Goal: Contribute content: Contribute content

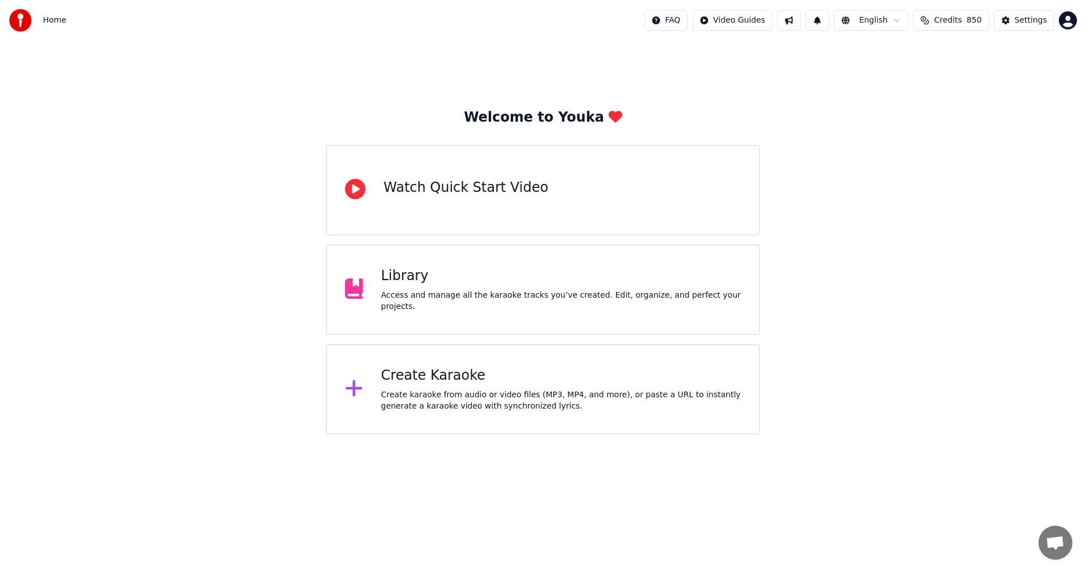
click at [420, 282] on div "Library" at bounding box center [561, 276] width 360 height 18
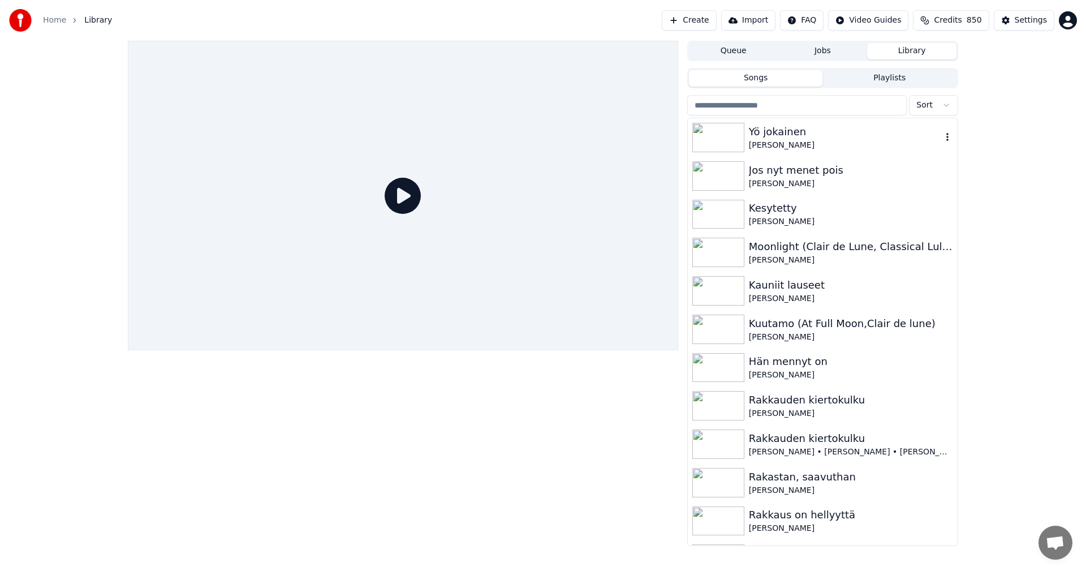
click at [786, 129] on div "Yö jokainen" at bounding box center [845, 132] width 193 height 16
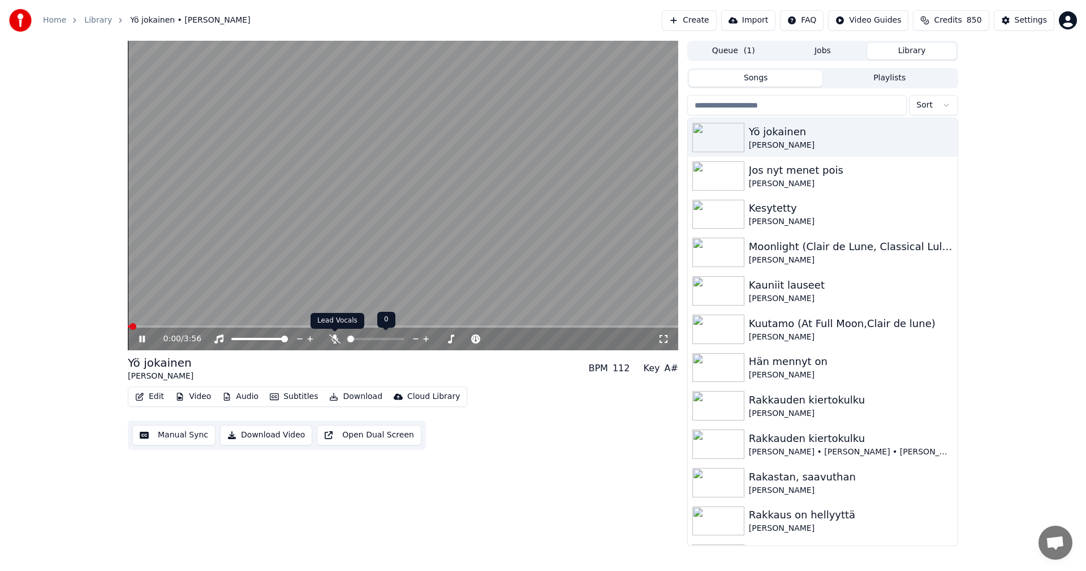
click at [334, 337] on icon at bounding box center [334, 338] width 11 height 9
click at [154, 326] on span at bounding box center [403, 326] width 551 height 2
click at [179, 326] on span at bounding box center [403, 326] width 551 height 2
click at [452, 327] on span at bounding box center [403, 326] width 551 height 2
click at [478, 326] on span at bounding box center [403, 326] width 551 height 2
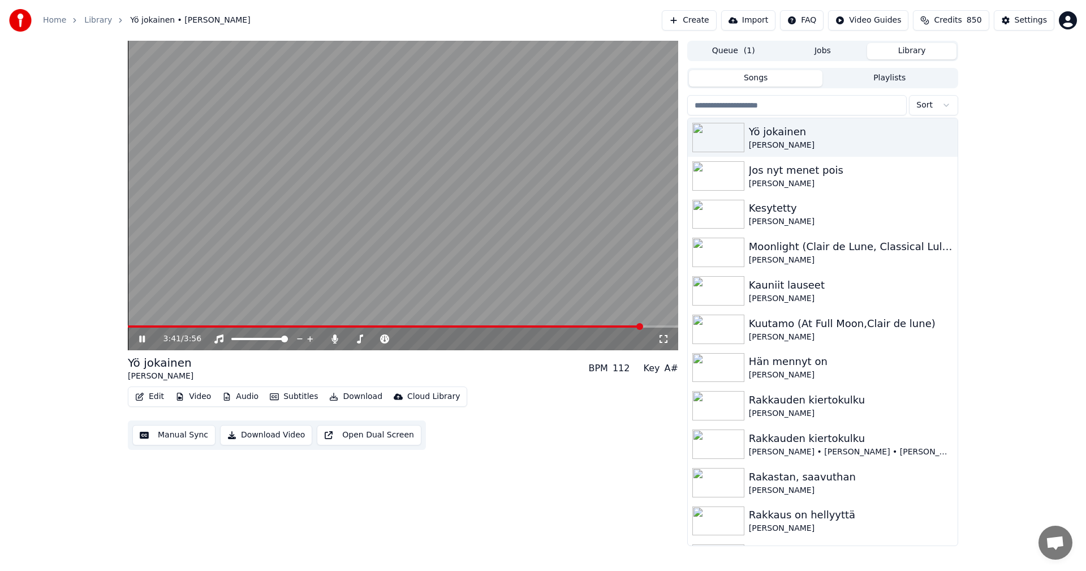
click at [144, 337] on icon at bounding box center [142, 339] width 6 height 7
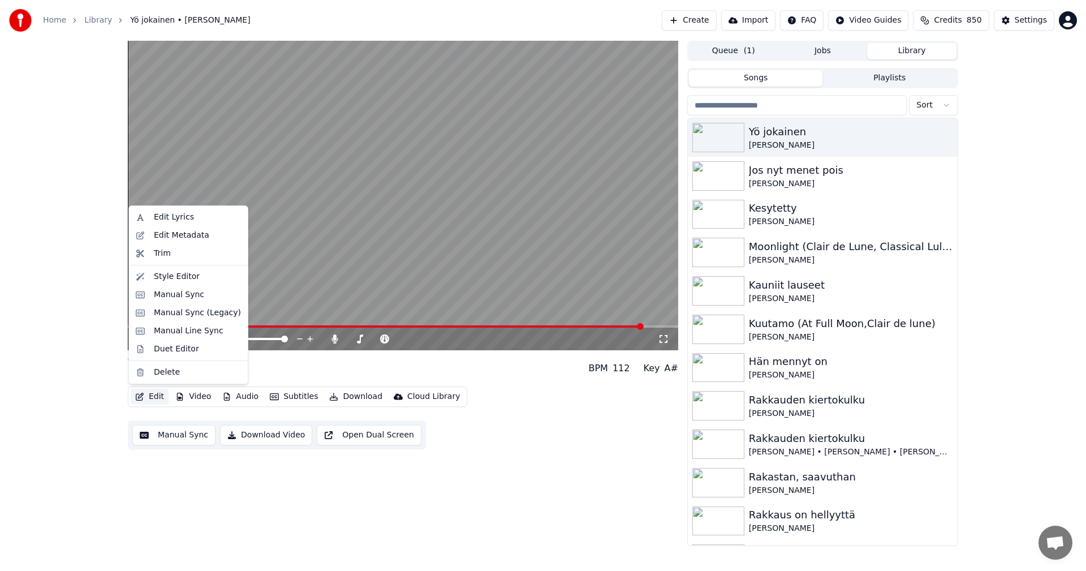
click at [156, 398] on button "Edit" at bounding box center [150, 397] width 38 height 16
click at [191, 318] on div "Manual Sync (Legacy)" at bounding box center [197, 312] width 87 height 11
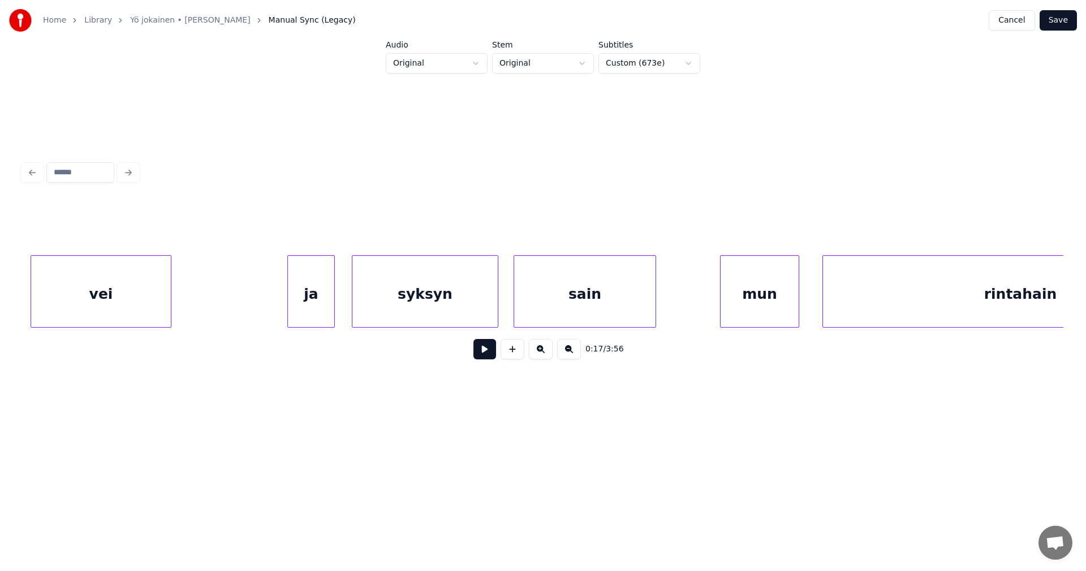
scroll to position [0, 15629]
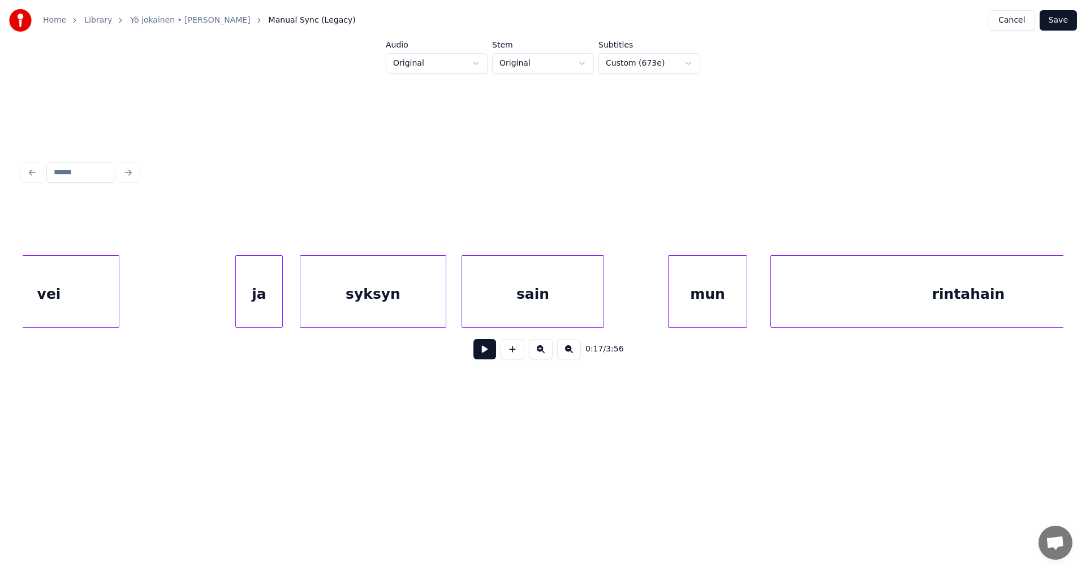
click at [88, 313] on div "vei" at bounding box center [49, 294] width 140 height 77
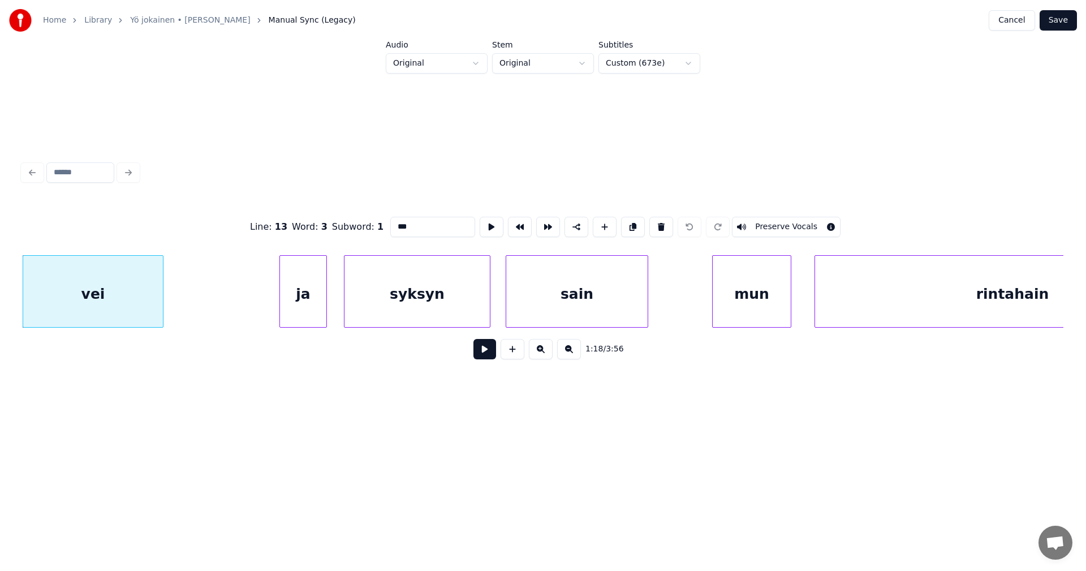
click at [478, 352] on button at bounding box center [485, 349] width 23 height 20
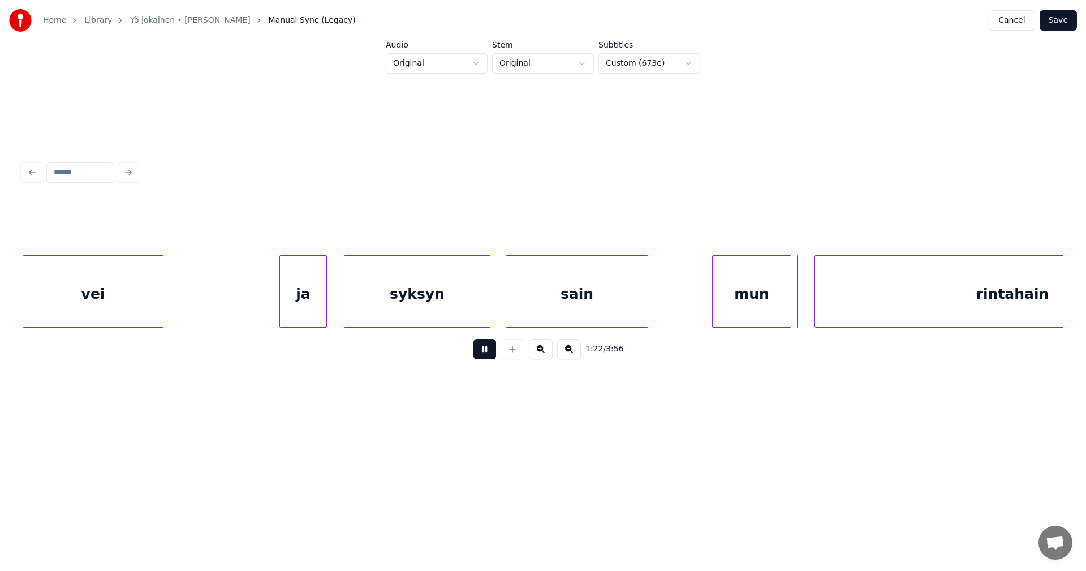
click at [479, 352] on button at bounding box center [485, 349] width 23 height 20
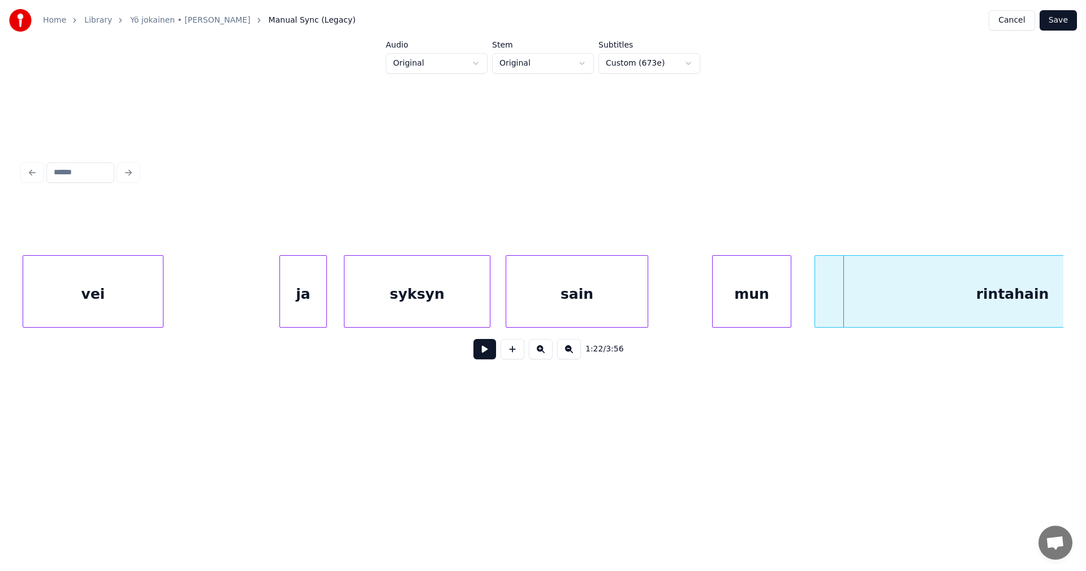
click at [539, 308] on div "sain" at bounding box center [576, 294] width 141 height 77
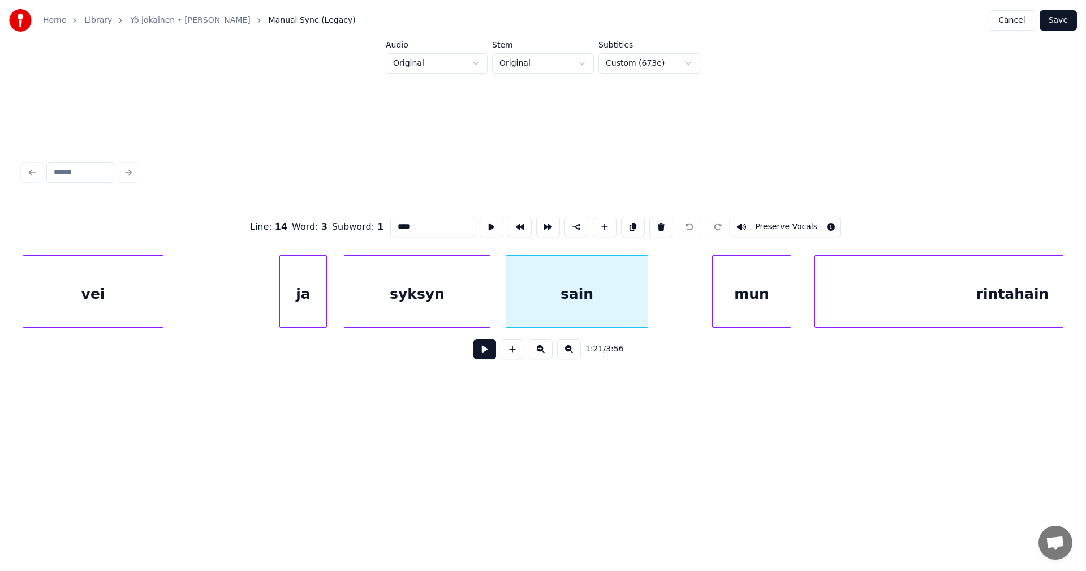
click at [416, 224] on input "****" at bounding box center [432, 227] width 85 height 20
click at [303, 315] on div "ja" at bounding box center [303, 294] width 46 height 77
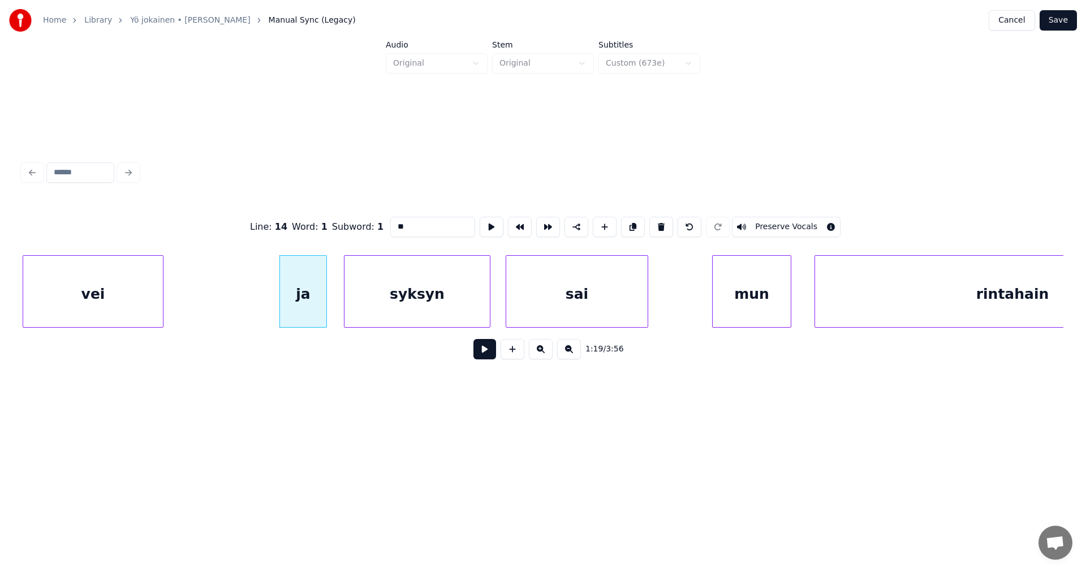
type input "**"
click at [484, 350] on button at bounding box center [485, 349] width 23 height 20
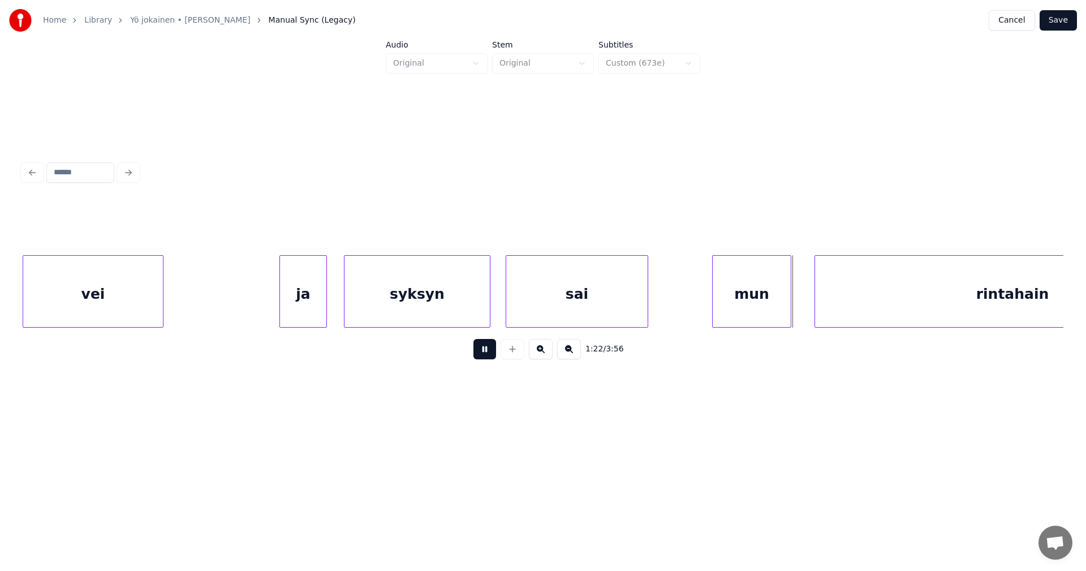
click at [488, 355] on button at bounding box center [485, 349] width 23 height 20
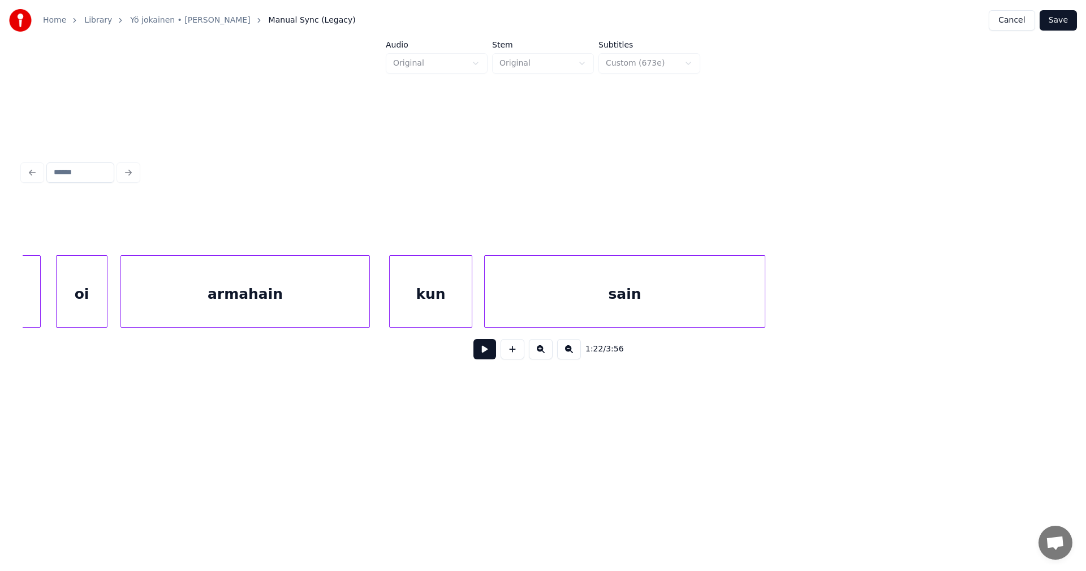
scroll to position [0, 34477]
click at [684, 315] on div "sain" at bounding box center [598, 294] width 280 height 77
click at [492, 355] on button at bounding box center [485, 349] width 23 height 20
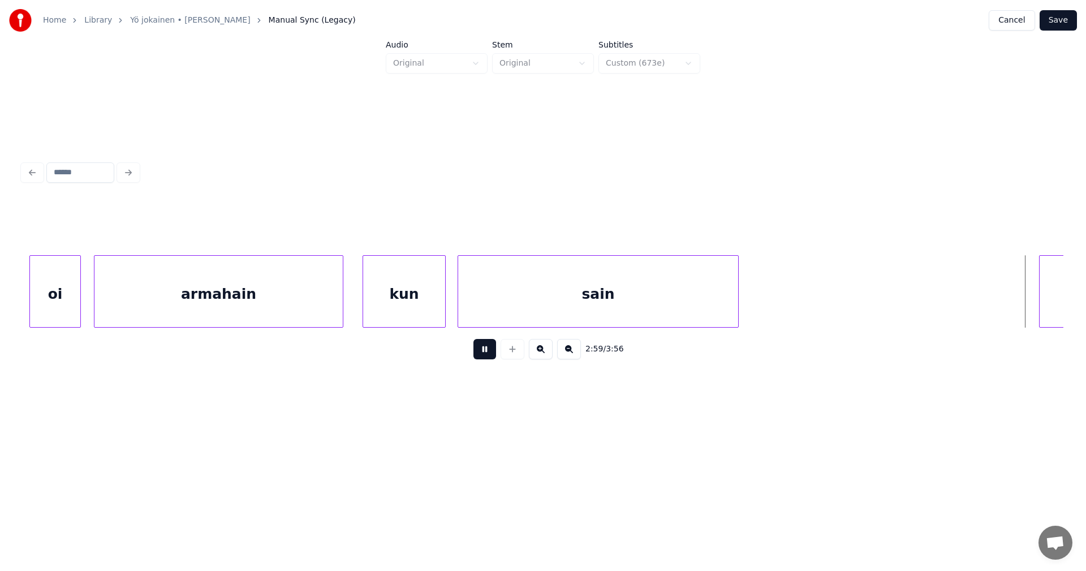
click at [501, 291] on div "sain" at bounding box center [598, 294] width 280 height 77
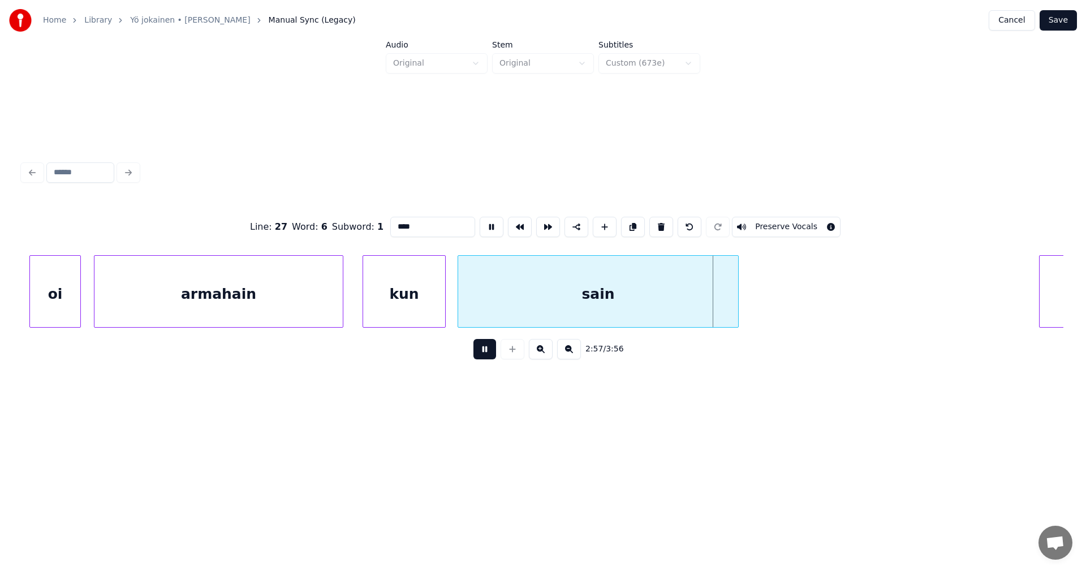
click at [489, 355] on button at bounding box center [485, 349] width 23 height 20
click at [423, 318] on div "kun" at bounding box center [404, 294] width 82 height 77
type input "***"
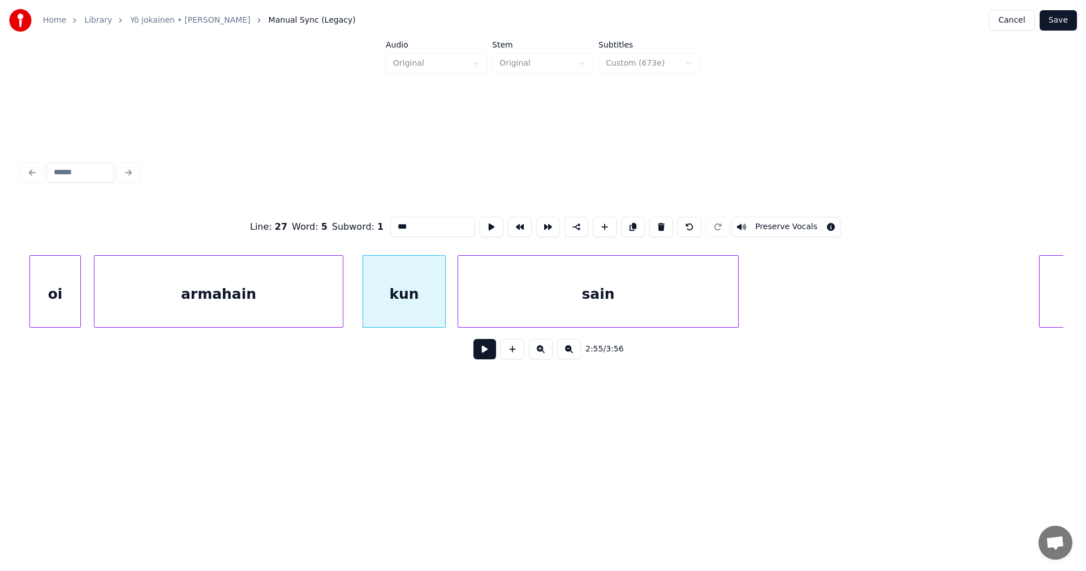
click at [489, 355] on button at bounding box center [485, 349] width 23 height 20
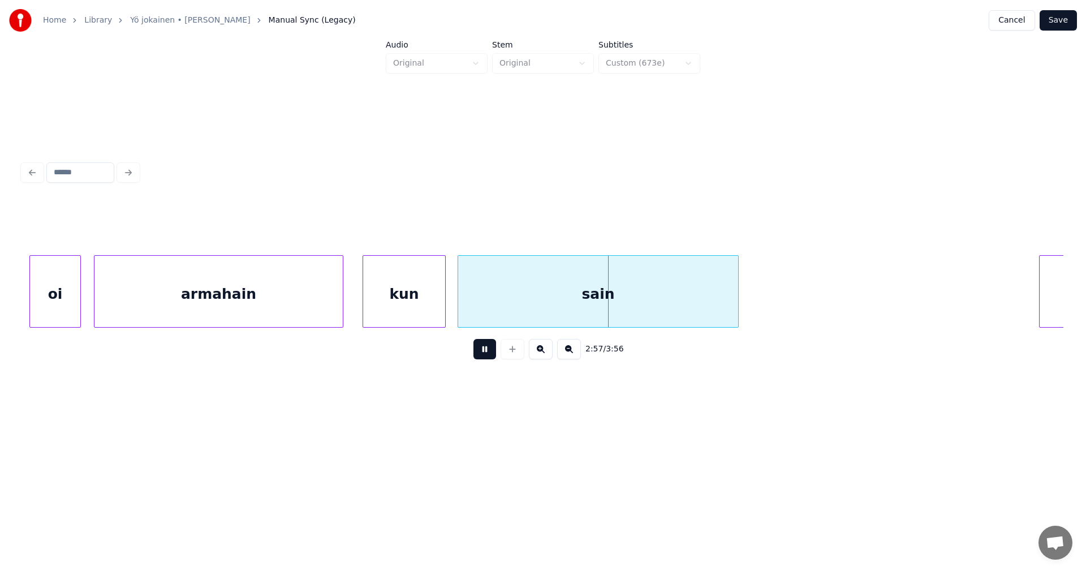
click at [489, 355] on button at bounding box center [485, 349] width 23 height 20
click at [416, 309] on div "kun" at bounding box center [404, 294] width 82 height 77
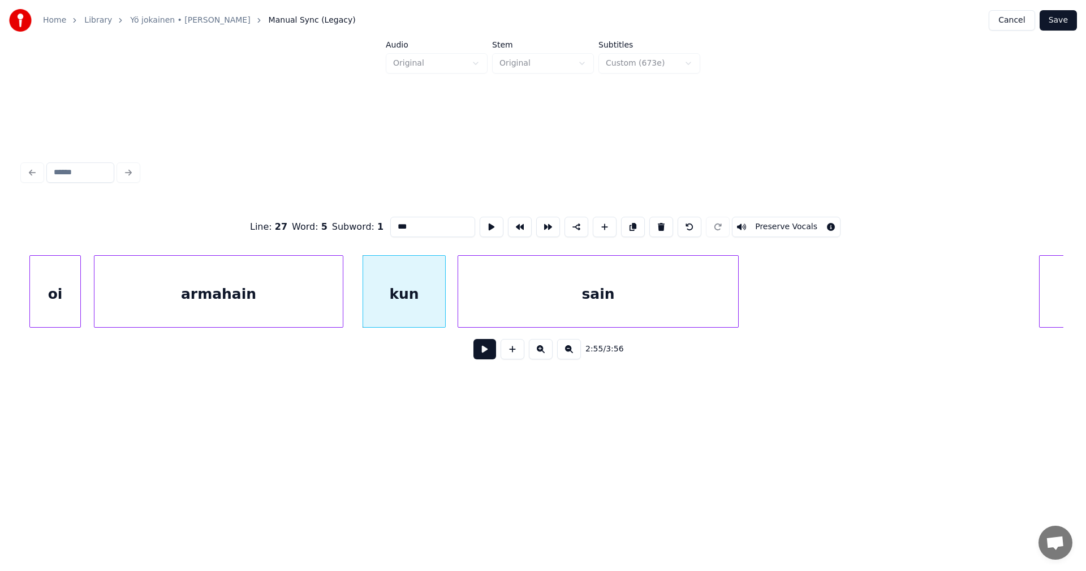
click at [485, 355] on button at bounding box center [485, 349] width 23 height 20
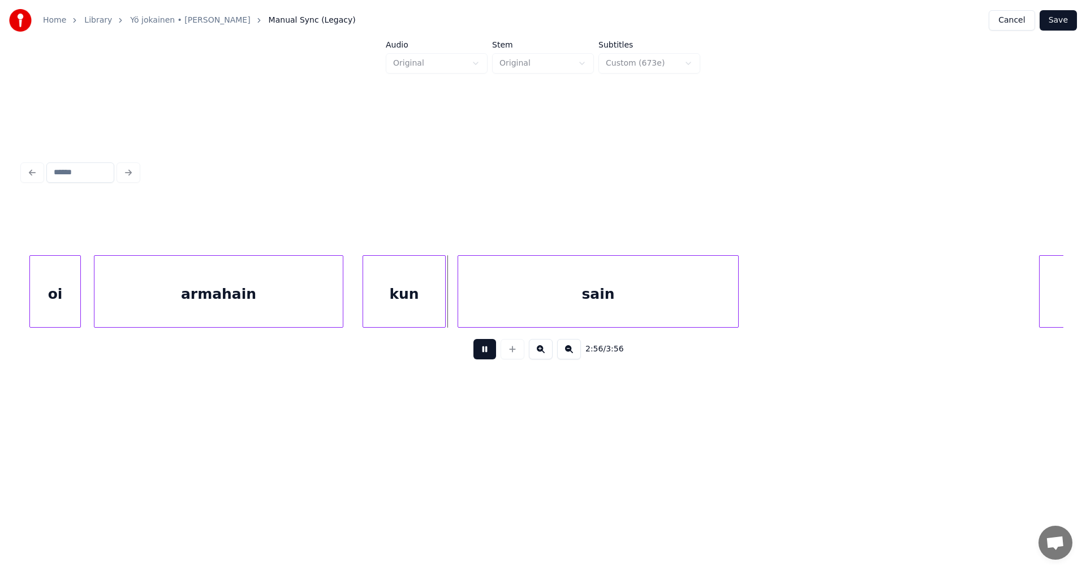
click at [485, 355] on button at bounding box center [485, 349] width 23 height 20
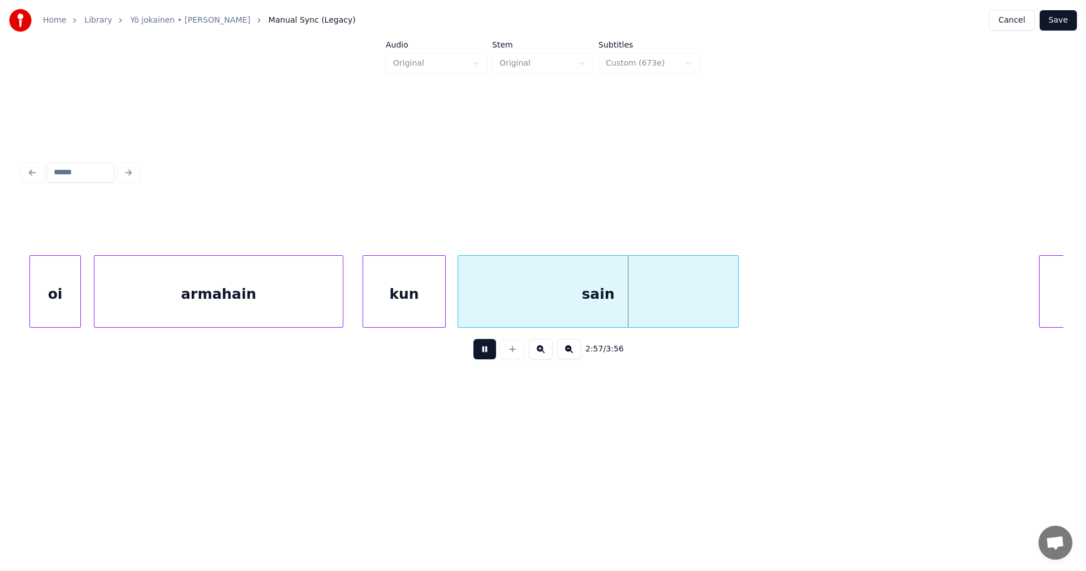
drag, startPoint x: 485, startPoint y: 355, endPoint x: 491, endPoint y: 333, distance: 22.6
click at [485, 355] on button at bounding box center [485, 349] width 23 height 20
click at [504, 302] on div "sain" at bounding box center [598, 294] width 280 height 77
click at [493, 356] on button at bounding box center [485, 349] width 23 height 20
click at [493, 355] on button at bounding box center [485, 349] width 23 height 20
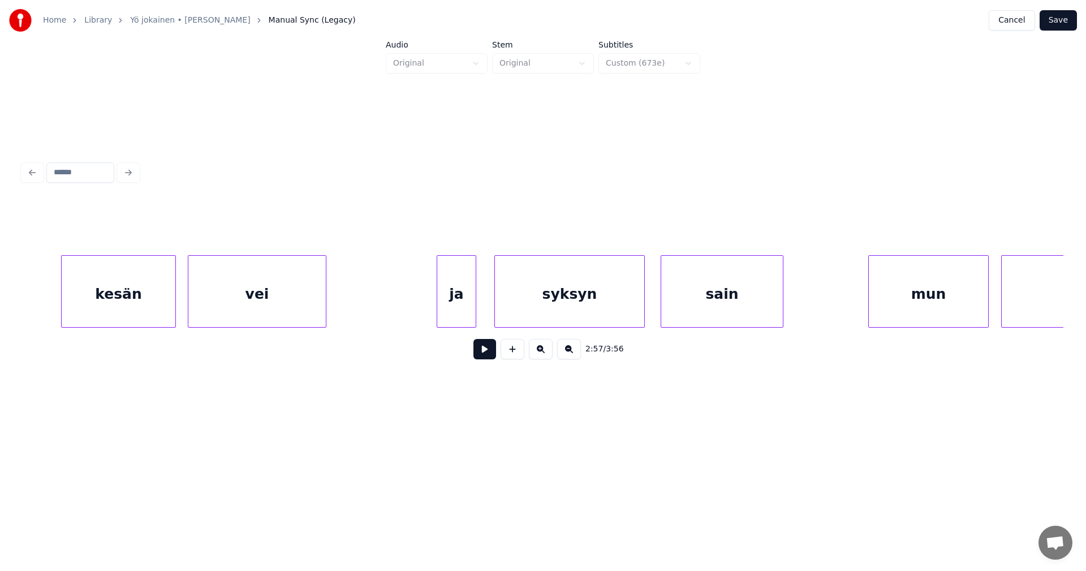
scroll to position [0, 35567]
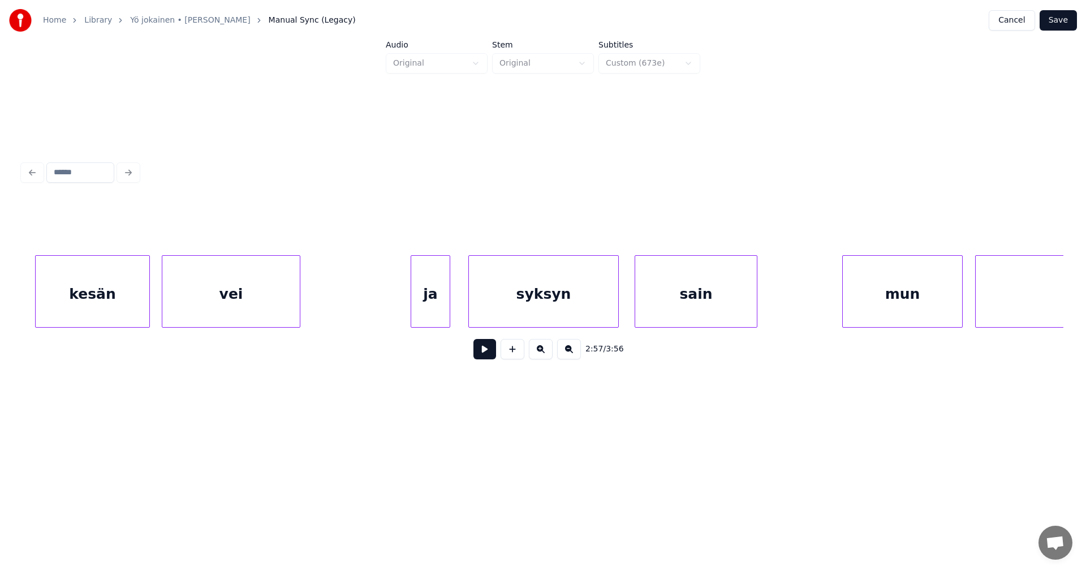
click at [259, 300] on div "vei" at bounding box center [230, 294] width 137 height 77
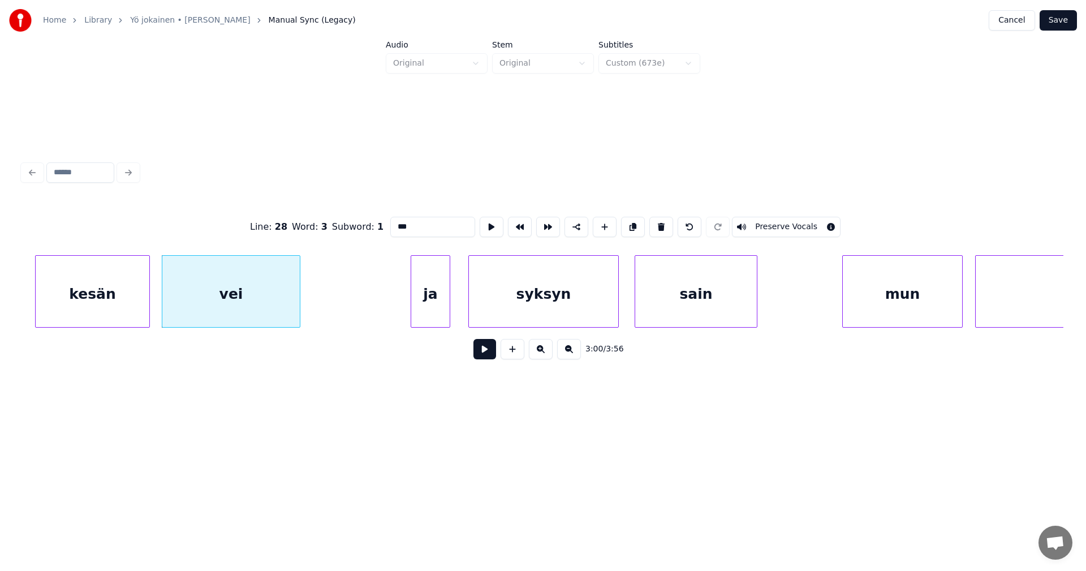
click at [479, 356] on button at bounding box center [485, 349] width 23 height 20
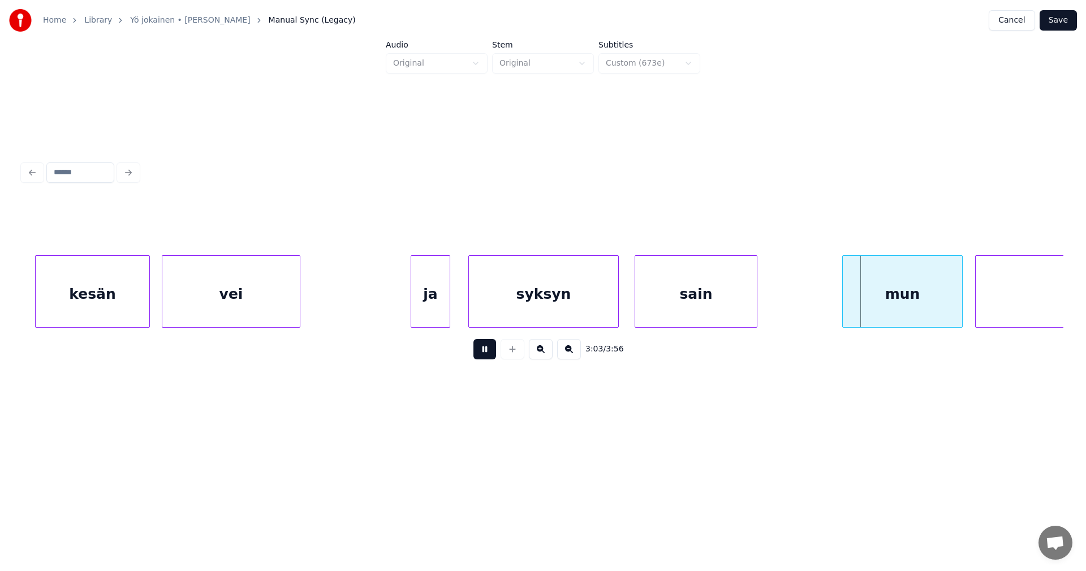
drag, startPoint x: 480, startPoint y: 355, endPoint x: 526, endPoint y: 329, distance: 51.9
click at [481, 354] on button at bounding box center [485, 349] width 23 height 20
click at [664, 289] on div "sain" at bounding box center [696, 294] width 122 height 77
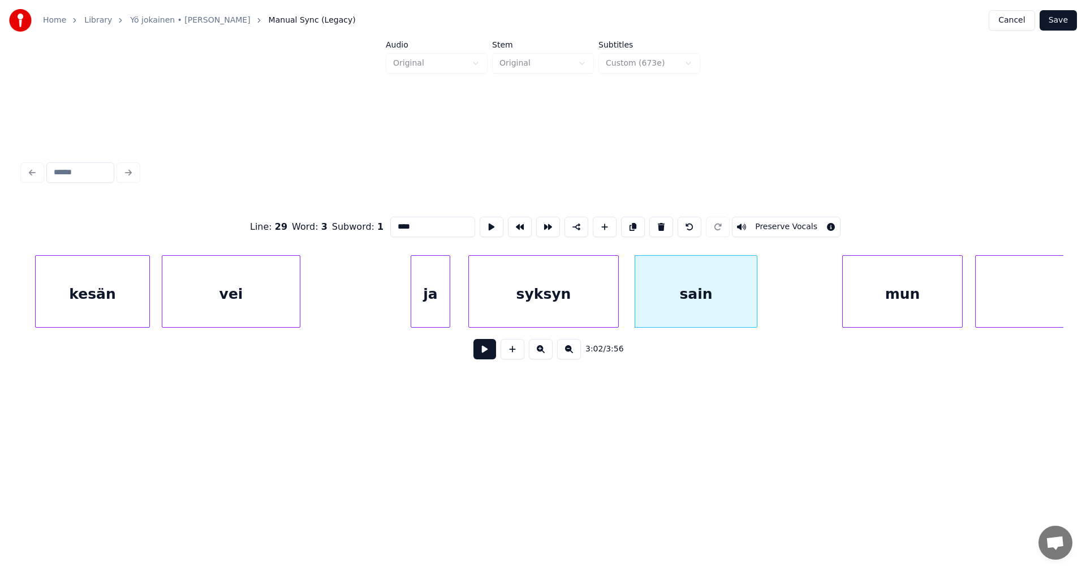
click at [425, 223] on input "****" at bounding box center [432, 227] width 85 height 20
click at [583, 312] on div "syksyn" at bounding box center [543, 294] width 149 height 77
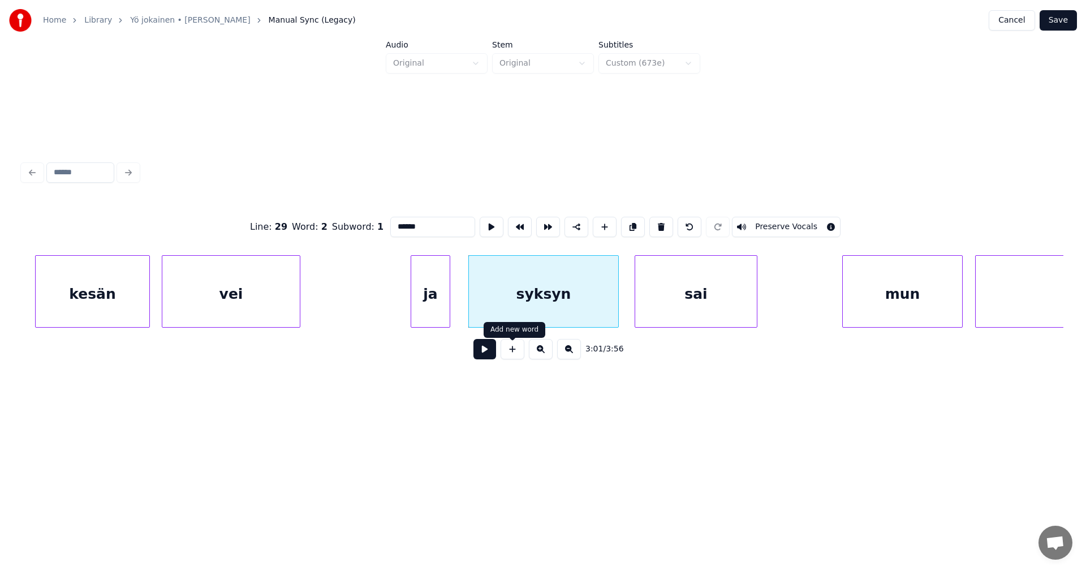
type input "******"
click at [491, 359] on button at bounding box center [485, 349] width 23 height 20
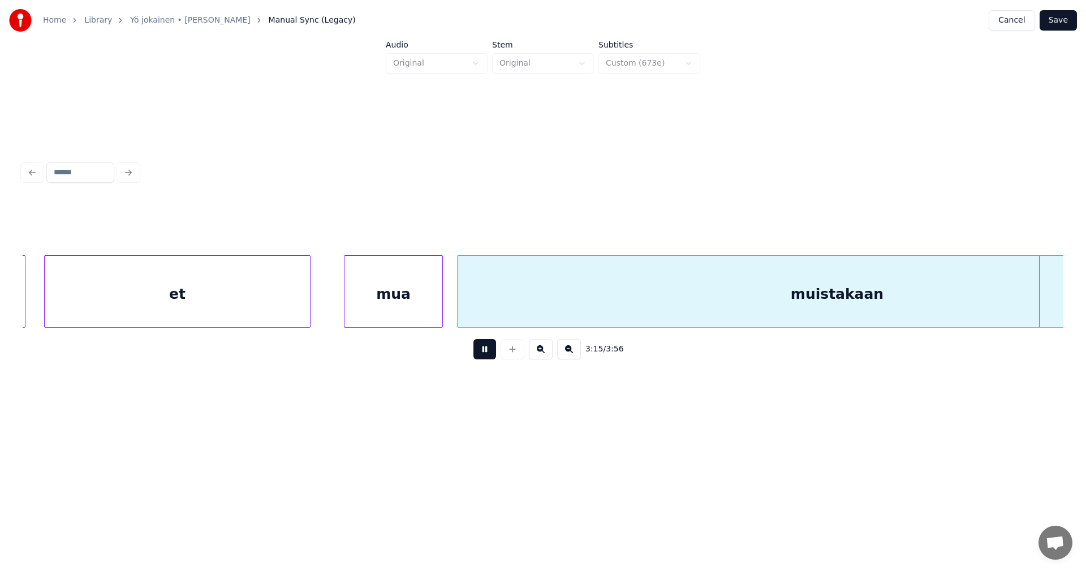
scroll to position [0, 38696]
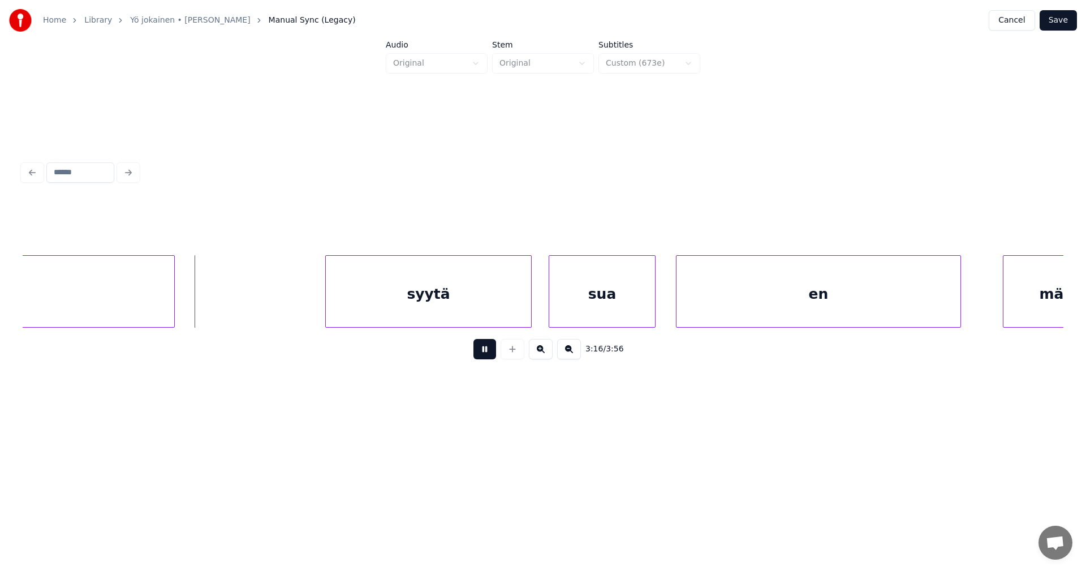
click at [491, 356] on button at bounding box center [485, 349] width 23 height 20
click at [1057, 24] on button "Save" at bounding box center [1058, 20] width 37 height 20
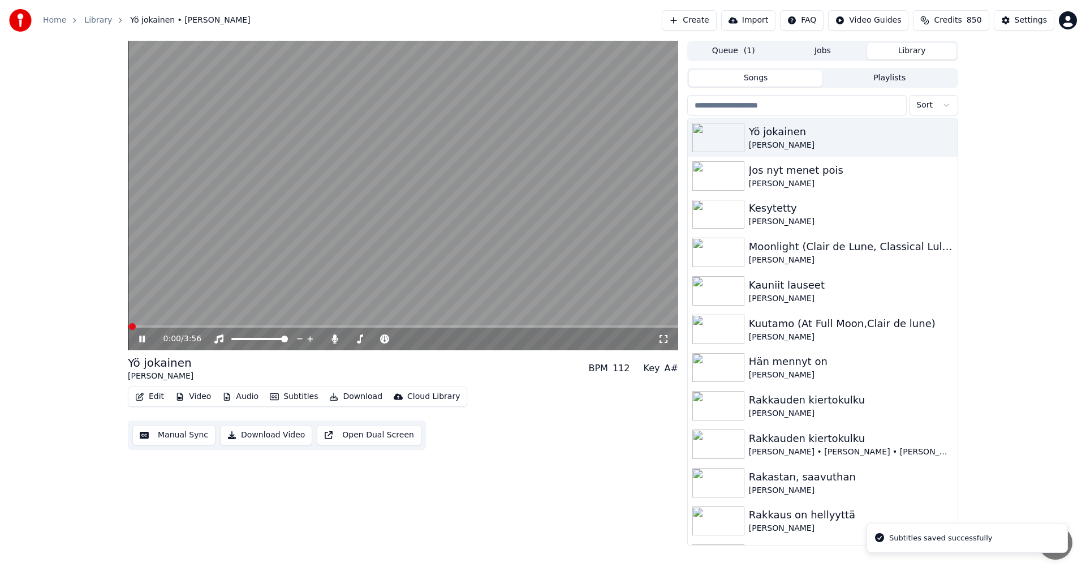
click at [494, 326] on span at bounding box center [403, 326] width 551 height 2
click at [519, 326] on span at bounding box center [403, 326] width 551 height 2
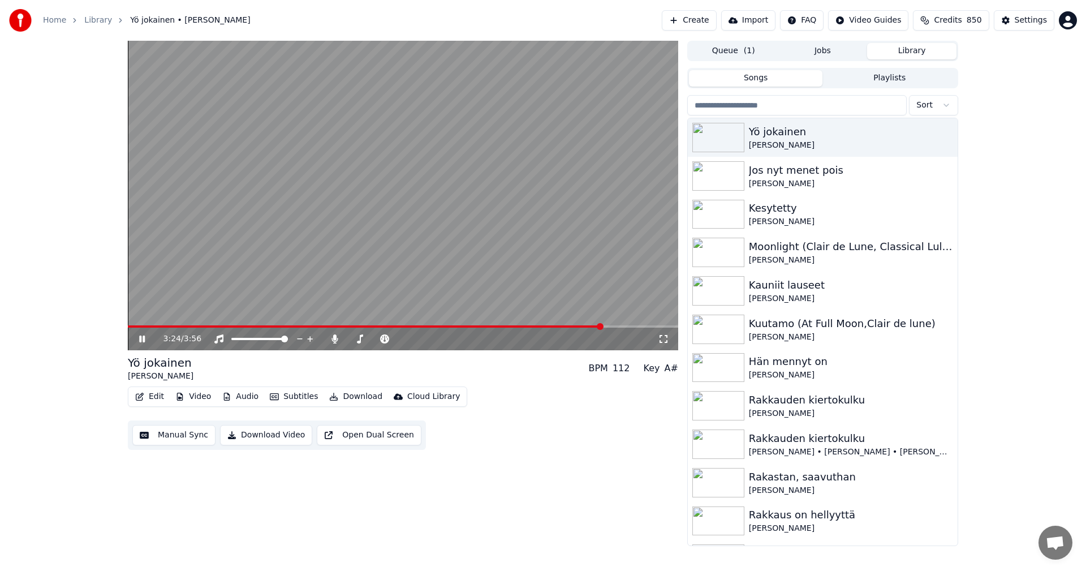
click at [210, 326] on span at bounding box center [365, 326] width 475 height 2
click at [260, 326] on span at bounding box center [403, 326] width 551 height 2
click at [297, 326] on span at bounding box center [403, 326] width 551 height 2
click at [338, 326] on span at bounding box center [403, 326] width 551 height 2
click at [137, 342] on icon at bounding box center [150, 338] width 27 height 9
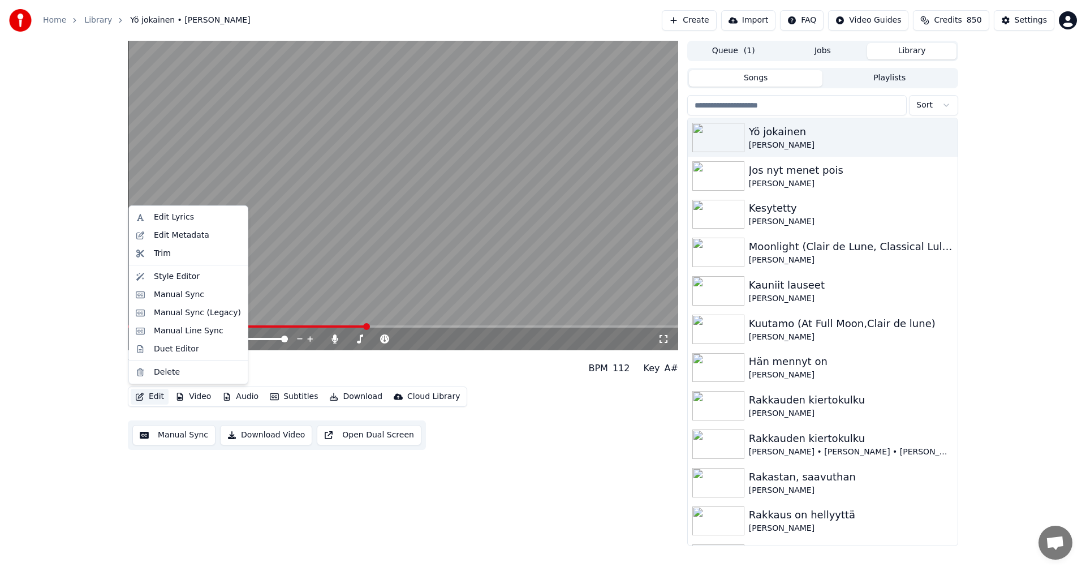
click at [153, 392] on button "Edit" at bounding box center [150, 397] width 38 height 16
click at [179, 317] on div "Manual Sync (Legacy)" at bounding box center [197, 312] width 87 height 11
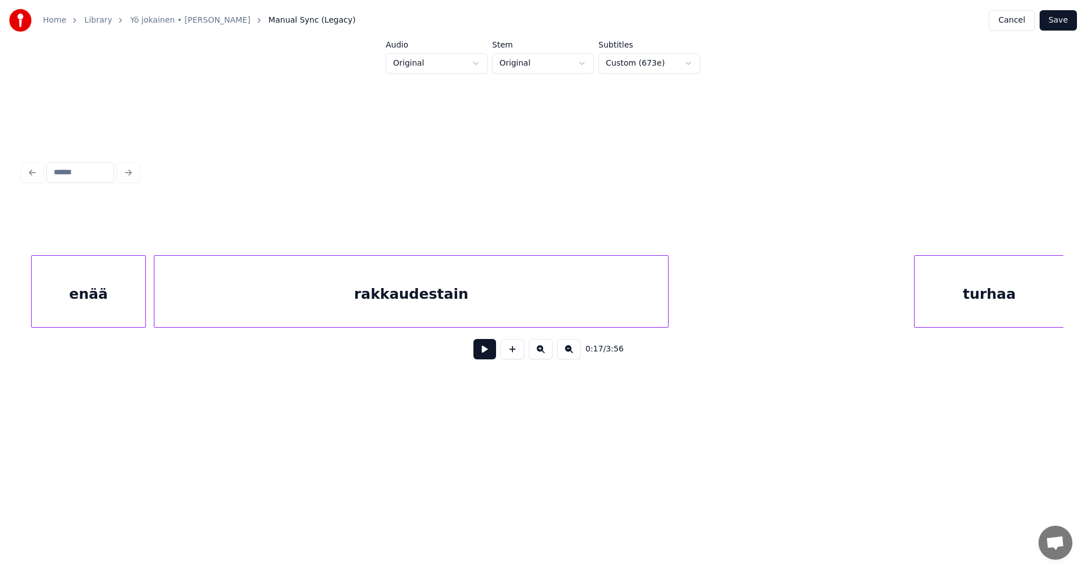
scroll to position [0, 4258]
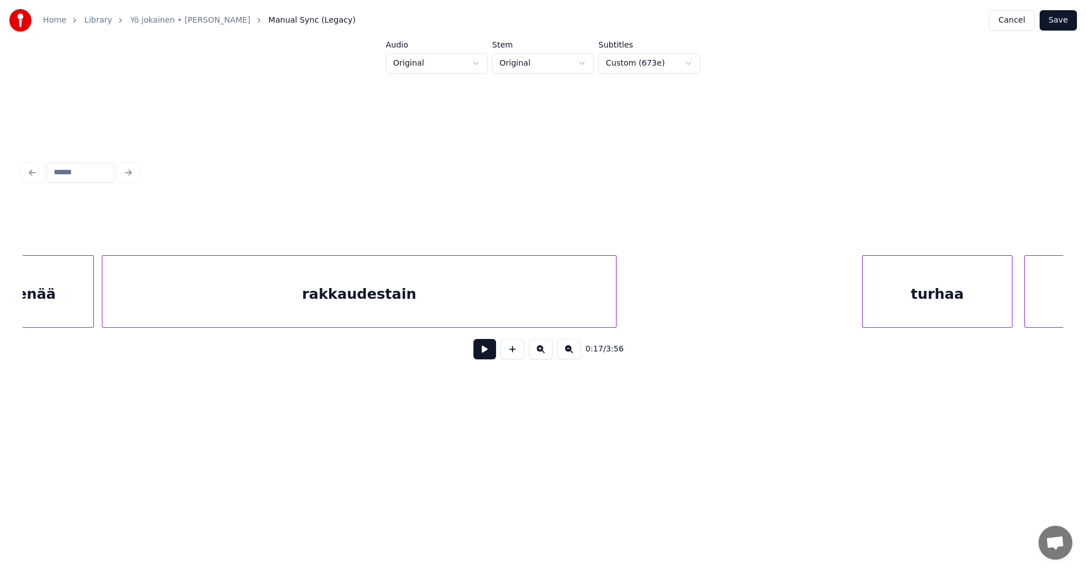
click at [165, 308] on div "rakkaudestain" at bounding box center [359, 294] width 514 height 77
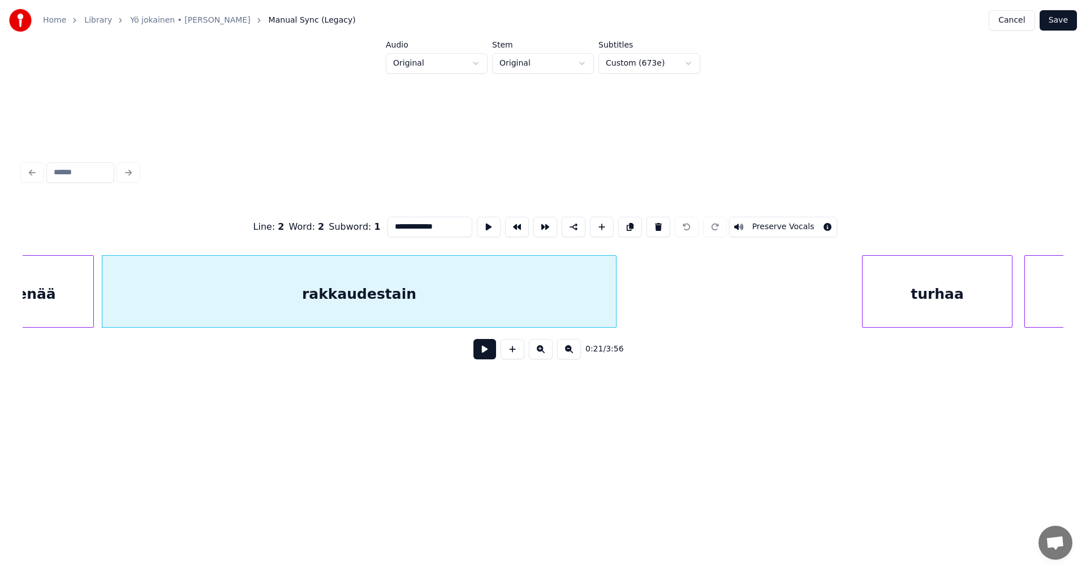
click at [485, 356] on button at bounding box center [485, 349] width 23 height 20
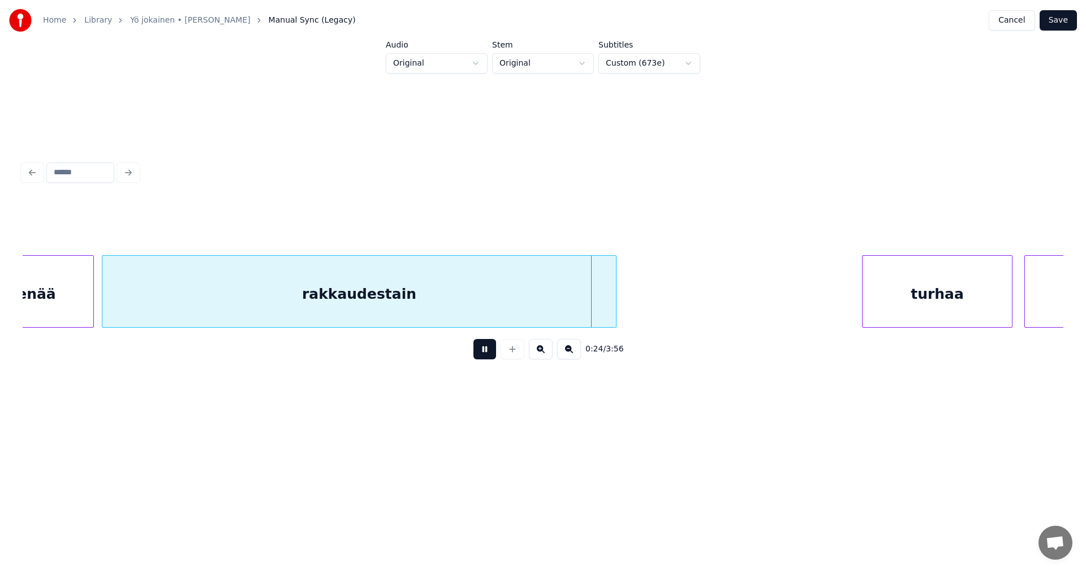
click at [483, 355] on button at bounding box center [485, 349] width 23 height 20
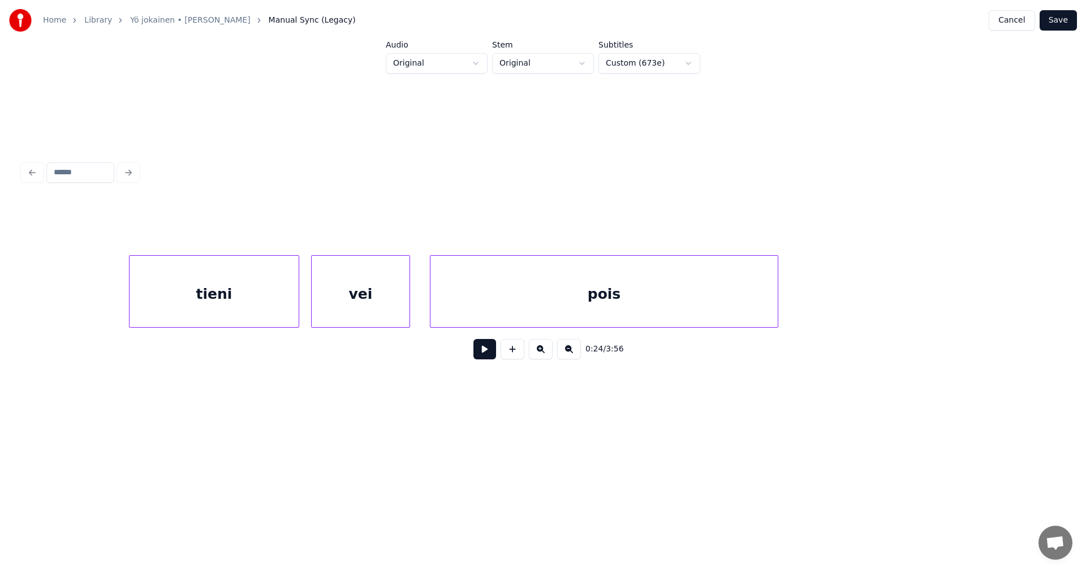
scroll to position [0, 6361]
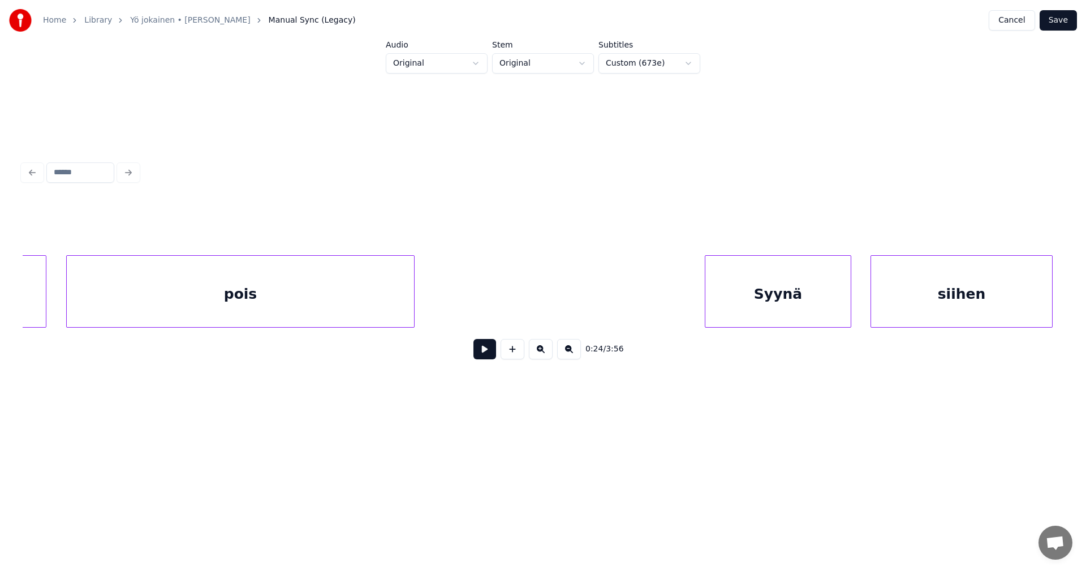
click at [204, 304] on div "pois" at bounding box center [240, 294] width 347 height 77
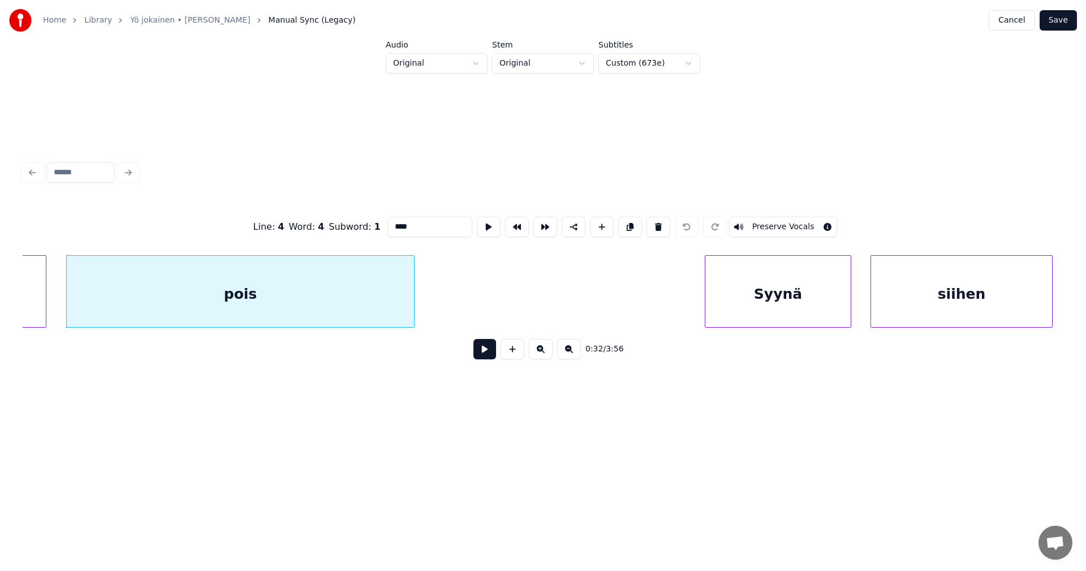
click at [478, 355] on button at bounding box center [485, 349] width 23 height 20
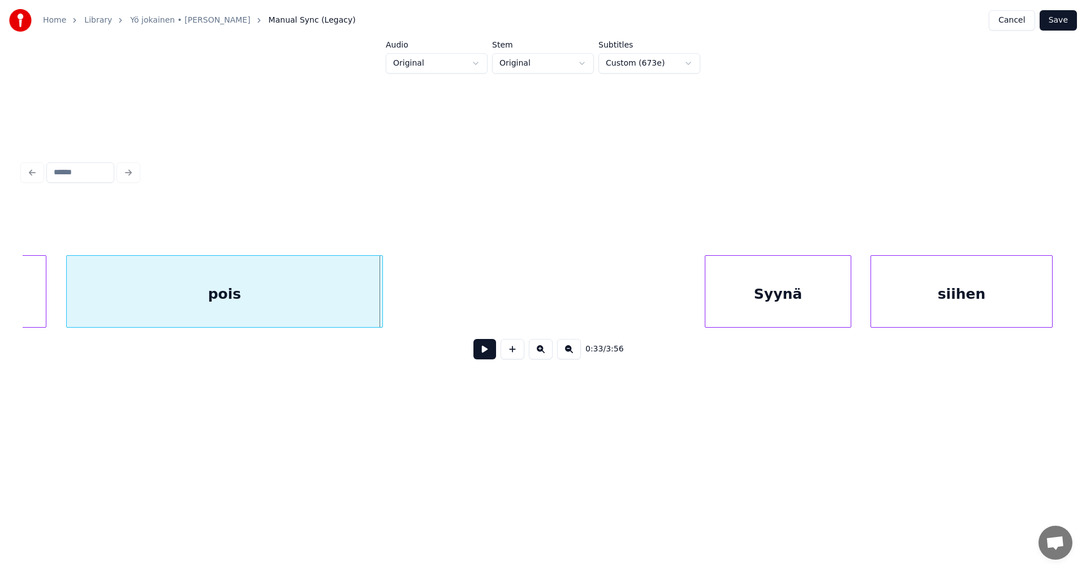
click at [381, 311] on div at bounding box center [380, 291] width 3 height 71
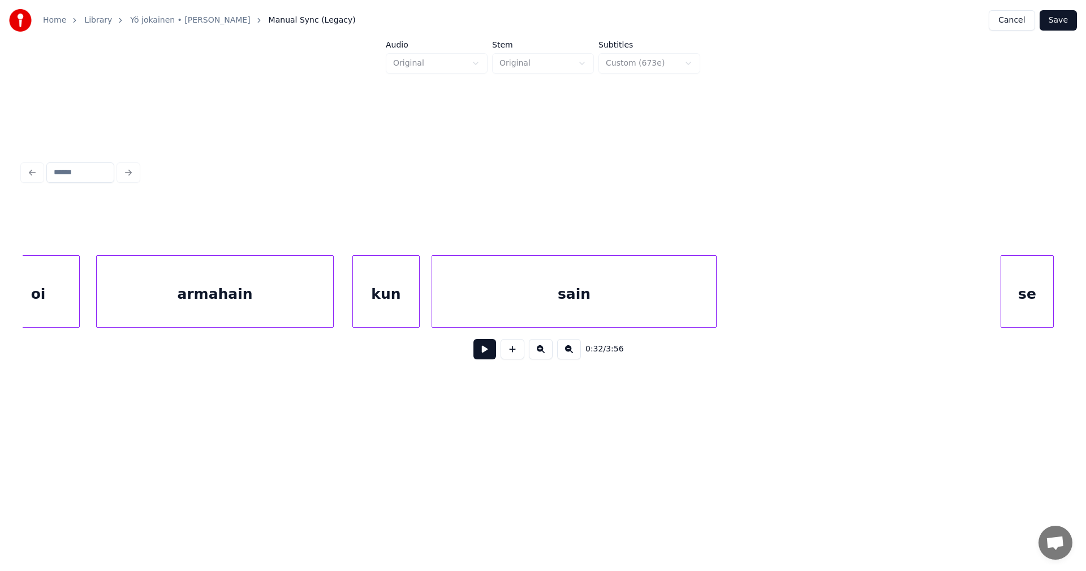
scroll to position [0, 14590]
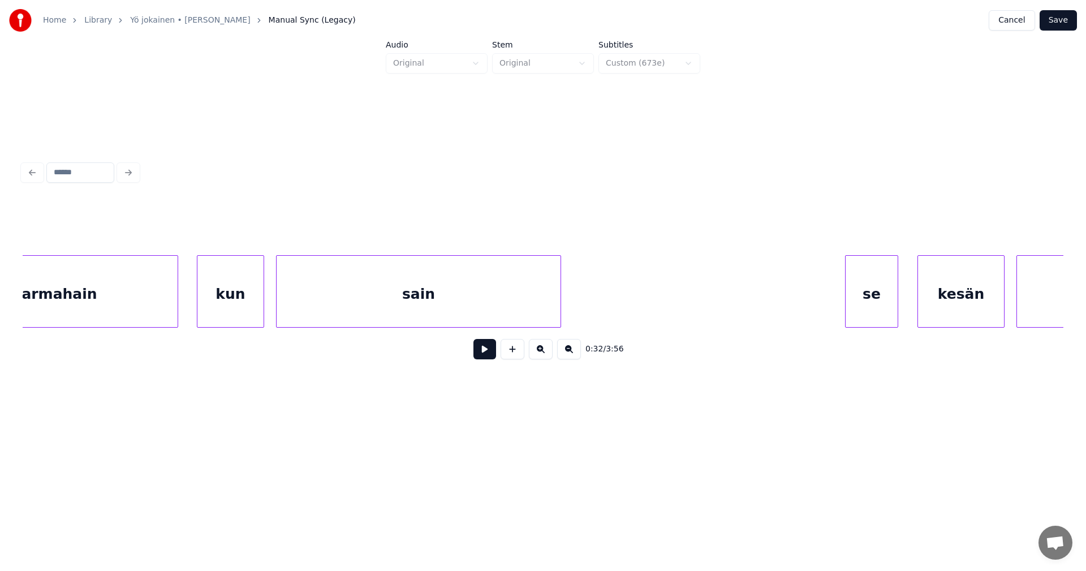
click at [397, 300] on div "sain" at bounding box center [419, 294] width 284 height 77
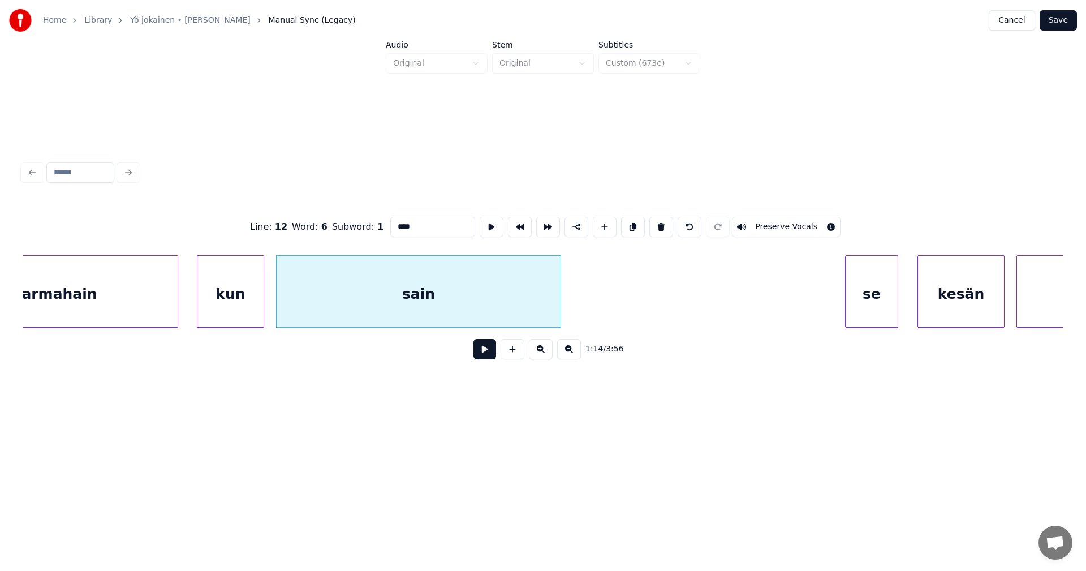
click at [486, 355] on button at bounding box center [485, 349] width 23 height 20
click at [480, 354] on button at bounding box center [485, 349] width 23 height 20
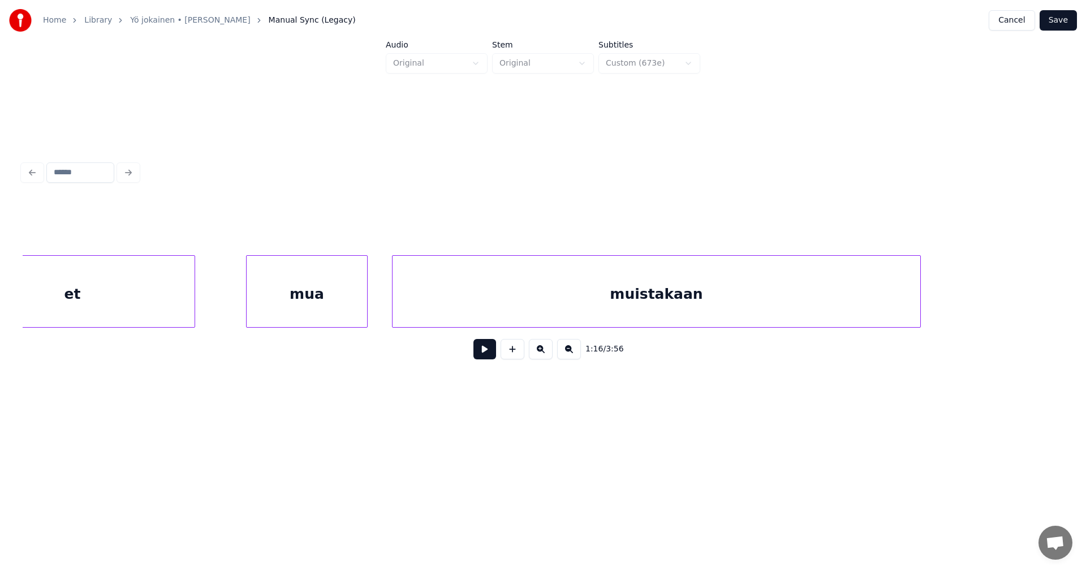
scroll to position [0, 17680]
click at [448, 295] on div "muistakaan" at bounding box center [631, 294] width 528 height 77
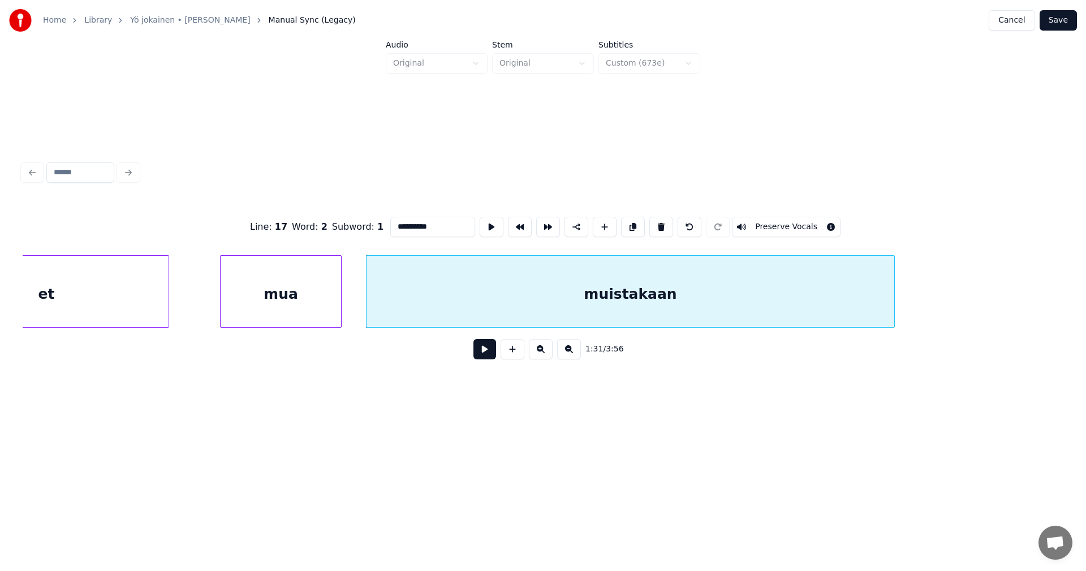
click at [481, 349] on button at bounding box center [485, 349] width 23 height 20
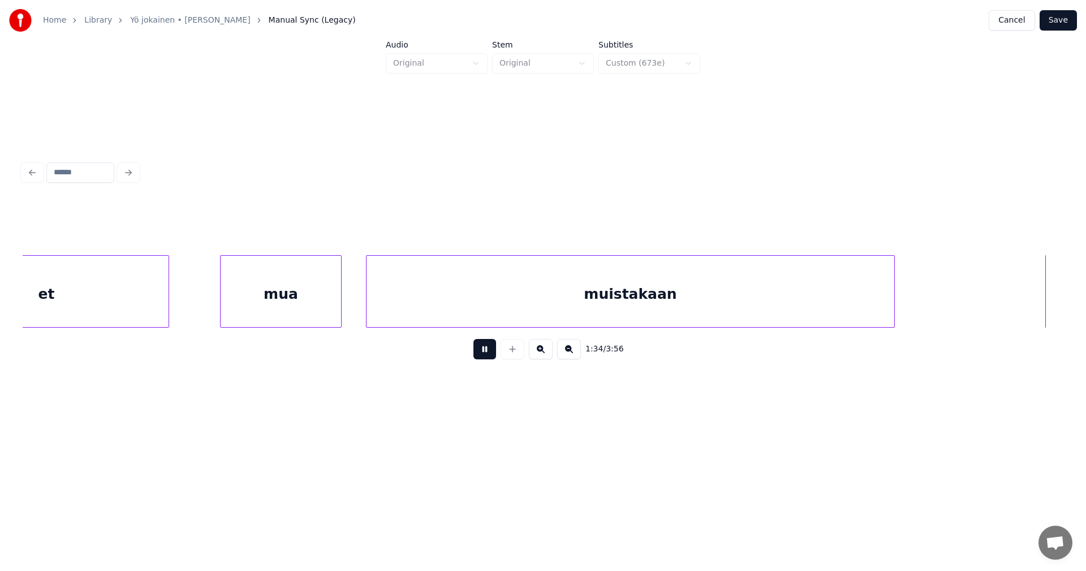
scroll to position [0, 18722]
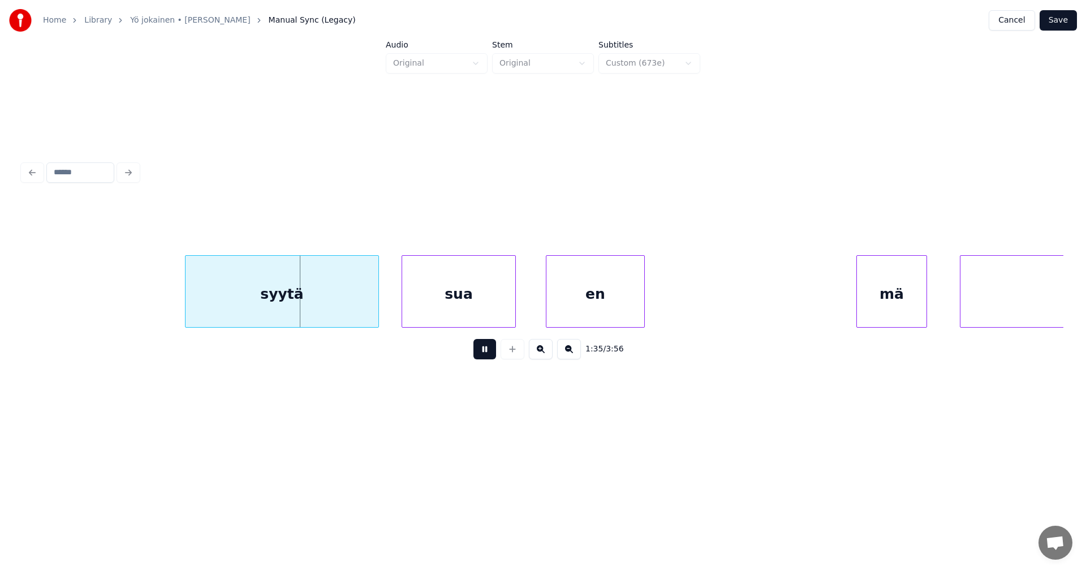
click at [481, 349] on button at bounding box center [485, 349] width 23 height 20
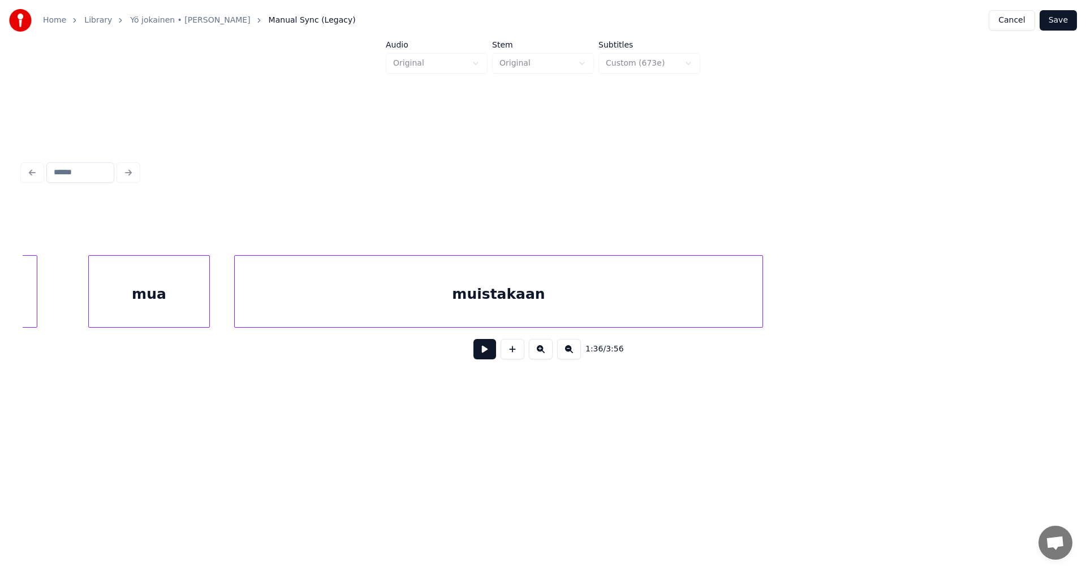
scroll to position [0, 16900]
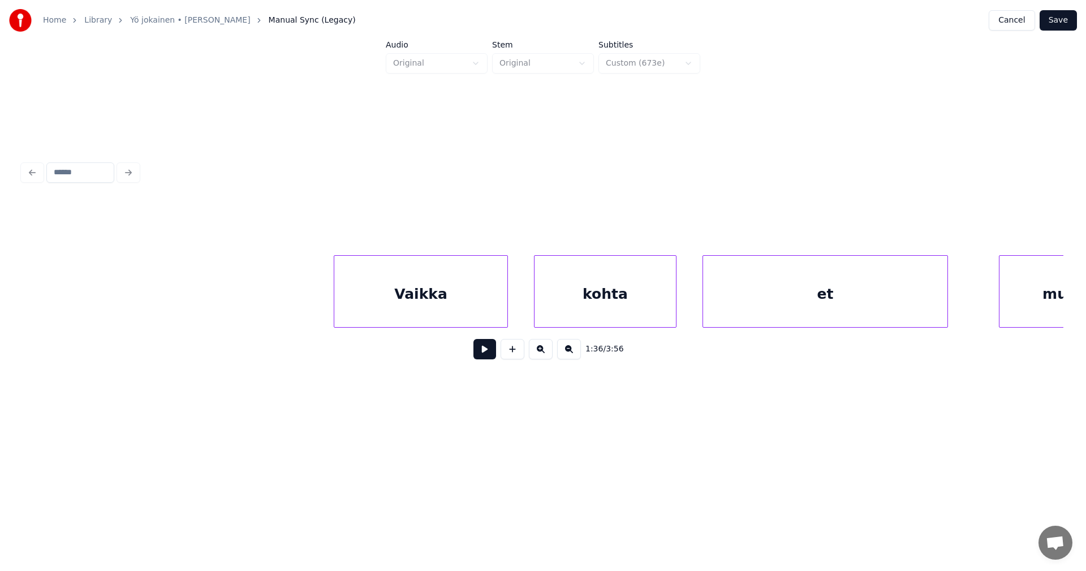
click at [391, 311] on div "Vaikka" at bounding box center [420, 294] width 173 height 77
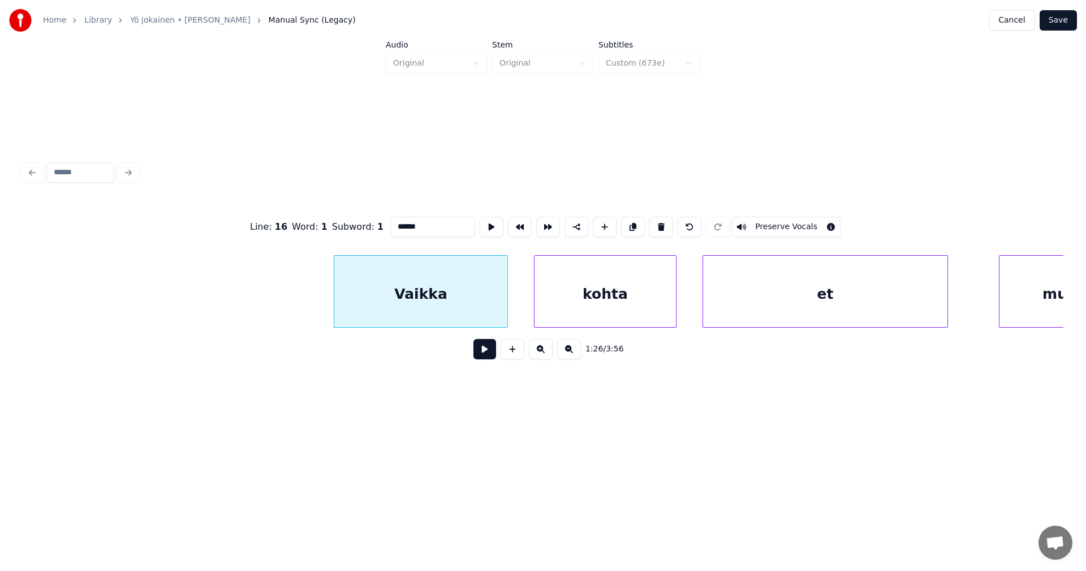
click at [480, 356] on button at bounding box center [485, 349] width 23 height 20
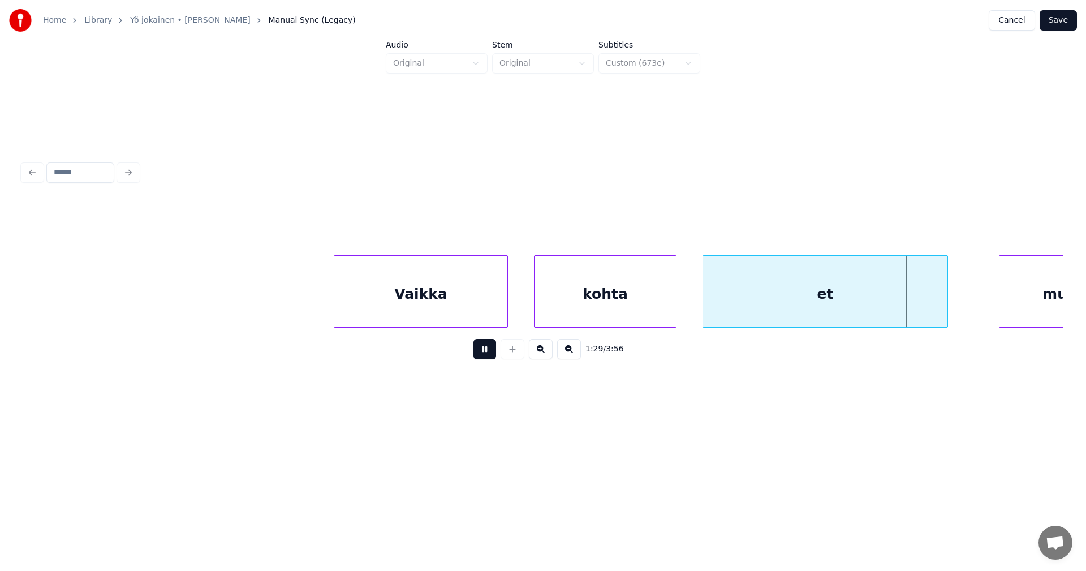
click at [480, 356] on button at bounding box center [485, 349] width 23 height 20
click at [754, 303] on div "et" at bounding box center [825, 294] width 244 height 77
click at [407, 227] on input "**" at bounding box center [432, 227] width 85 height 20
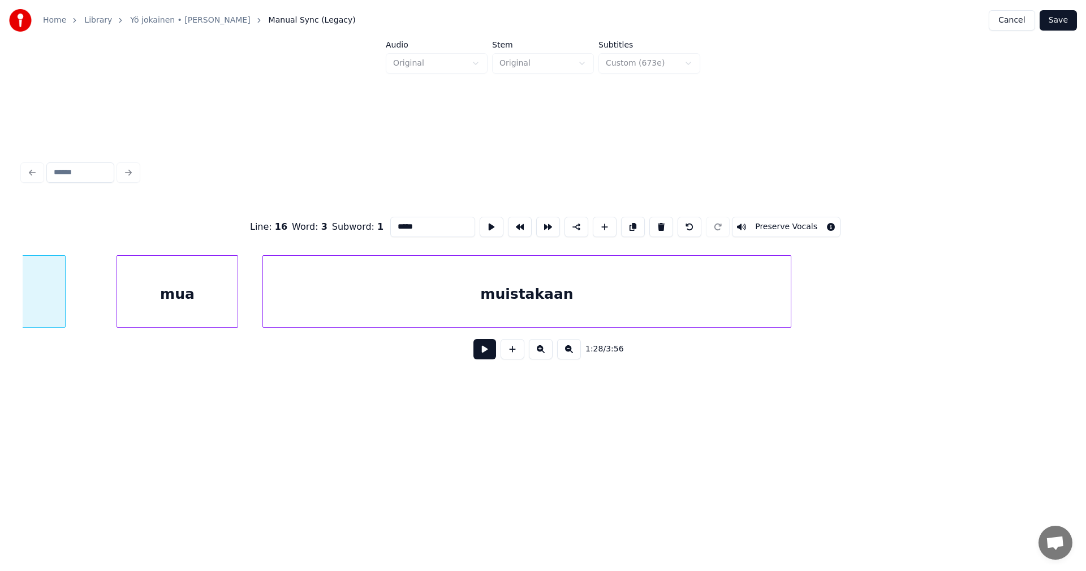
scroll to position [0, 17861]
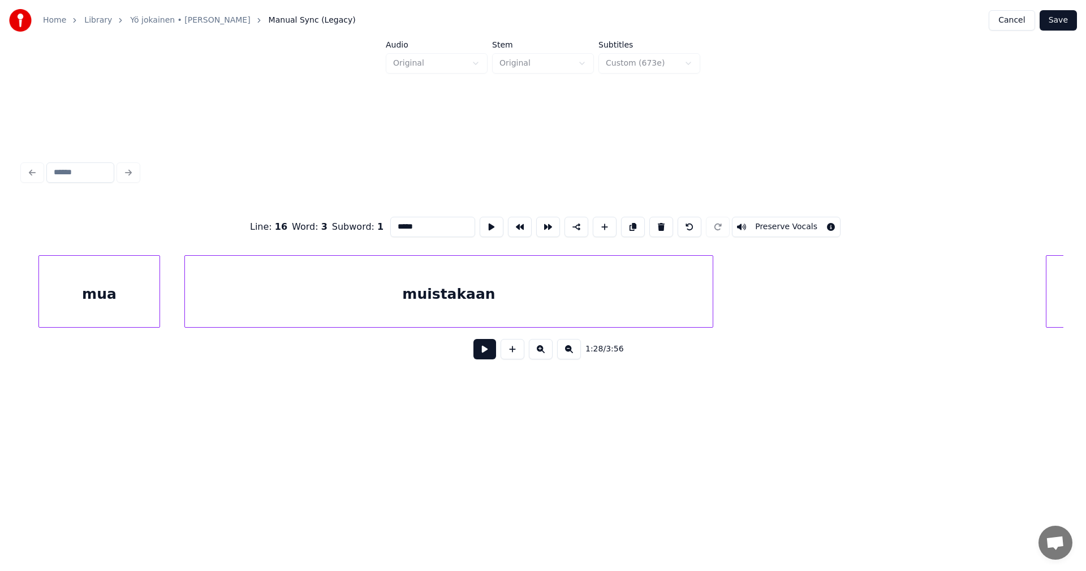
click at [463, 296] on div "muistakaan" at bounding box center [449, 294] width 528 height 77
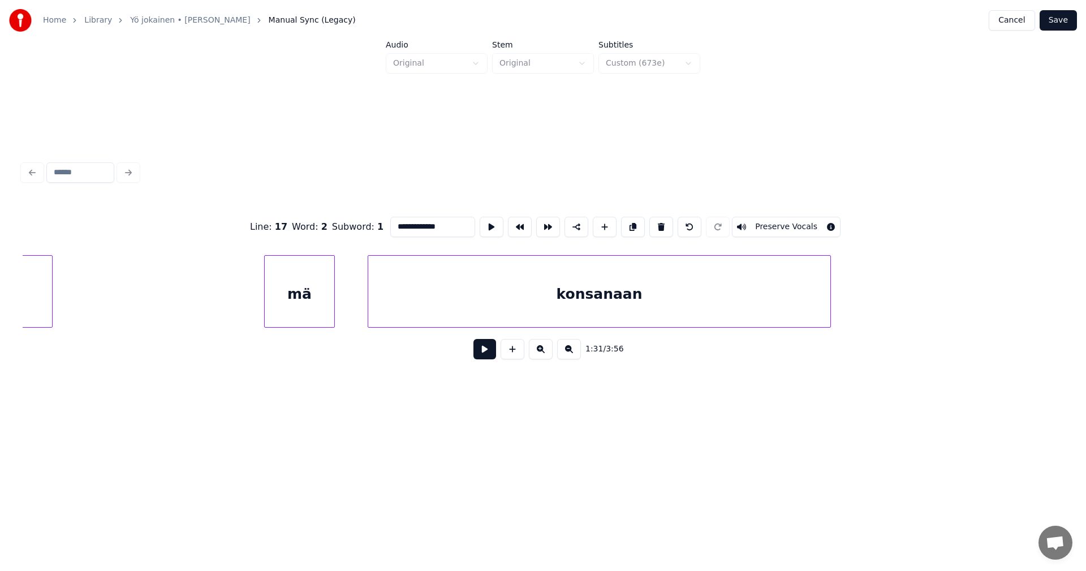
scroll to position [0, 19600]
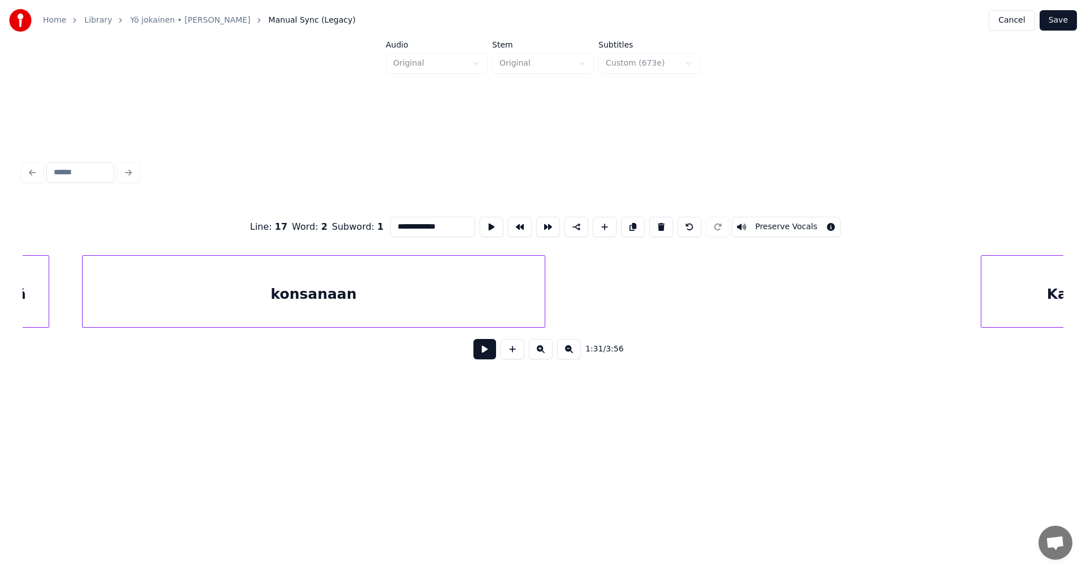
click at [465, 312] on div "konsanaan" at bounding box center [314, 294] width 462 height 77
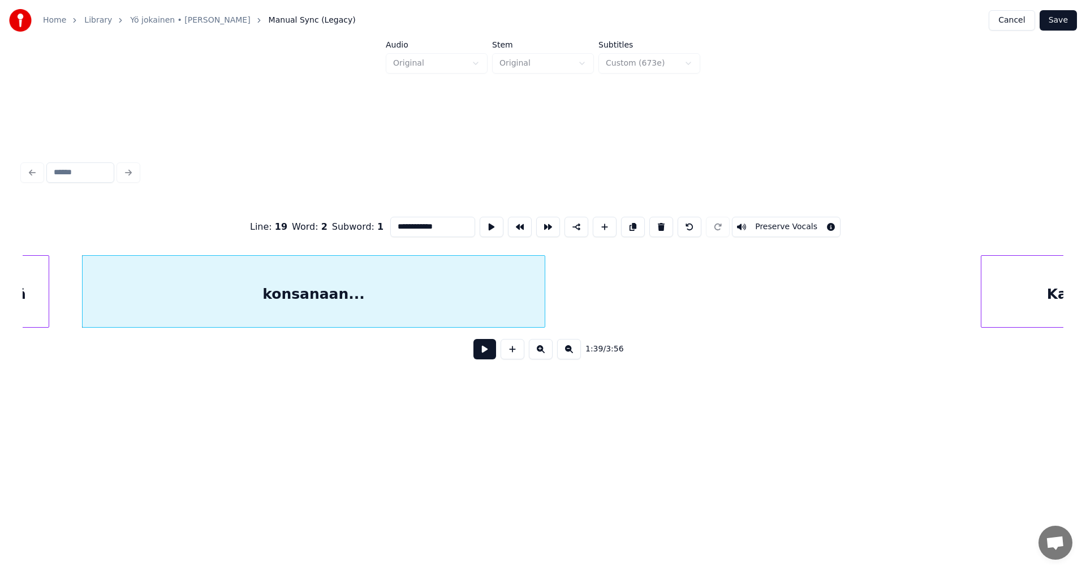
click at [480, 305] on div "konsanaan..." at bounding box center [314, 294] width 462 height 77
type input "**********"
click at [479, 354] on button at bounding box center [485, 349] width 23 height 20
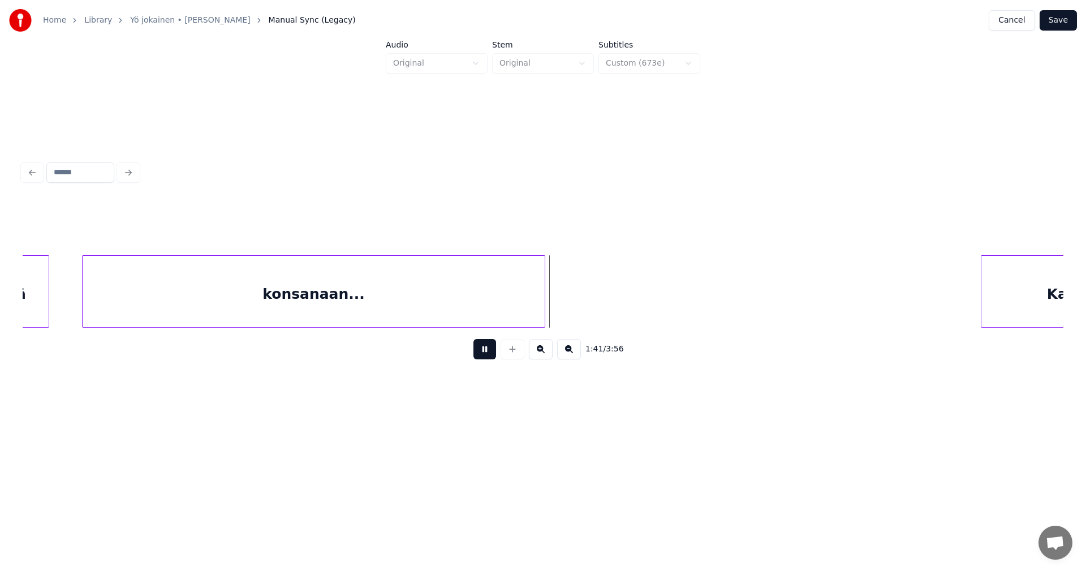
click at [479, 352] on button at bounding box center [485, 349] width 23 height 20
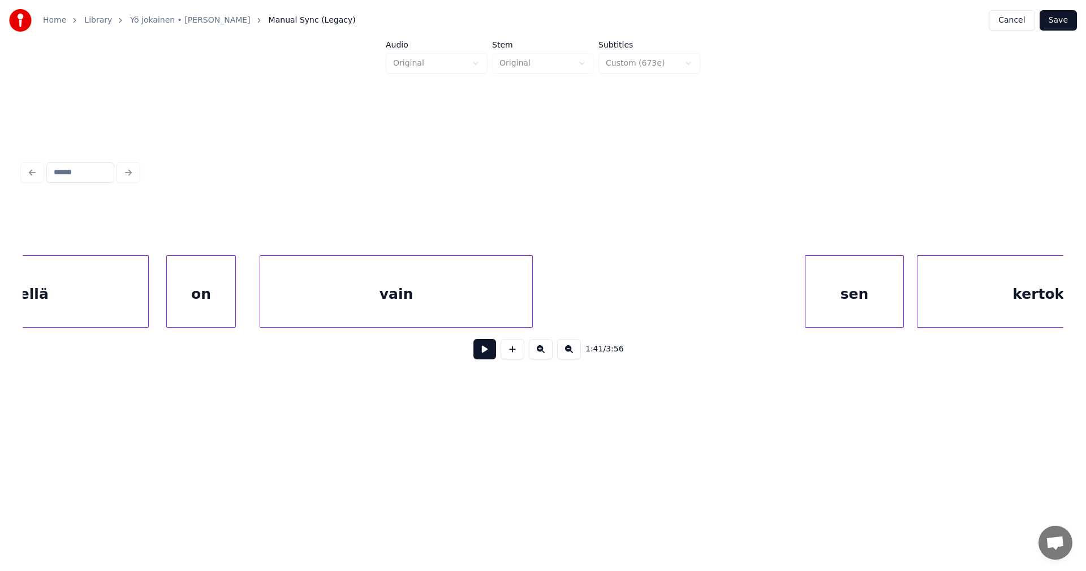
scroll to position [0, 21314]
click at [489, 307] on div "vain" at bounding box center [371, 294] width 272 height 77
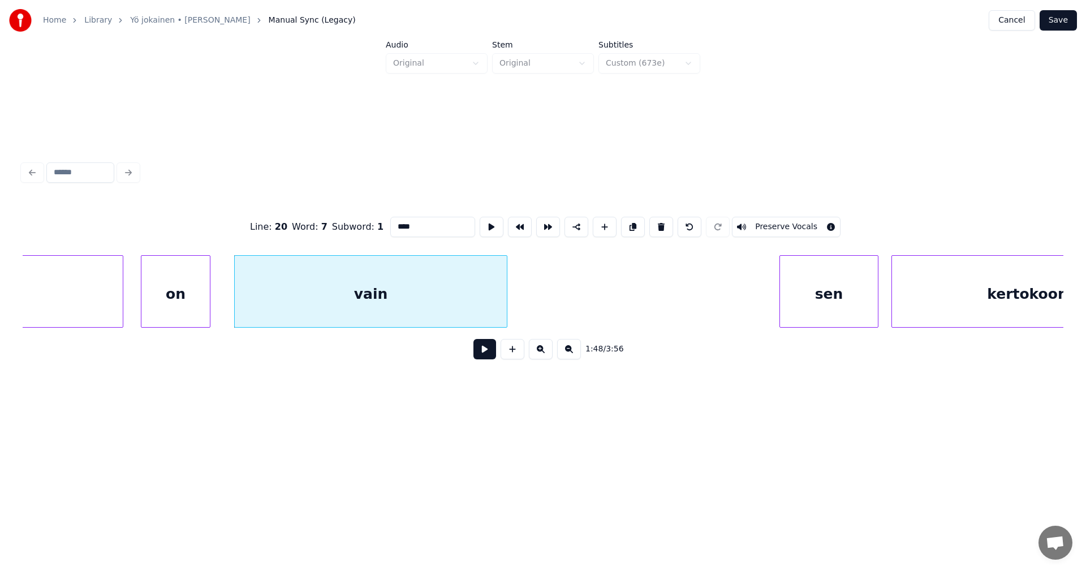
click at [494, 358] on button at bounding box center [485, 349] width 23 height 20
click at [491, 358] on button at bounding box center [485, 349] width 23 height 20
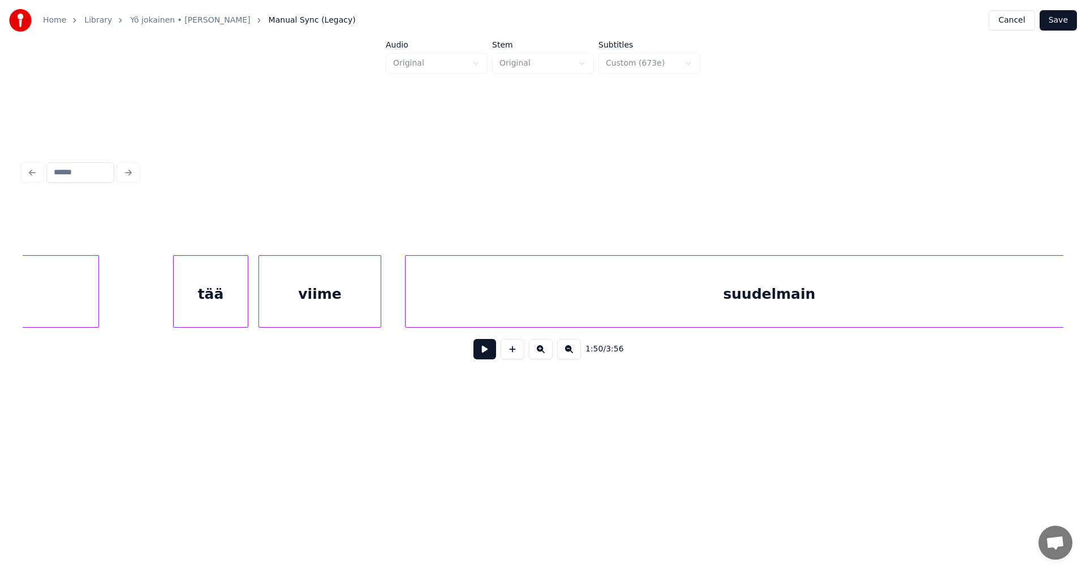
scroll to position [0, 22456]
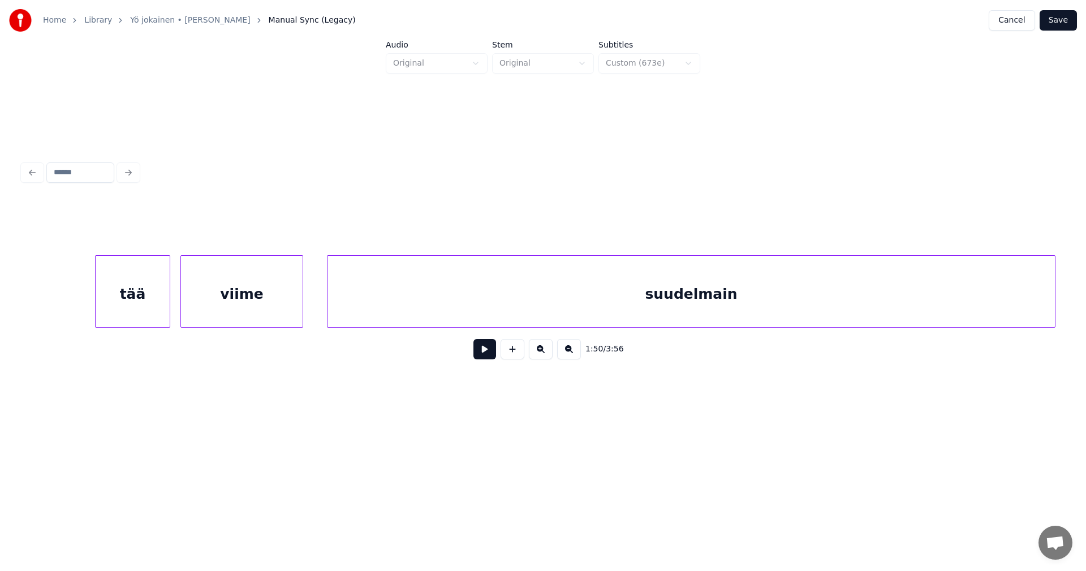
click at [491, 359] on button at bounding box center [485, 349] width 23 height 20
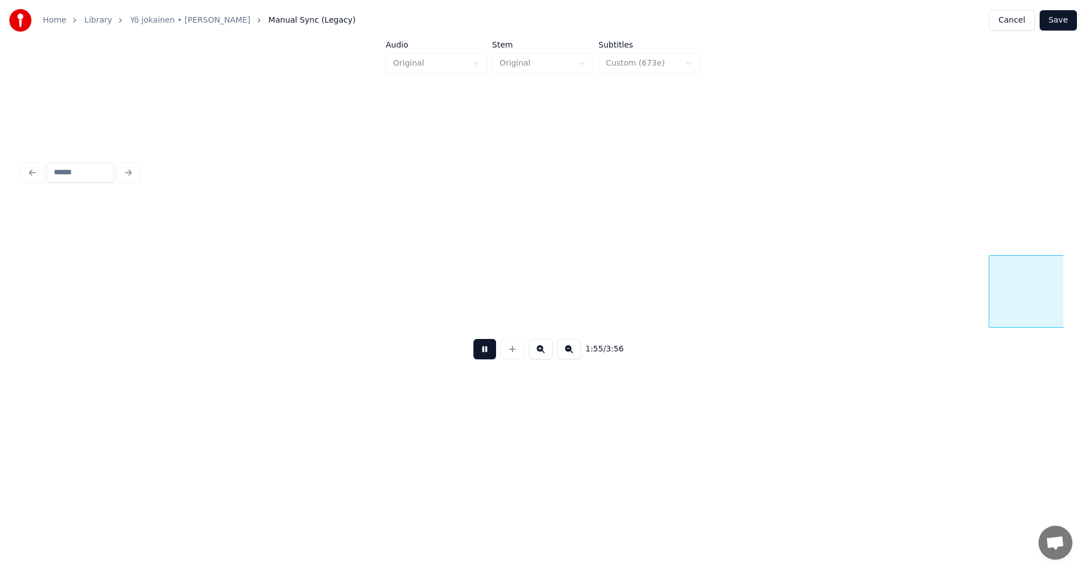
scroll to position [0, 22837]
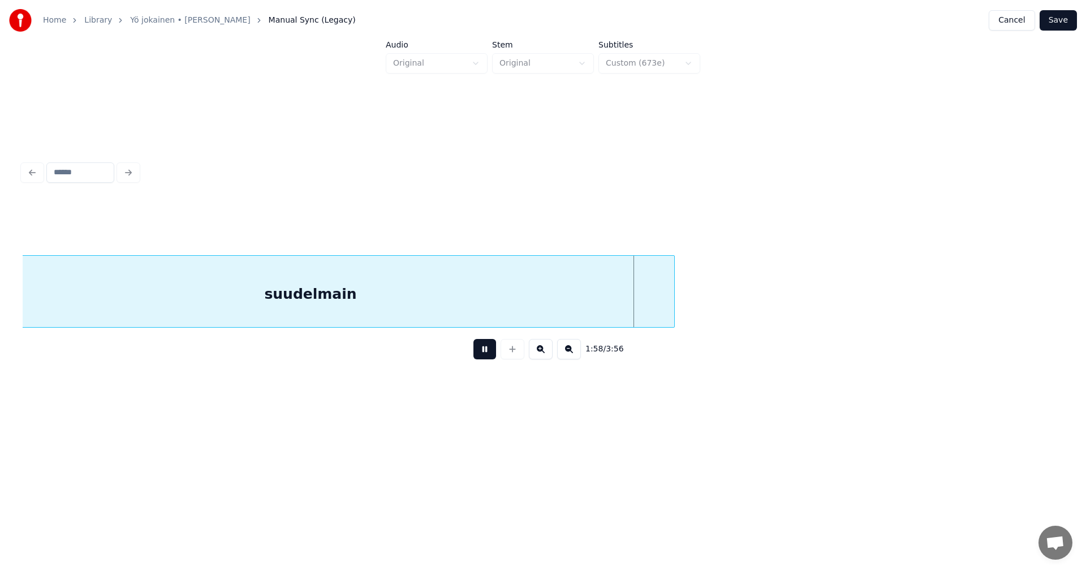
click at [489, 357] on button at bounding box center [485, 349] width 23 height 20
click at [514, 308] on div "suudelmain" at bounding box center [311, 294] width 728 height 77
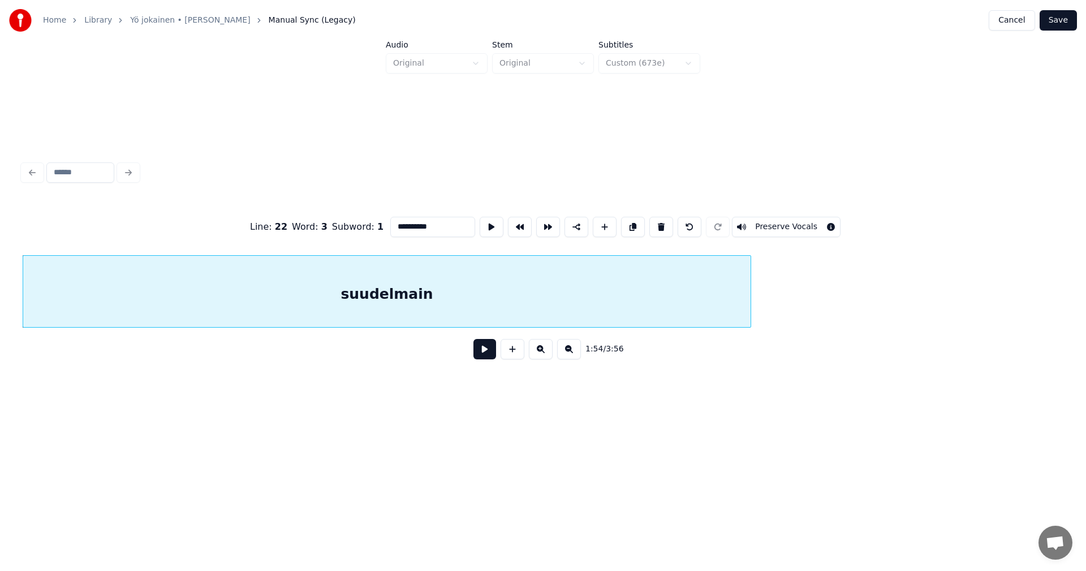
click at [445, 230] on input "**********" at bounding box center [432, 227] width 85 height 20
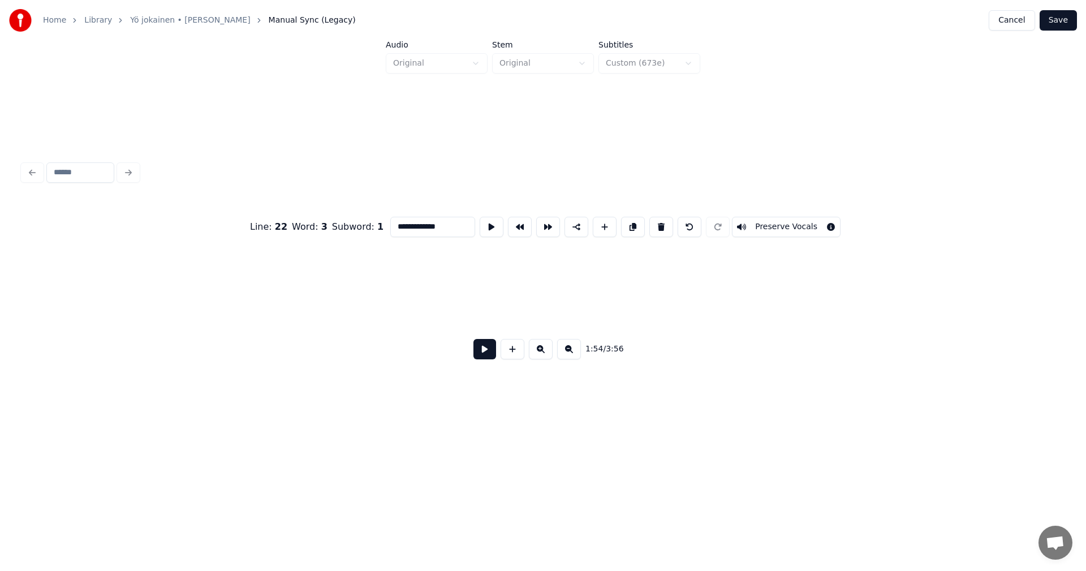
scroll to position [0, 25104]
type input "**********"
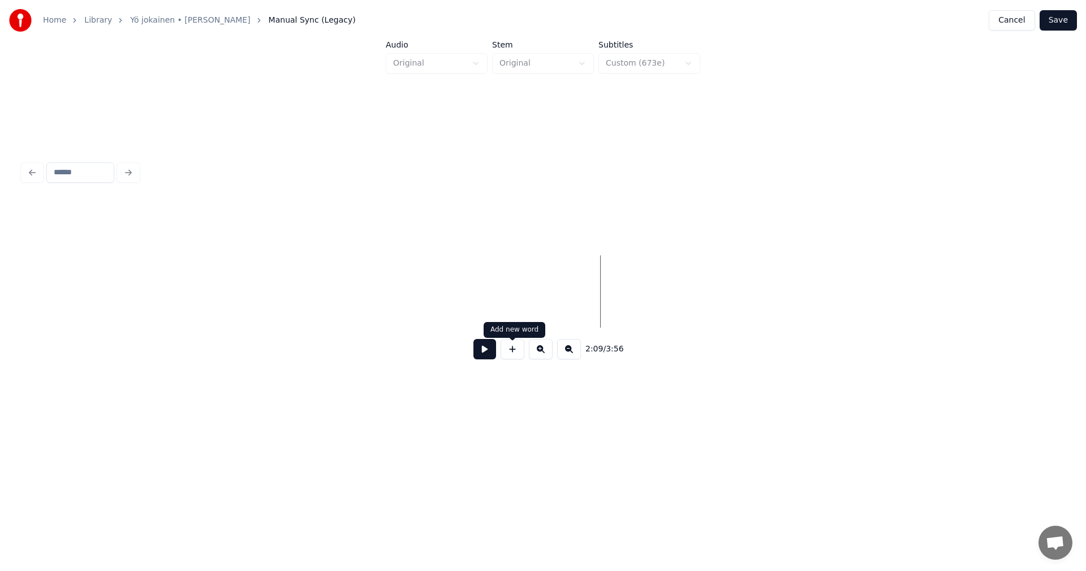
click at [488, 358] on button at bounding box center [485, 349] width 23 height 20
click at [1063, 16] on button "Save" at bounding box center [1058, 20] width 37 height 20
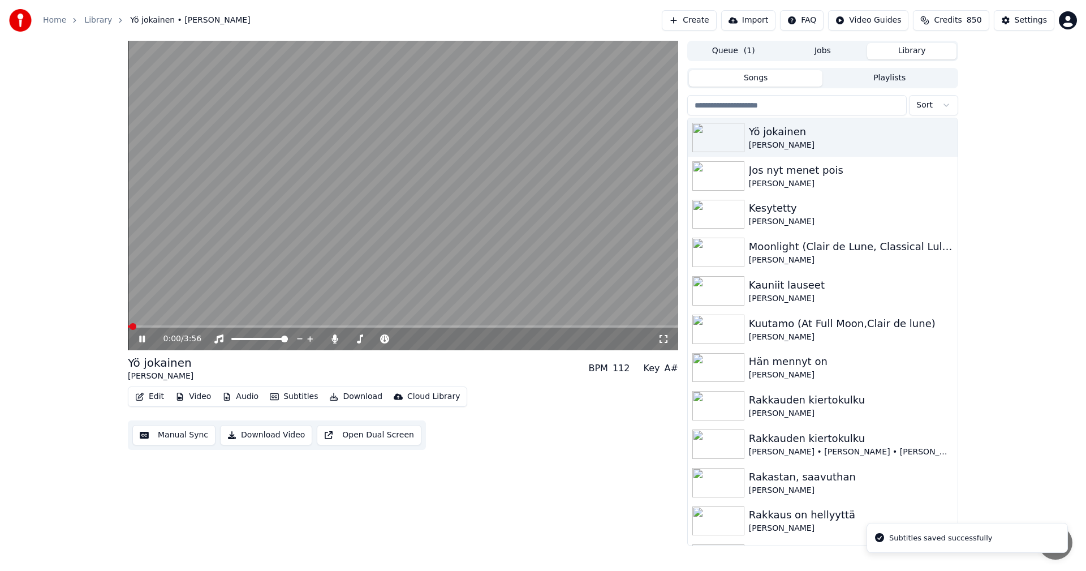
click at [497, 325] on span at bounding box center [403, 326] width 551 height 2
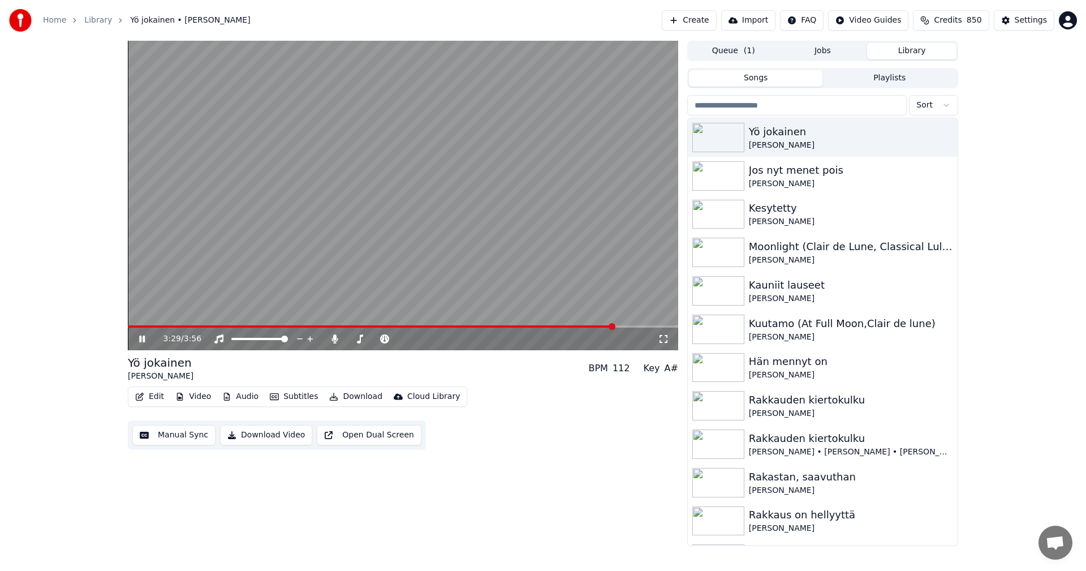
click at [142, 339] on icon at bounding box center [150, 338] width 27 height 9
click at [160, 401] on button "Edit" at bounding box center [150, 397] width 38 height 16
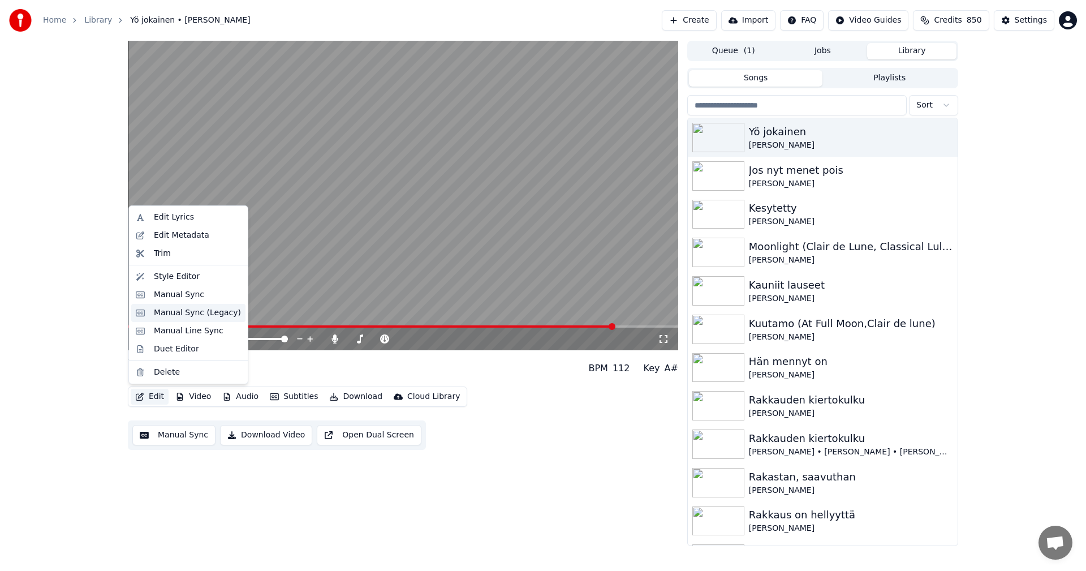
click at [177, 316] on div "Manual Sync (Legacy)" at bounding box center [197, 312] width 87 height 11
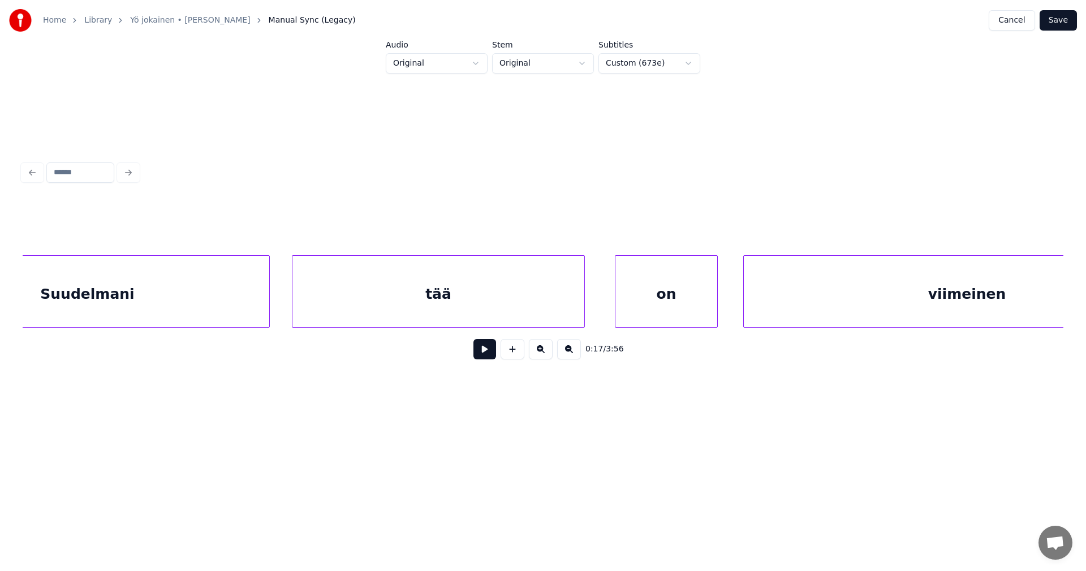
scroll to position [0, 30764]
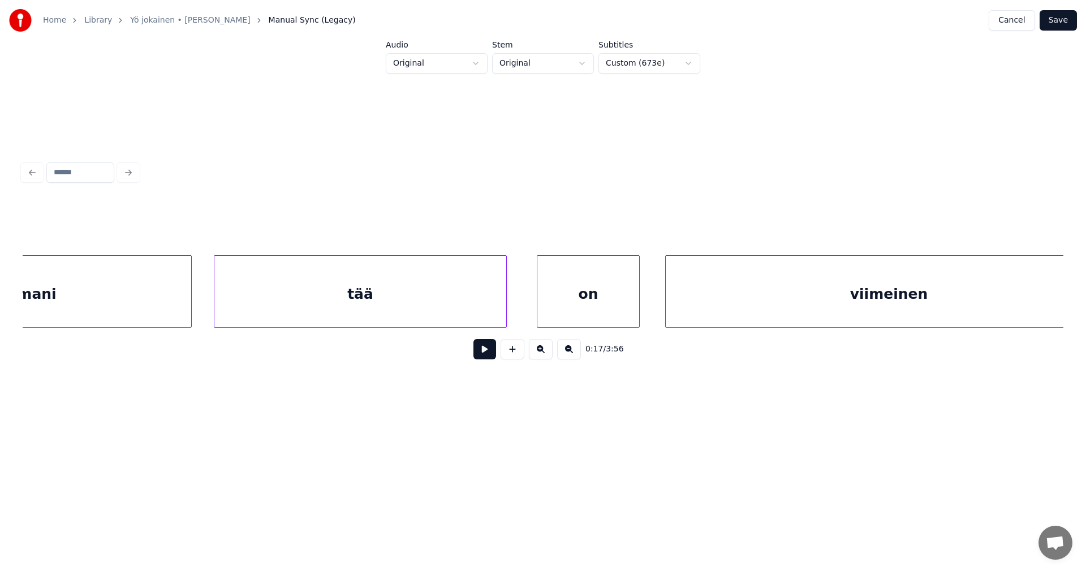
click at [449, 287] on div "tää" at bounding box center [360, 294] width 292 height 77
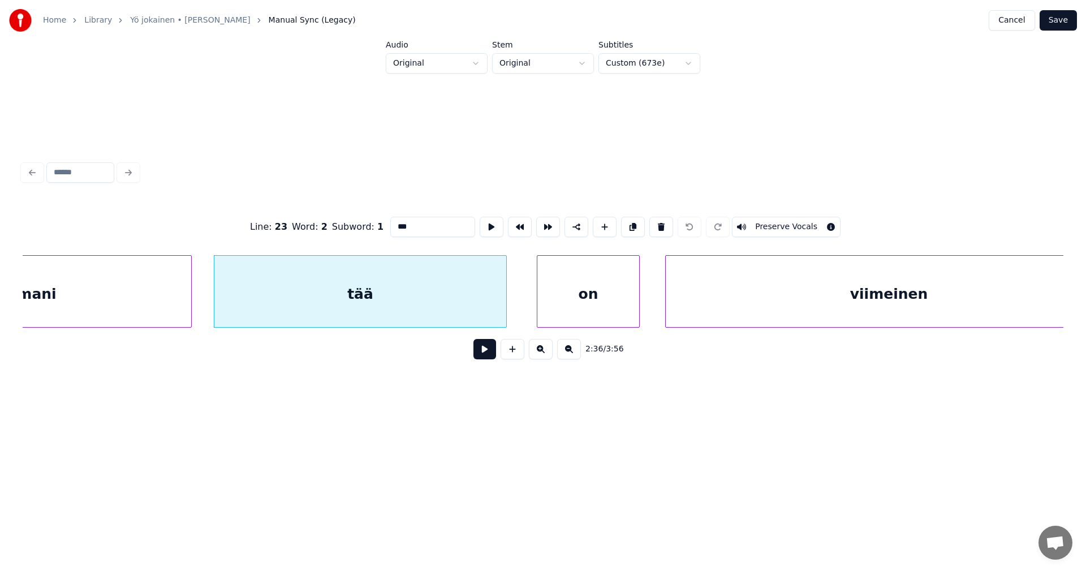
click at [489, 358] on button at bounding box center [485, 349] width 23 height 20
click at [484, 355] on button at bounding box center [485, 349] width 23 height 20
click at [458, 293] on div "tää" at bounding box center [360, 294] width 292 height 77
click at [416, 226] on input "***" at bounding box center [432, 227] width 85 height 20
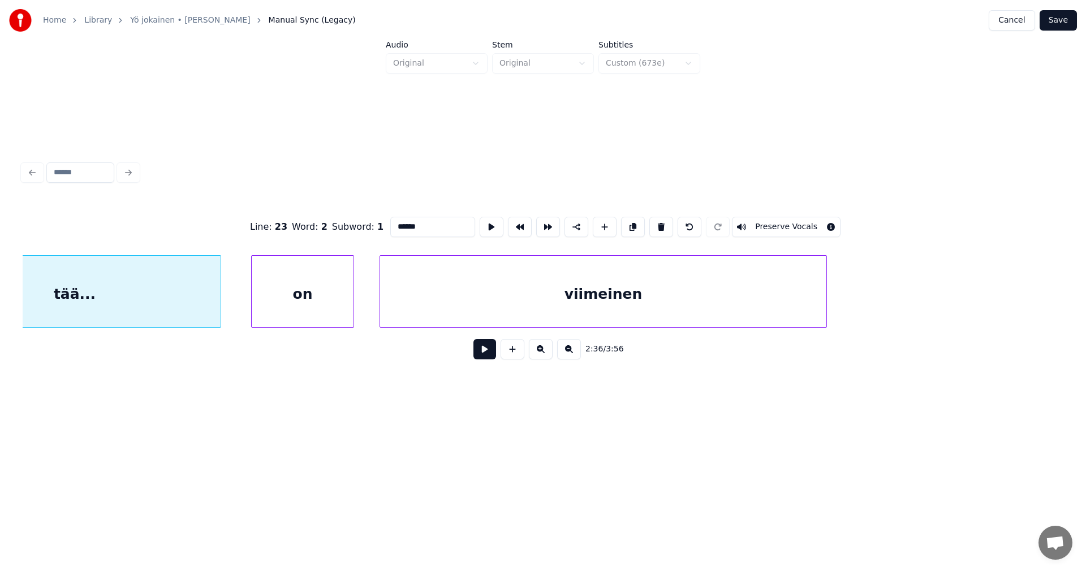
click at [654, 310] on div "viimeinen" at bounding box center [603, 294] width 446 height 77
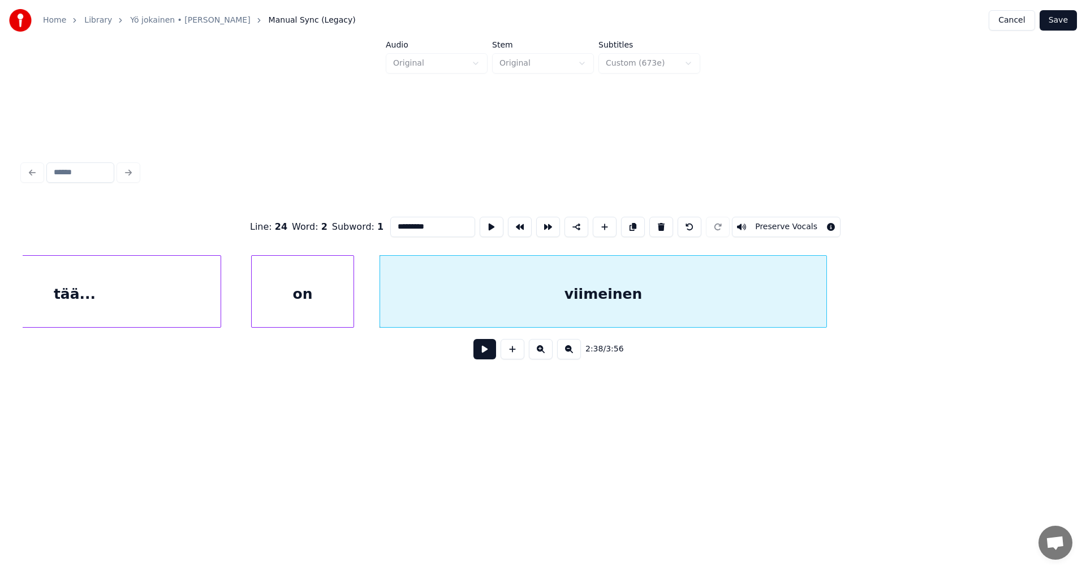
type input "*********"
click at [488, 350] on button at bounding box center [485, 349] width 23 height 20
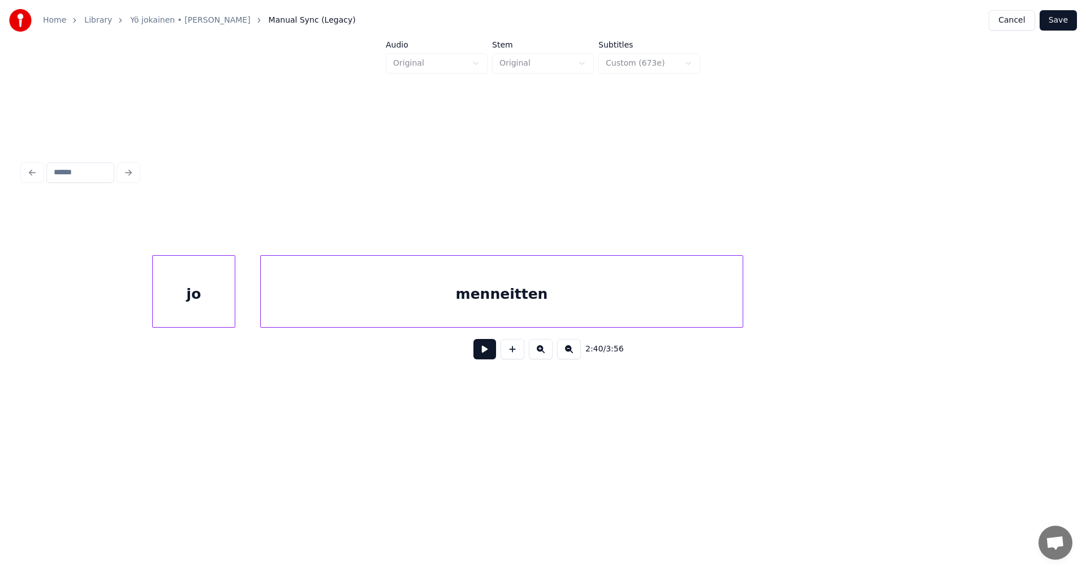
scroll to position [0, 32866]
click at [633, 306] on div "menneitten" at bounding box center [476, 294] width 482 height 77
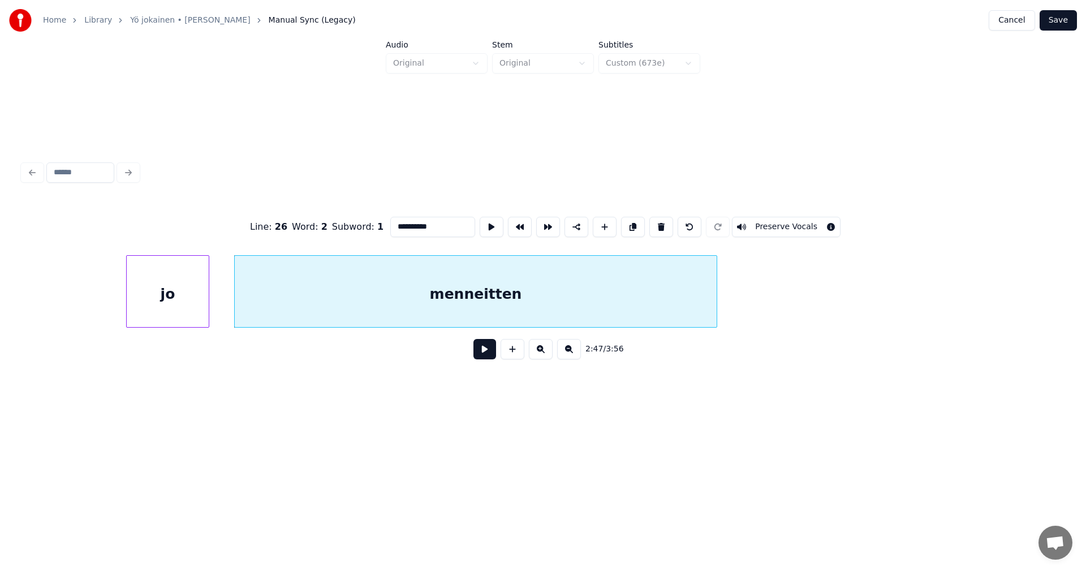
click at [487, 355] on button at bounding box center [485, 349] width 23 height 20
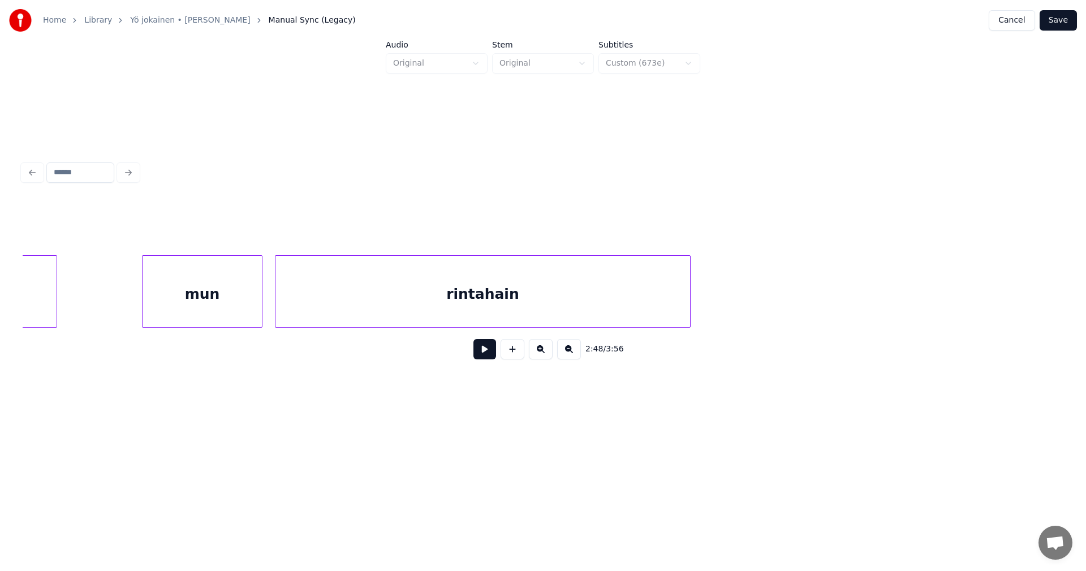
scroll to position [0, 36320]
click at [481, 309] on div "rintahain" at bounding box center [430, 294] width 415 height 77
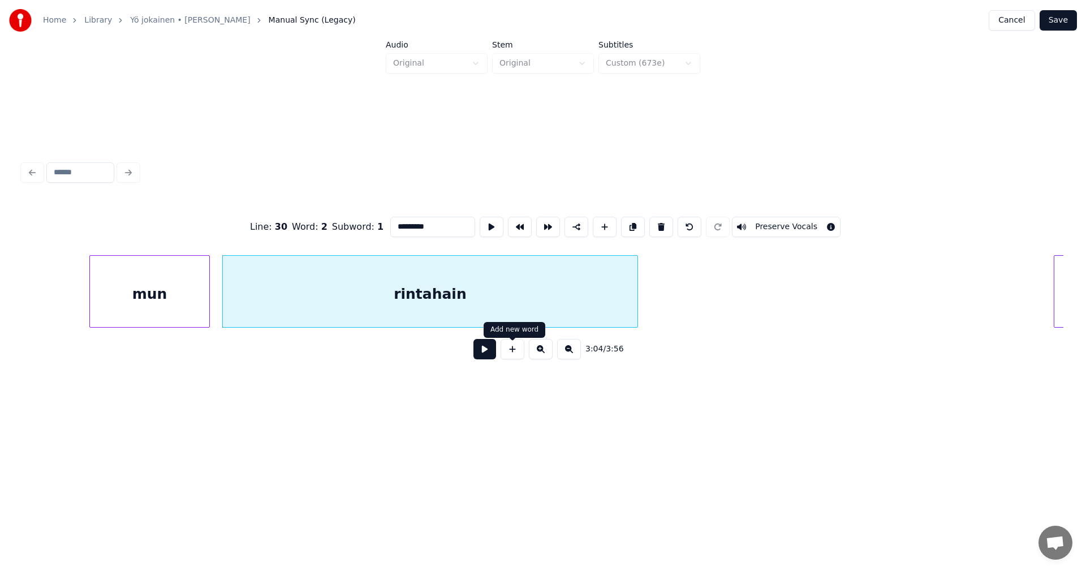
click at [490, 357] on button at bounding box center [485, 349] width 23 height 20
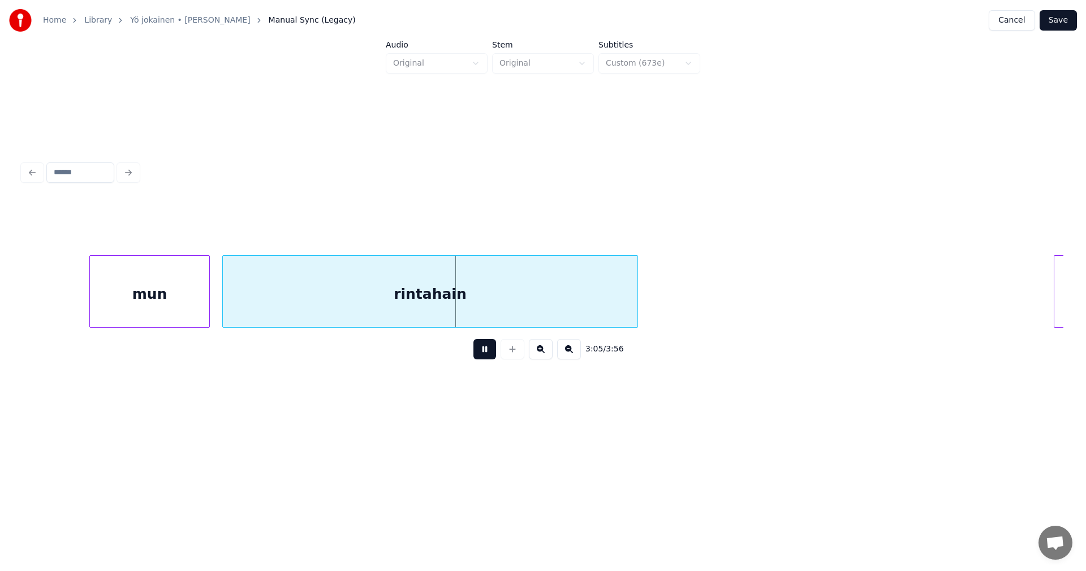
click at [487, 356] on button at bounding box center [485, 349] width 23 height 20
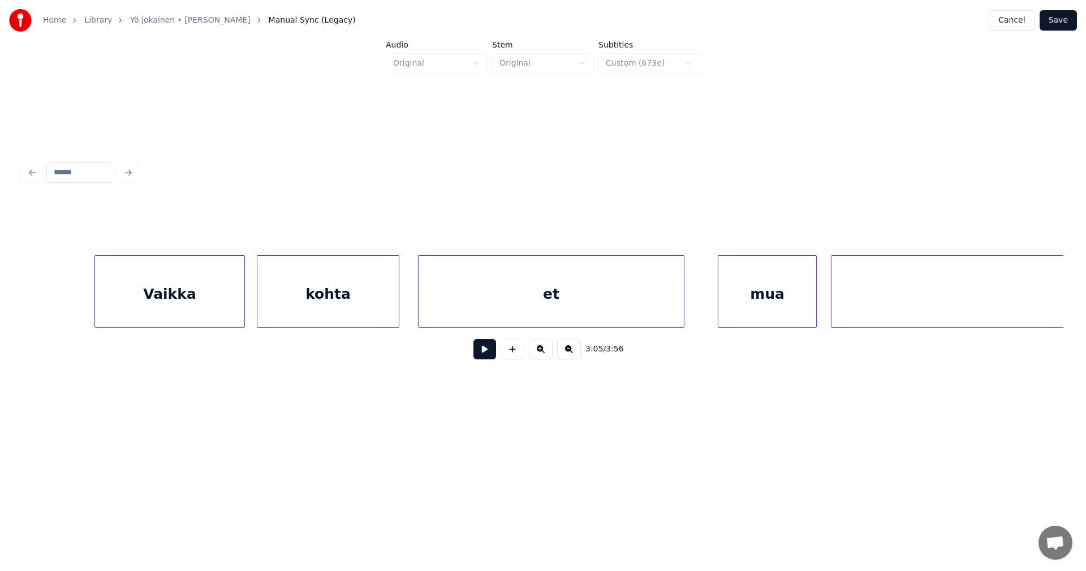
click at [622, 313] on div "et" at bounding box center [551, 294] width 265 height 77
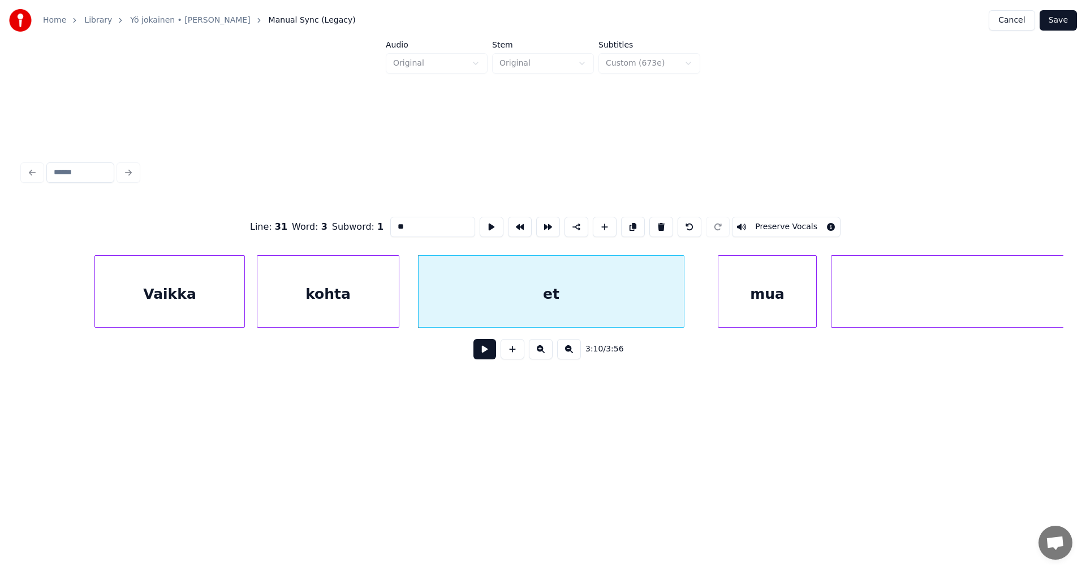
click at [407, 220] on input "**" at bounding box center [432, 227] width 85 height 20
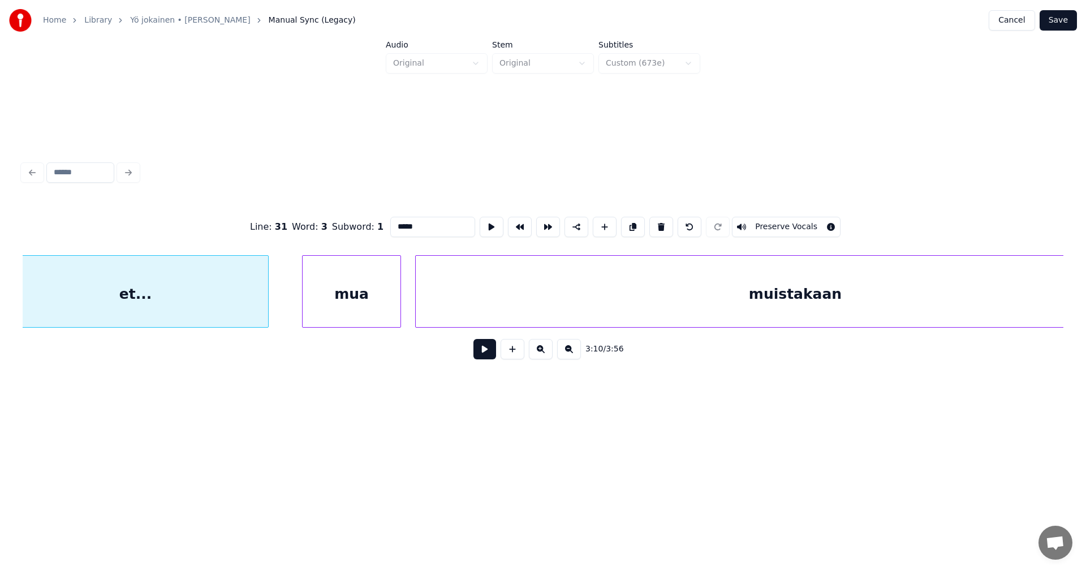
scroll to position [0, 37747]
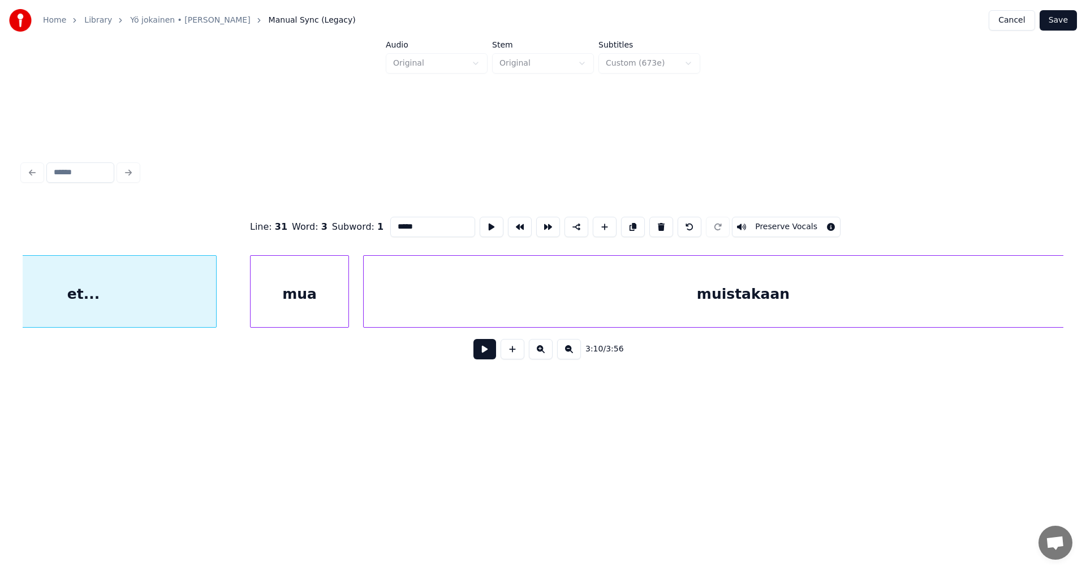
click at [831, 306] on div "muistakaan" at bounding box center [743, 294] width 759 height 77
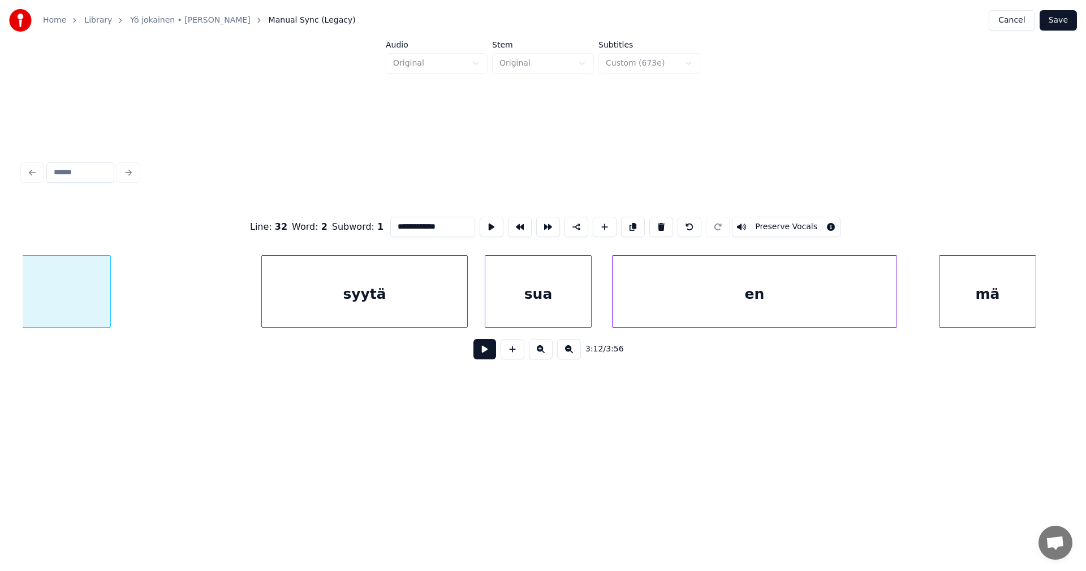
scroll to position [0, 38838]
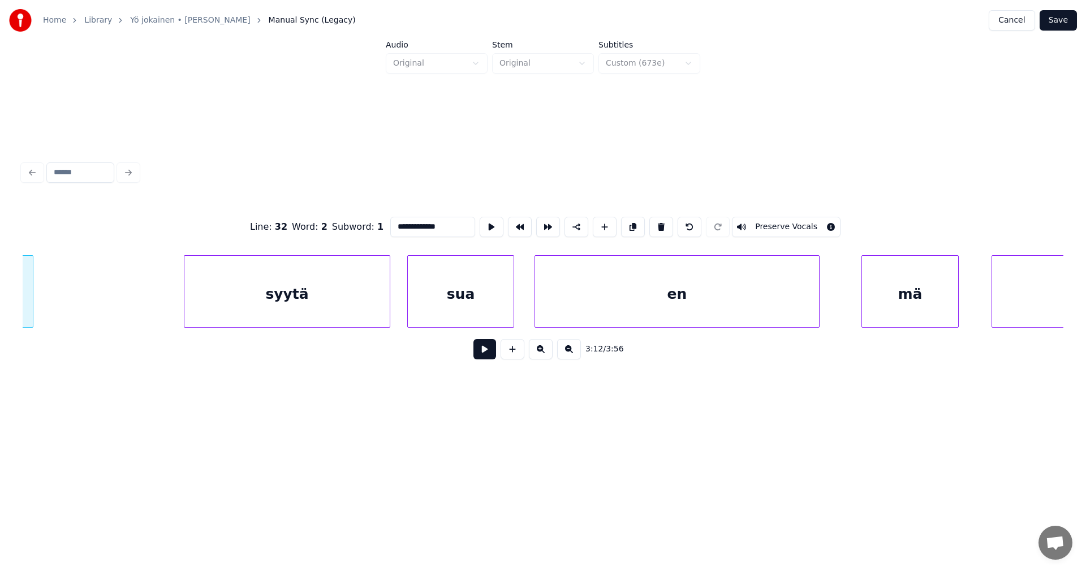
click at [771, 315] on div "en" at bounding box center [677, 294] width 284 height 77
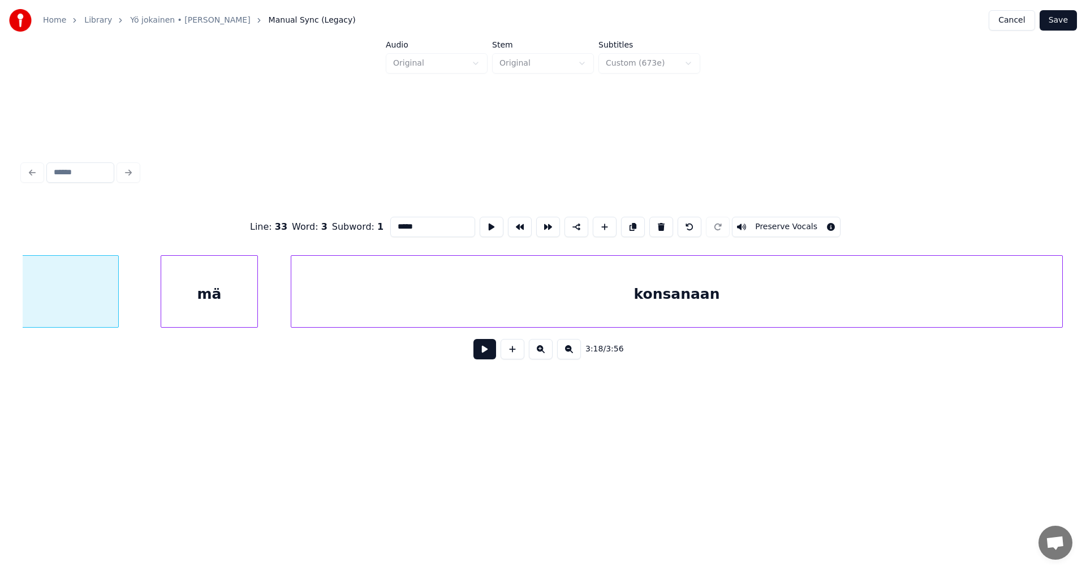
scroll to position [0, 39746]
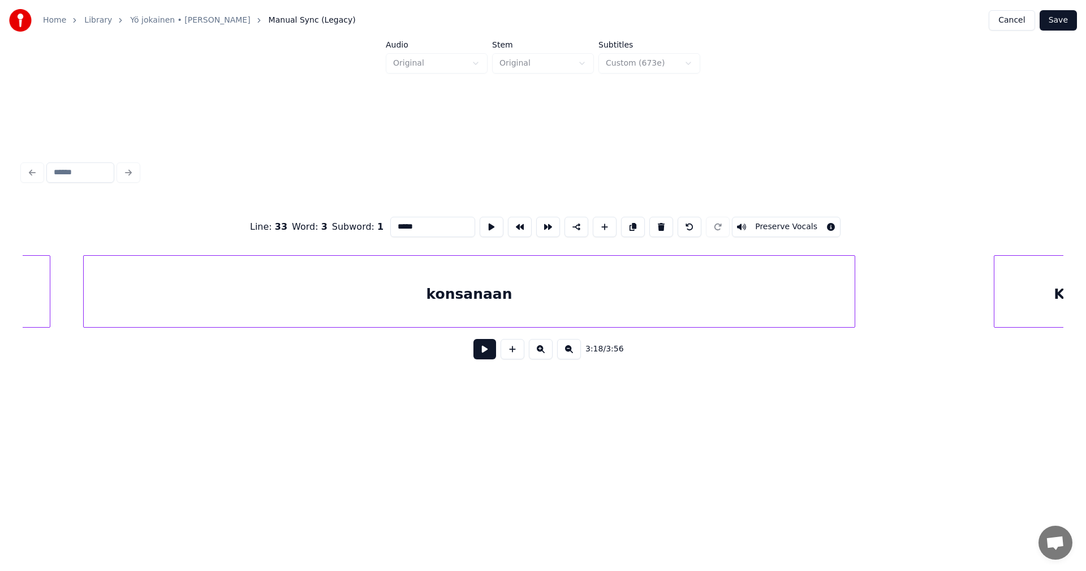
click at [786, 301] on div "konsanaan" at bounding box center [469, 294] width 771 height 77
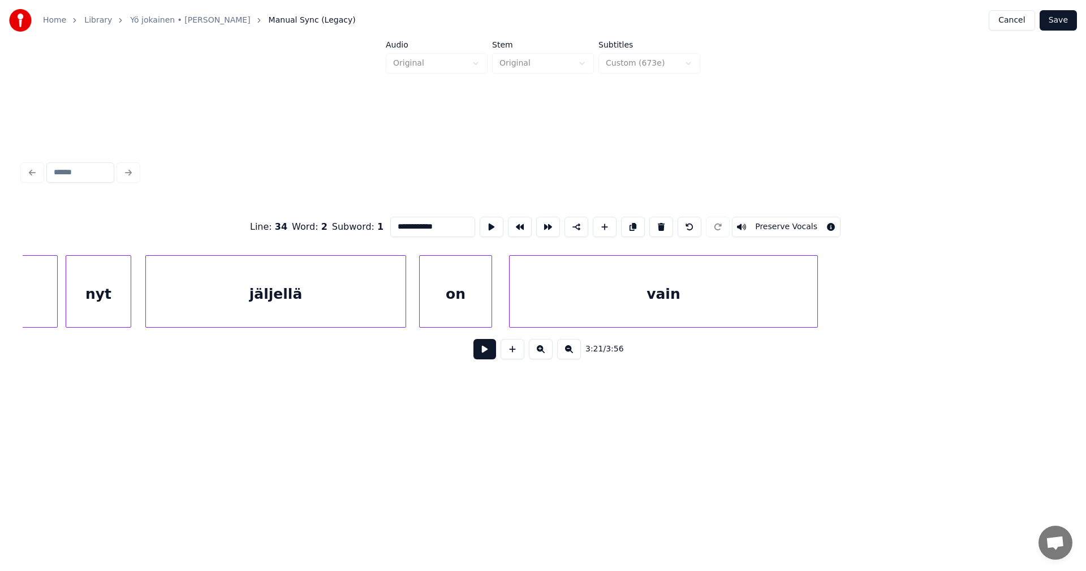
scroll to position [0, 41200]
click at [739, 308] on div "vain" at bounding box center [637, 294] width 308 height 77
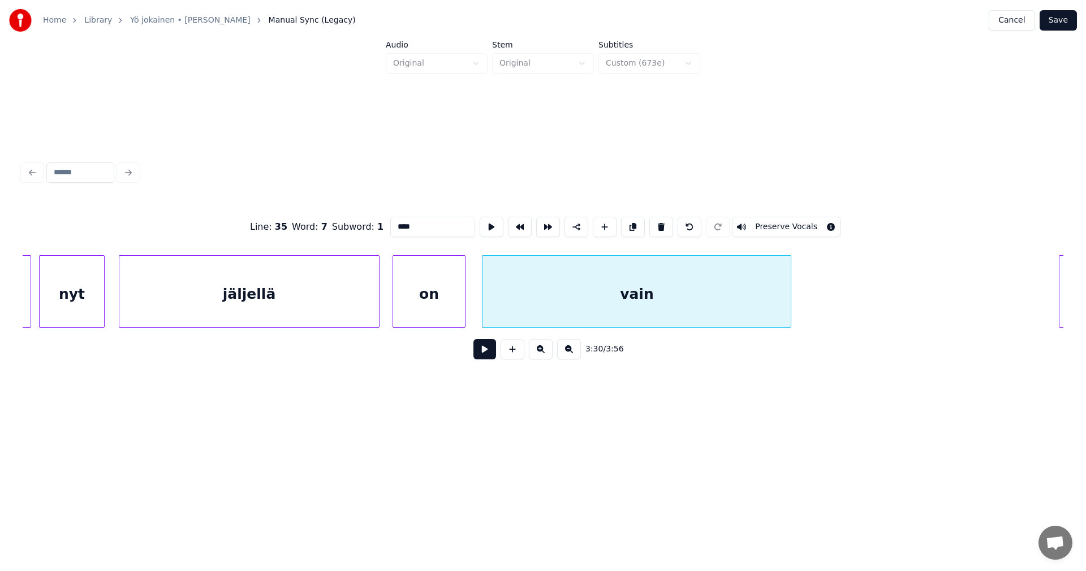
type input "****"
click at [481, 355] on button at bounding box center [485, 349] width 23 height 20
click at [484, 355] on button at bounding box center [485, 349] width 23 height 20
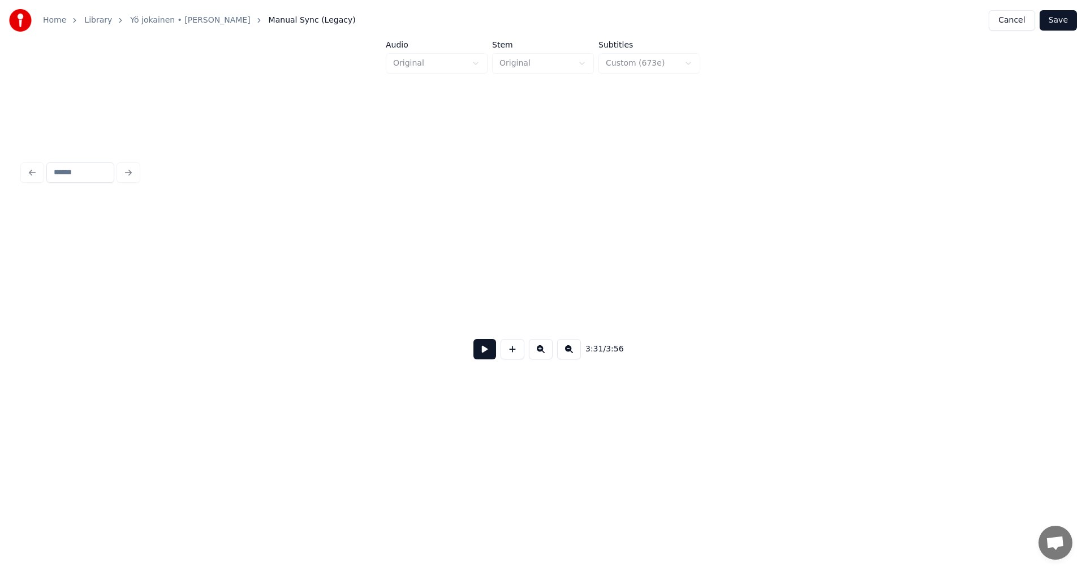
scroll to position [0, 44237]
click at [1051, 23] on button "Save" at bounding box center [1058, 20] width 37 height 20
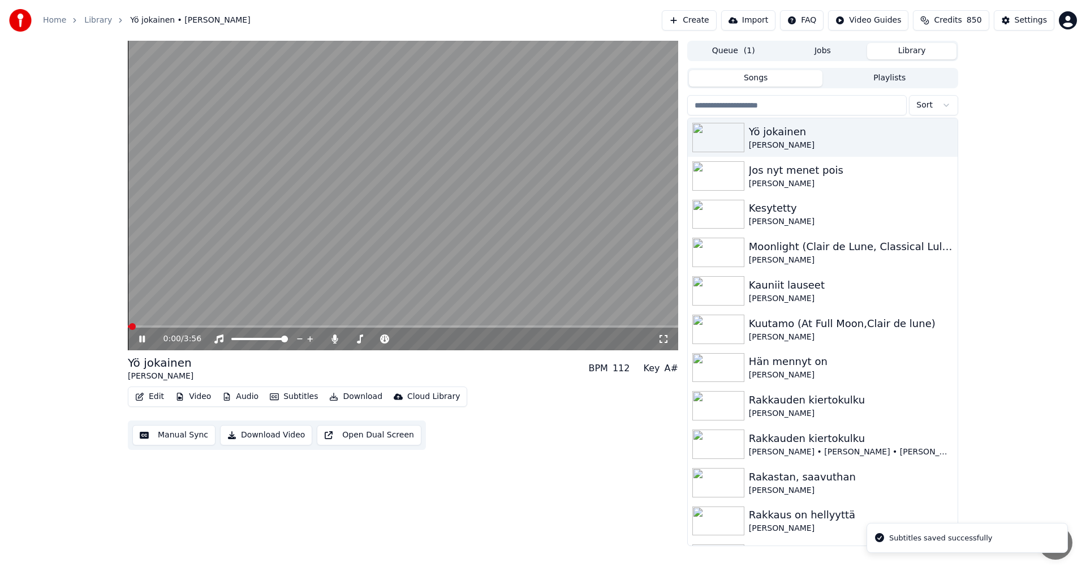
click at [537, 329] on div "0:00 / 3:56" at bounding box center [403, 339] width 551 height 23
click at [543, 325] on video at bounding box center [403, 195] width 551 height 309
click at [554, 328] on span at bounding box center [403, 326] width 551 height 2
click at [140, 342] on icon at bounding box center [142, 339] width 7 height 8
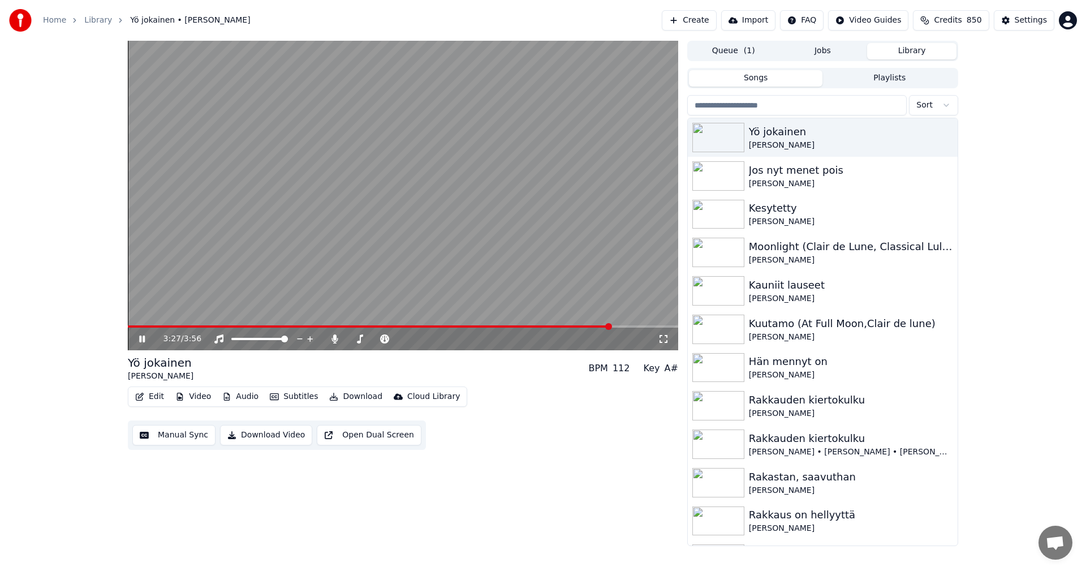
click at [139, 339] on icon at bounding box center [150, 338] width 27 height 9
click at [163, 395] on button "Edit" at bounding box center [150, 397] width 38 height 16
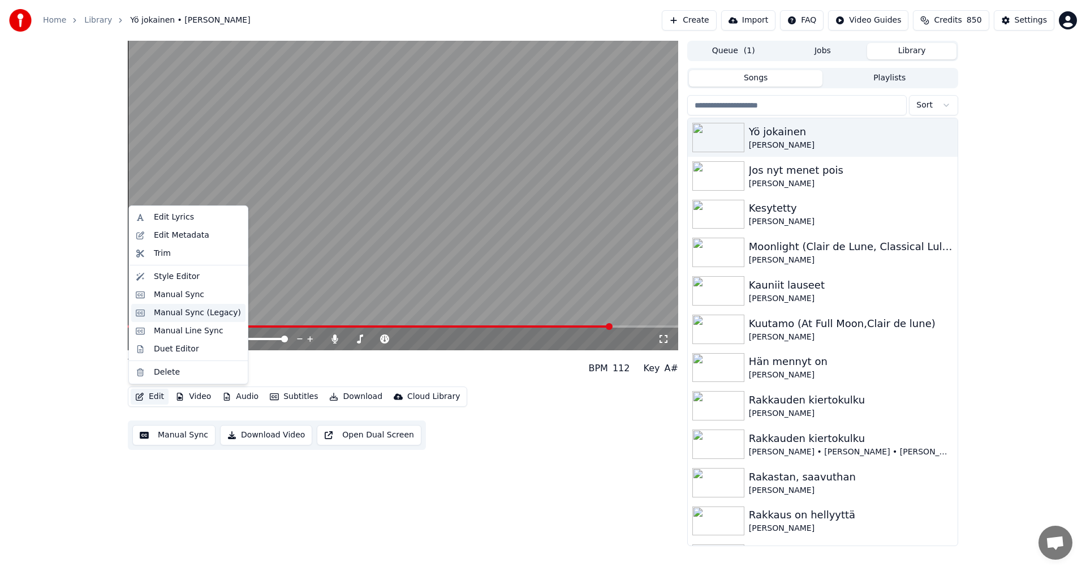
click at [194, 319] on div "Manual Sync (Legacy)" at bounding box center [188, 313] width 114 height 18
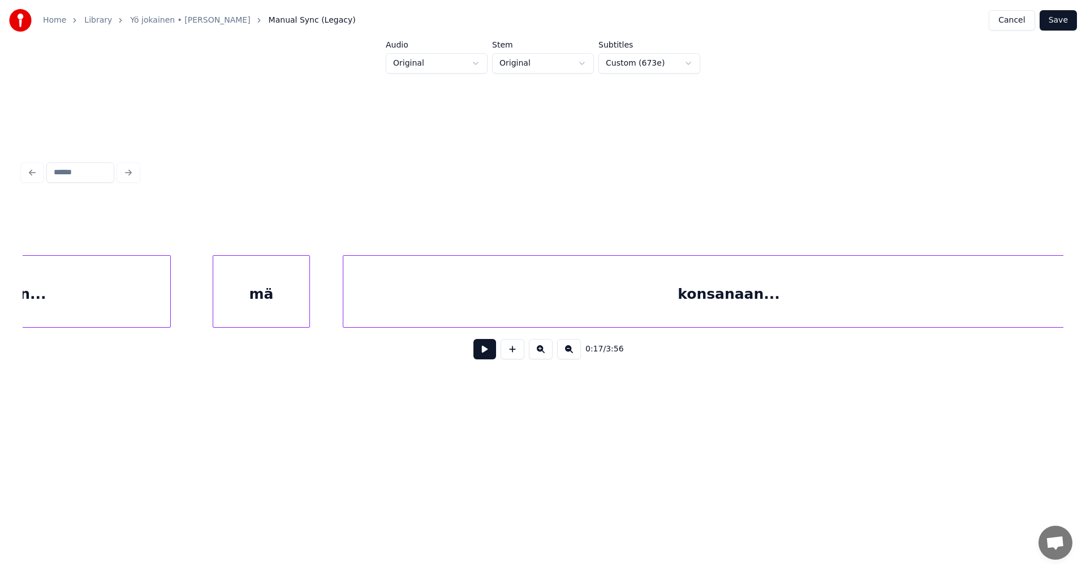
scroll to position [0, 39513]
click at [846, 302] on div "konsanaan..." at bounding box center [702, 294] width 771 height 77
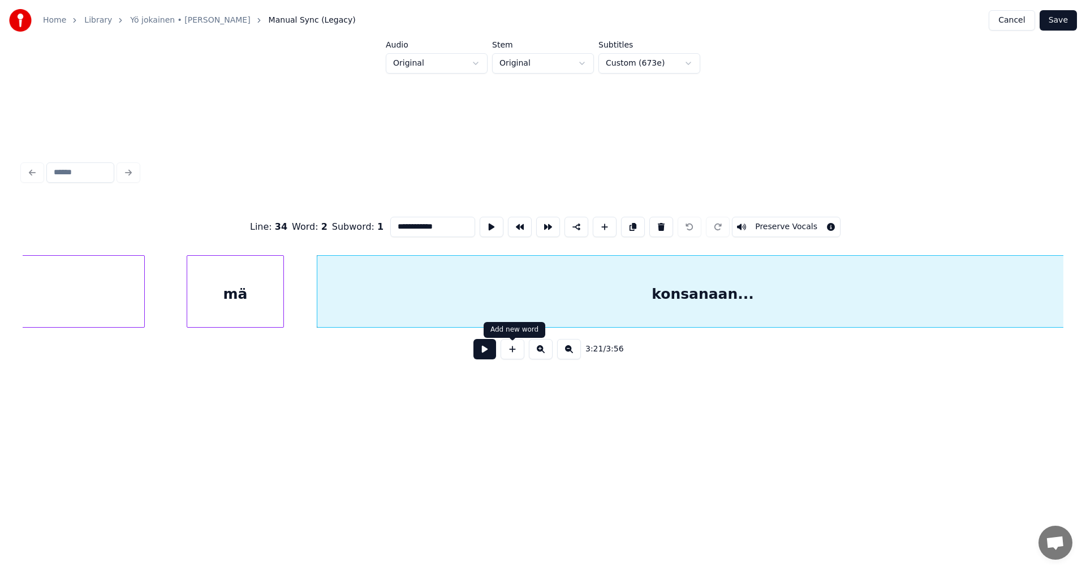
click at [487, 355] on button at bounding box center [485, 349] width 23 height 20
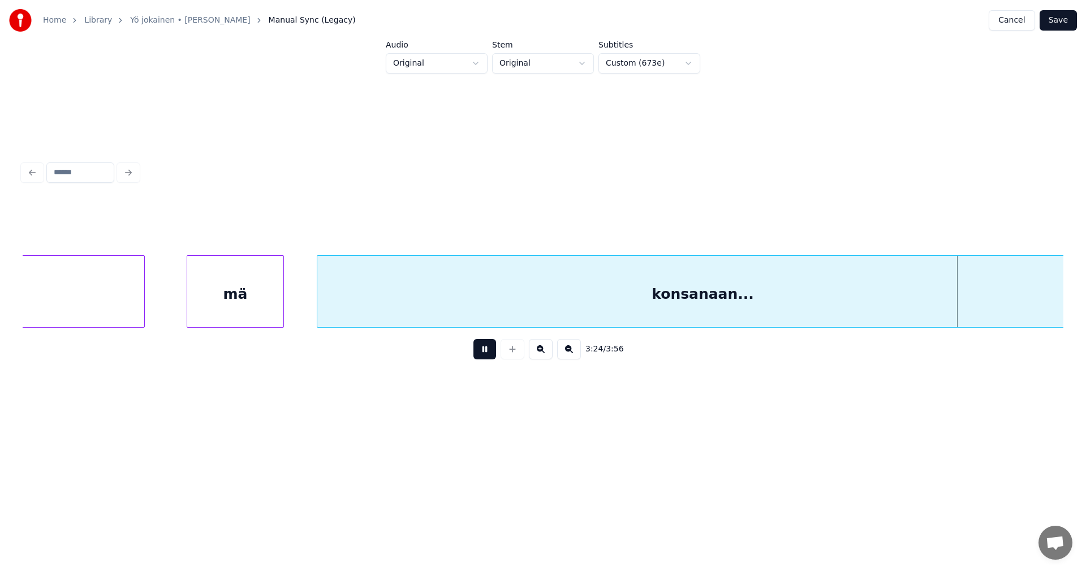
click at [494, 350] on button at bounding box center [485, 349] width 23 height 20
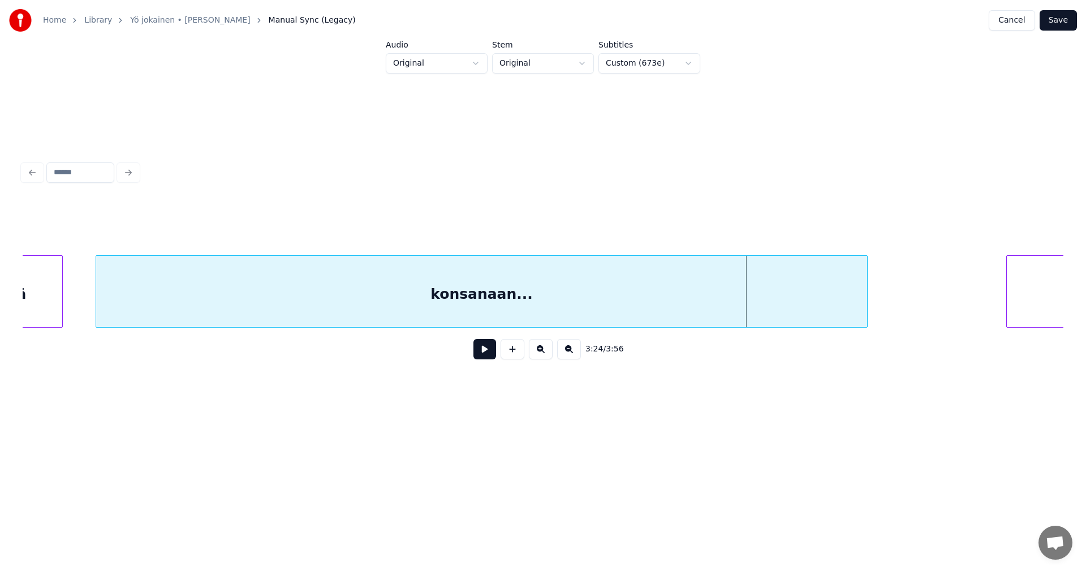
scroll to position [0, 39761]
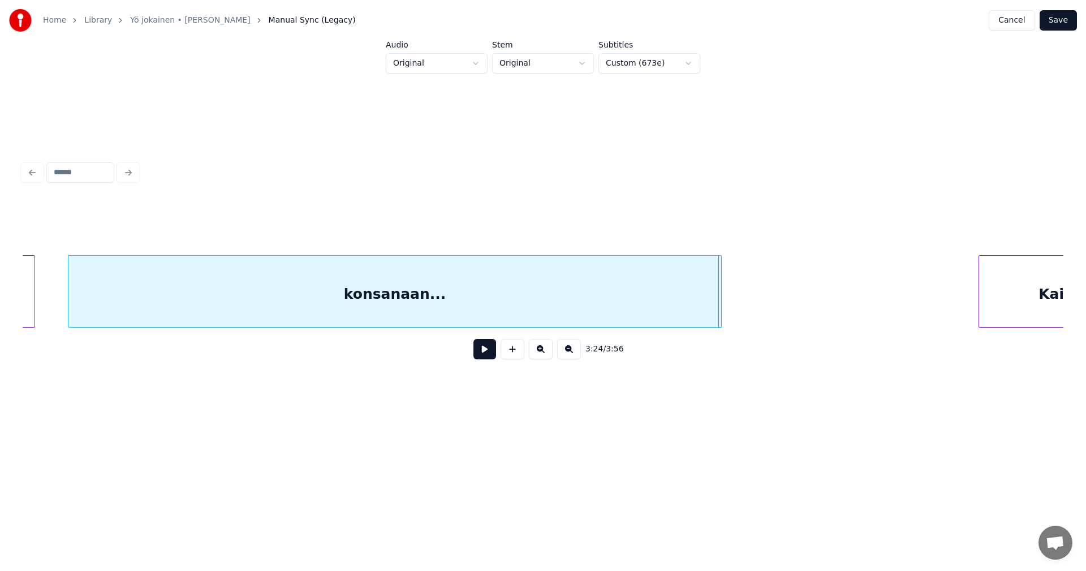
click at [720, 312] on div at bounding box center [719, 291] width 3 height 71
click at [709, 311] on div "konsanaan..." at bounding box center [394, 294] width 653 height 77
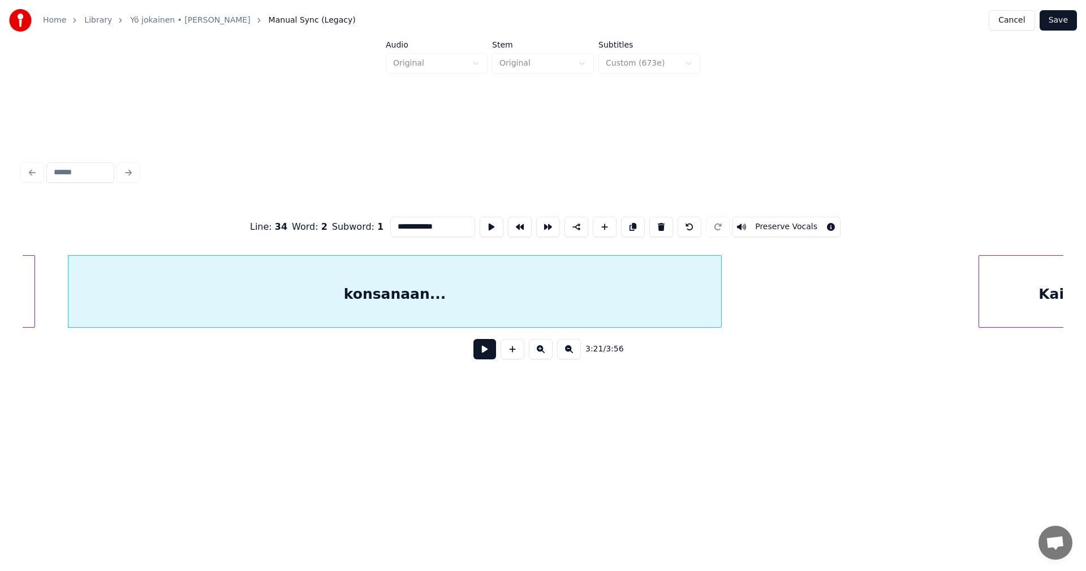
click at [492, 355] on button at bounding box center [485, 349] width 23 height 20
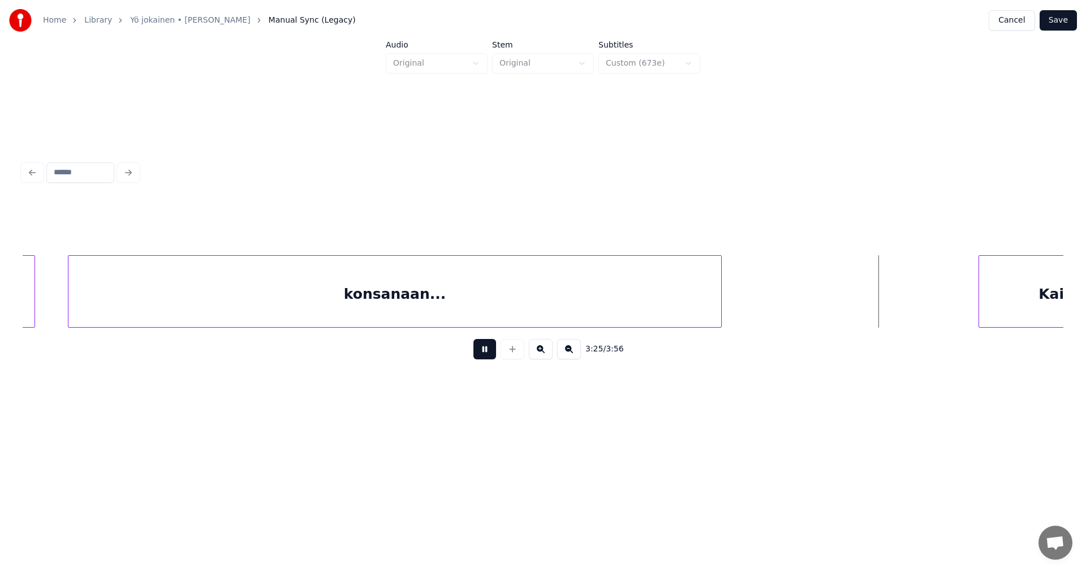
click at [492, 354] on button at bounding box center [485, 349] width 23 height 20
drag, startPoint x: 1067, startPoint y: 23, endPoint x: 1061, endPoint y: 26, distance: 6.6
click at [1065, 23] on button "Save" at bounding box center [1058, 20] width 37 height 20
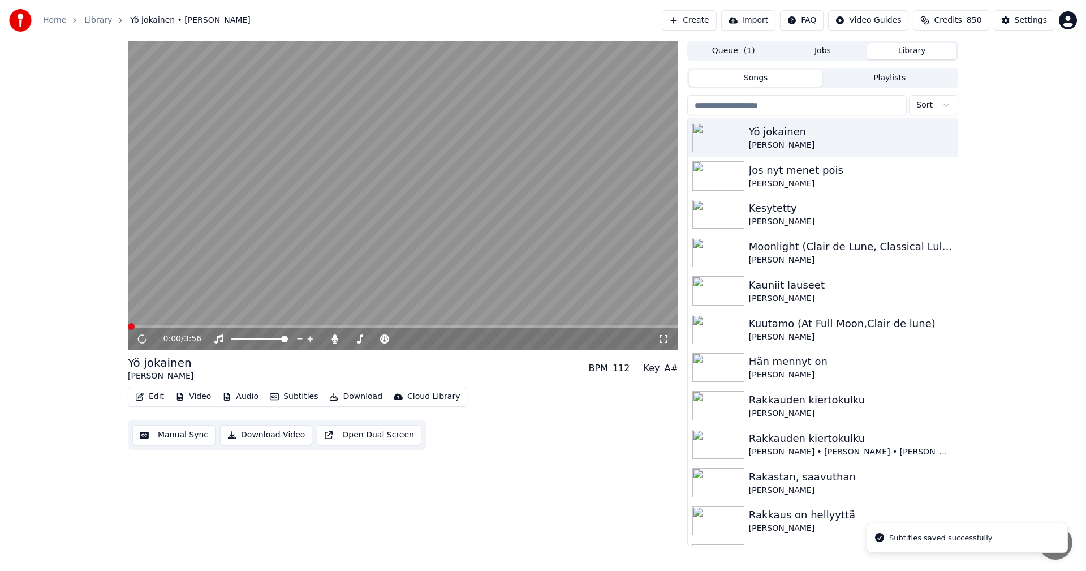
click at [557, 326] on span at bounding box center [403, 326] width 551 height 2
click at [579, 329] on div "3:04 / 3:56" at bounding box center [403, 339] width 551 height 23
click at [580, 328] on span at bounding box center [403, 326] width 551 height 2
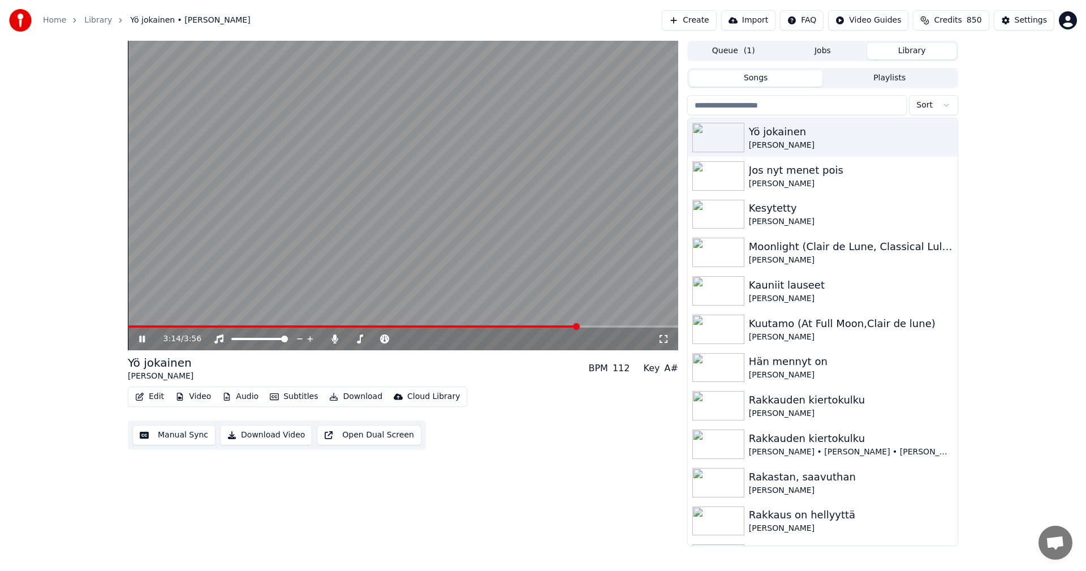
click at [578, 327] on span at bounding box center [353, 326] width 451 height 2
click at [334, 339] on icon at bounding box center [335, 338] width 6 height 9
click at [334, 339] on icon at bounding box center [334, 338] width 11 height 9
click at [509, 326] on span at bounding box center [393, 326] width 530 height 2
click at [333, 343] on icon at bounding box center [335, 338] width 6 height 9
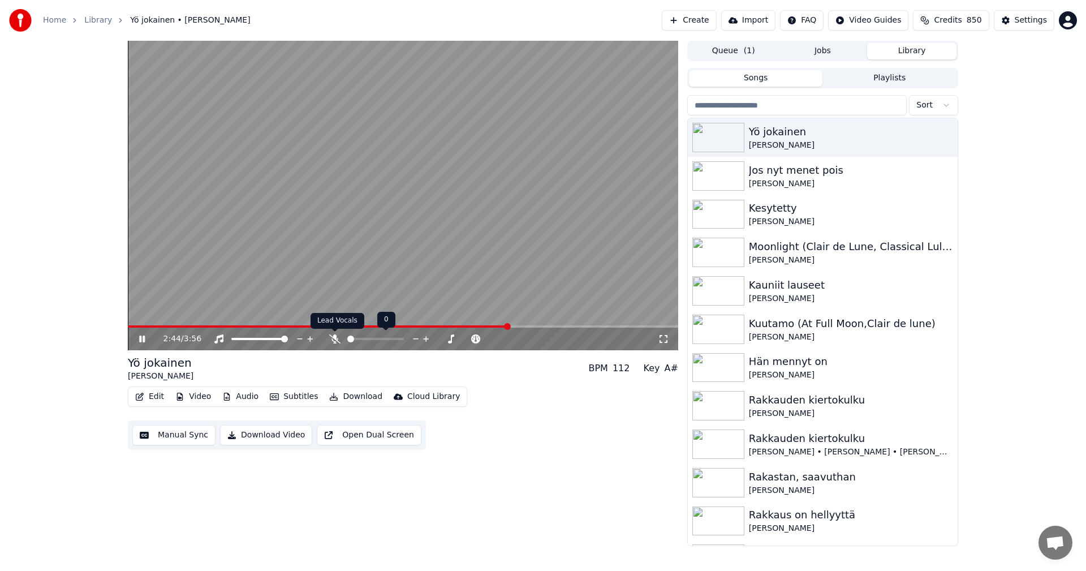
click at [336, 340] on icon at bounding box center [334, 338] width 11 height 9
click at [143, 338] on icon at bounding box center [142, 339] width 6 height 7
click at [336, 339] on icon at bounding box center [335, 338] width 6 height 9
click at [360, 393] on button "Download" at bounding box center [356, 397] width 62 height 16
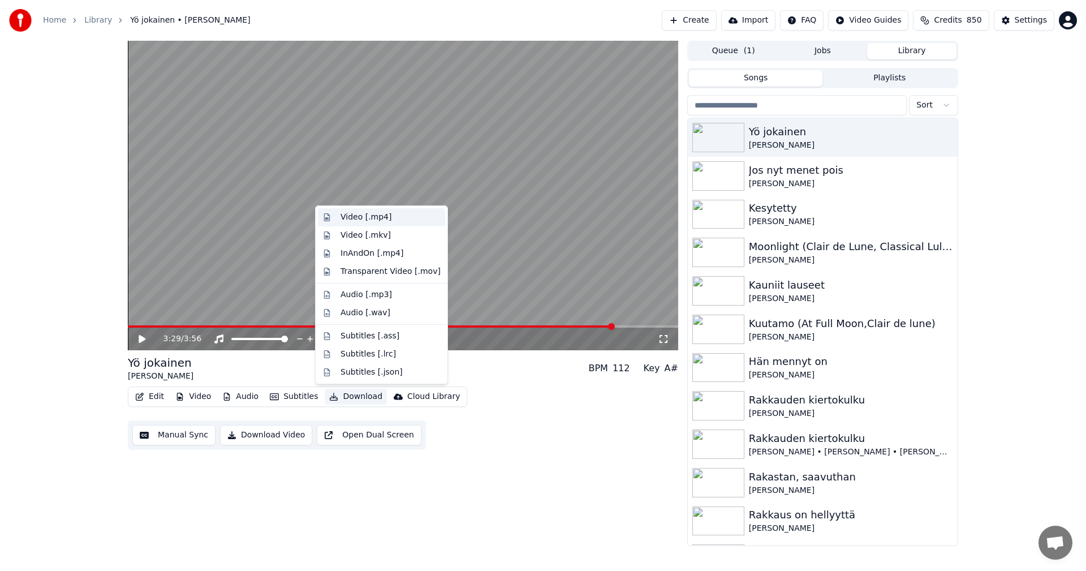
click at [367, 218] on div "Video [.mp4]" at bounding box center [366, 217] width 51 height 11
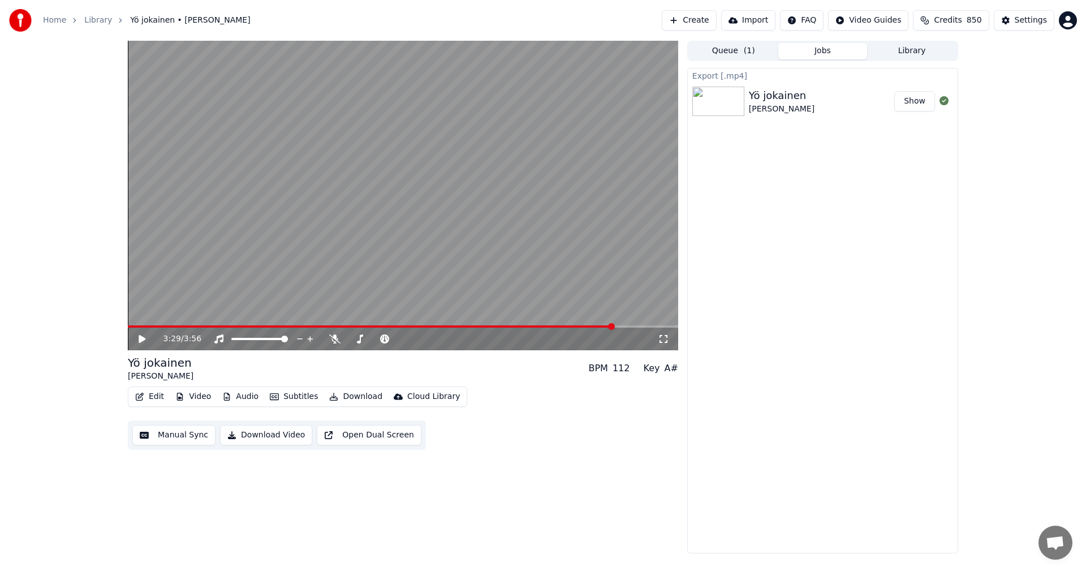
click at [62, 16] on link "Home" at bounding box center [54, 20] width 23 height 11
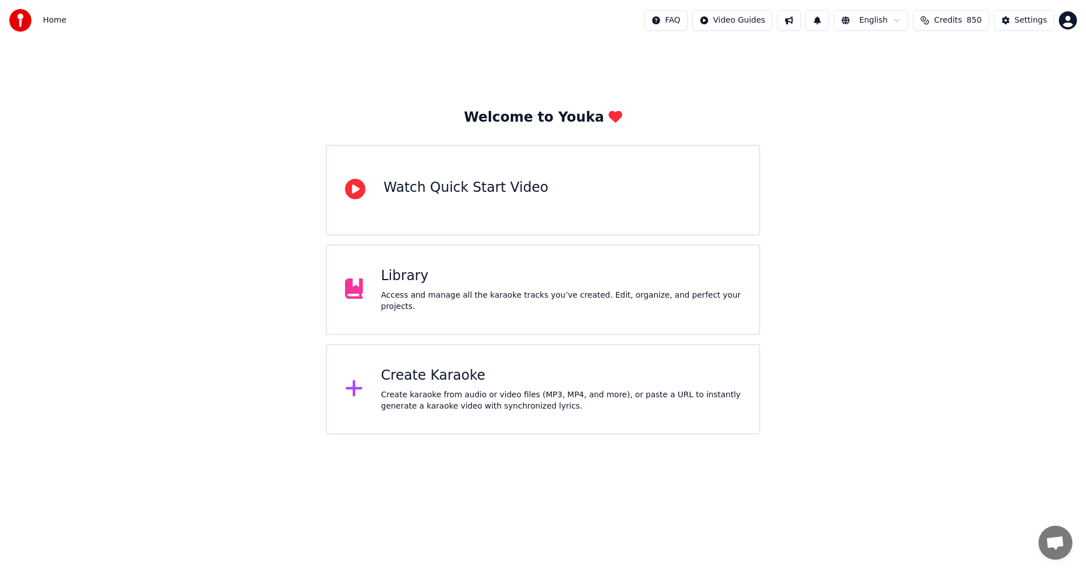
click at [432, 380] on div "Create Karaoke" at bounding box center [561, 376] width 360 height 18
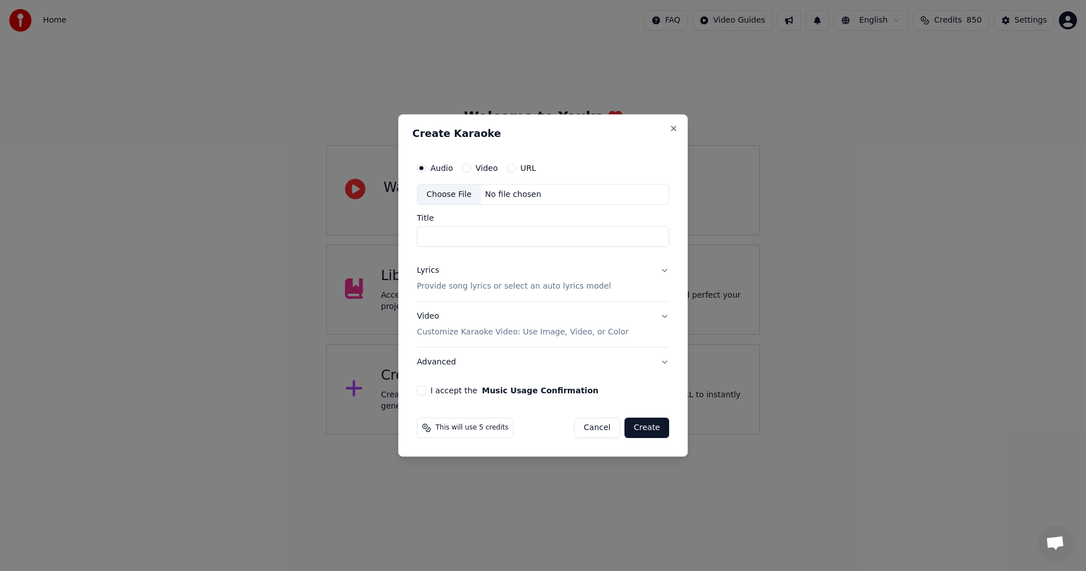
click at [448, 193] on div "Choose File" at bounding box center [449, 194] width 63 height 20
type input "**********"
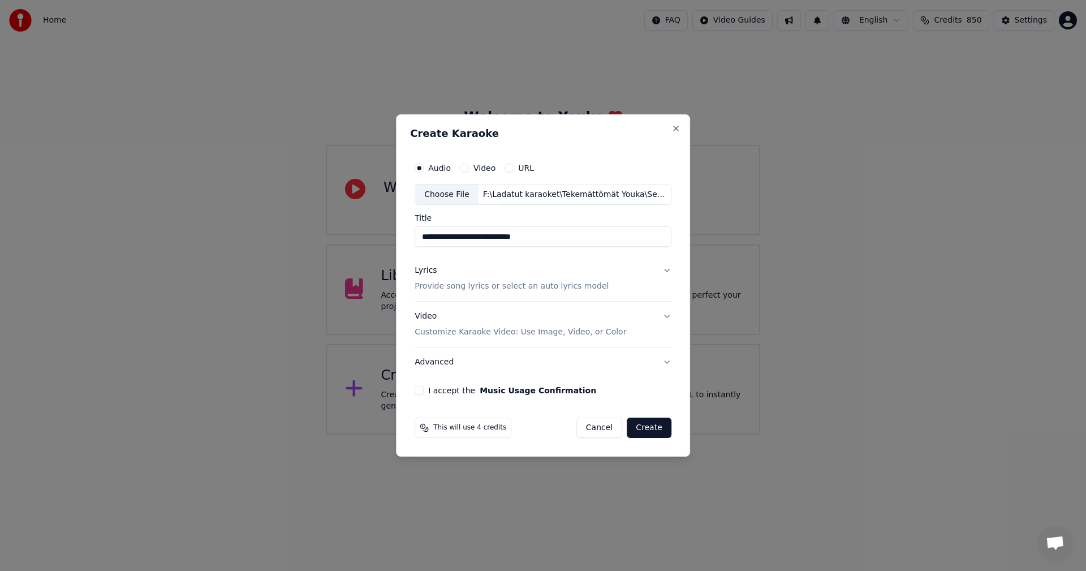
click at [665, 269] on button "Lyrics Provide song lyrics or select an auto lyrics model" at bounding box center [543, 278] width 257 height 45
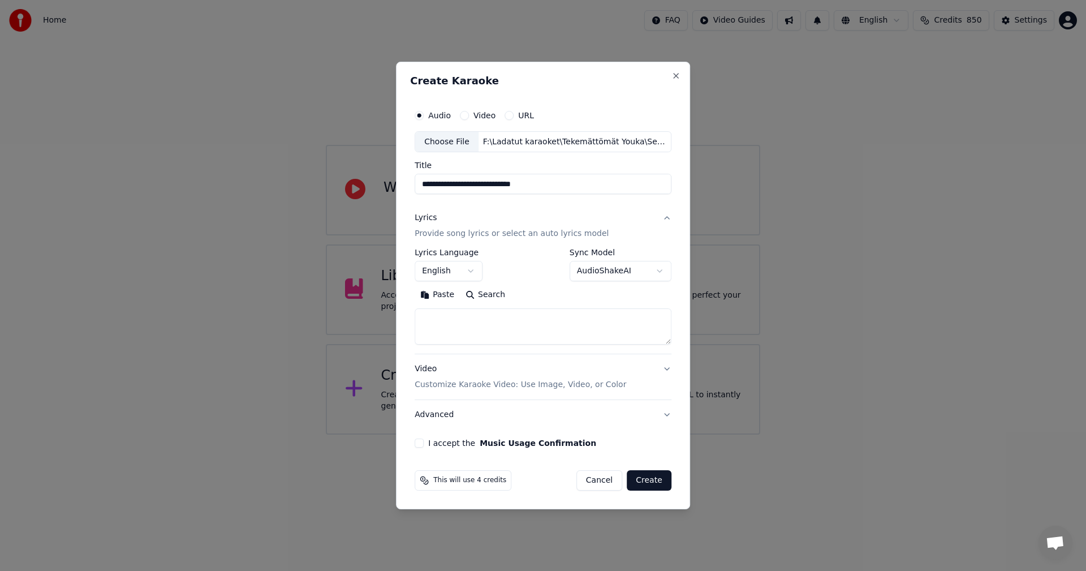
click at [446, 297] on button "Paste" at bounding box center [437, 295] width 45 height 18
click at [471, 272] on body "**********" at bounding box center [543, 217] width 1086 height 435
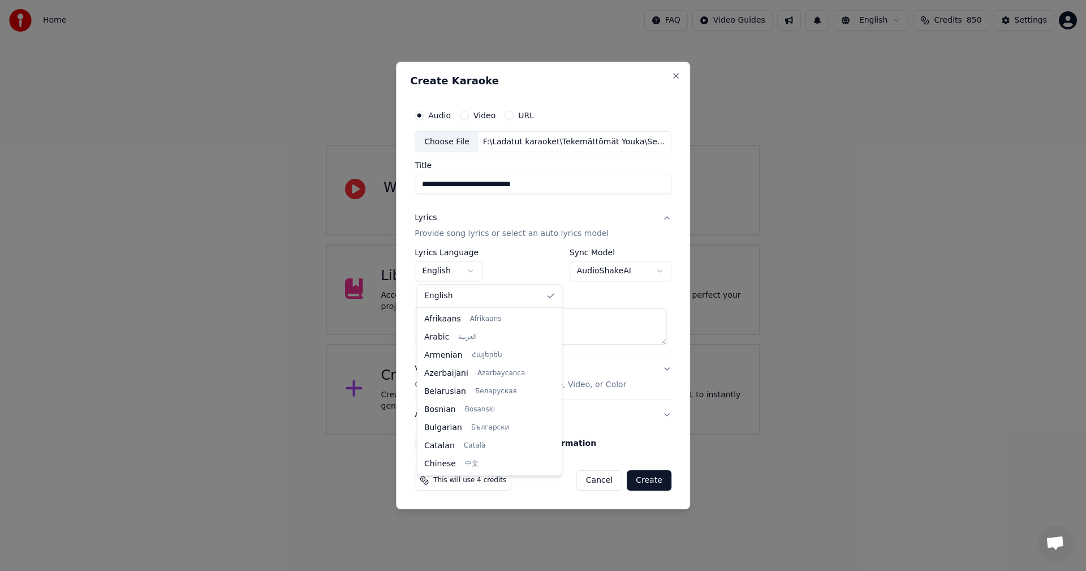
scroll to position [181, 0]
type textarea "**********"
select select "**"
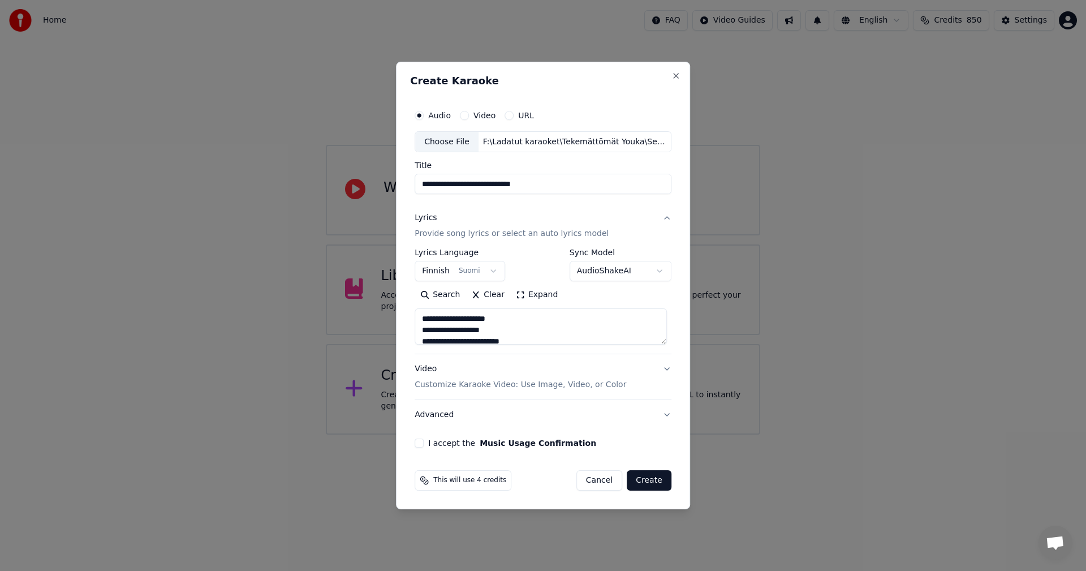
click at [421, 442] on button "I accept the Music Usage Confirmation" at bounding box center [419, 442] width 9 height 9
click at [648, 483] on button "Create" at bounding box center [649, 480] width 45 height 20
type textarea "**********"
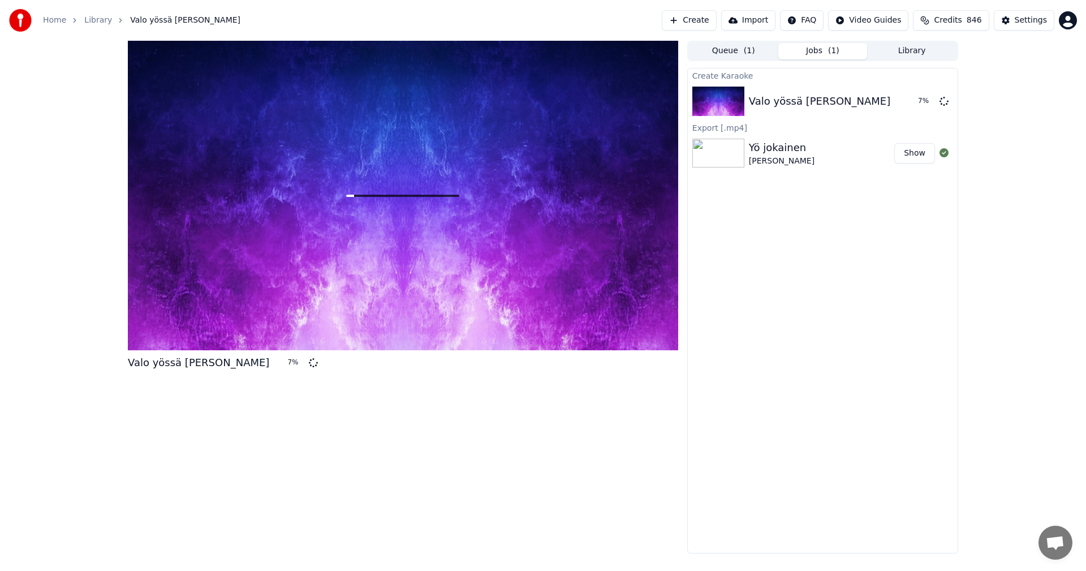
click at [979, 23] on span "846" at bounding box center [974, 20] width 15 height 11
click at [900, 252] on div "Create Karaoke Valo yössä [PERSON_NAME] 15 % Export [.mp4] Yö jokainen [PERSON_…" at bounding box center [822, 310] width 271 height 485
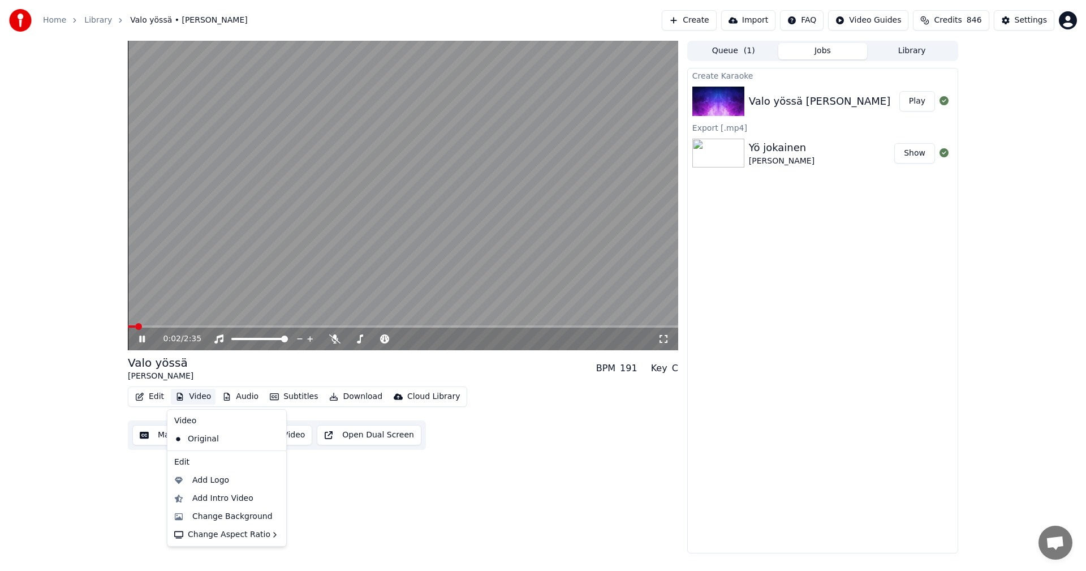
click at [202, 394] on button "Video" at bounding box center [193, 397] width 45 height 16
click at [210, 516] on div "Change Background" at bounding box center [232, 516] width 80 height 11
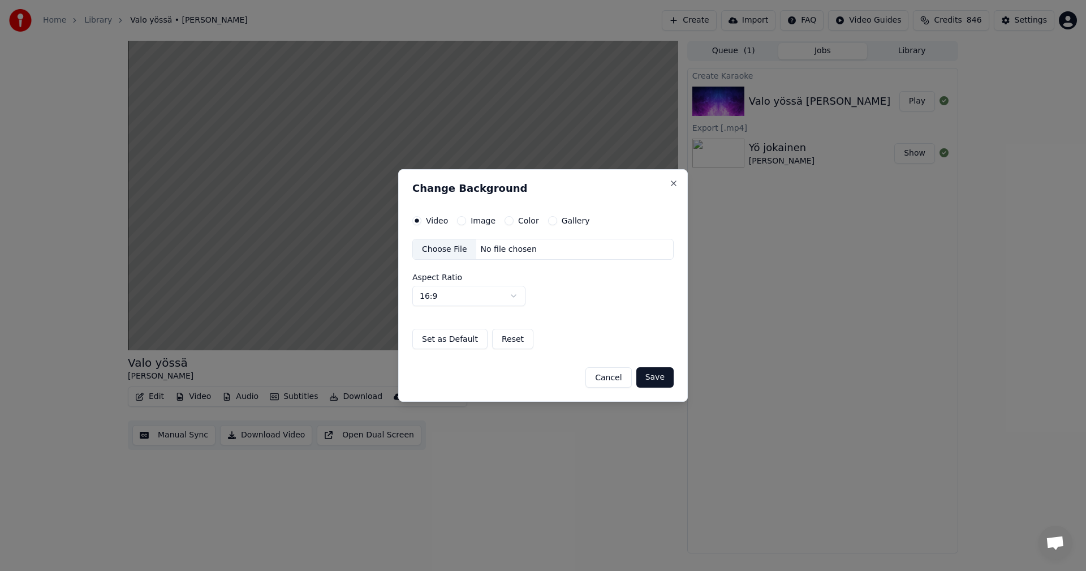
click at [458, 221] on button "Image" at bounding box center [461, 220] width 9 height 9
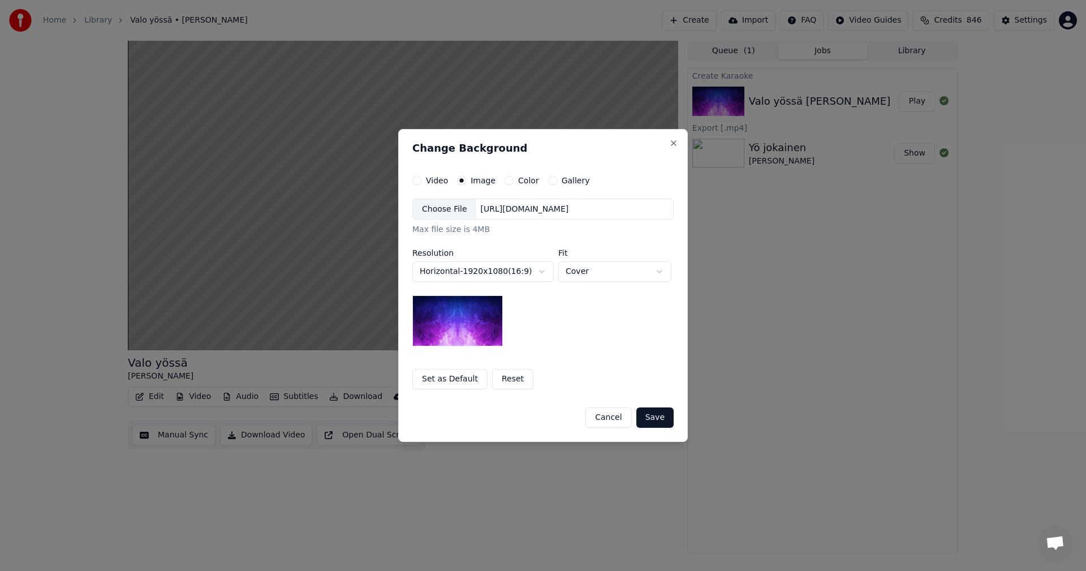
click at [459, 212] on div "Choose File" at bounding box center [444, 209] width 63 height 20
click at [660, 420] on button "Save" at bounding box center [655, 417] width 37 height 20
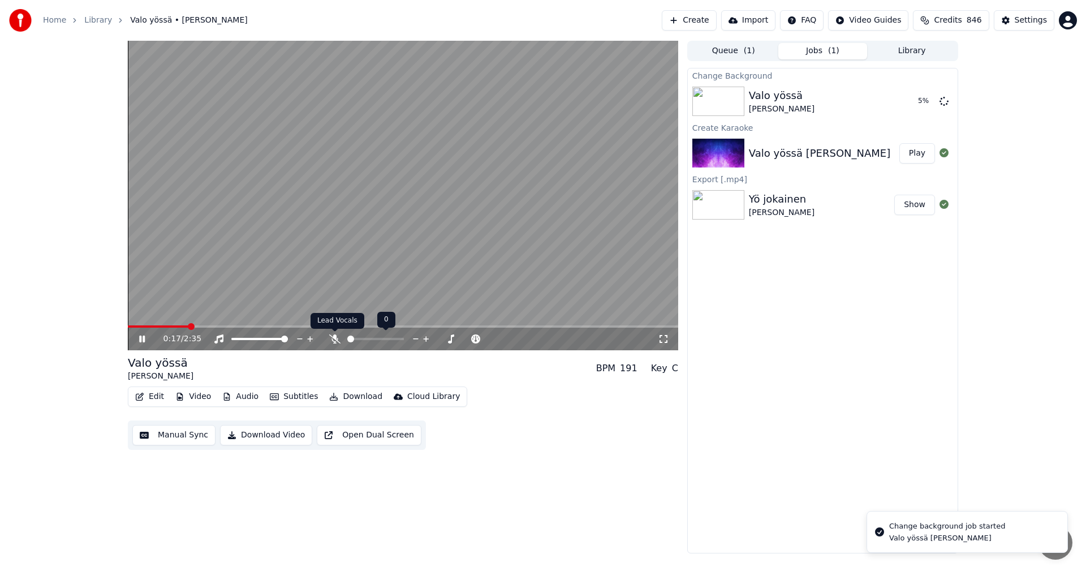
click at [333, 341] on icon at bounding box center [334, 338] width 11 height 9
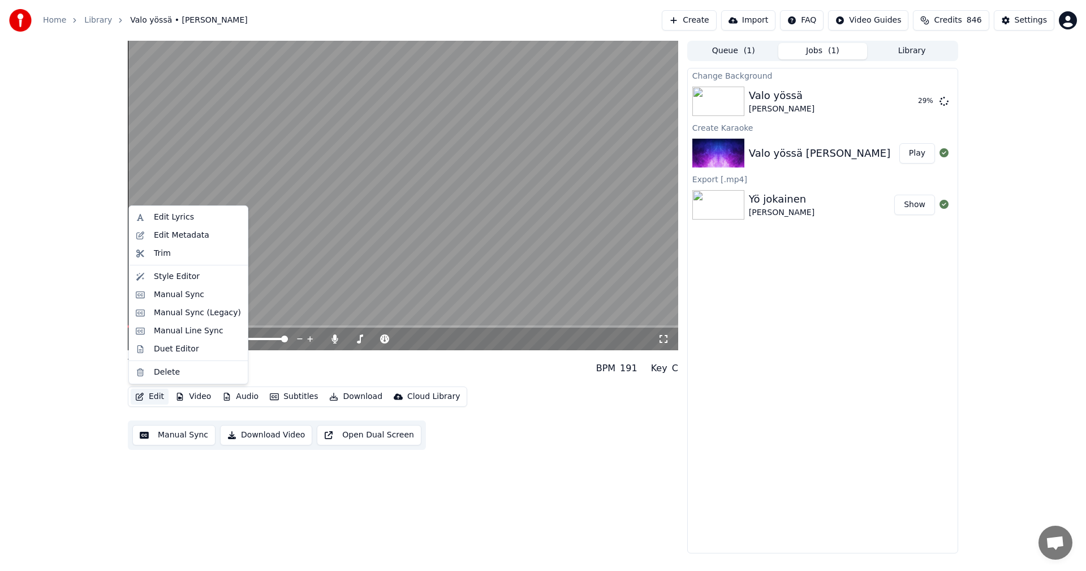
click at [159, 393] on button "Edit" at bounding box center [150, 397] width 38 height 16
click at [191, 309] on div "Manual Sync (Legacy)" at bounding box center [197, 312] width 87 height 11
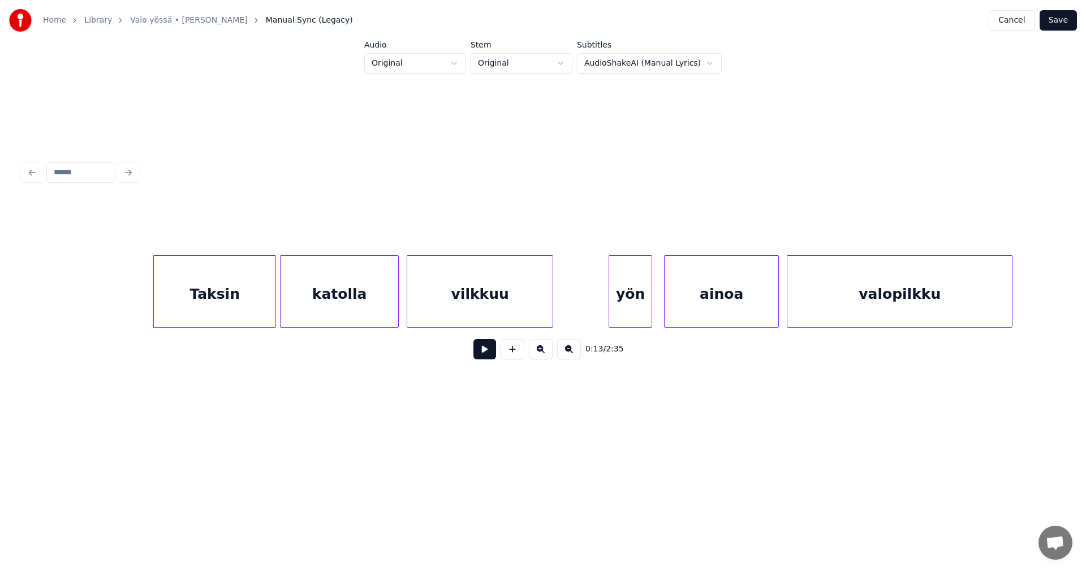
scroll to position [0, 2573]
click at [485, 356] on button at bounding box center [485, 349] width 23 height 20
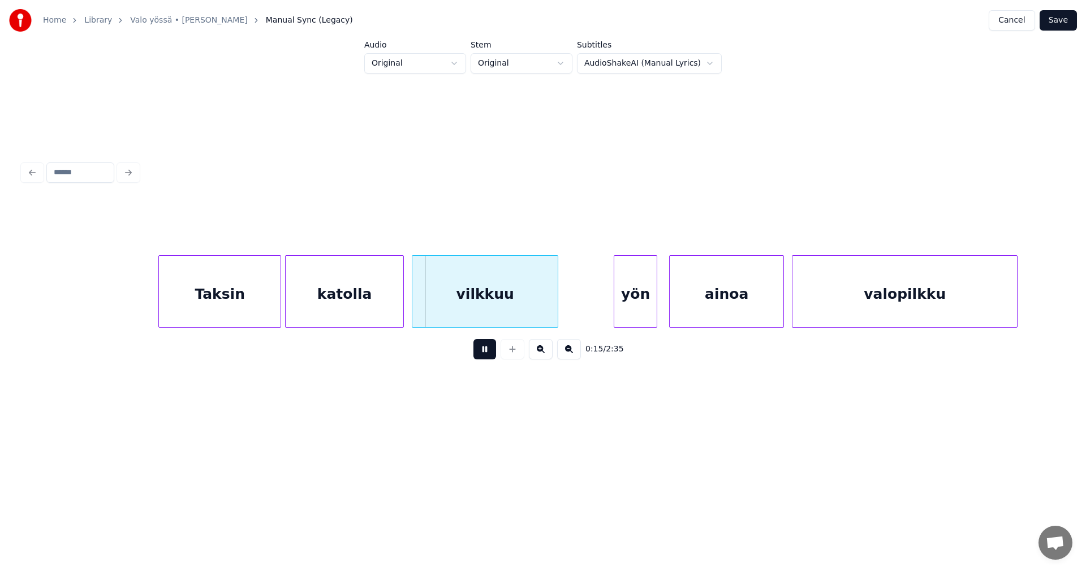
click at [485, 356] on button at bounding box center [485, 349] width 23 height 20
click at [270, 311] on div at bounding box center [271, 291] width 3 height 71
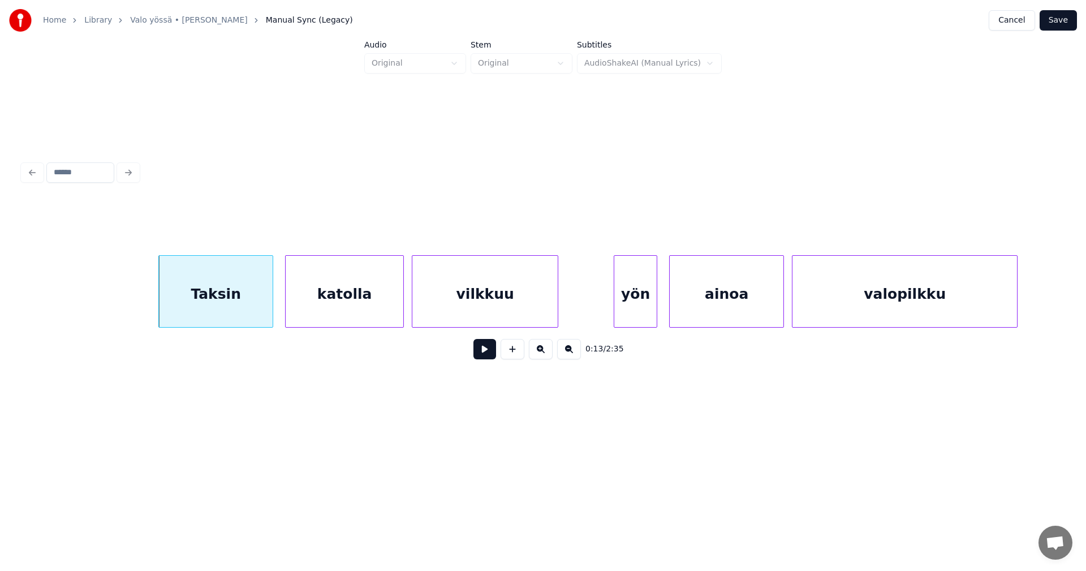
click at [489, 355] on button at bounding box center [485, 349] width 23 height 20
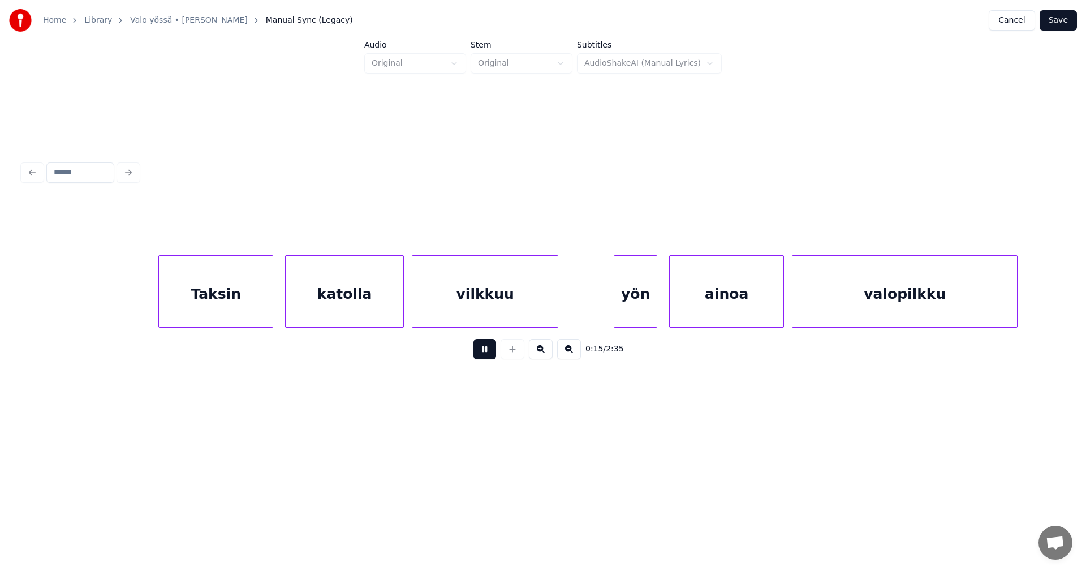
click at [489, 355] on button at bounding box center [485, 349] width 23 height 20
click at [613, 307] on div "yön" at bounding box center [627, 294] width 42 height 77
click at [688, 306] on div "ainoa" at bounding box center [718, 294] width 114 height 77
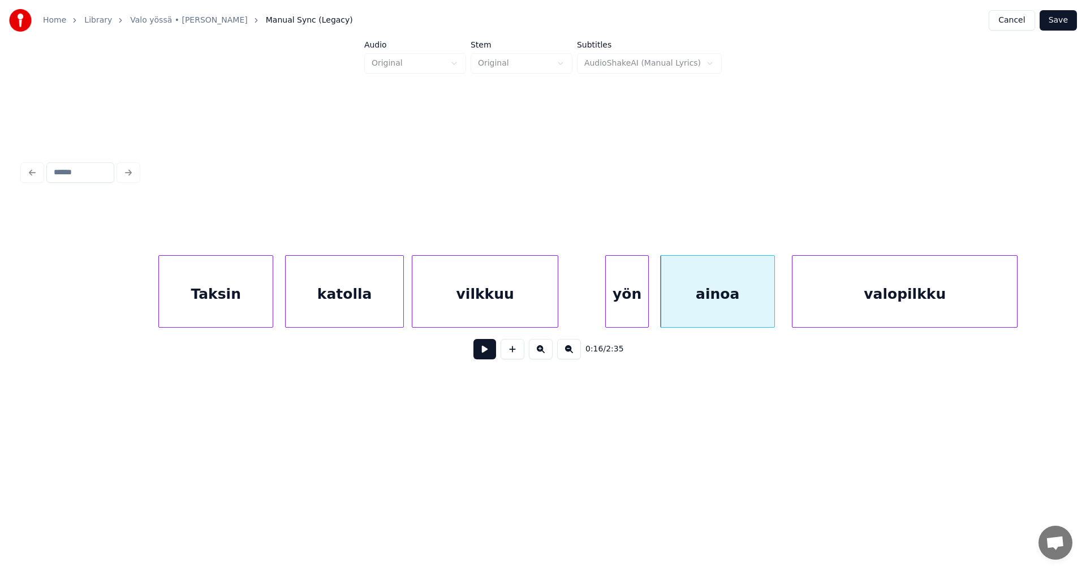
click at [618, 308] on div "yön" at bounding box center [627, 294] width 42 height 77
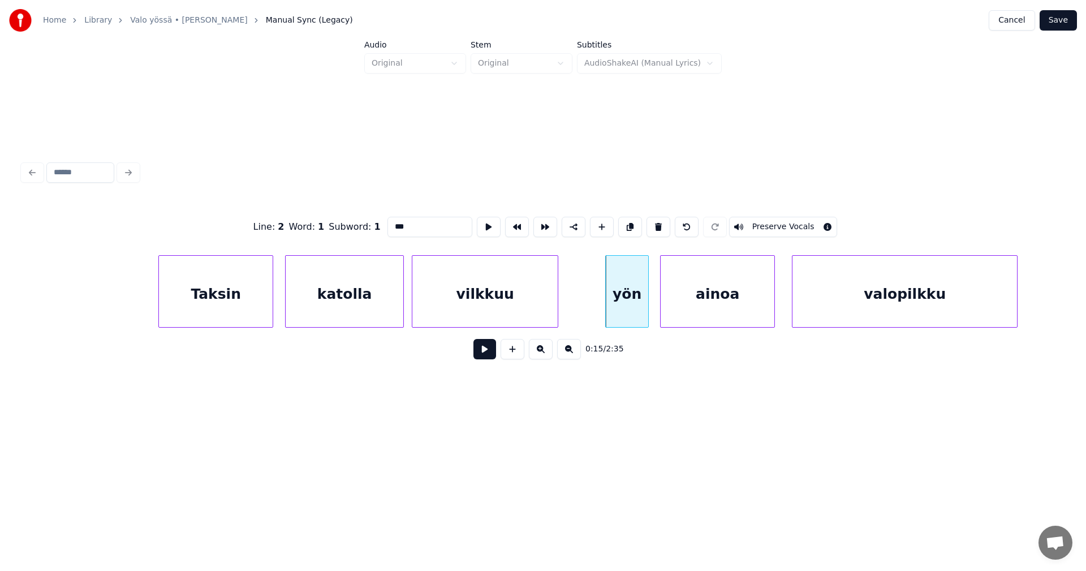
click at [494, 359] on button at bounding box center [485, 349] width 23 height 20
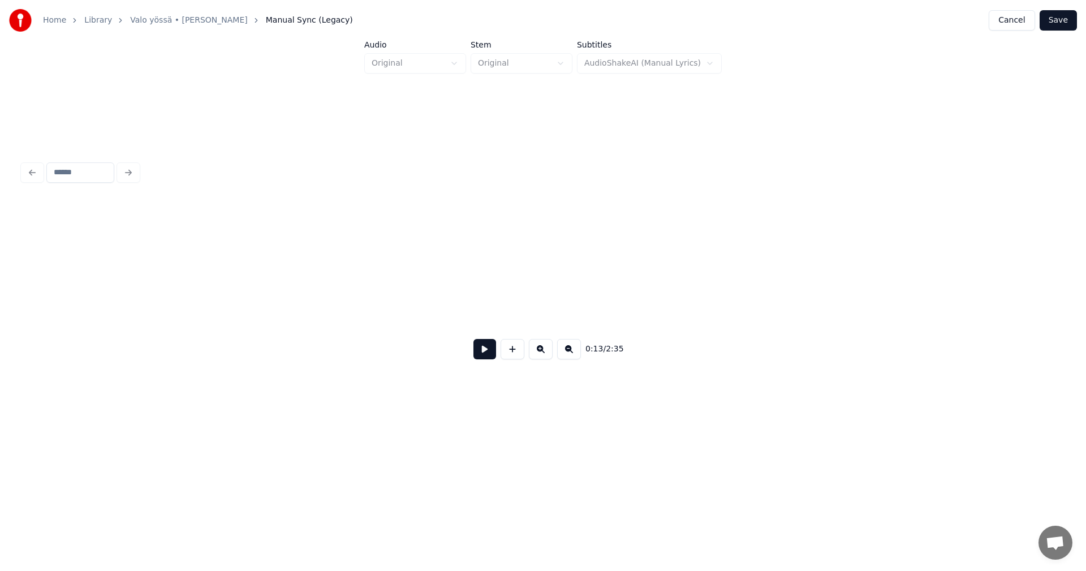
scroll to position [0, 2709]
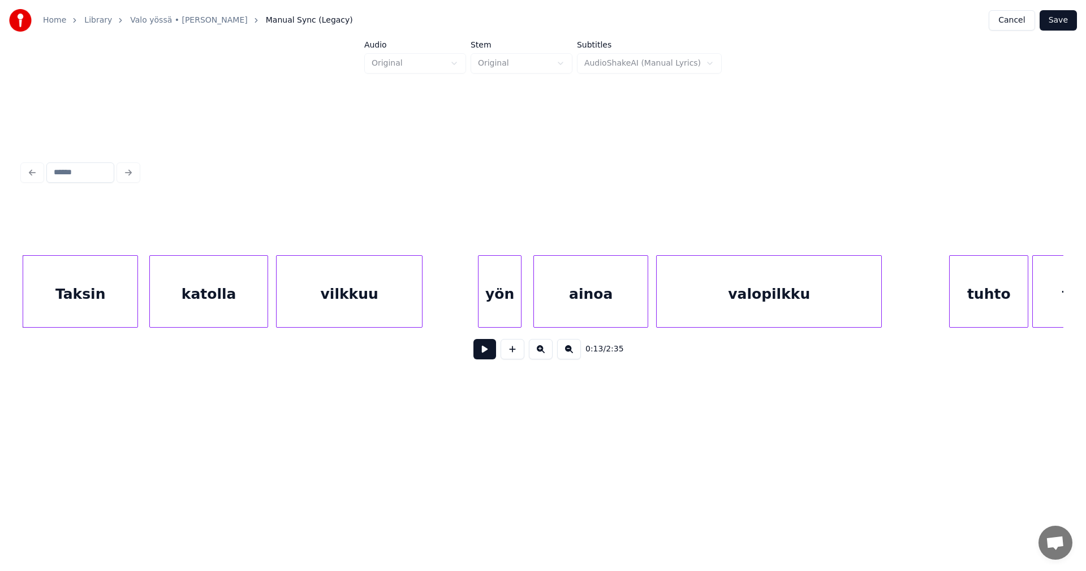
click at [137, 315] on div at bounding box center [135, 291] width 3 height 71
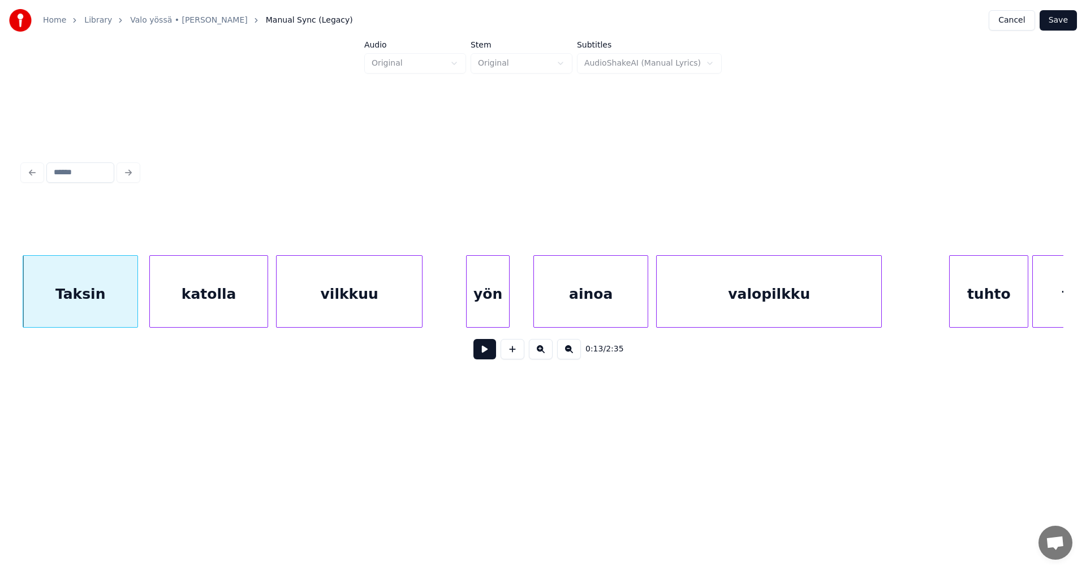
click at [485, 309] on div "yön" at bounding box center [488, 294] width 42 height 77
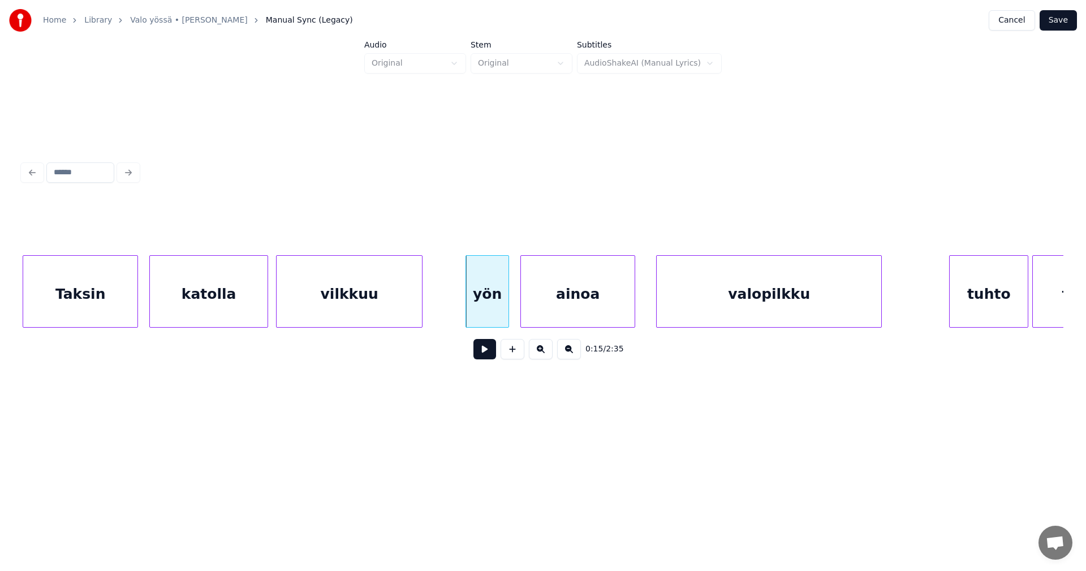
click at [564, 308] on div "ainoa" at bounding box center [578, 294] width 114 height 77
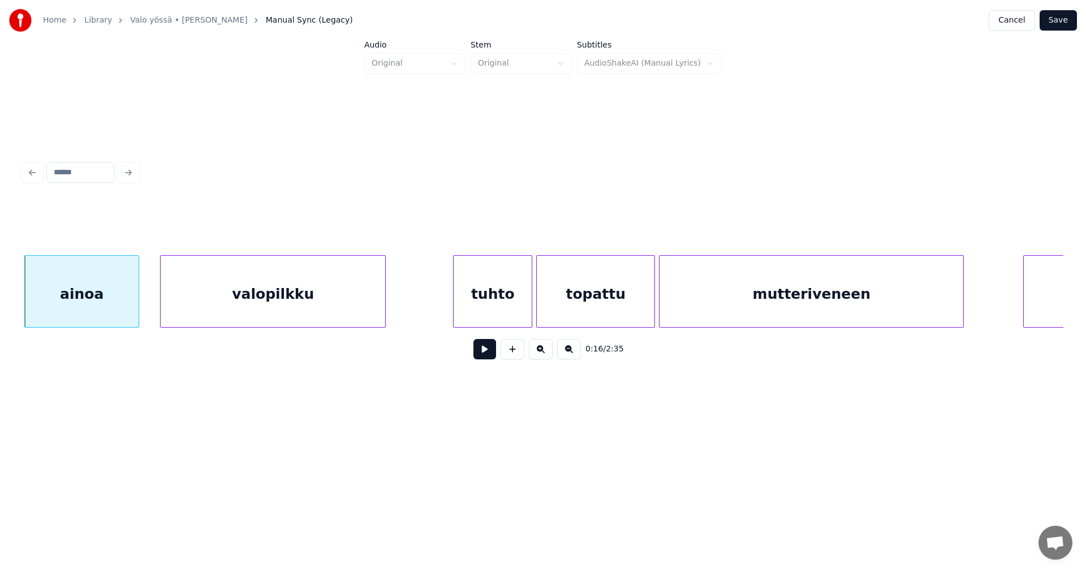
scroll to position [0, 3207]
click at [521, 314] on div at bounding box center [521, 291] width 3 height 71
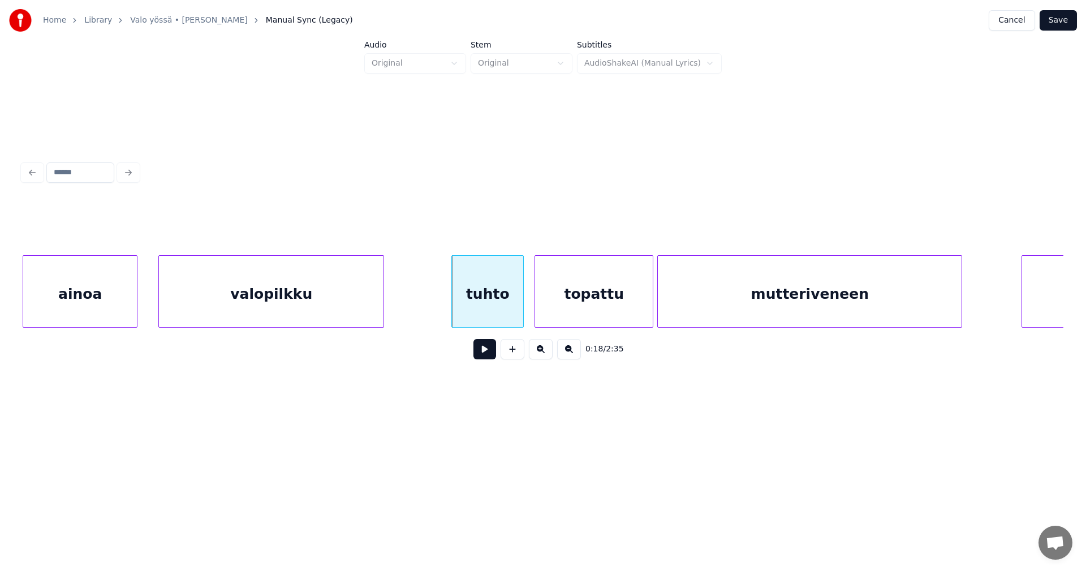
click at [501, 317] on div "tuhto" at bounding box center [487, 294] width 71 height 77
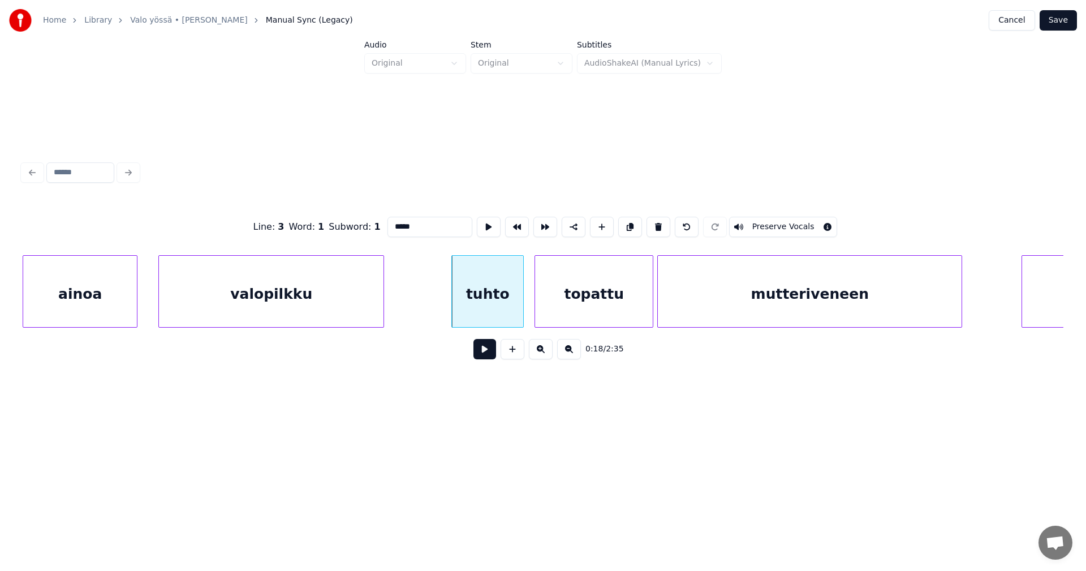
click at [484, 351] on button at bounding box center [485, 349] width 23 height 20
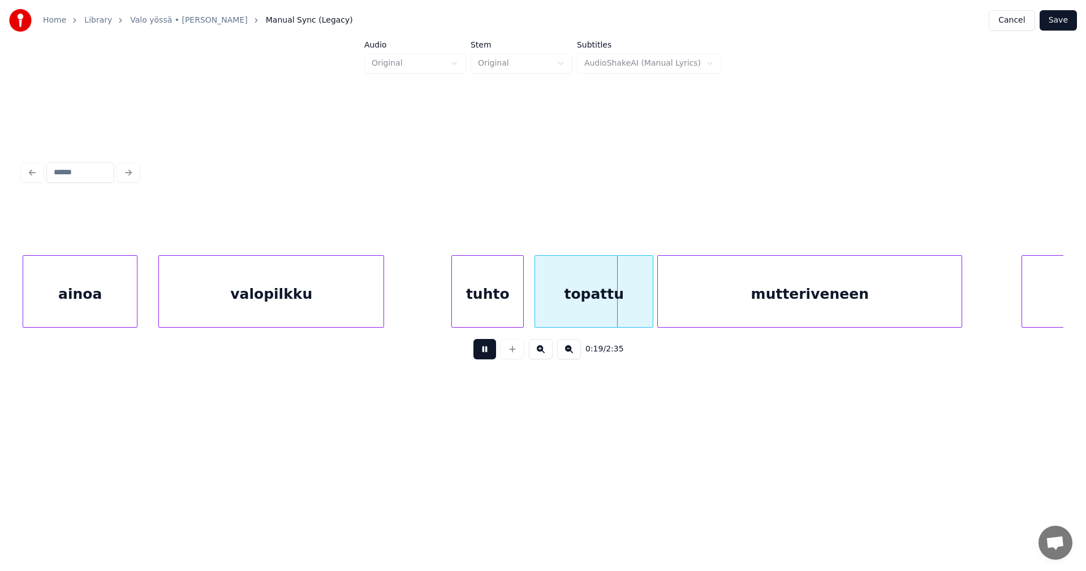
click at [484, 351] on button at bounding box center [485, 349] width 23 height 20
click at [449, 296] on div at bounding box center [449, 291] width 3 height 71
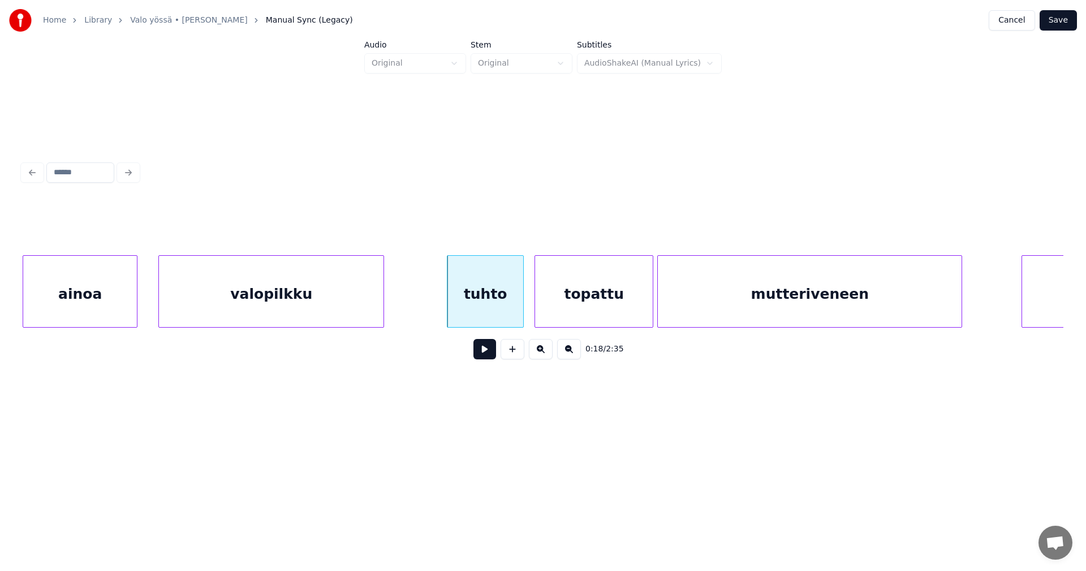
click at [487, 354] on button at bounding box center [485, 349] width 23 height 20
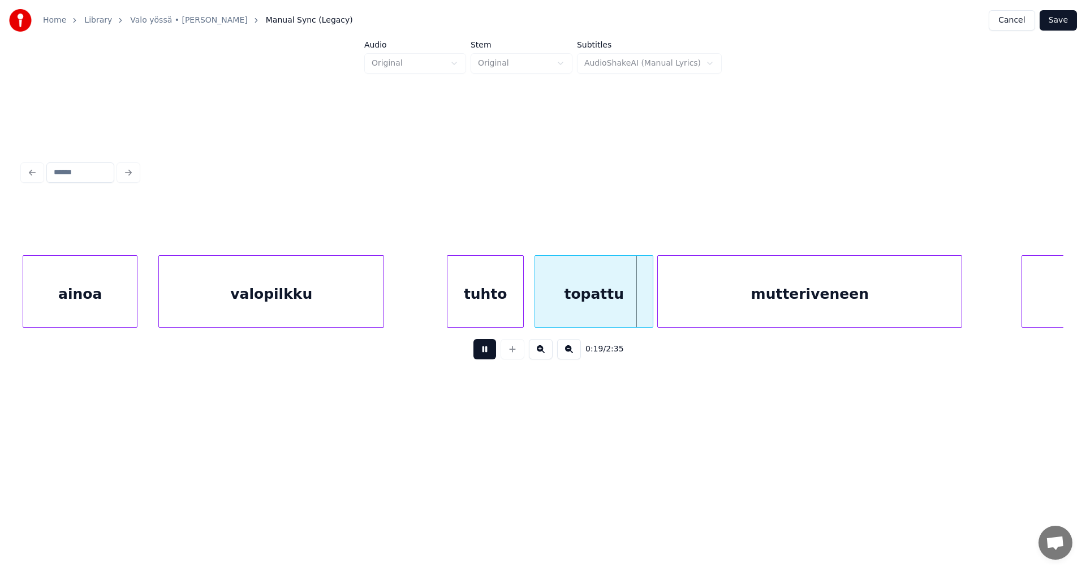
click at [487, 355] on button at bounding box center [485, 349] width 23 height 20
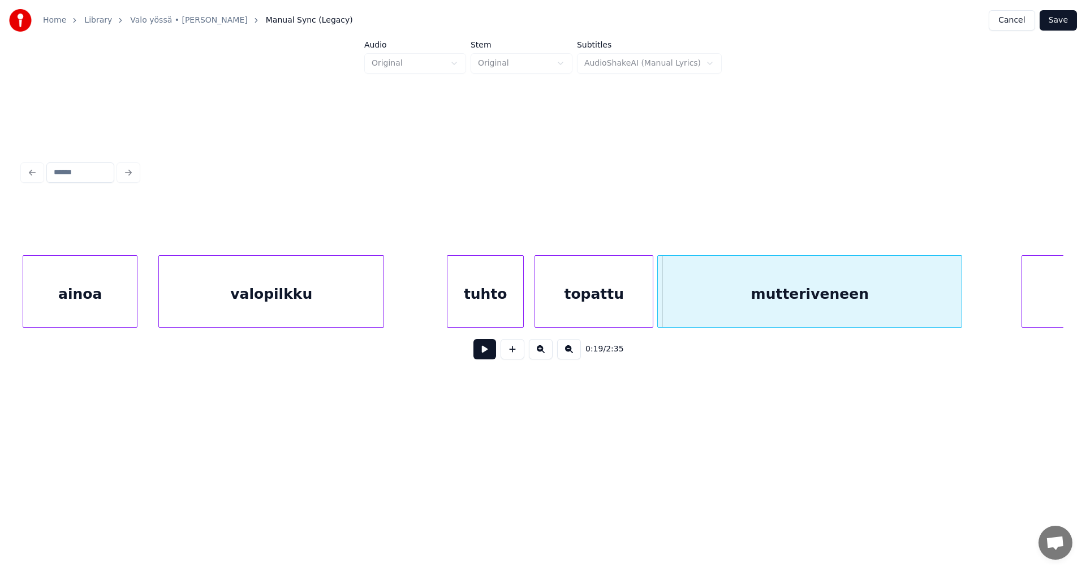
click at [650, 303] on div at bounding box center [651, 291] width 3 height 71
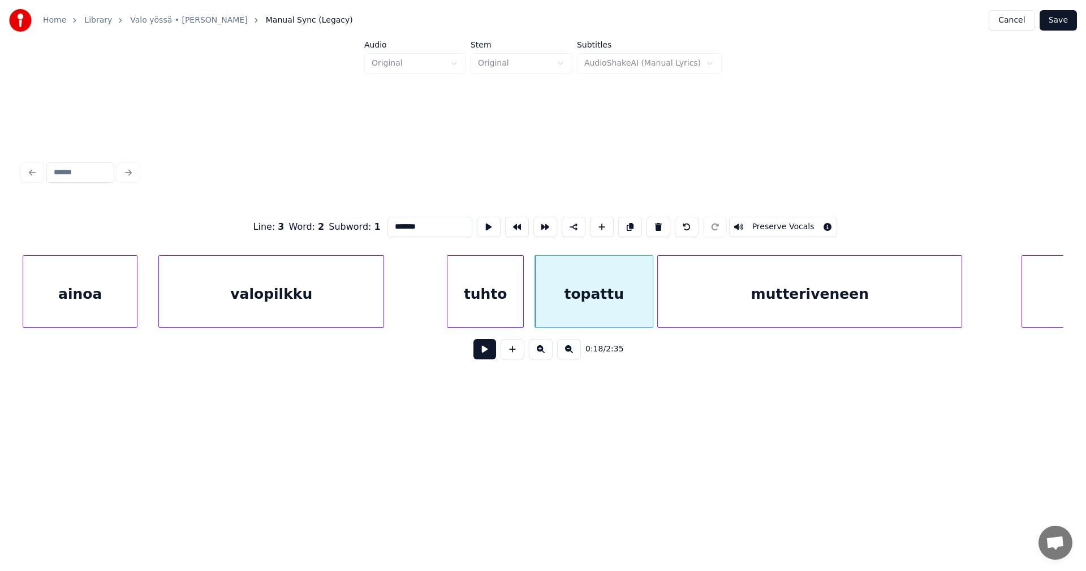
click at [618, 306] on div "topattu" at bounding box center [594, 294] width 118 height 77
click at [487, 351] on button at bounding box center [485, 349] width 23 height 20
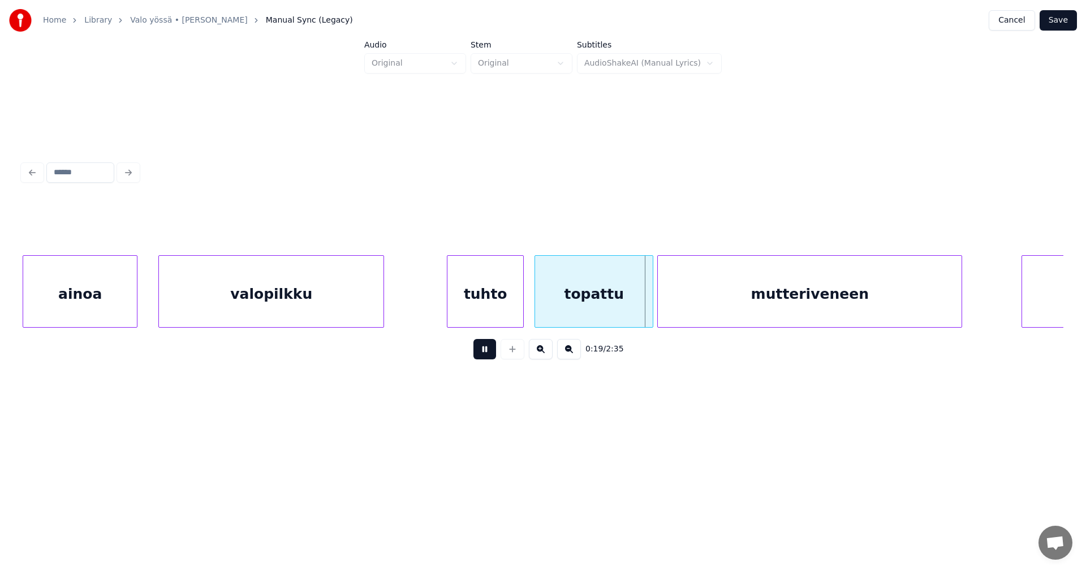
click at [487, 351] on button at bounding box center [485, 349] width 23 height 20
click at [650, 306] on div at bounding box center [648, 291] width 3 height 71
click at [478, 357] on button at bounding box center [485, 349] width 23 height 20
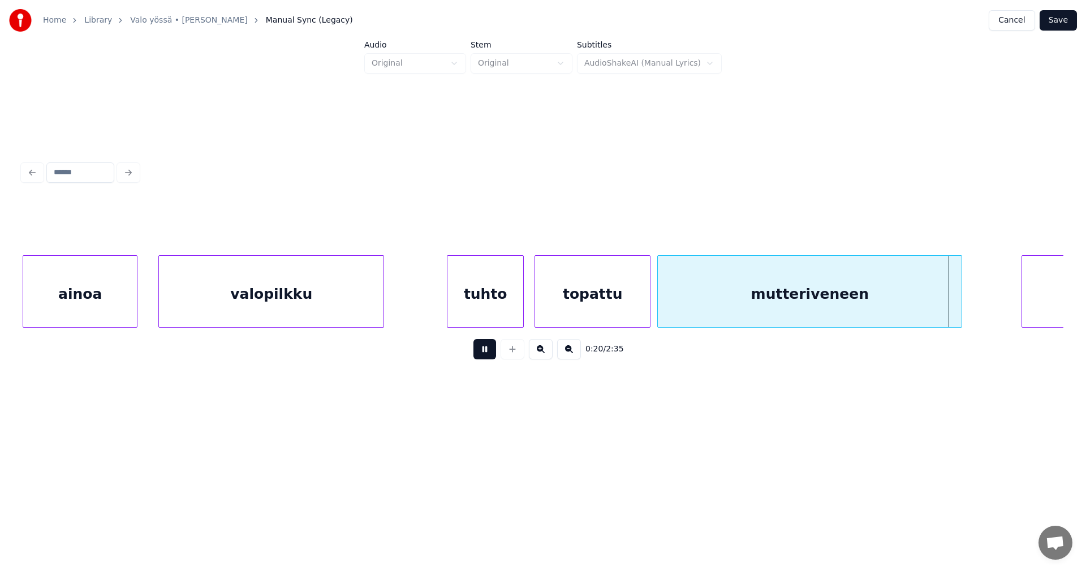
click at [480, 357] on button at bounding box center [485, 349] width 23 height 20
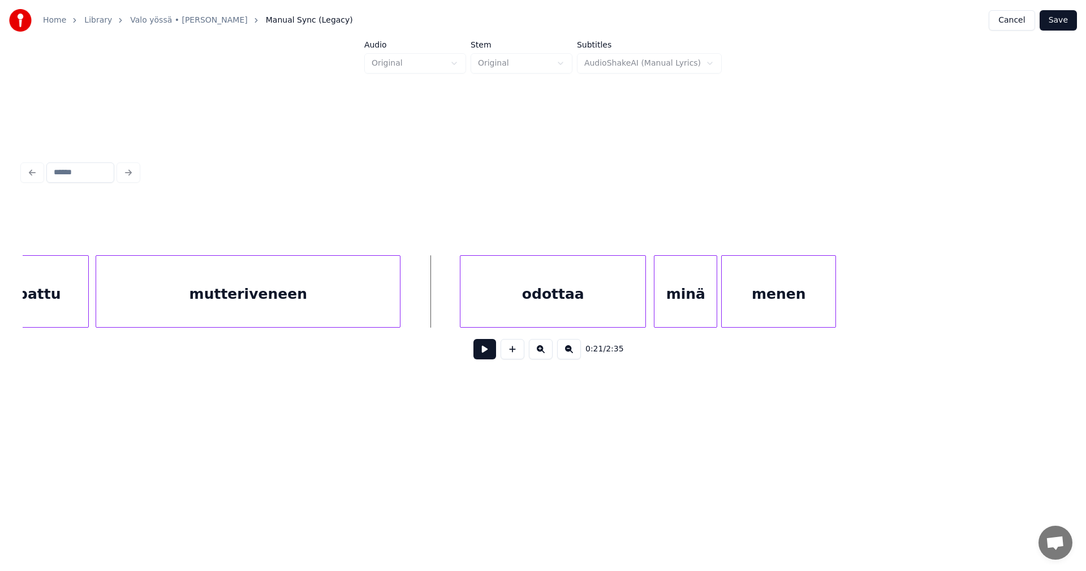
scroll to position [0, 3773]
click at [588, 315] on div "odottaa" at bounding box center [541, 294] width 185 height 77
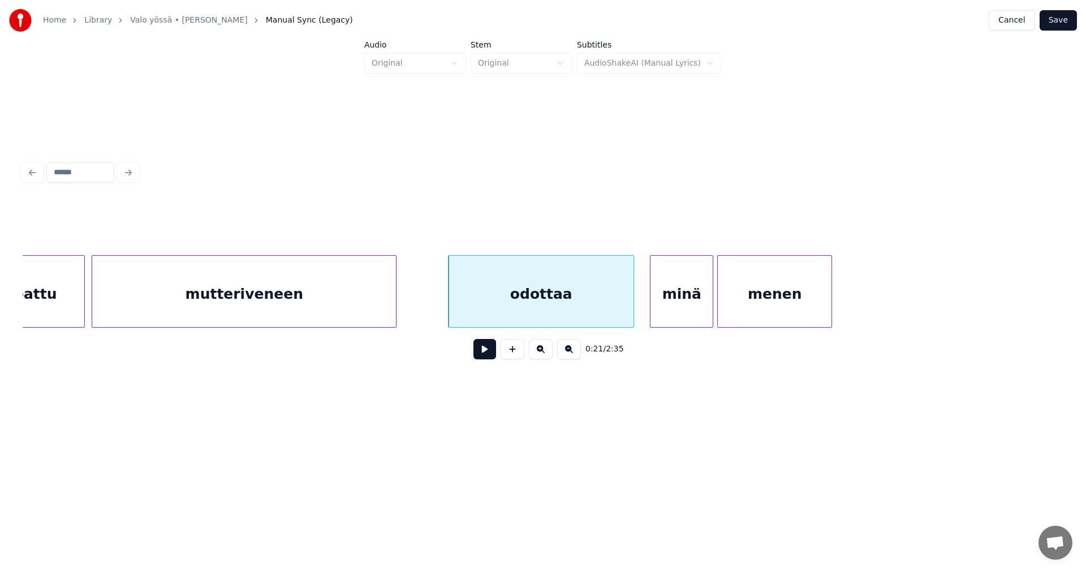
click at [482, 356] on button at bounding box center [485, 349] width 23 height 20
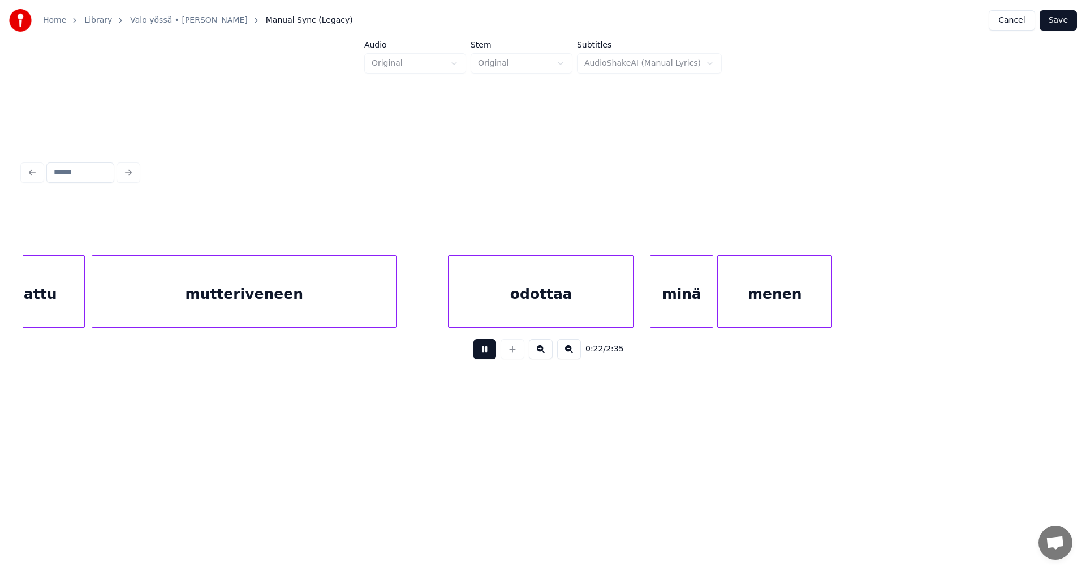
click at [483, 355] on button at bounding box center [485, 349] width 23 height 20
click at [676, 307] on div "minä" at bounding box center [677, 294] width 62 height 77
click at [492, 355] on button at bounding box center [485, 349] width 23 height 20
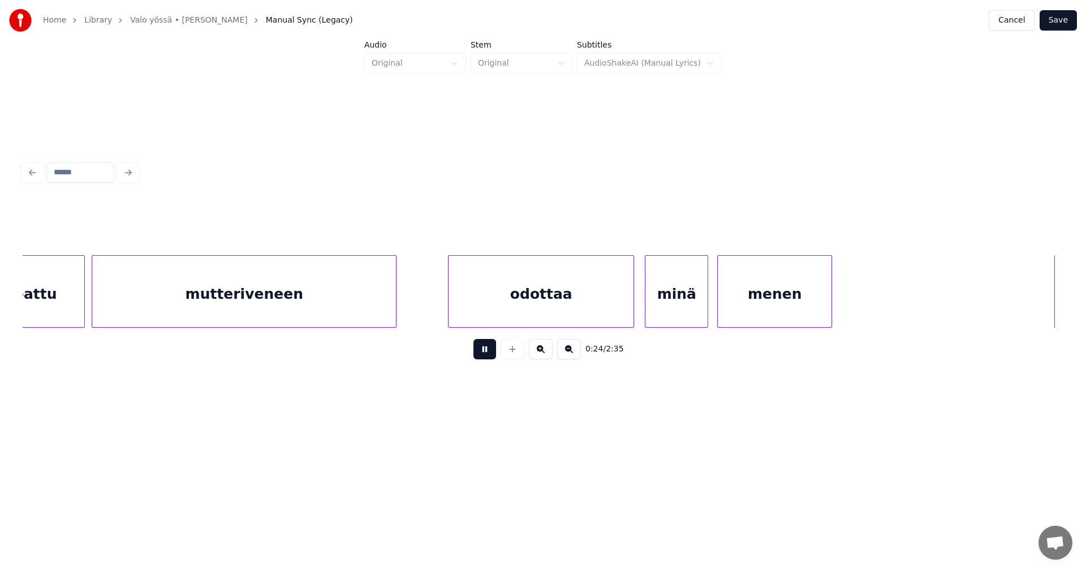
scroll to position [0, 4814]
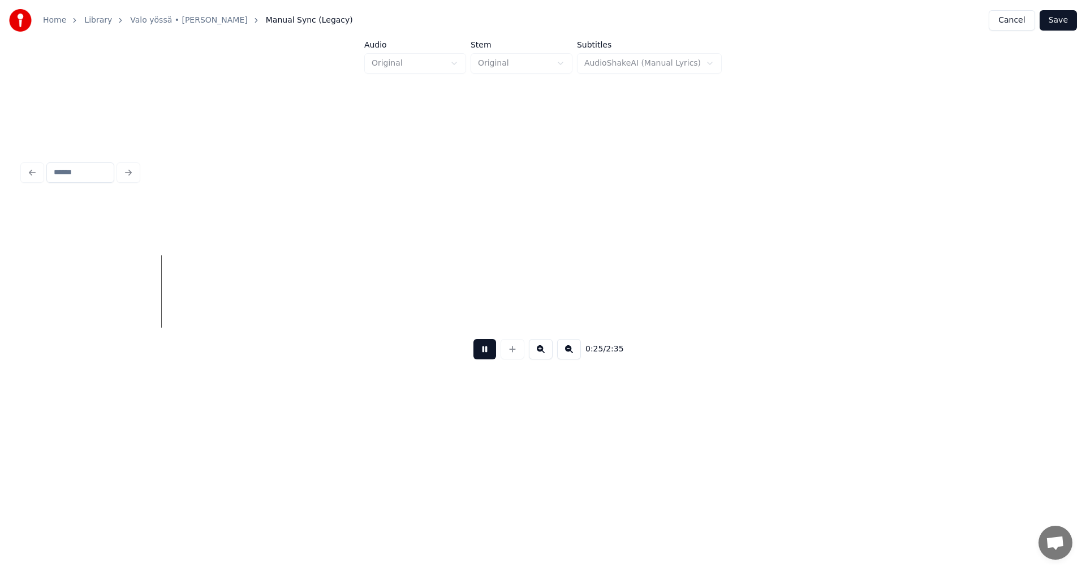
click at [490, 355] on button at bounding box center [485, 349] width 23 height 20
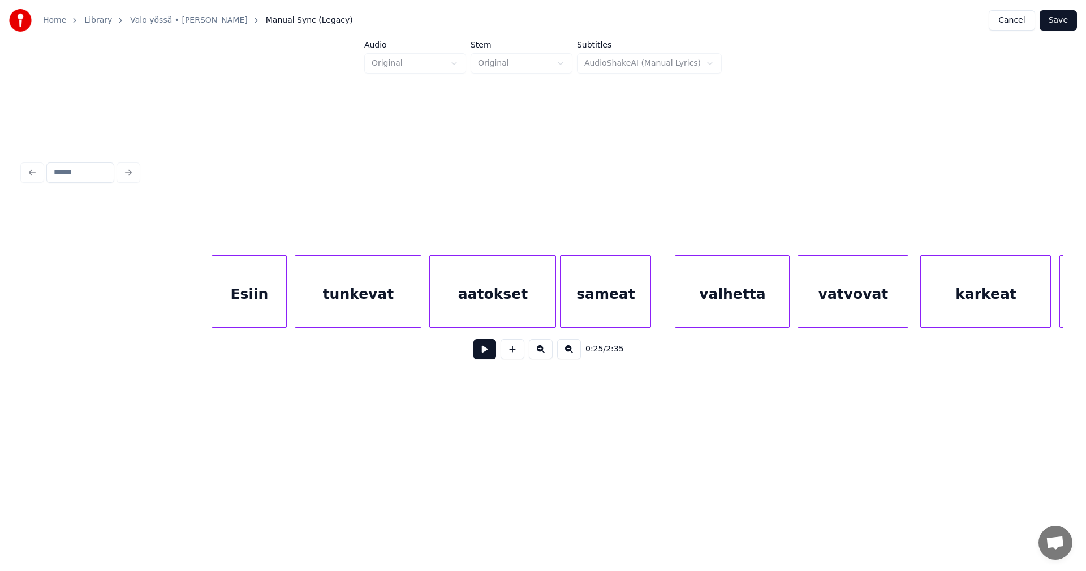
scroll to position [0, 6429]
click at [256, 308] on div "Esiin" at bounding box center [240, 294] width 74 height 77
click at [361, 311] on div "tunkevat" at bounding box center [356, 294] width 126 height 77
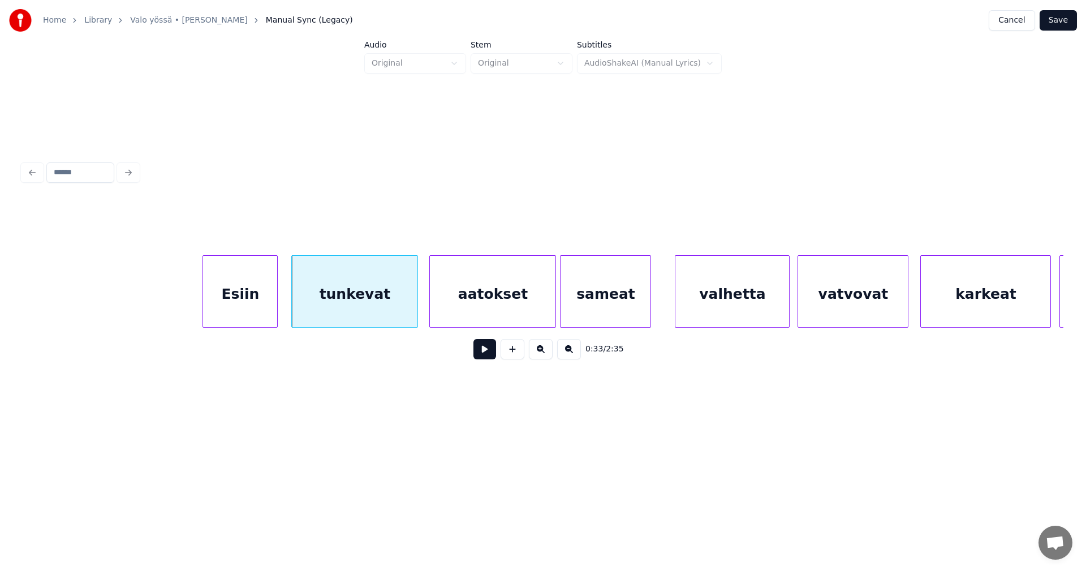
click at [484, 352] on button at bounding box center [485, 349] width 23 height 20
click at [408, 312] on div at bounding box center [408, 291] width 3 height 71
click at [460, 313] on div "aatokset" at bounding box center [486, 294] width 126 height 77
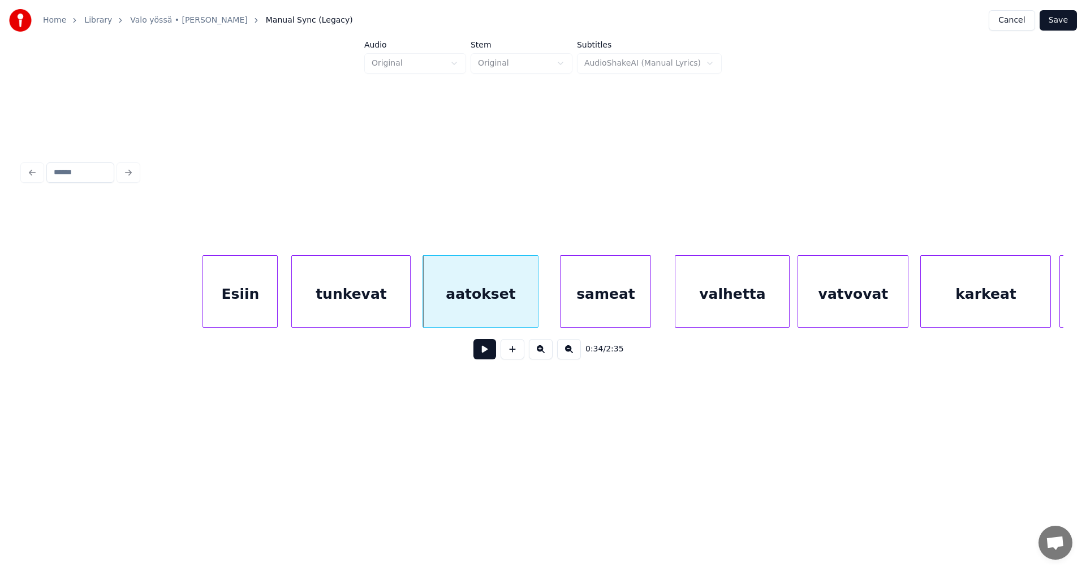
click at [538, 312] on div at bounding box center [536, 291] width 3 height 71
click at [587, 316] on div "sameat" at bounding box center [596, 294] width 90 height 77
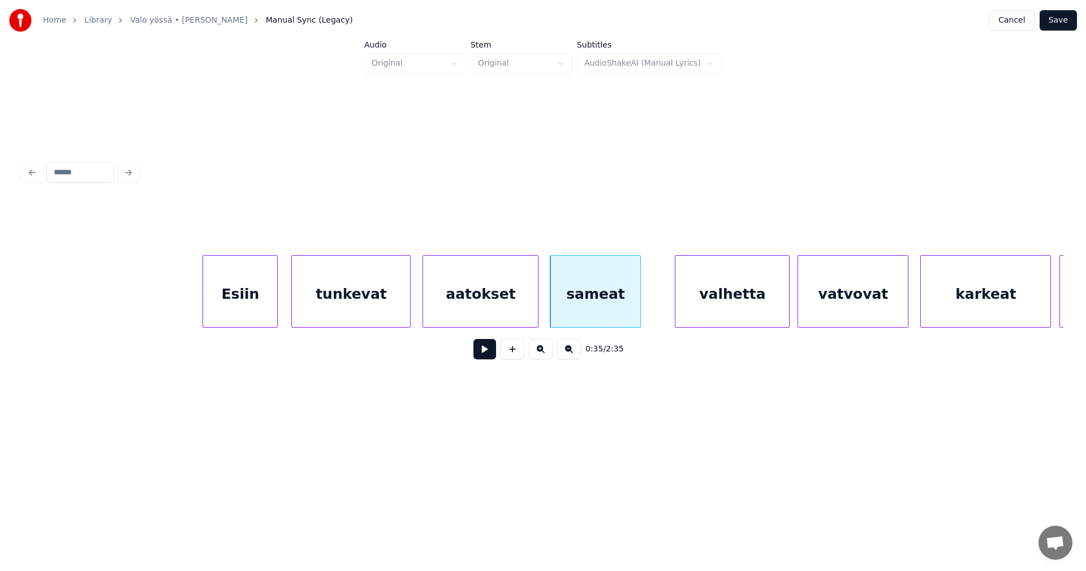
click at [527, 317] on div "aatokset" at bounding box center [480, 294] width 115 height 77
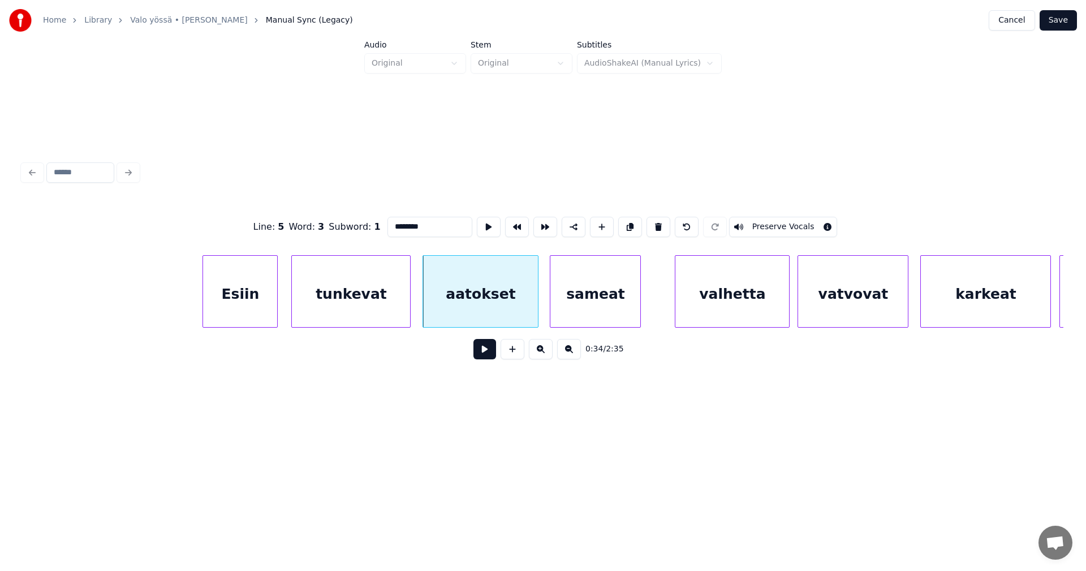
click at [481, 355] on button at bounding box center [485, 349] width 23 height 20
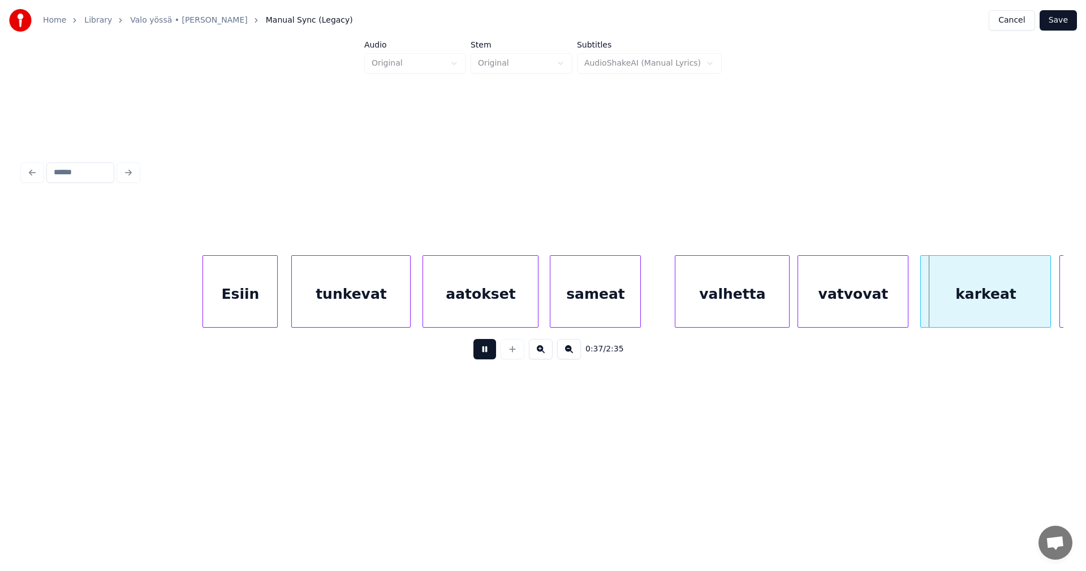
click at [481, 355] on button at bounding box center [485, 349] width 23 height 20
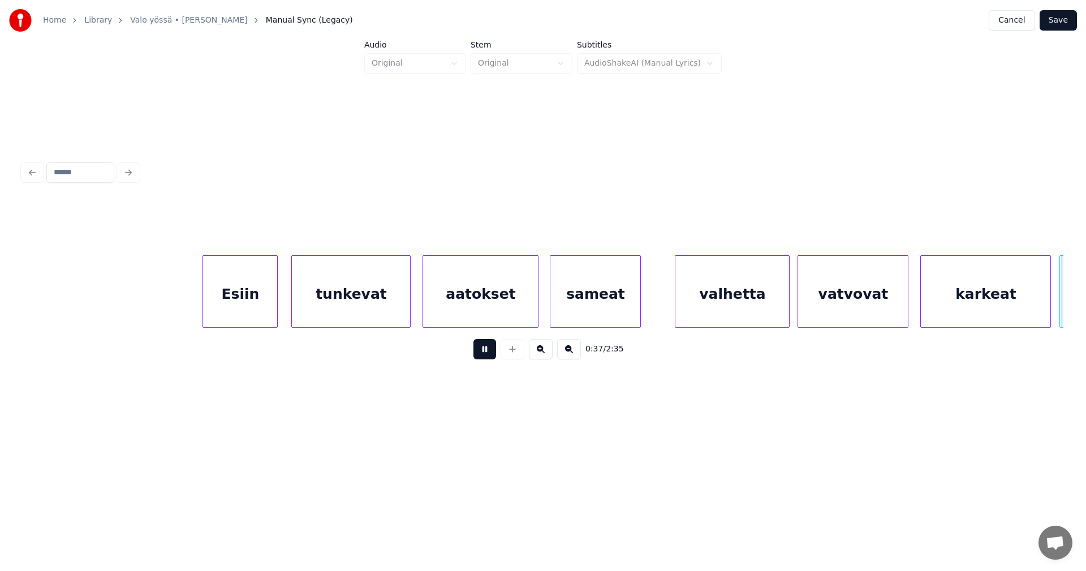
scroll to position [0, 7471]
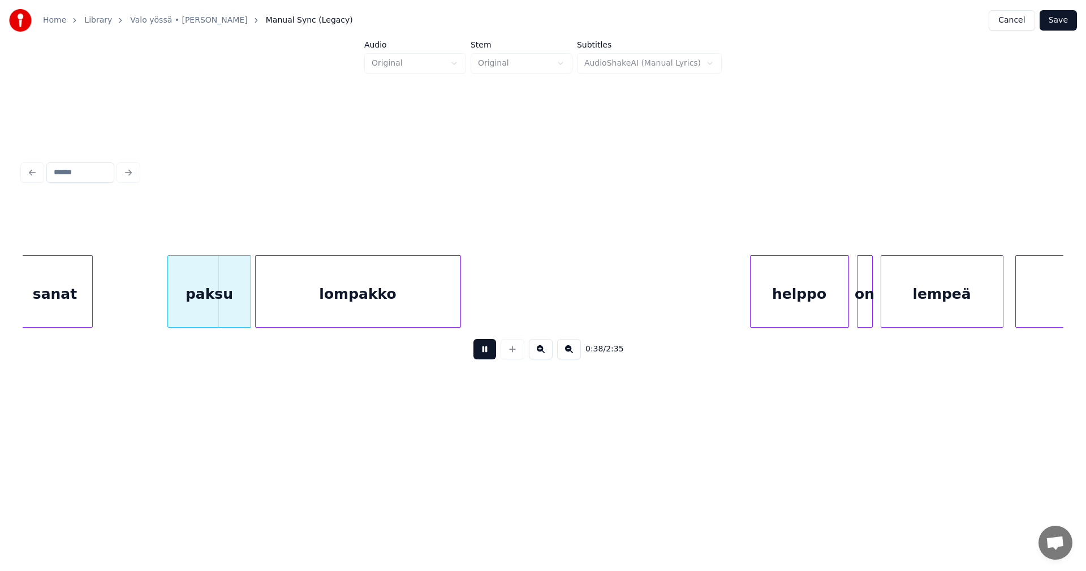
click at [481, 355] on button at bounding box center [485, 349] width 23 height 20
click at [234, 309] on div "paksu" at bounding box center [207, 294] width 82 height 77
click at [488, 356] on button at bounding box center [485, 349] width 23 height 20
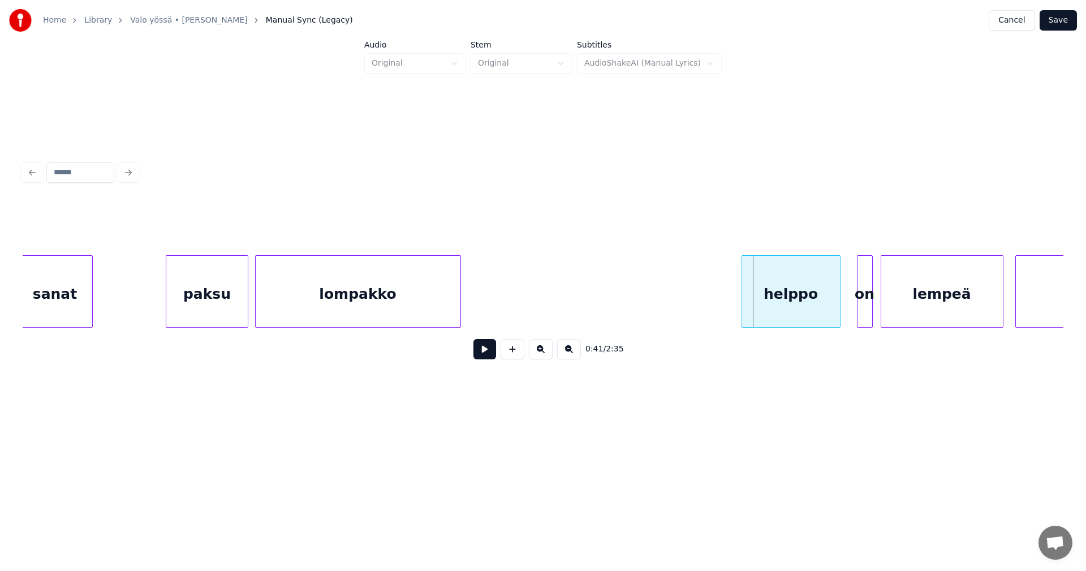
click at [795, 308] on div "helppo" at bounding box center [791, 294] width 98 height 77
click at [849, 308] on div at bounding box center [850, 291] width 3 height 71
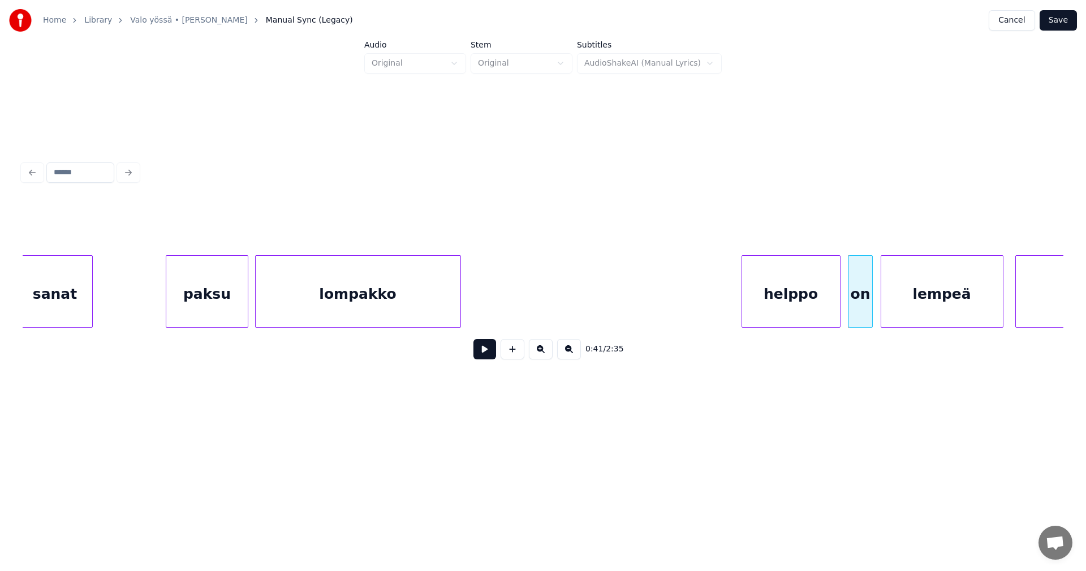
click at [814, 316] on div "helppo" at bounding box center [791, 294] width 98 height 77
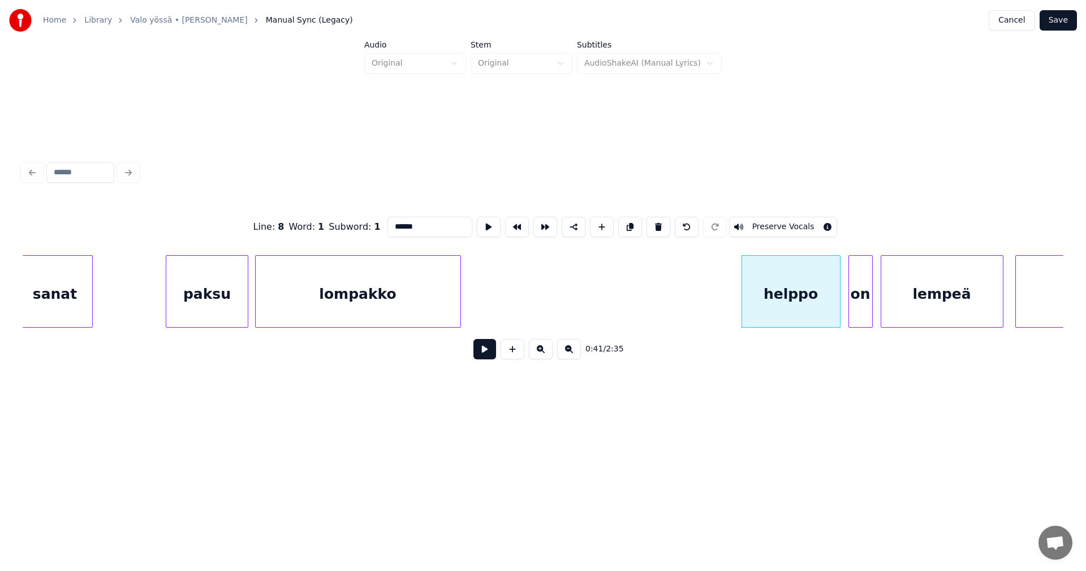
click at [485, 350] on button at bounding box center [485, 349] width 23 height 20
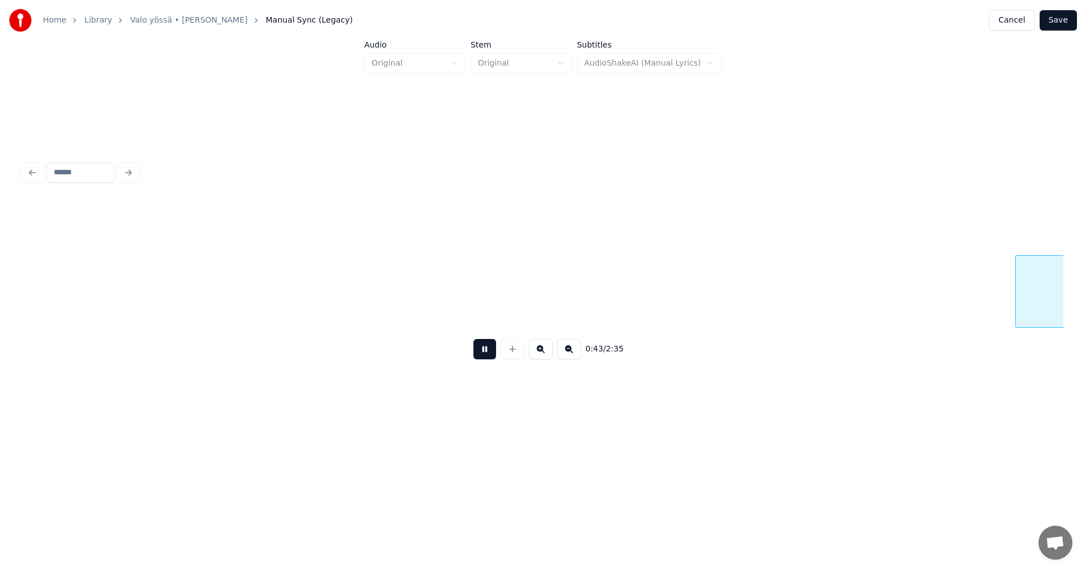
click at [485, 350] on button at bounding box center [485, 349] width 23 height 20
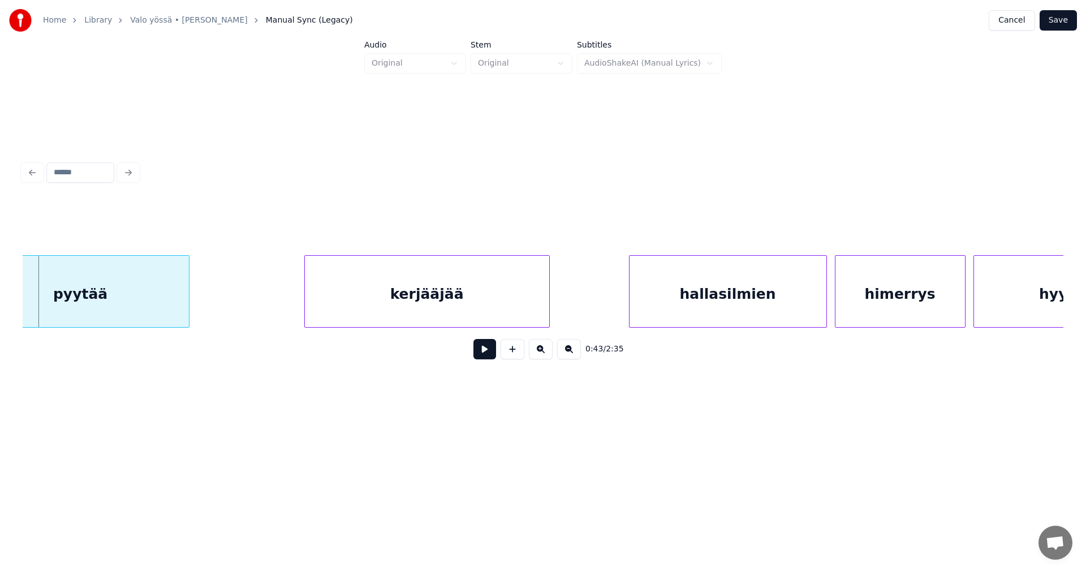
scroll to position [0, 7604]
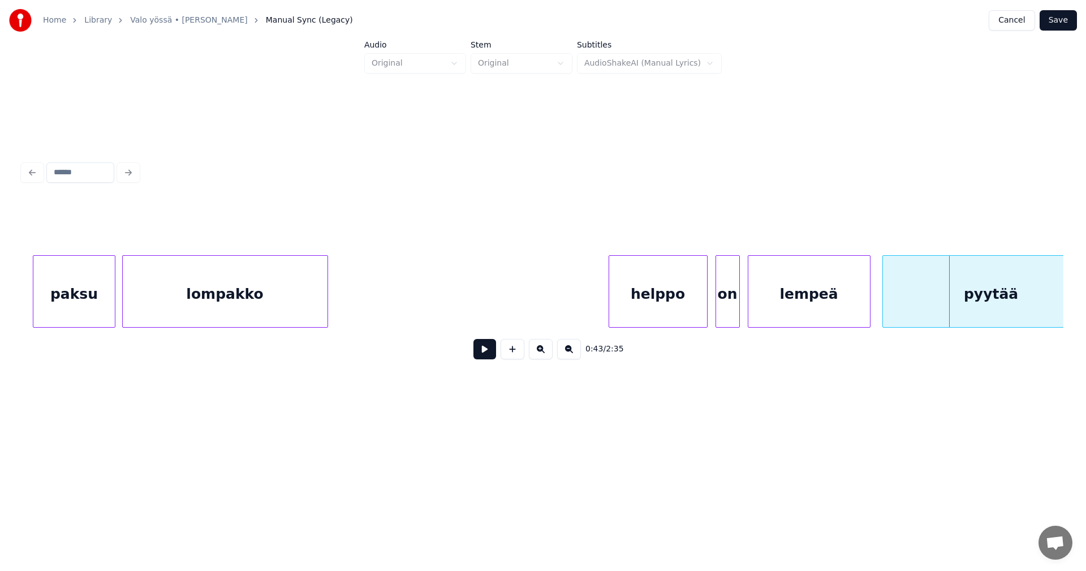
click at [665, 302] on div "helppo" at bounding box center [658, 294] width 98 height 77
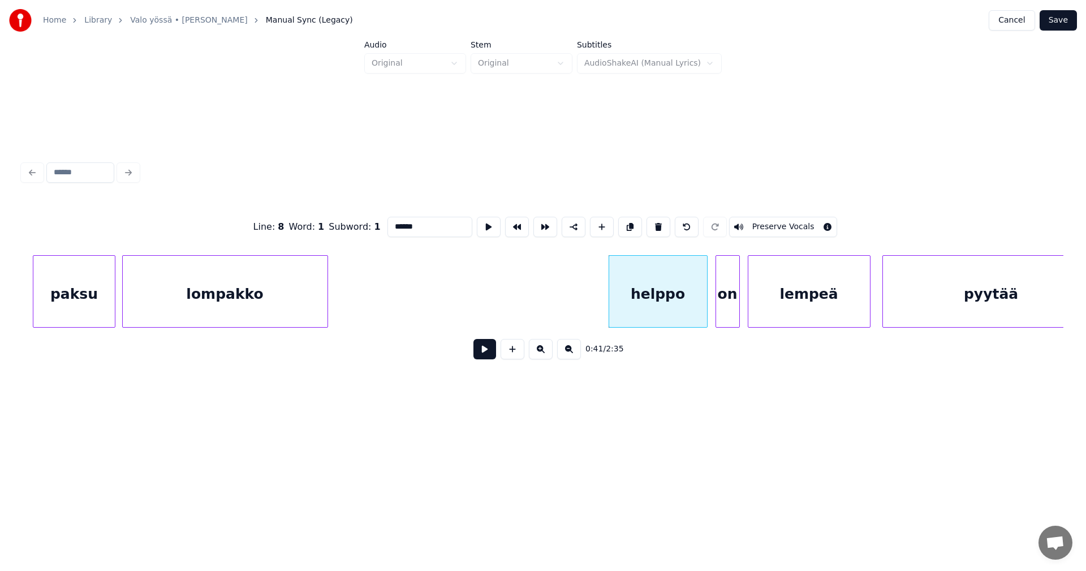
click at [482, 353] on button at bounding box center [485, 349] width 23 height 20
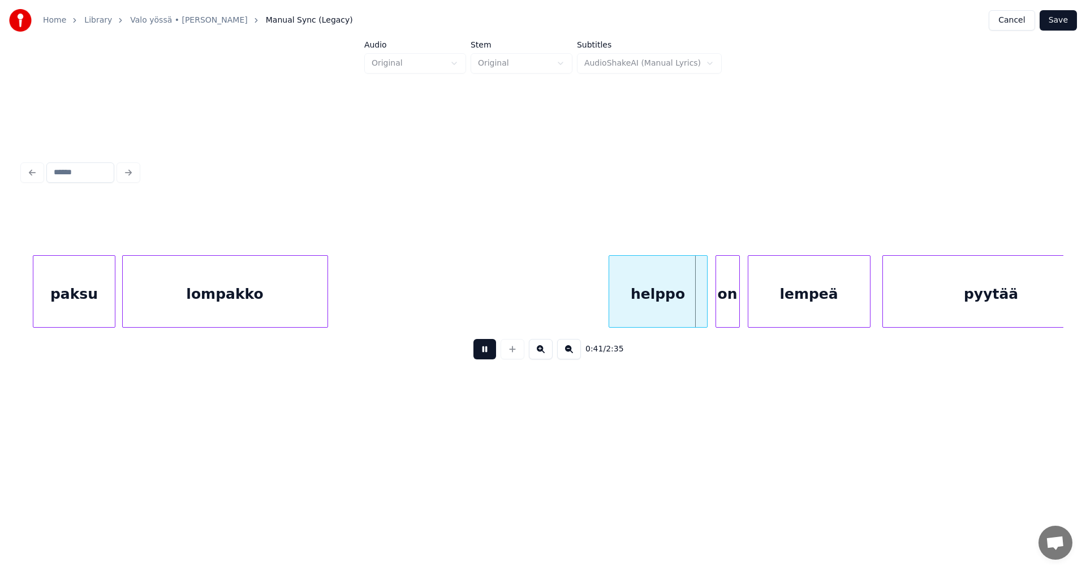
click at [482, 353] on button at bounding box center [485, 349] width 23 height 20
click at [482, 355] on button at bounding box center [485, 349] width 23 height 20
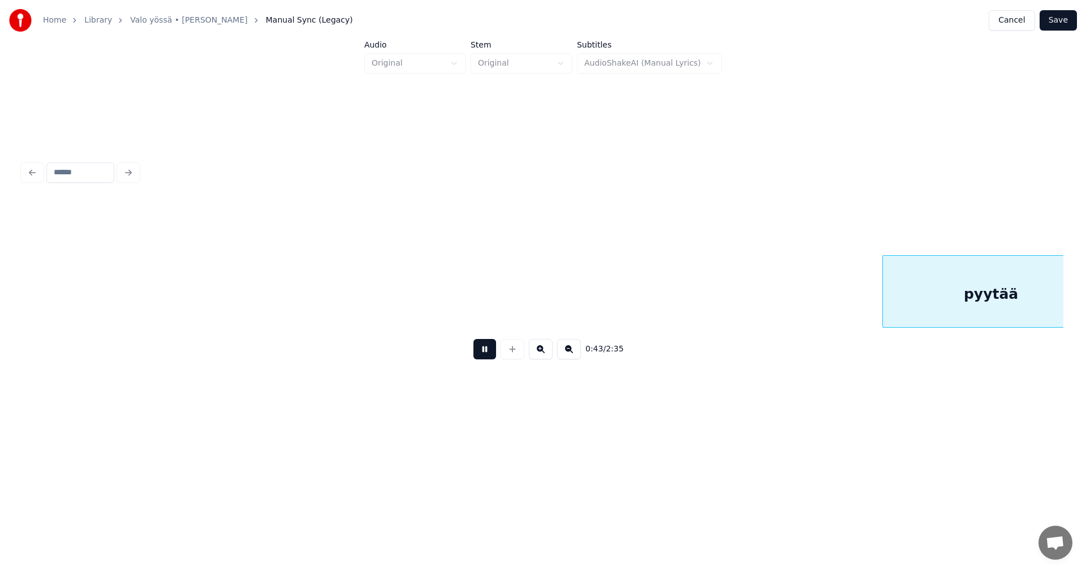
scroll to position [0, 8647]
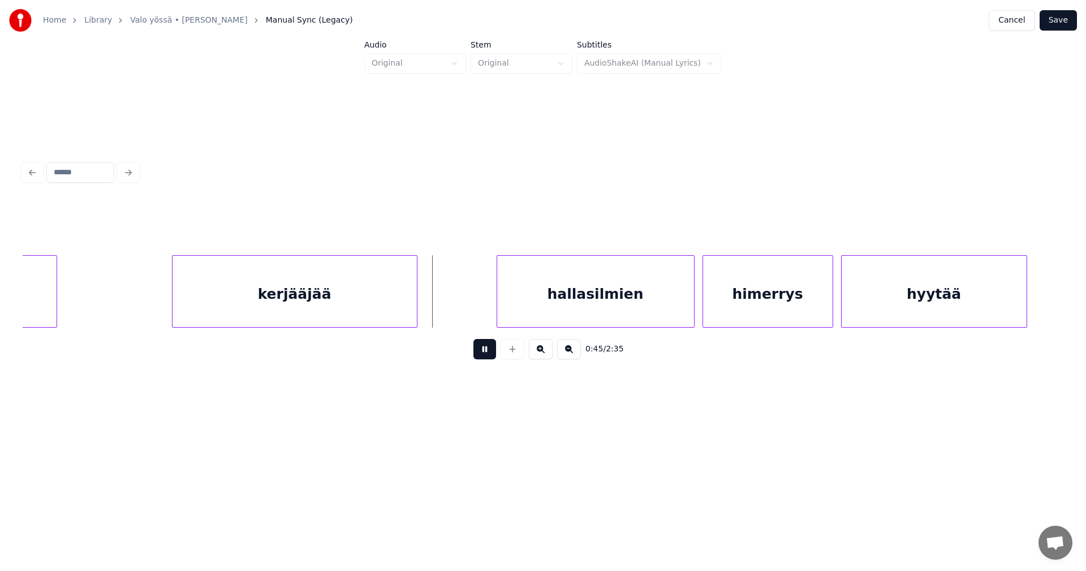
click at [482, 354] on button at bounding box center [485, 349] width 23 height 20
click at [483, 353] on button at bounding box center [485, 349] width 23 height 20
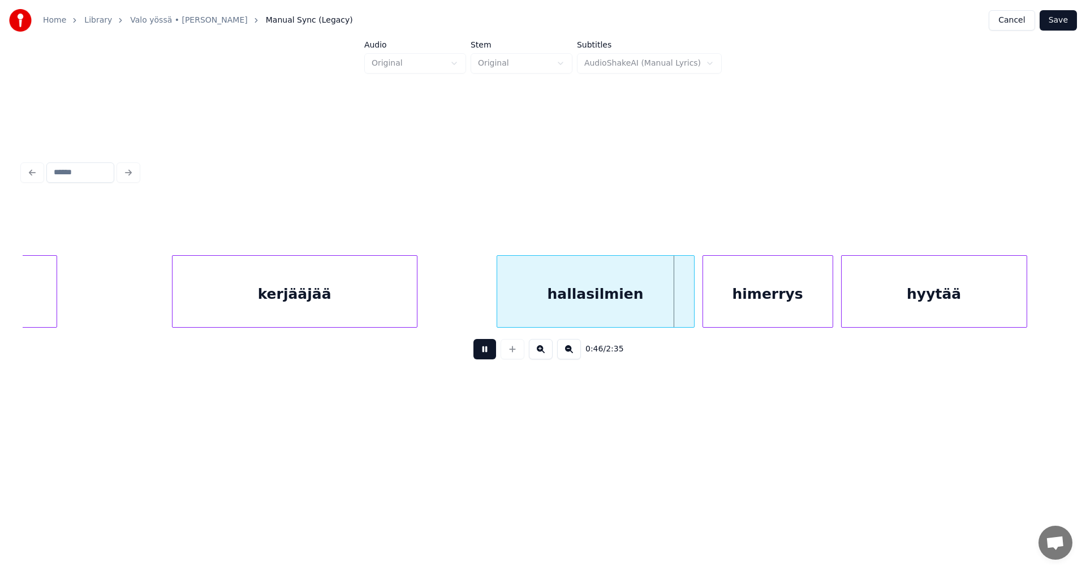
click at [487, 352] on button at bounding box center [485, 349] width 23 height 20
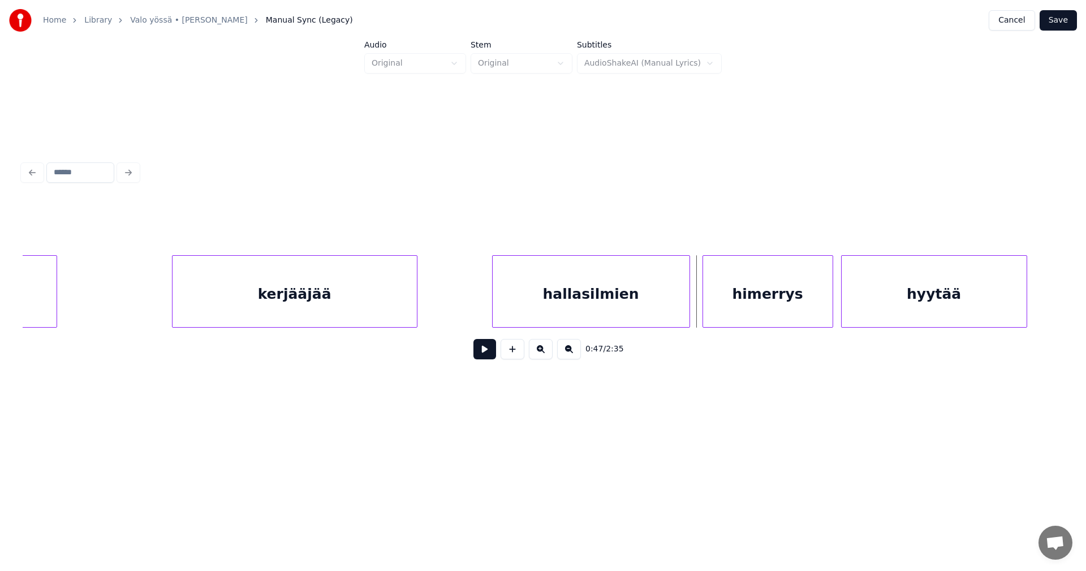
click at [561, 313] on div "hallasilmien" at bounding box center [591, 294] width 197 height 77
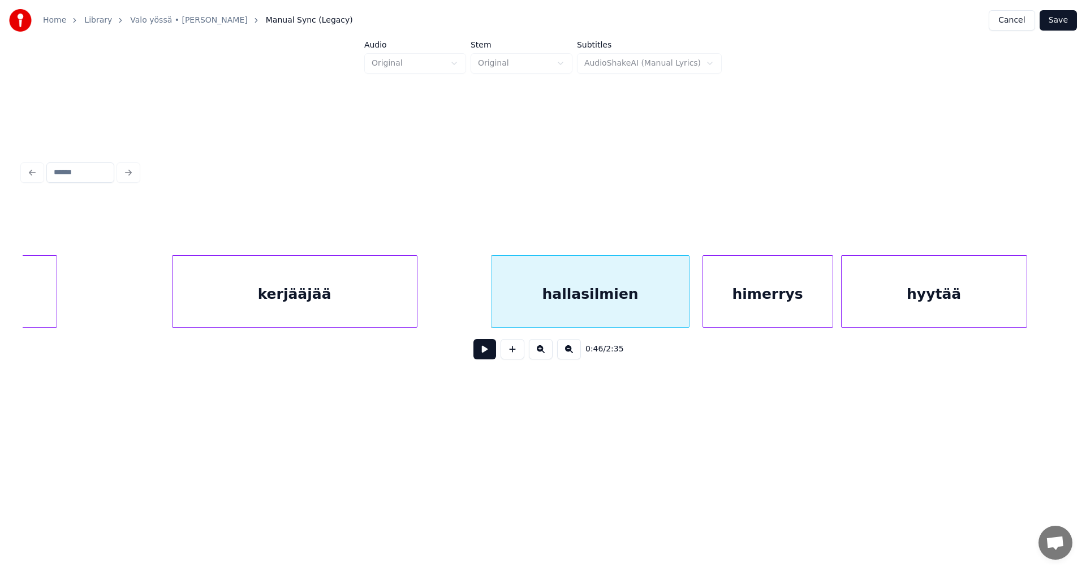
click at [488, 359] on button at bounding box center [485, 349] width 23 height 20
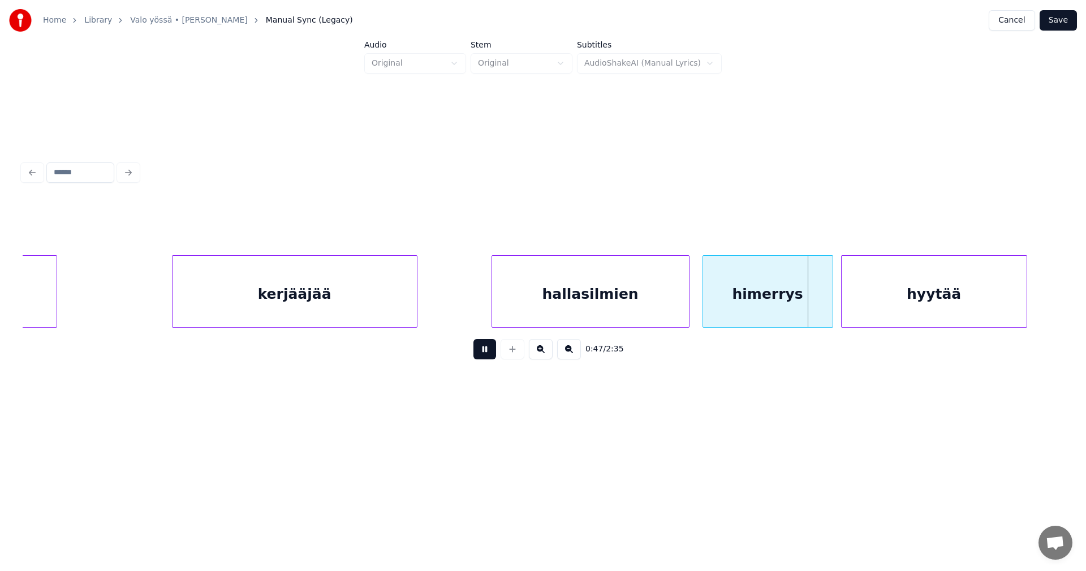
click at [488, 359] on button at bounding box center [485, 349] width 23 height 20
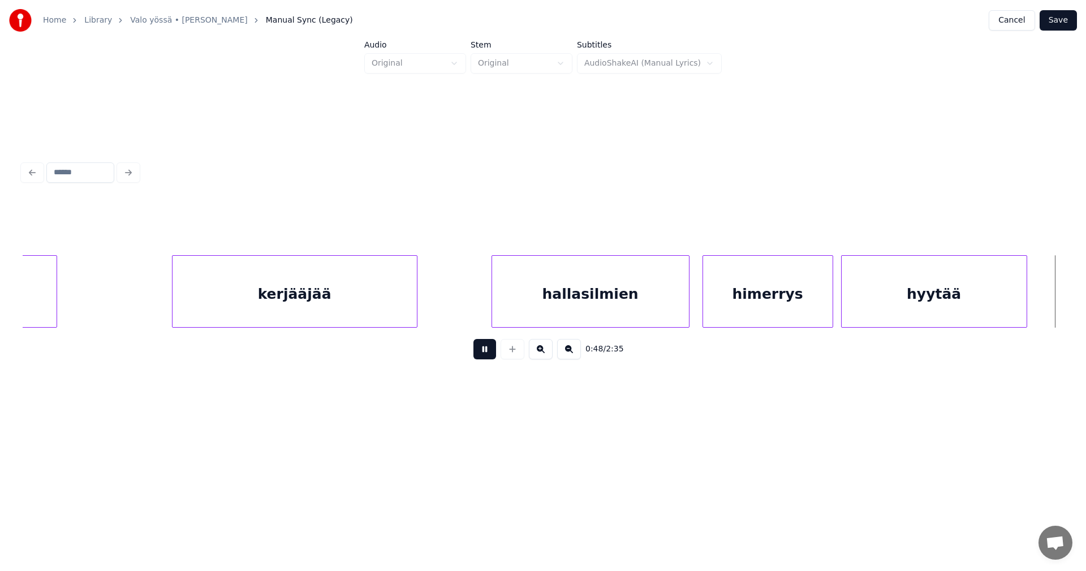
scroll to position [0, 9690]
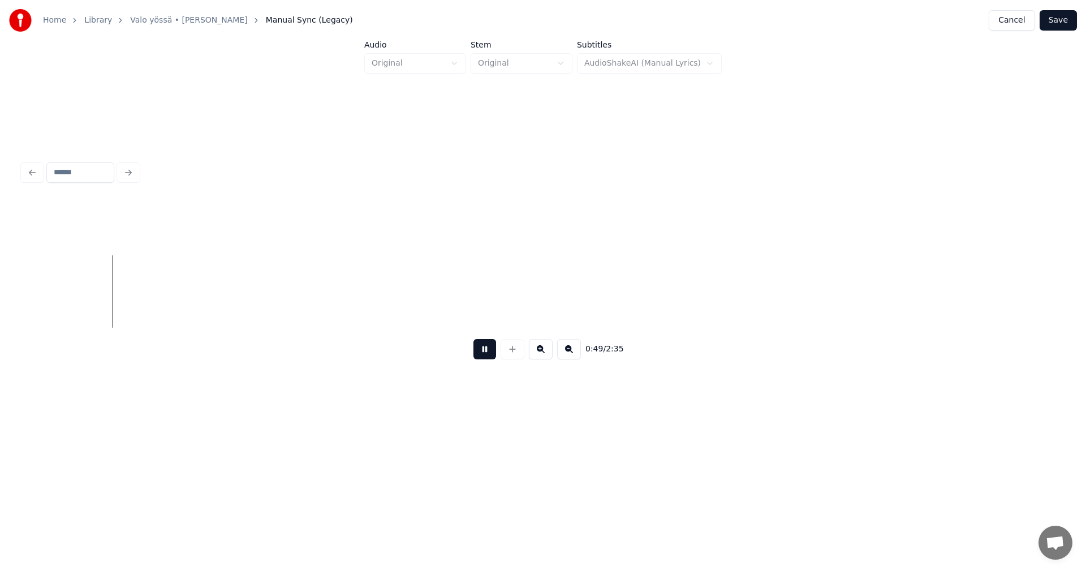
click at [488, 359] on button at bounding box center [485, 349] width 23 height 20
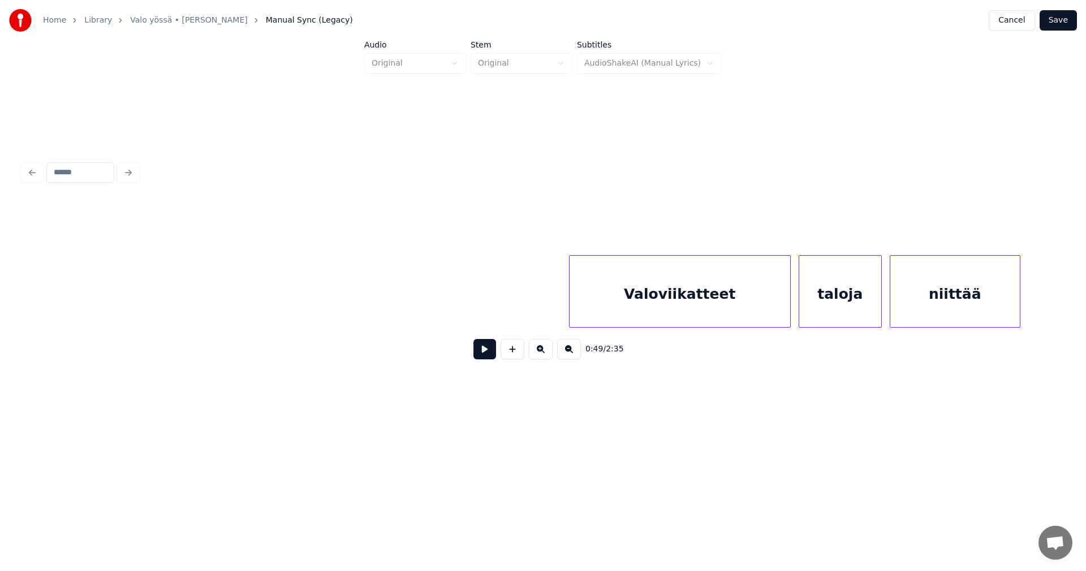
scroll to position [0, 11301]
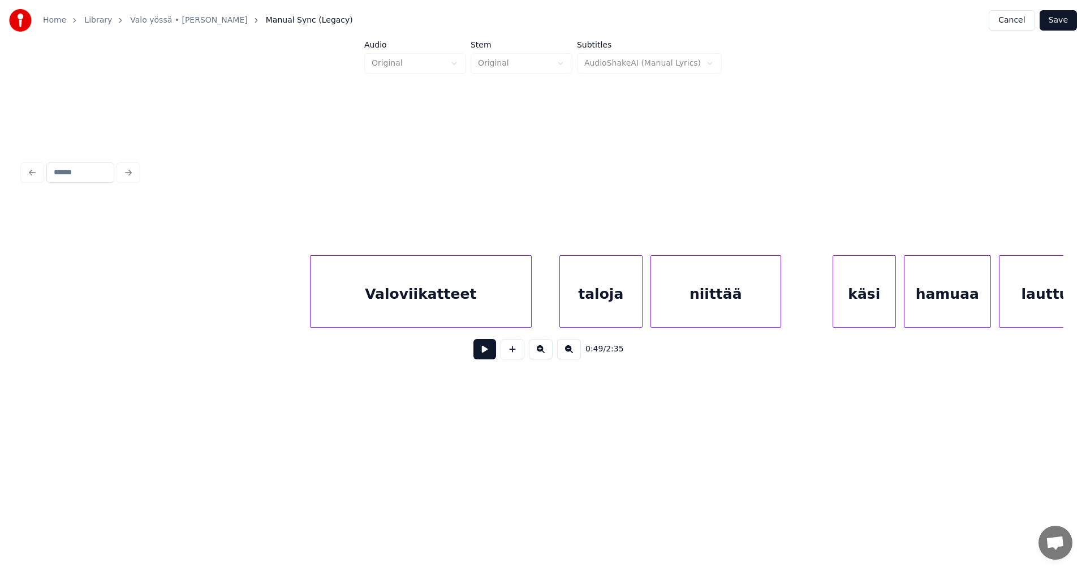
click at [427, 315] on div "Valoviikatteet" at bounding box center [421, 294] width 221 height 77
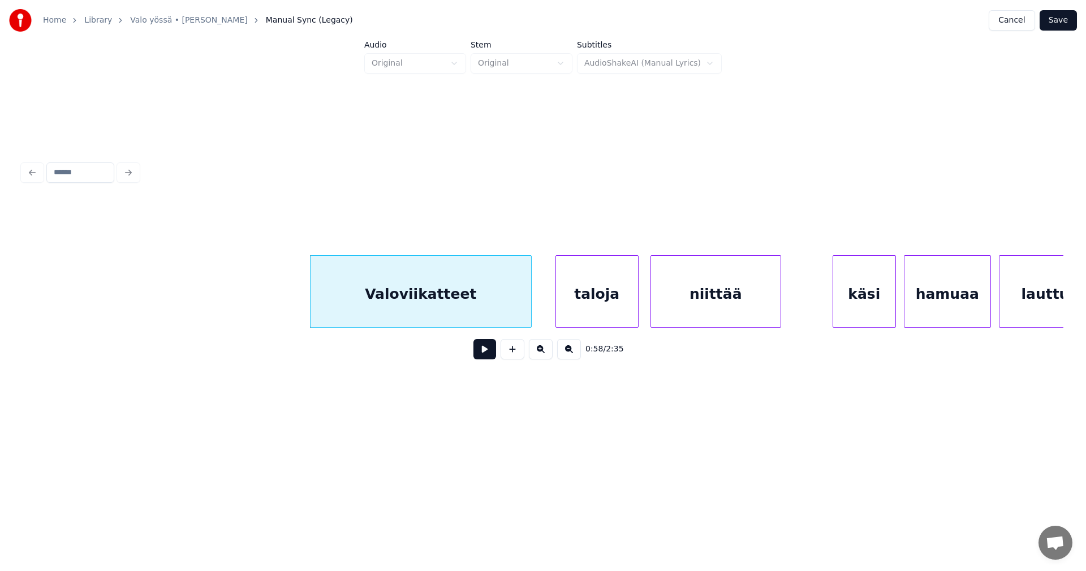
click at [580, 311] on div "taloja" at bounding box center [597, 294] width 82 height 77
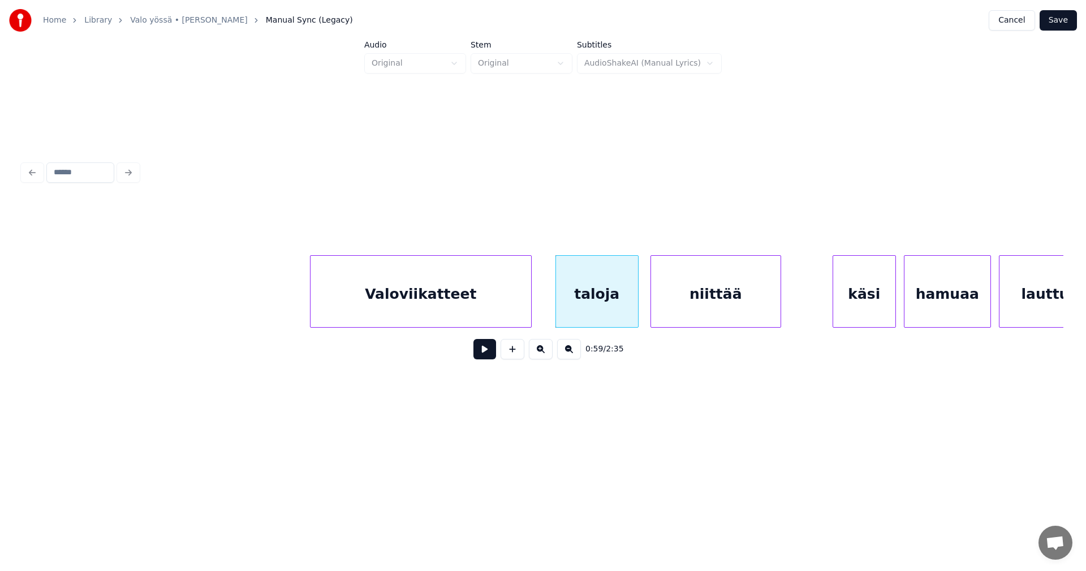
click at [485, 314] on div "Valoviikatteet" at bounding box center [421, 294] width 221 height 77
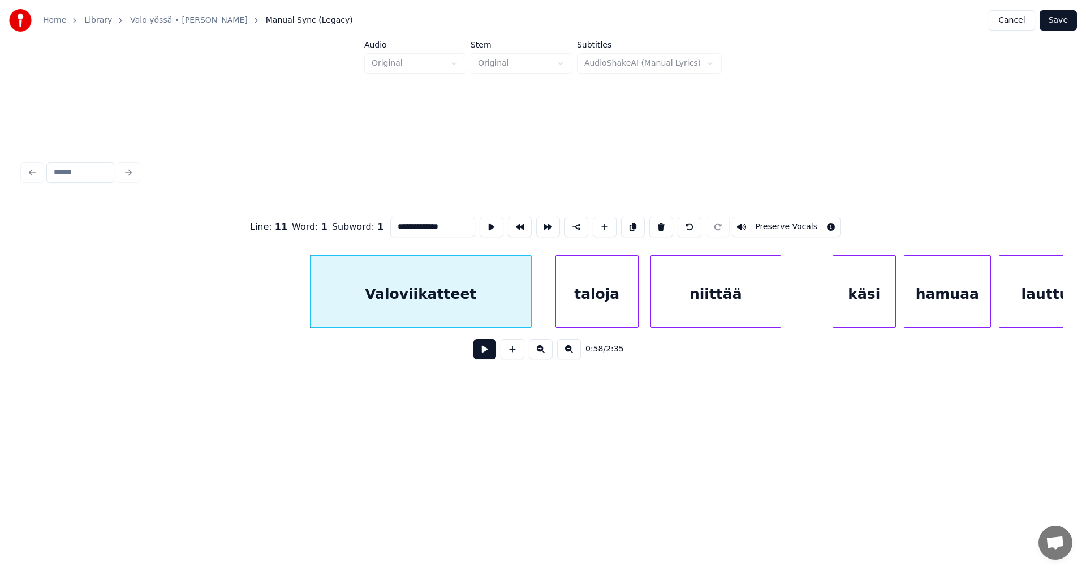
click at [484, 359] on button at bounding box center [485, 349] width 23 height 20
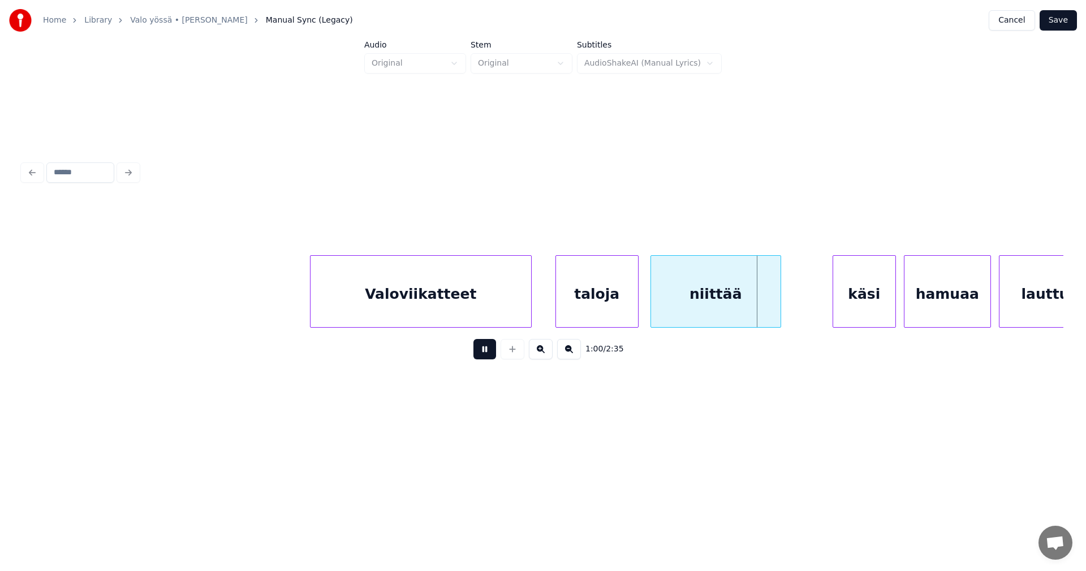
click at [483, 359] on button at bounding box center [485, 349] width 23 height 20
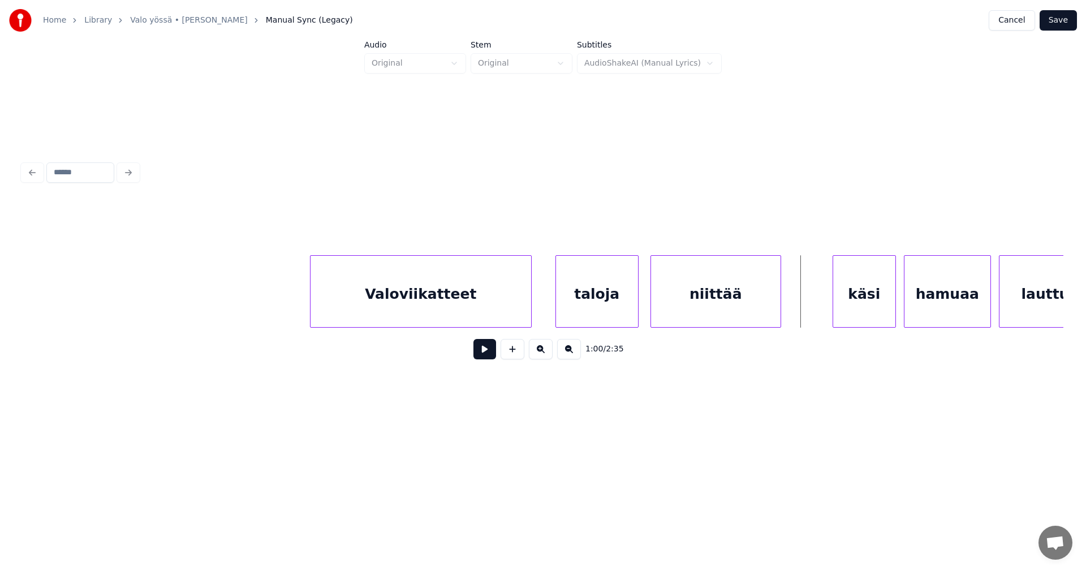
click at [483, 359] on button at bounding box center [485, 349] width 23 height 20
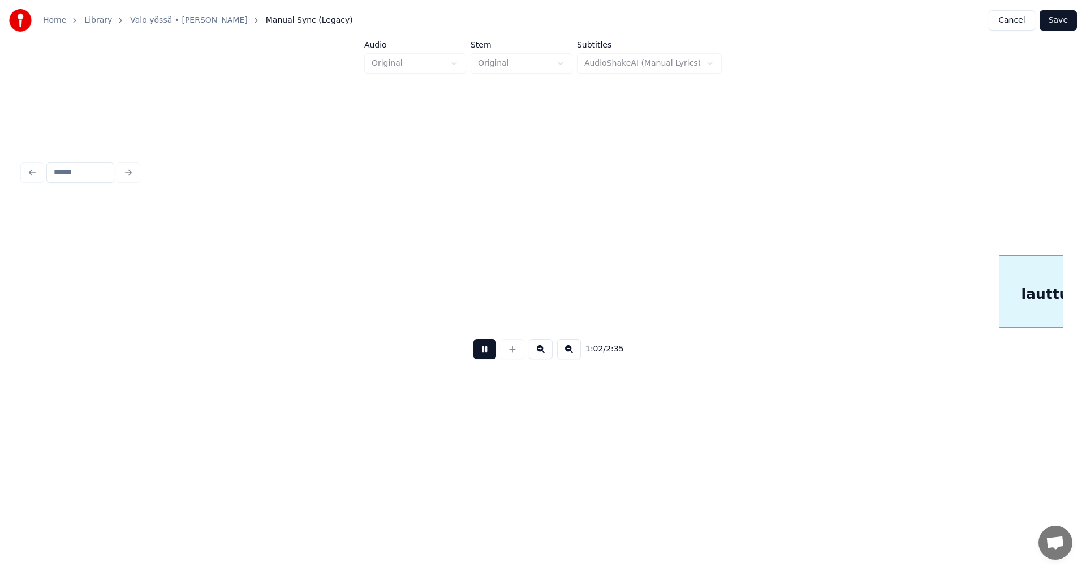
scroll to position [0, 12343]
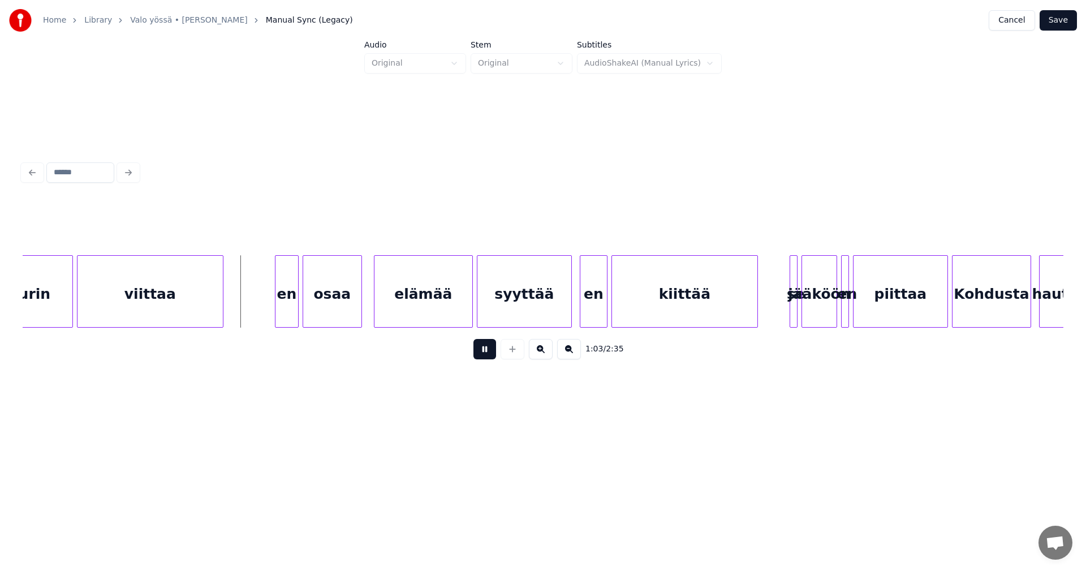
click at [483, 359] on button at bounding box center [485, 349] width 23 height 20
click at [287, 313] on div "en" at bounding box center [281, 294] width 23 height 77
click at [484, 359] on button at bounding box center [485, 349] width 23 height 20
click at [483, 356] on button at bounding box center [485, 349] width 23 height 20
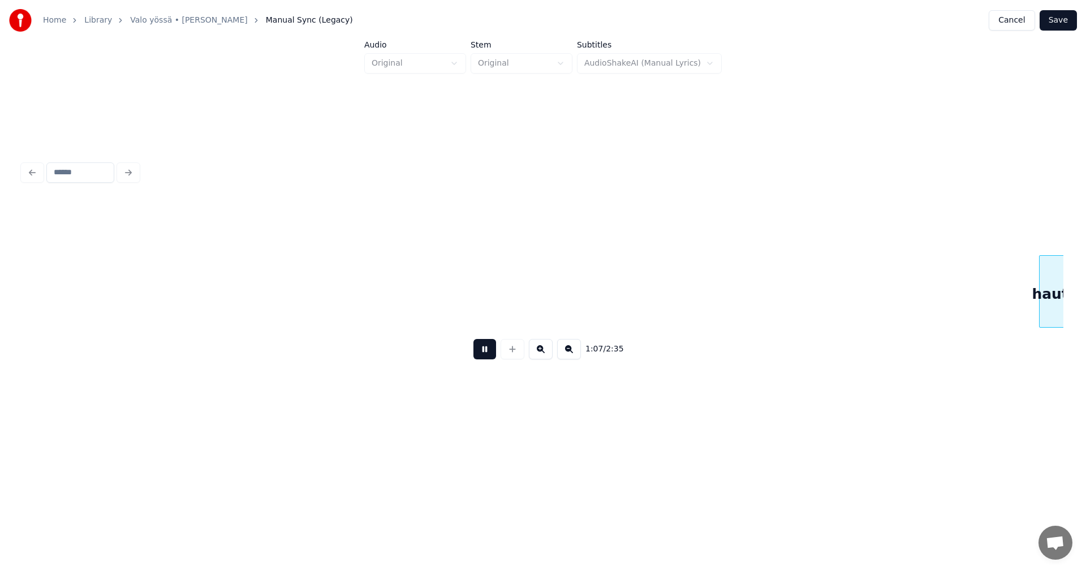
scroll to position [0, 13385]
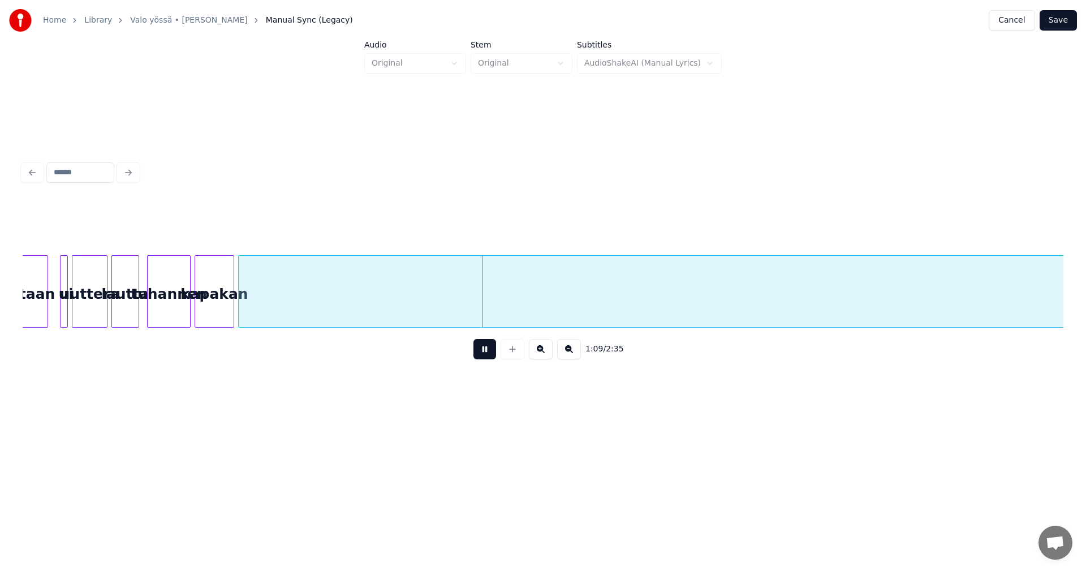
click at [484, 355] on button at bounding box center [485, 349] width 23 height 20
click at [486, 351] on button at bounding box center [485, 349] width 23 height 20
click at [484, 347] on button at bounding box center [485, 349] width 23 height 20
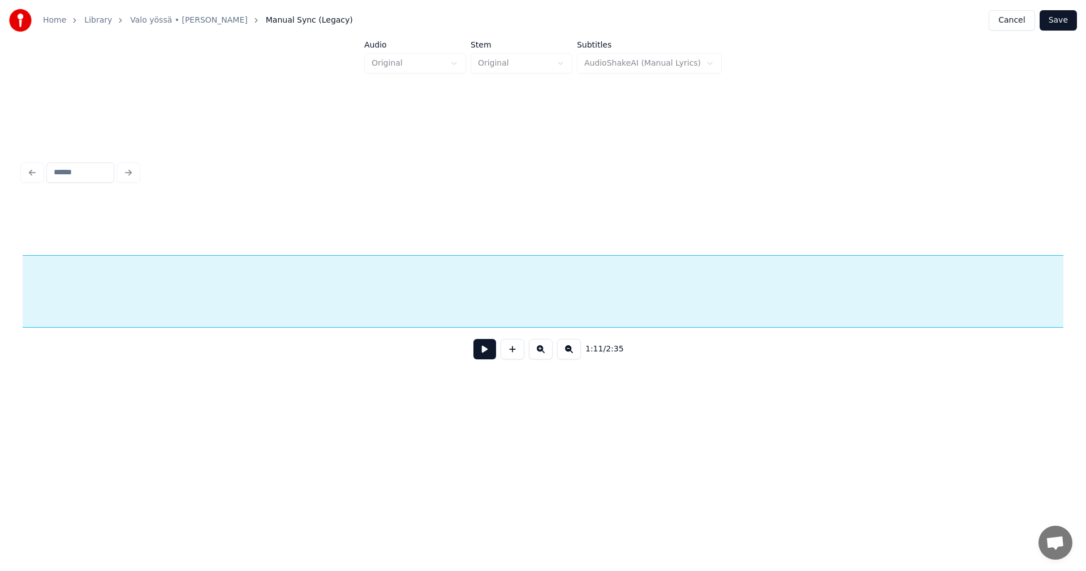
click at [483, 350] on button at bounding box center [485, 349] width 23 height 20
click at [483, 354] on button at bounding box center [485, 349] width 23 height 20
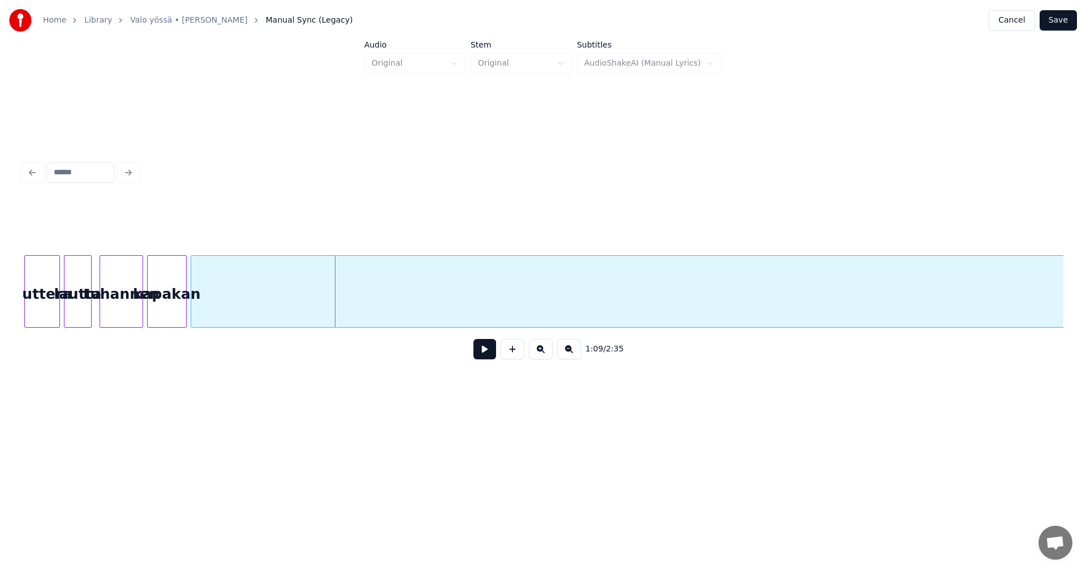
scroll to position [0, 13420]
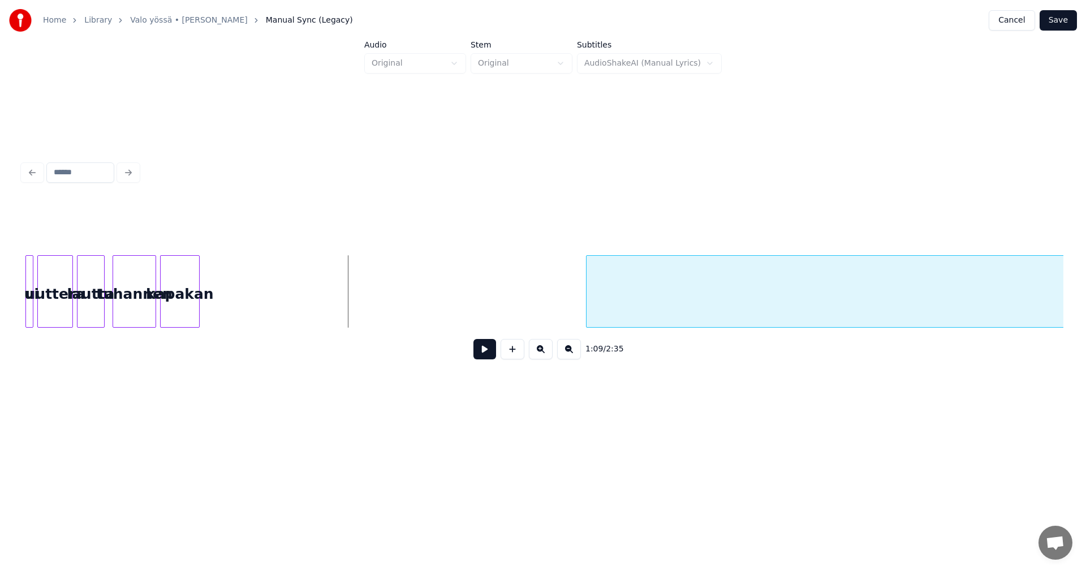
click at [590, 318] on div at bounding box center [588, 291] width 3 height 71
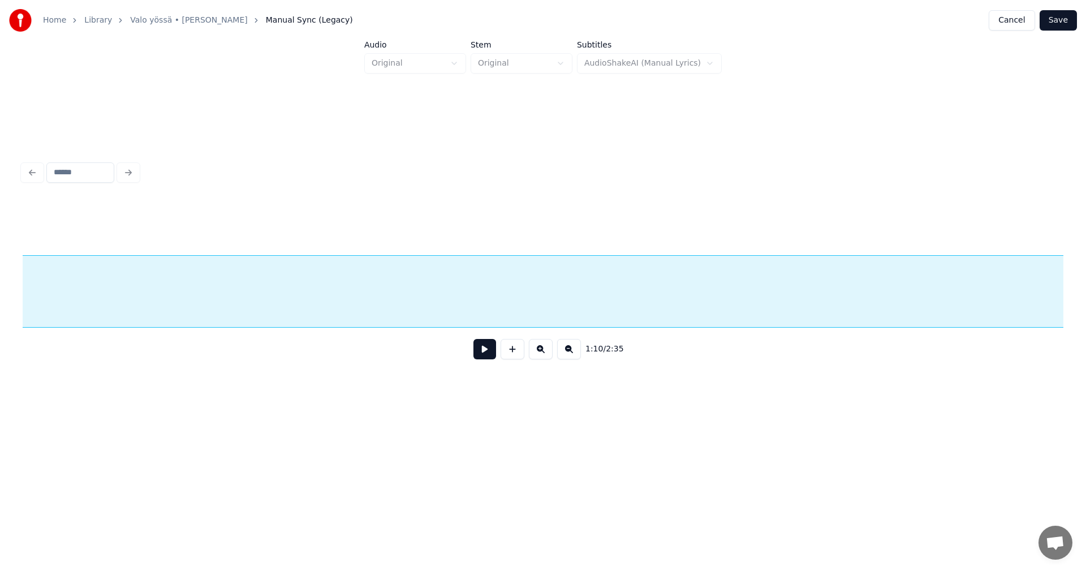
scroll to position [0, 18885]
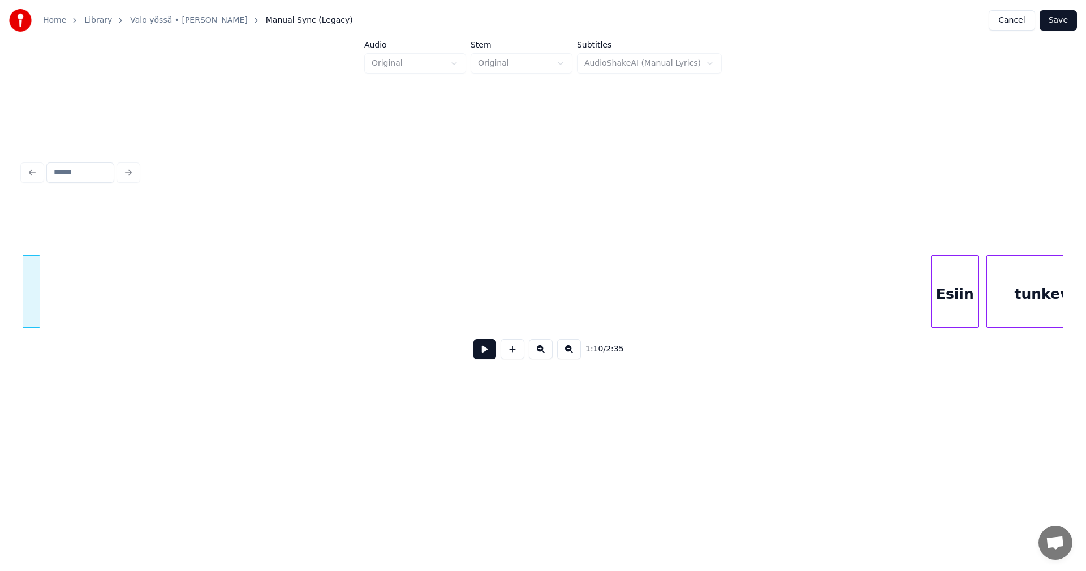
click at [36, 276] on div at bounding box center [37, 291] width 3 height 71
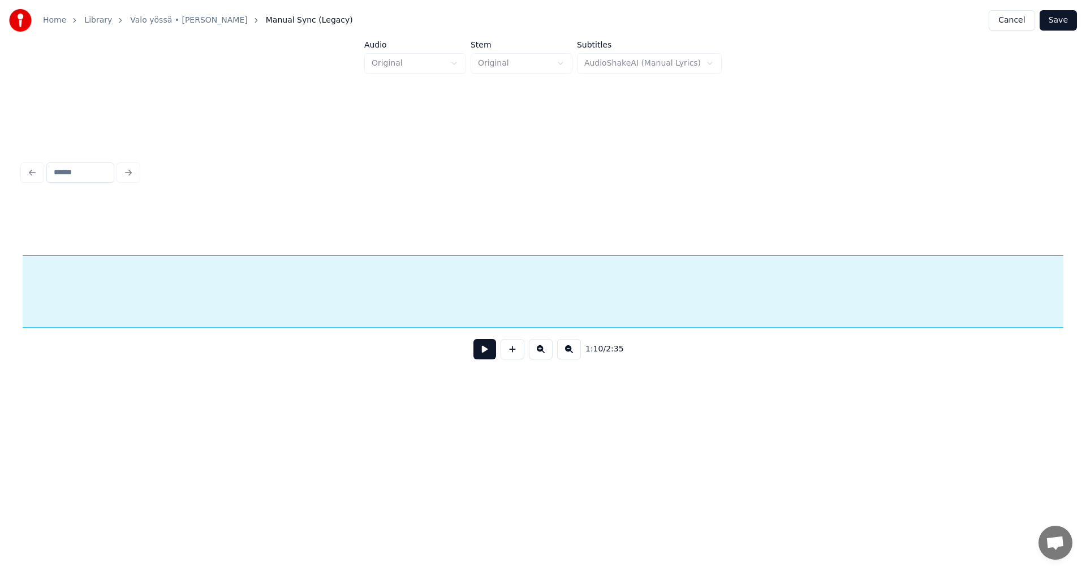
scroll to position [0, 17667]
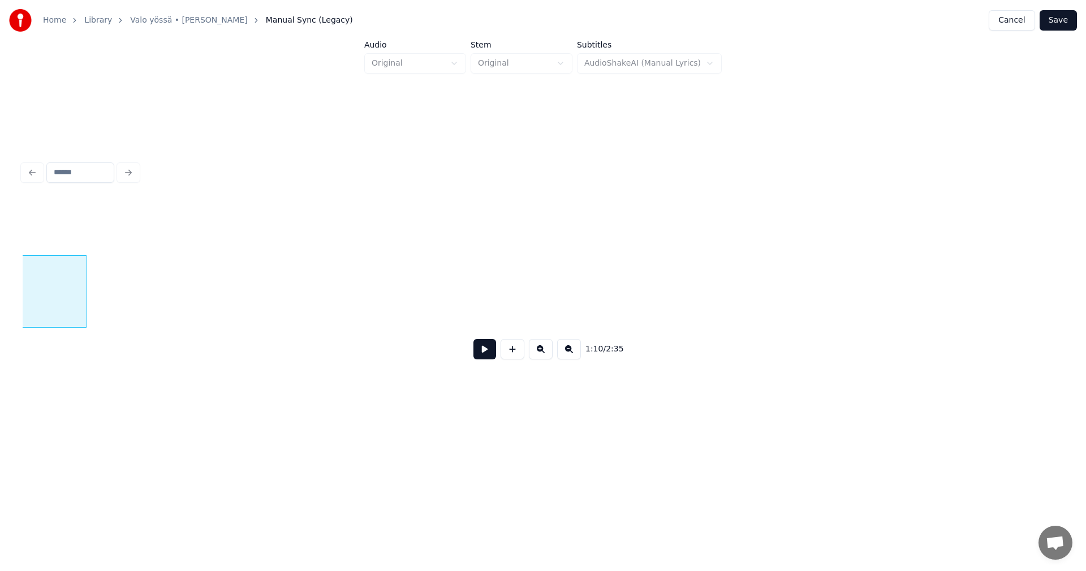
click at [83, 293] on div at bounding box center [84, 291] width 3 height 71
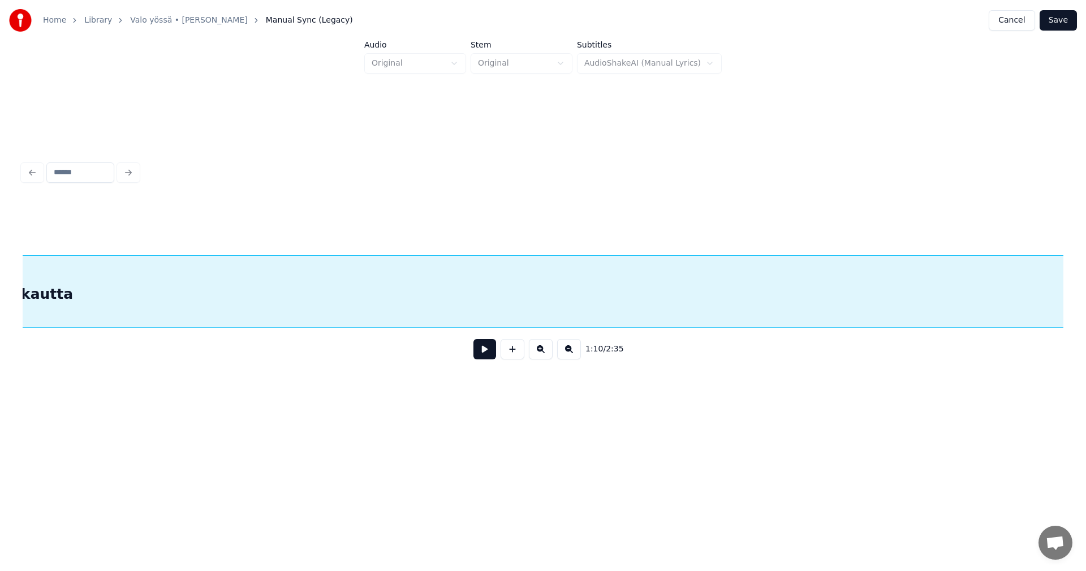
scroll to position [0, 16756]
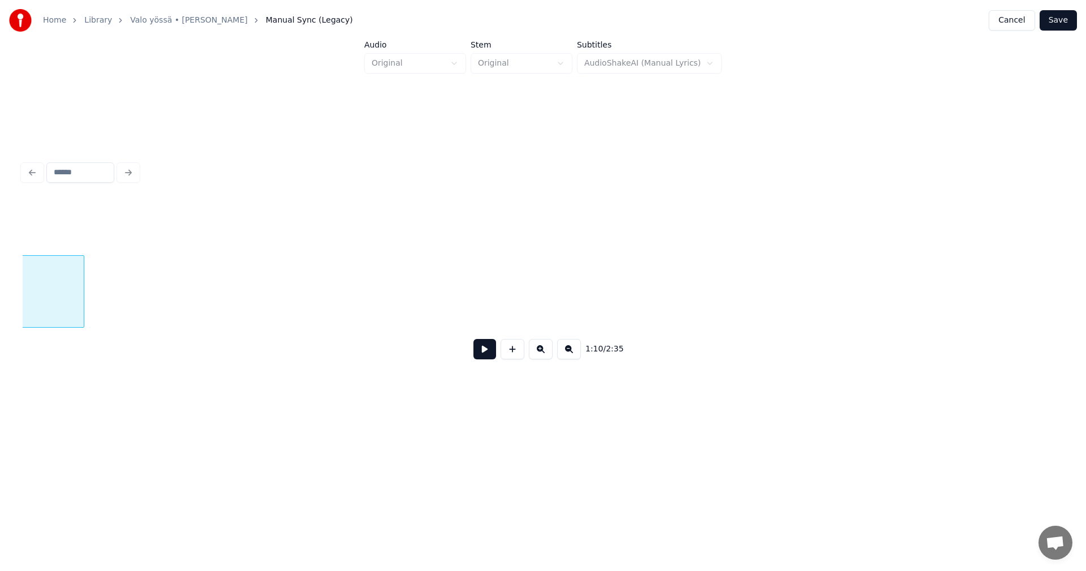
click at [81, 299] on div at bounding box center [81, 291] width 3 height 71
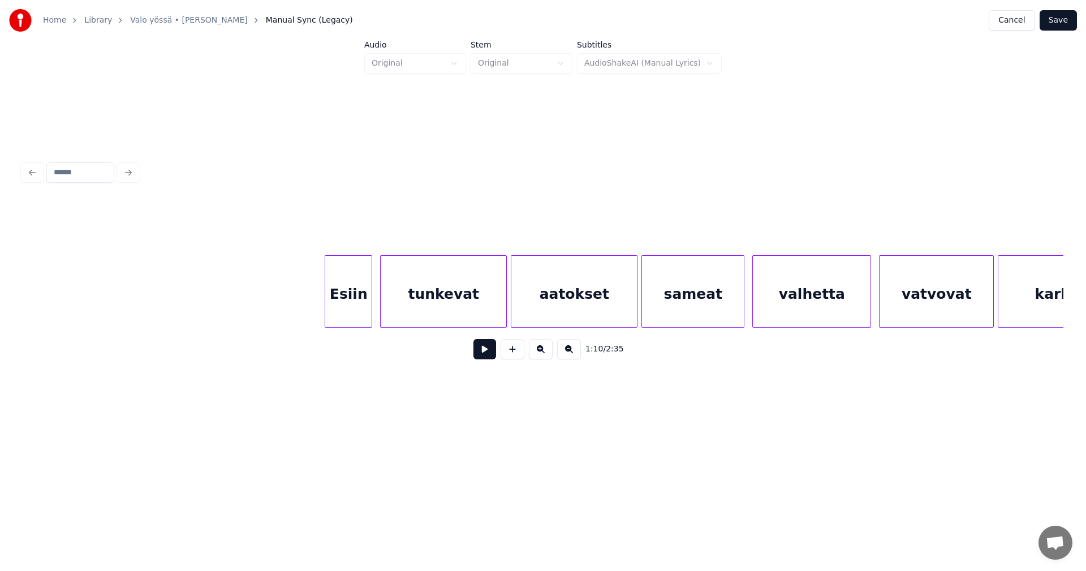
scroll to position [0, 19116]
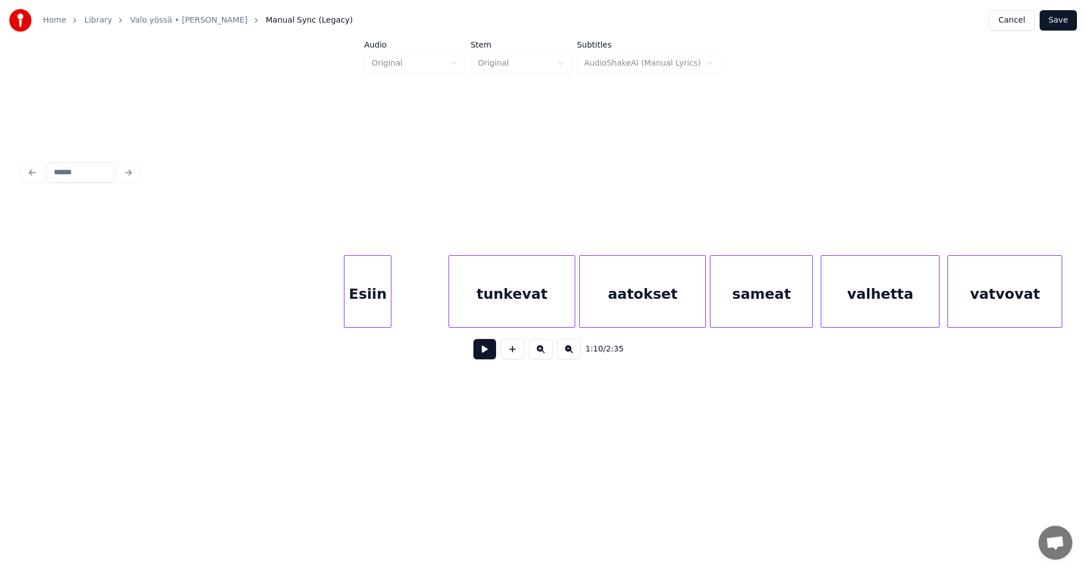
click at [363, 299] on div "Esiin" at bounding box center [368, 294] width 46 height 77
click at [485, 352] on button at bounding box center [485, 349] width 23 height 20
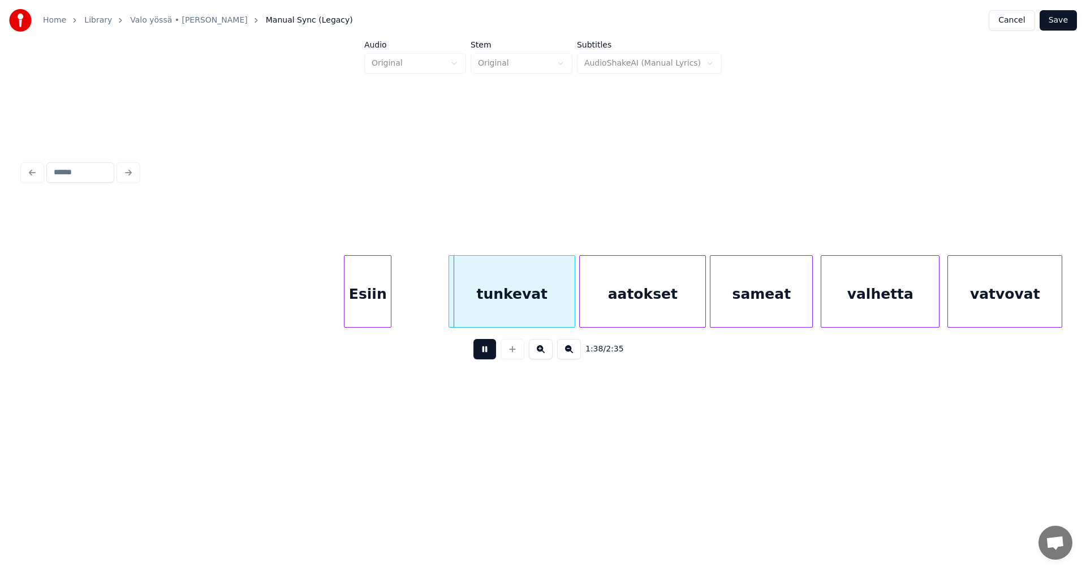
click at [484, 352] on button at bounding box center [485, 349] width 23 height 20
click at [485, 311] on div "tunkevat" at bounding box center [485, 294] width 126 height 77
click at [486, 356] on button at bounding box center [485, 349] width 23 height 20
click at [485, 356] on button at bounding box center [485, 349] width 23 height 20
click at [409, 296] on div at bounding box center [409, 291] width 3 height 71
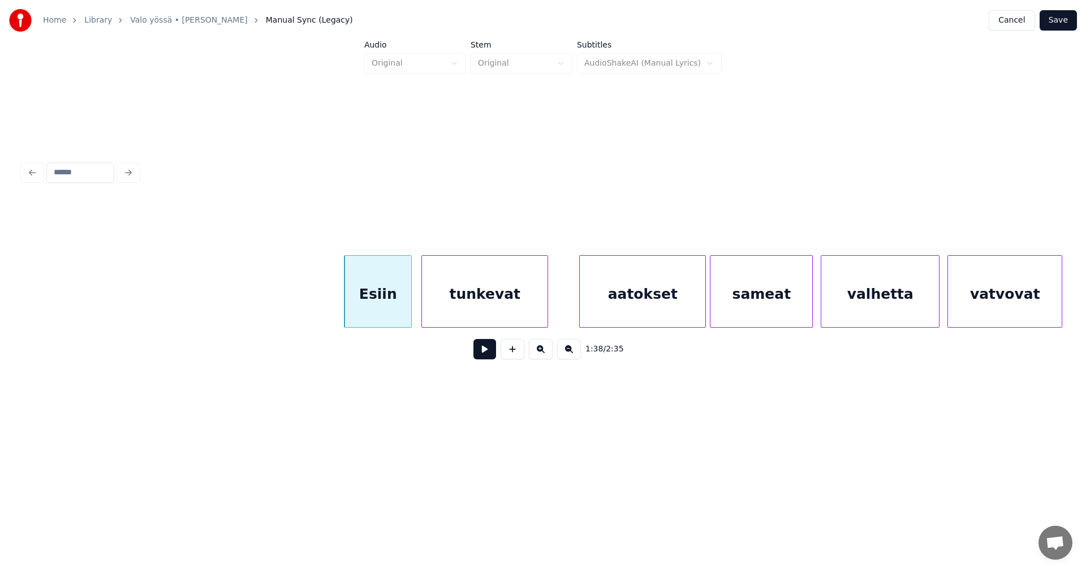
click at [481, 351] on button at bounding box center [485, 349] width 23 height 20
drag, startPoint x: 481, startPoint y: 351, endPoint x: 617, endPoint y: 324, distance: 137.8
click at [482, 351] on button at bounding box center [485, 349] width 23 height 20
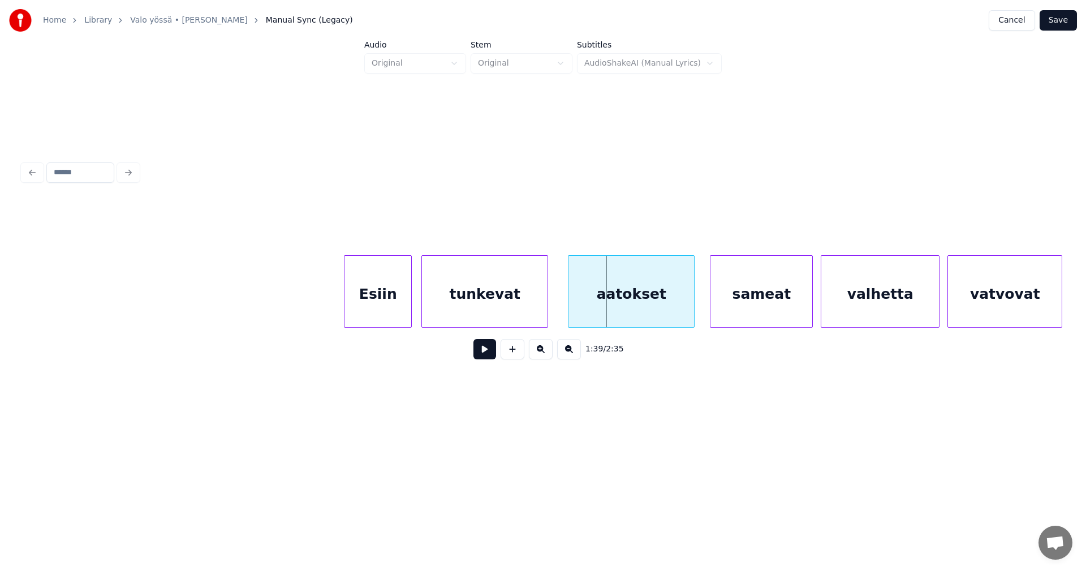
click at [609, 315] on div "aatokset" at bounding box center [632, 294] width 126 height 77
click at [486, 353] on button at bounding box center [485, 349] width 23 height 20
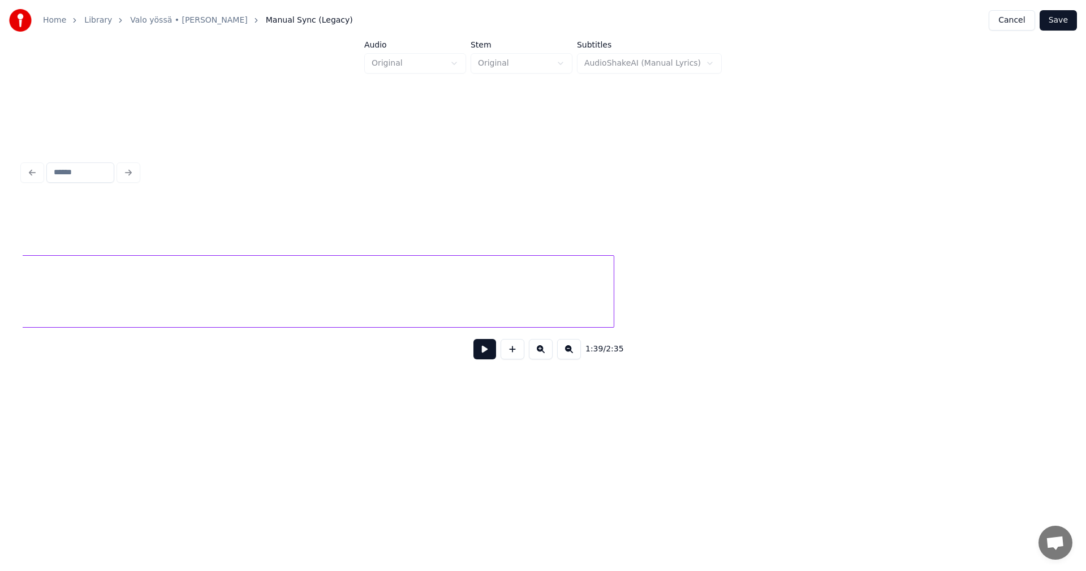
scroll to position [0, 16260]
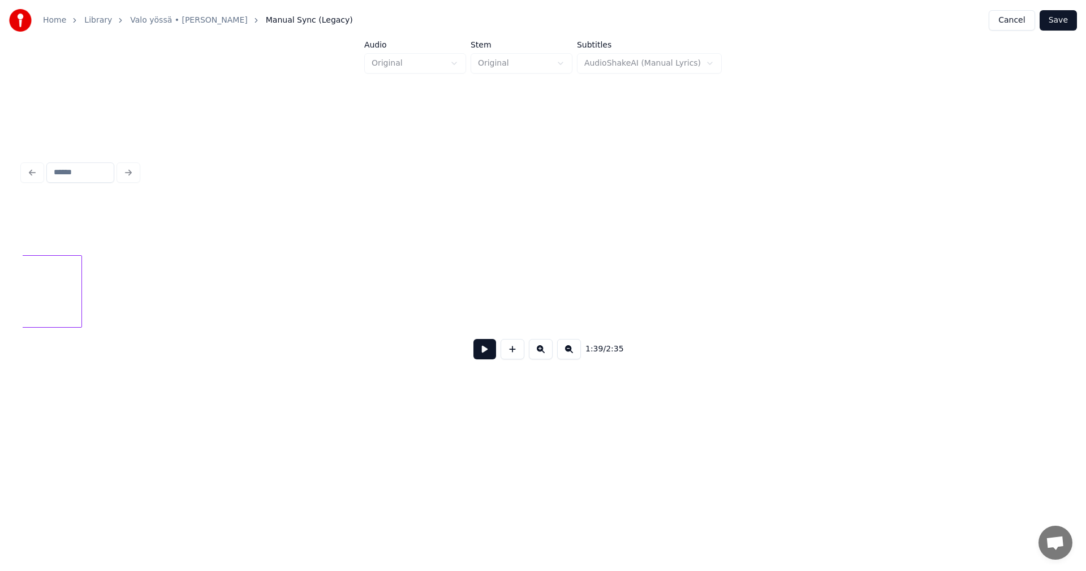
click at [80, 293] on div at bounding box center [79, 291] width 3 height 71
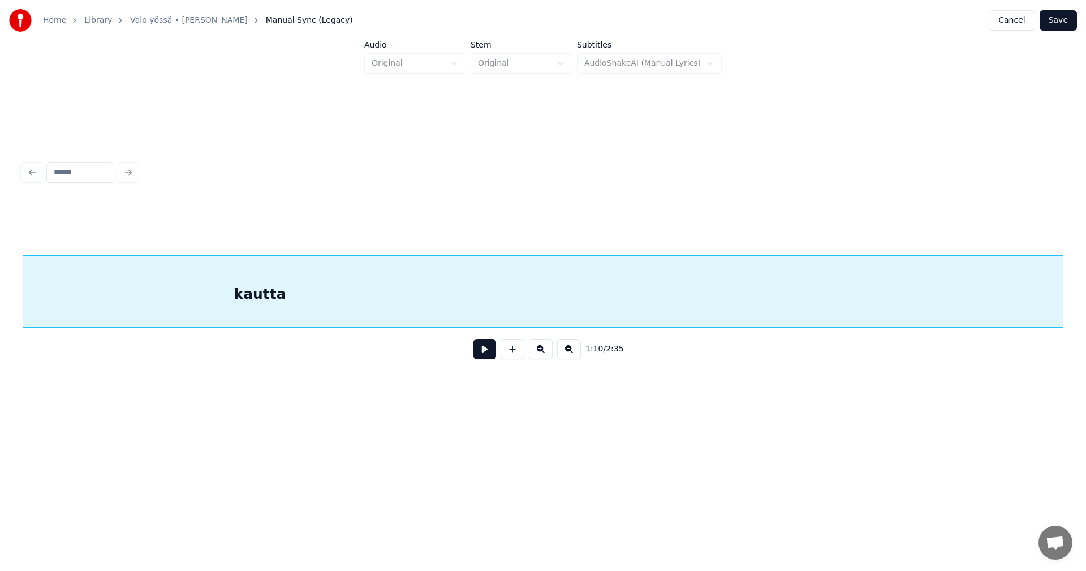
scroll to position [0, 15845]
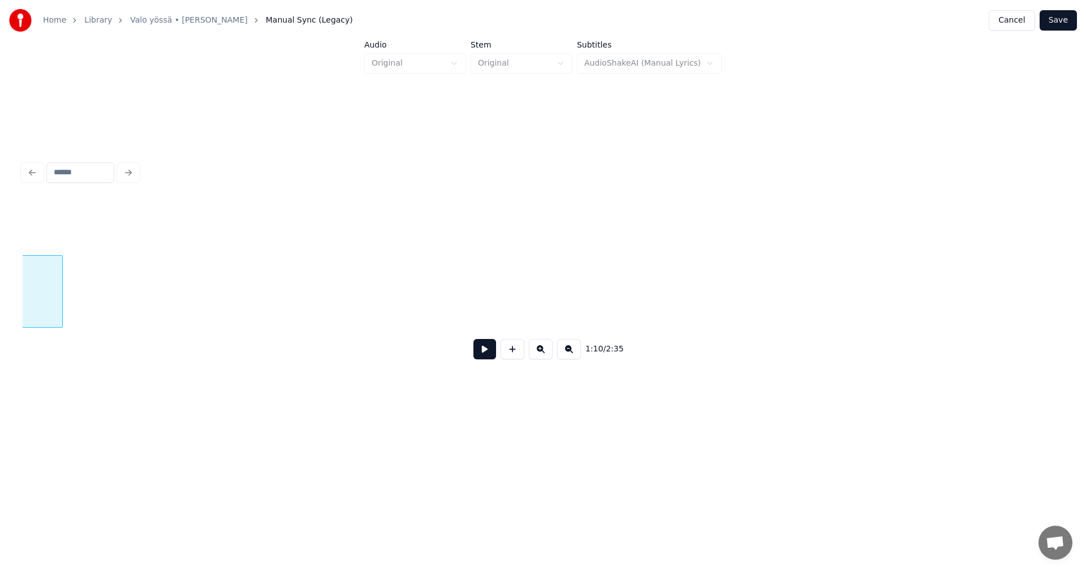
click at [61, 296] on div at bounding box center [60, 291] width 3 height 71
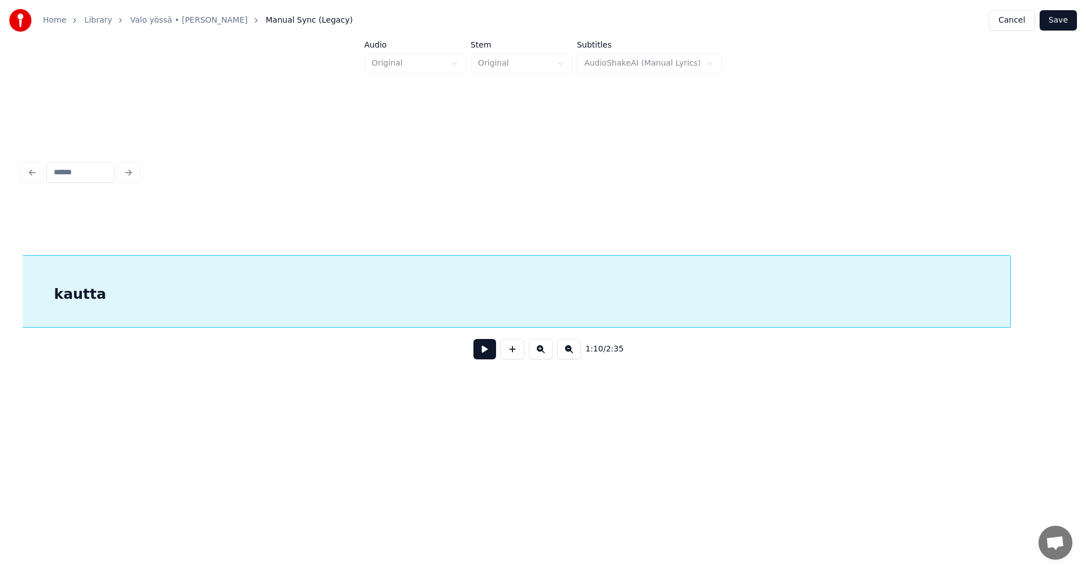
scroll to position [0, 14021]
click at [1011, 312] on div "kautta" at bounding box center [954, 291] width 1862 height 72
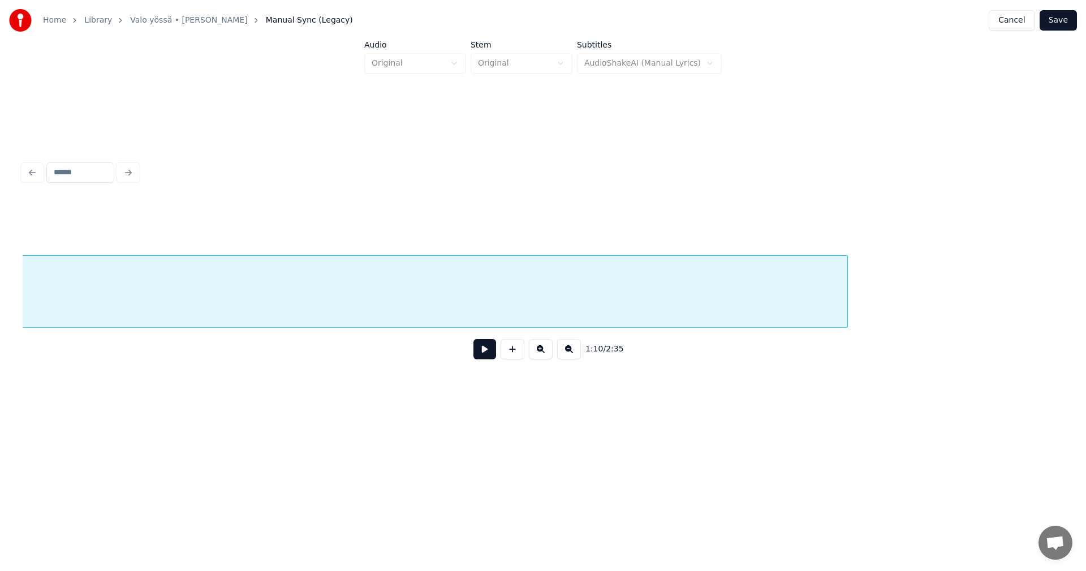
scroll to position [0, 15084]
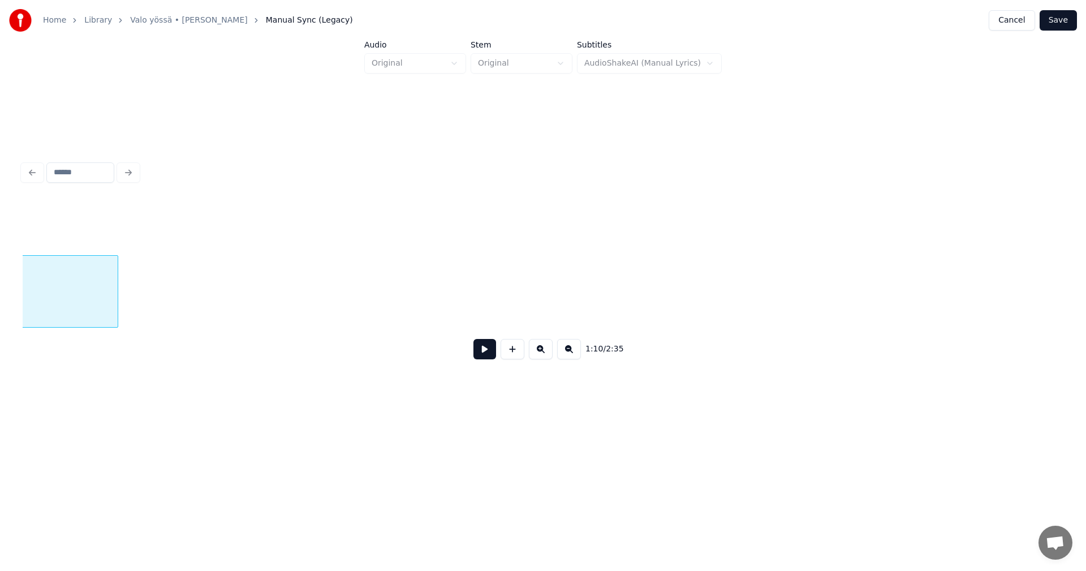
click at [117, 291] on div at bounding box center [115, 291] width 3 height 71
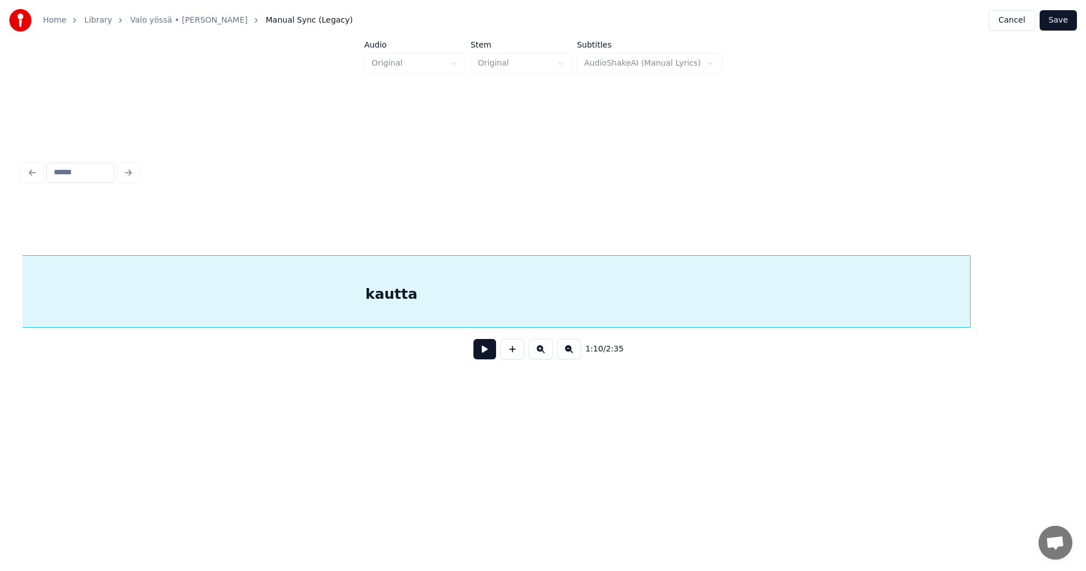
scroll to position [0, 14231]
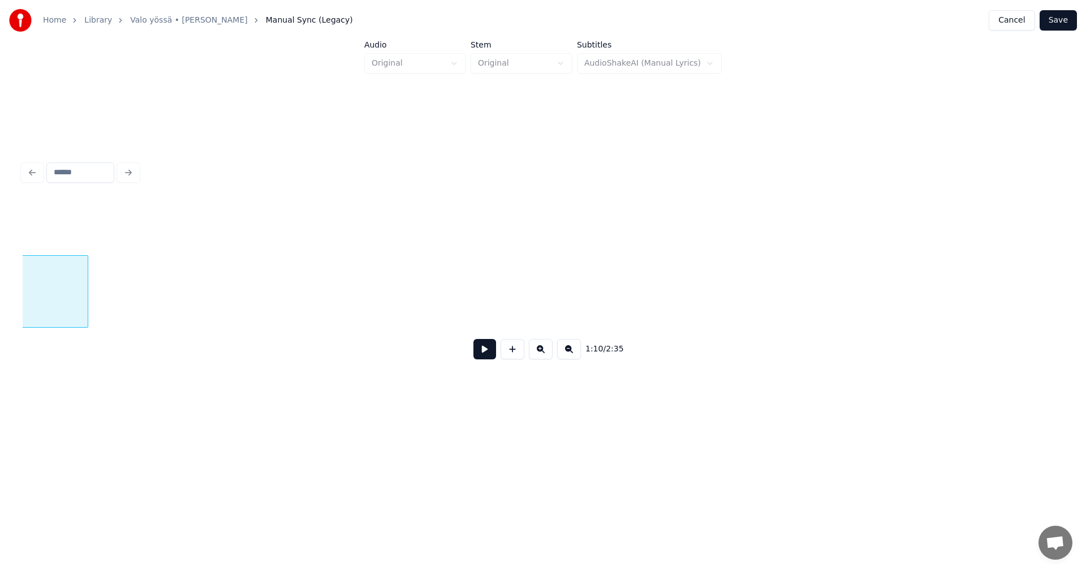
click at [85, 289] on div at bounding box center [85, 291] width 3 height 71
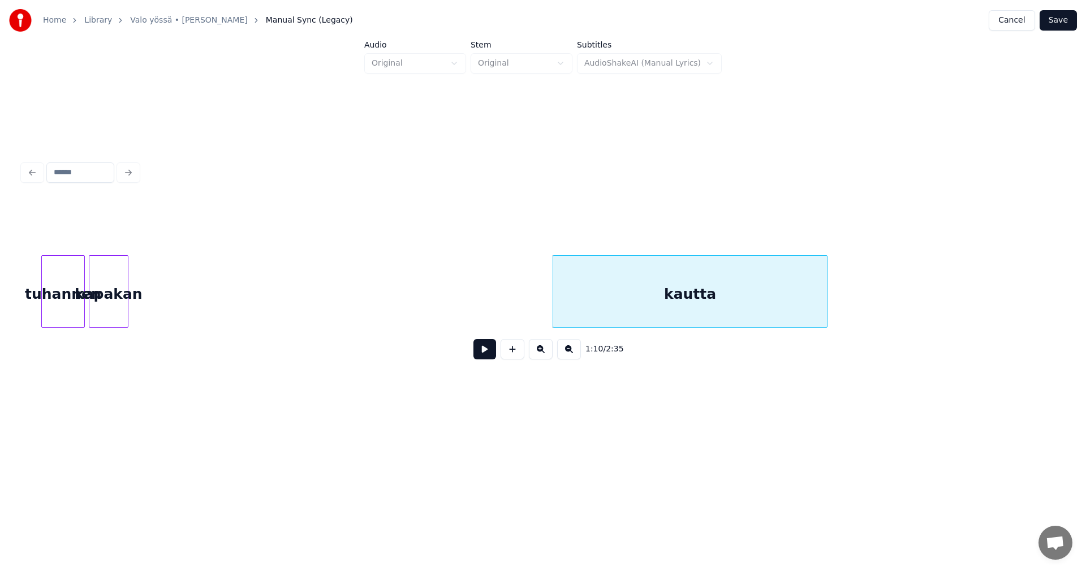
scroll to position [0, 13478]
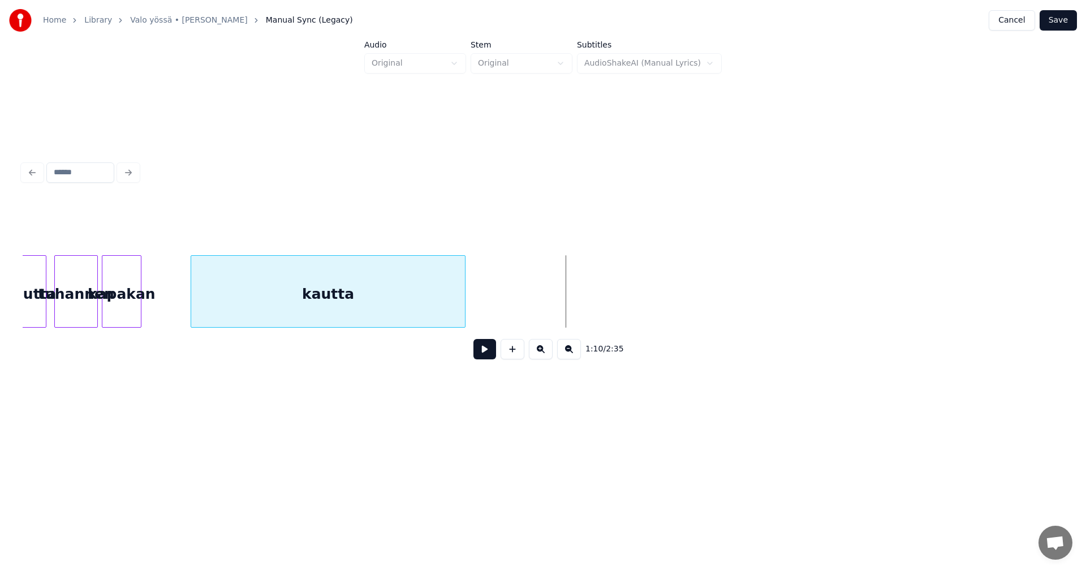
click at [292, 309] on div "kautta" at bounding box center [328, 294] width 274 height 77
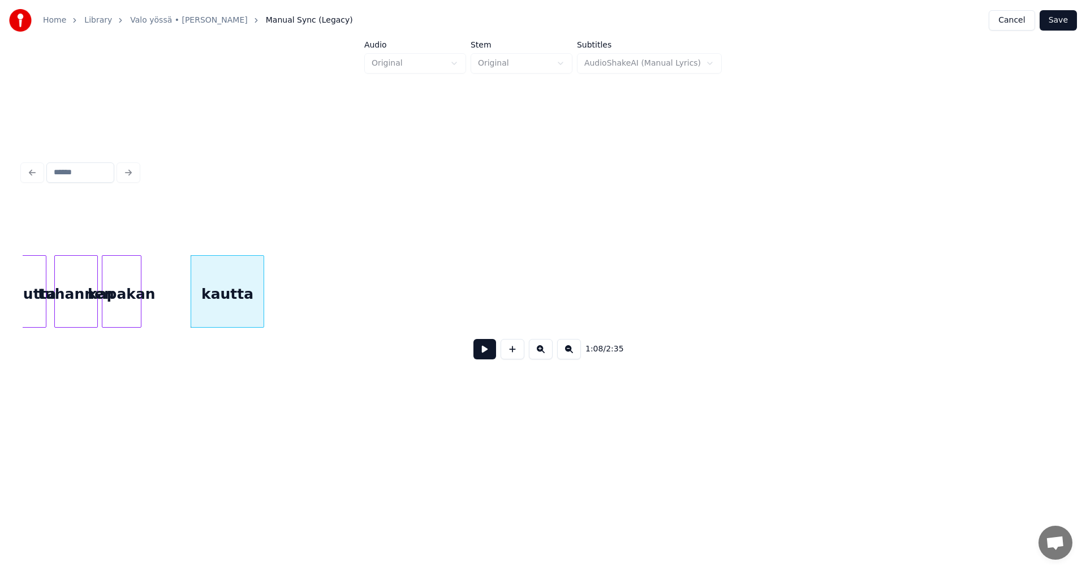
click at [260, 306] on div at bounding box center [261, 291] width 3 height 71
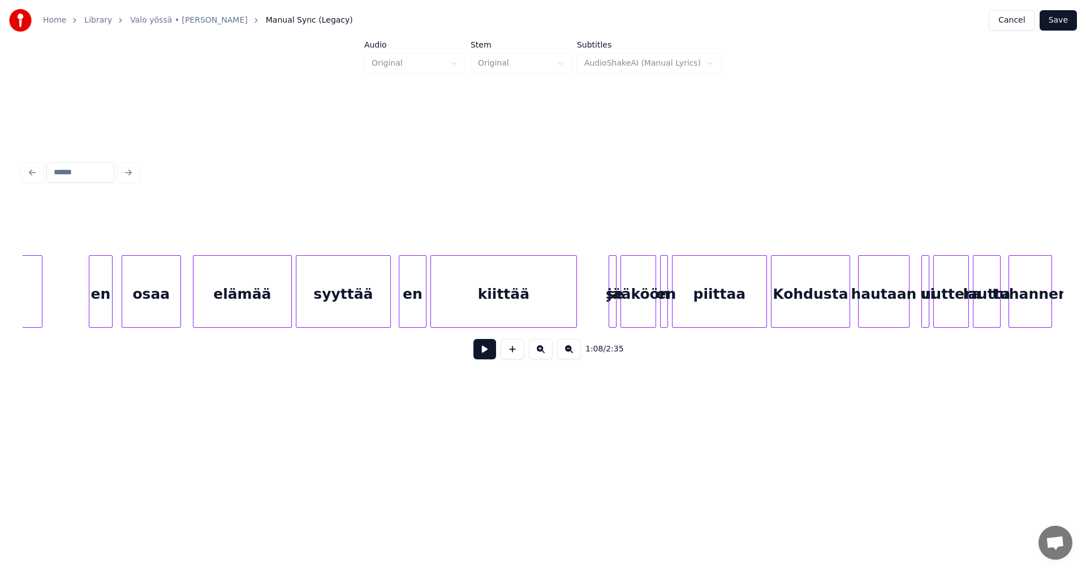
scroll to position [0, 12505]
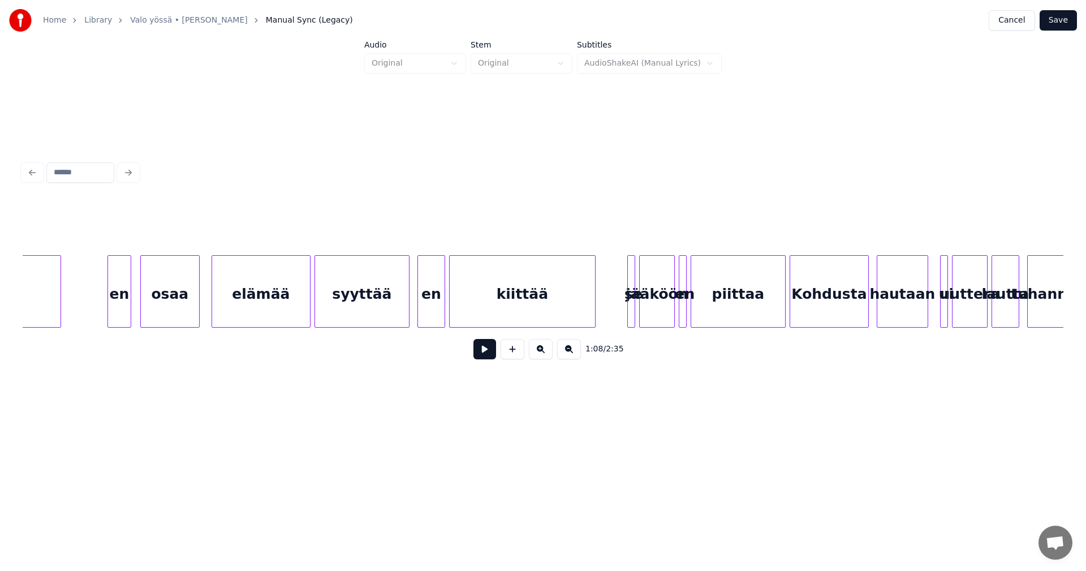
click at [116, 309] on div "en" at bounding box center [119, 294] width 23 height 77
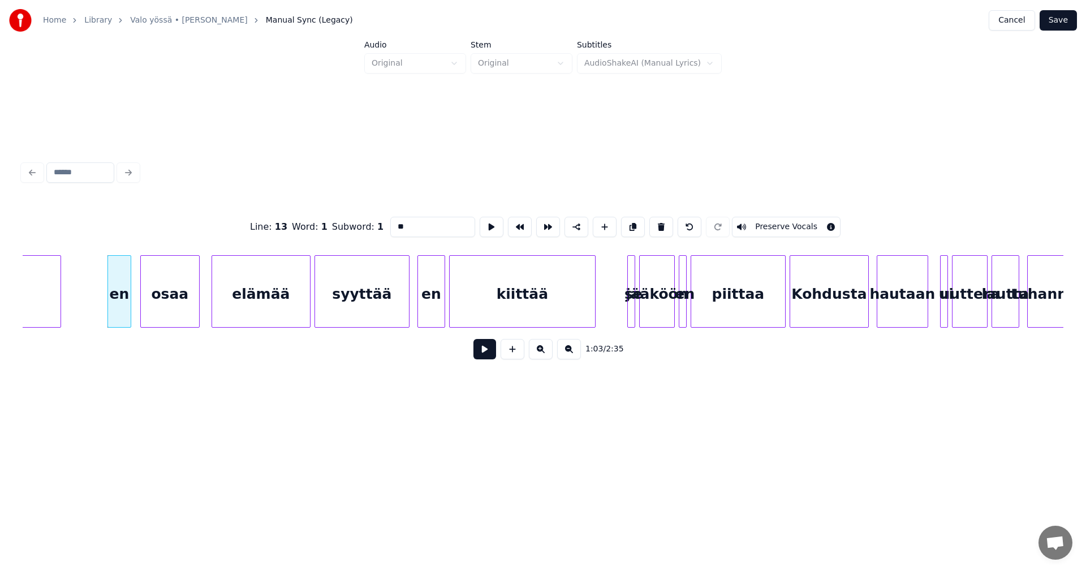
click at [488, 358] on button at bounding box center [485, 349] width 23 height 20
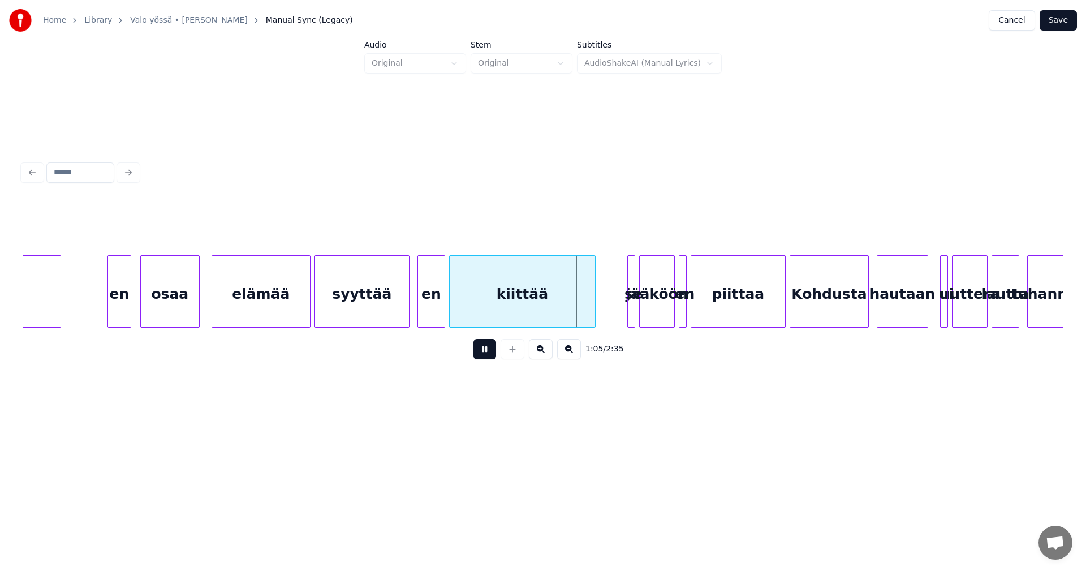
click at [488, 356] on button at bounding box center [485, 349] width 23 height 20
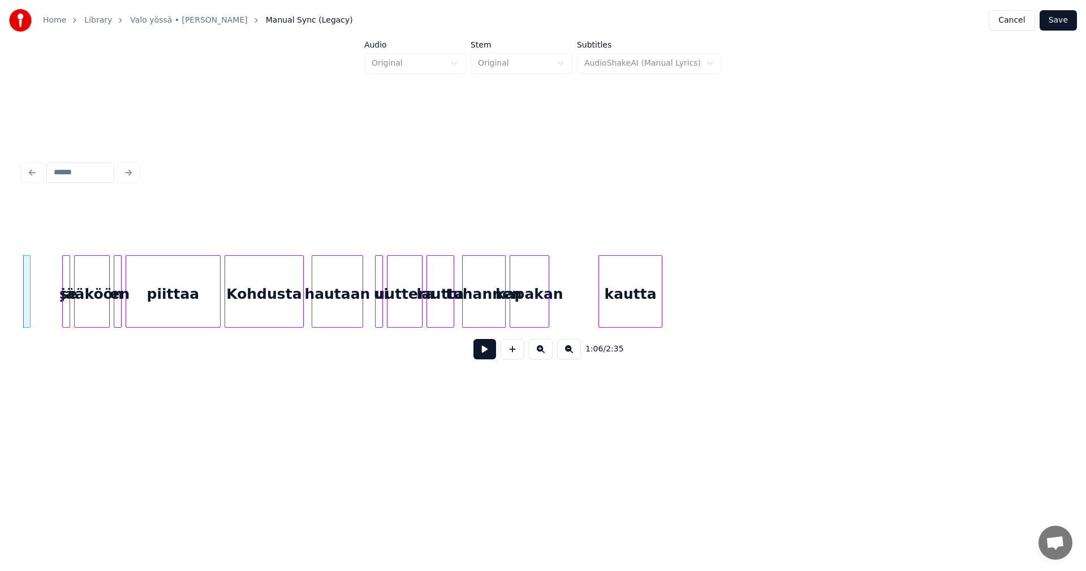
scroll to position [0, 13071]
click at [661, 303] on div "kautta" at bounding box center [630, 294] width 63 height 77
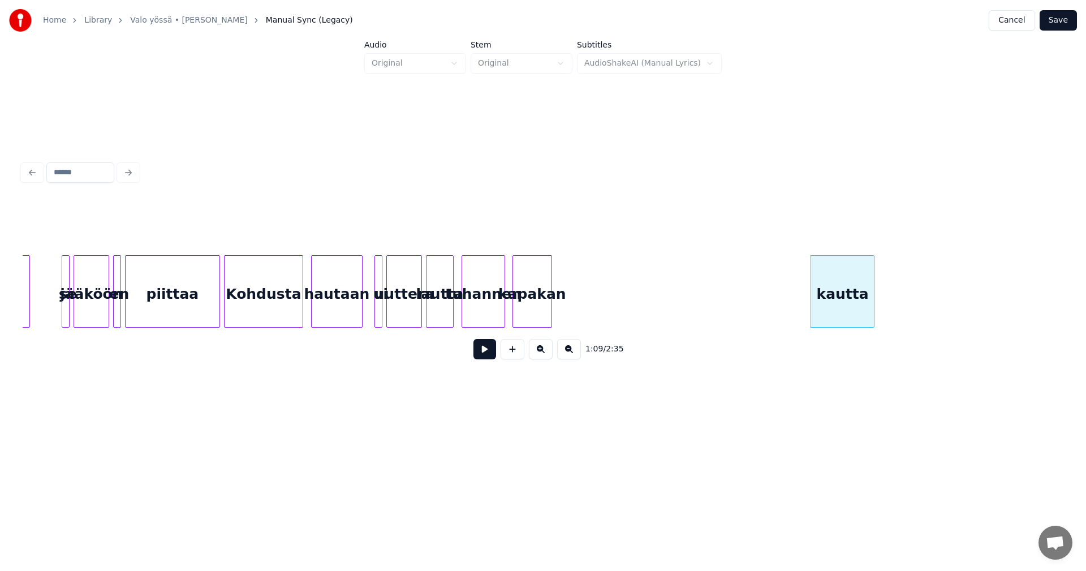
click at [552, 304] on div "kapakan" at bounding box center [532, 294] width 38 height 77
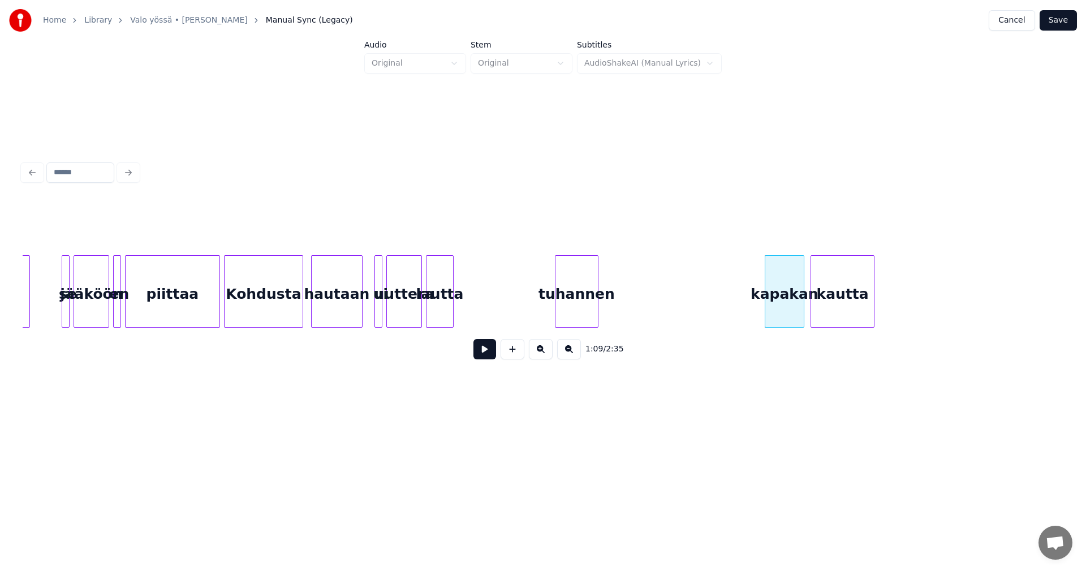
click at [598, 306] on div "tuhannen" at bounding box center [577, 294] width 42 height 77
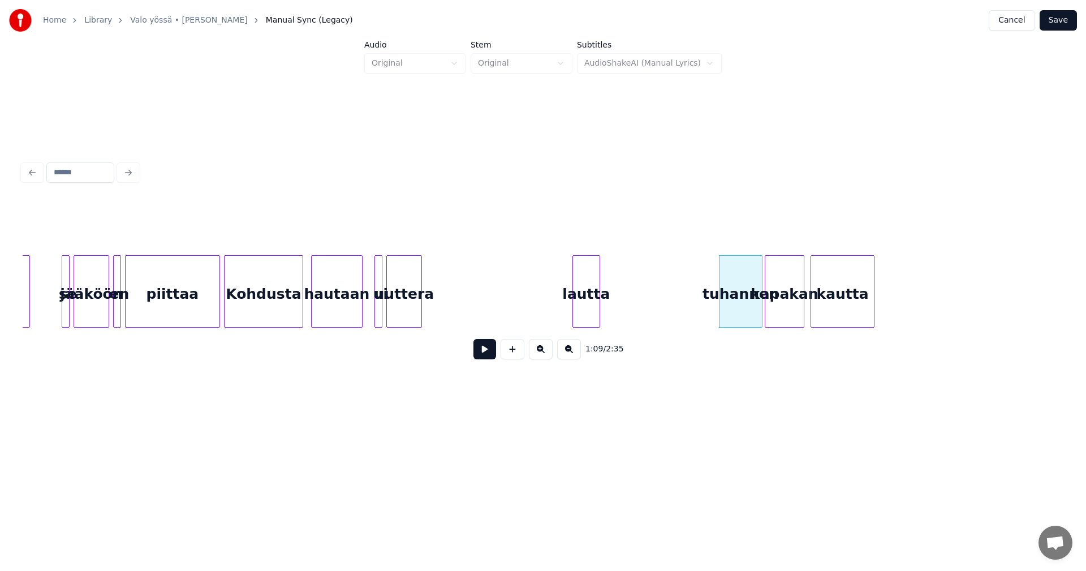
click at [600, 302] on div "lautta" at bounding box center [586, 294] width 27 height 77
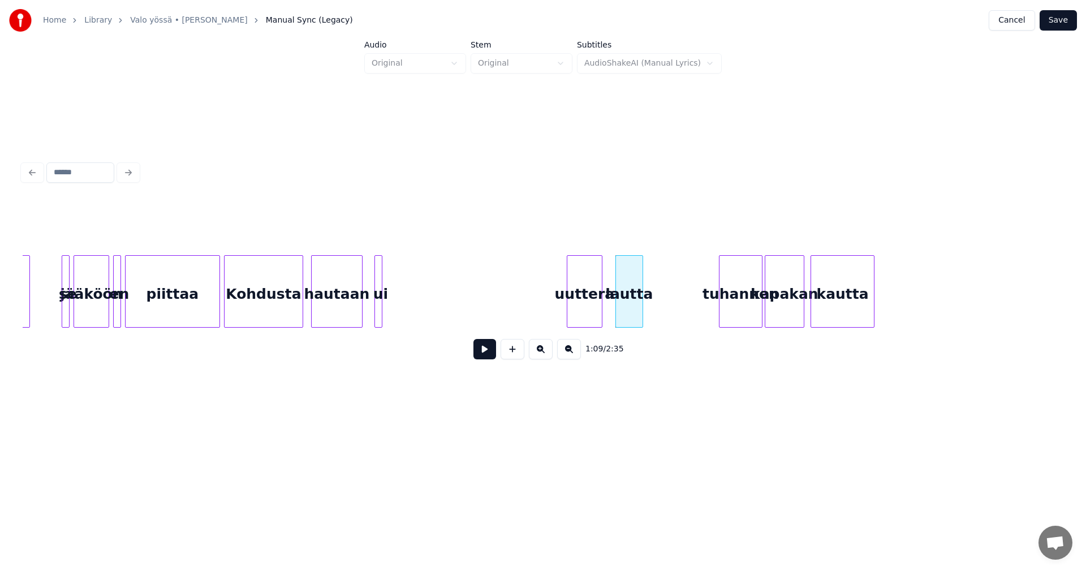
click at [578, 300] on div "uuttera" at bounding box center [584, 294] width 35 height 77
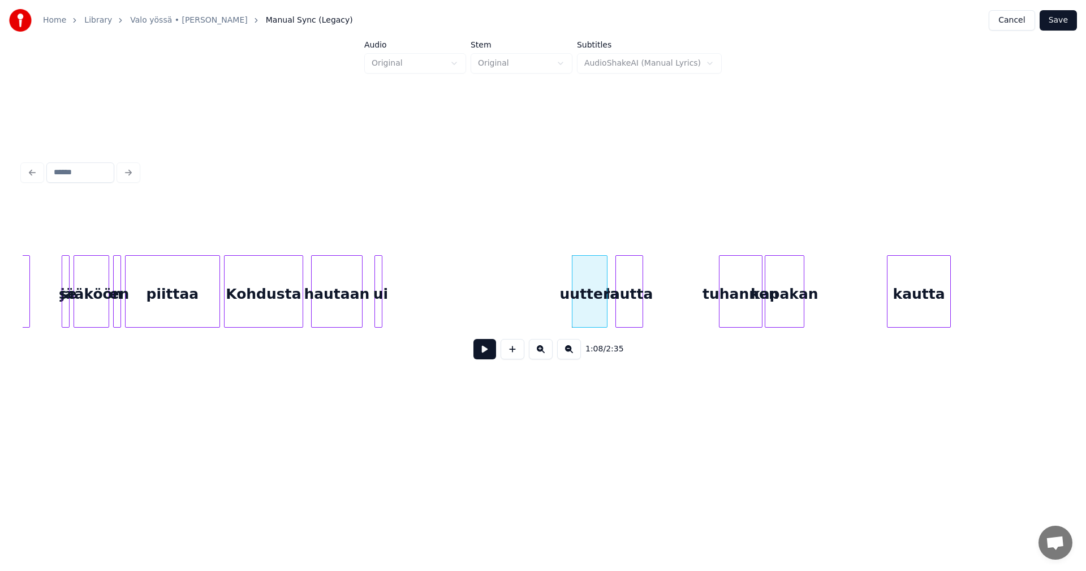
click at [951, 308] on div "kautta" at bounding box center [919, 294] width 63 height 77
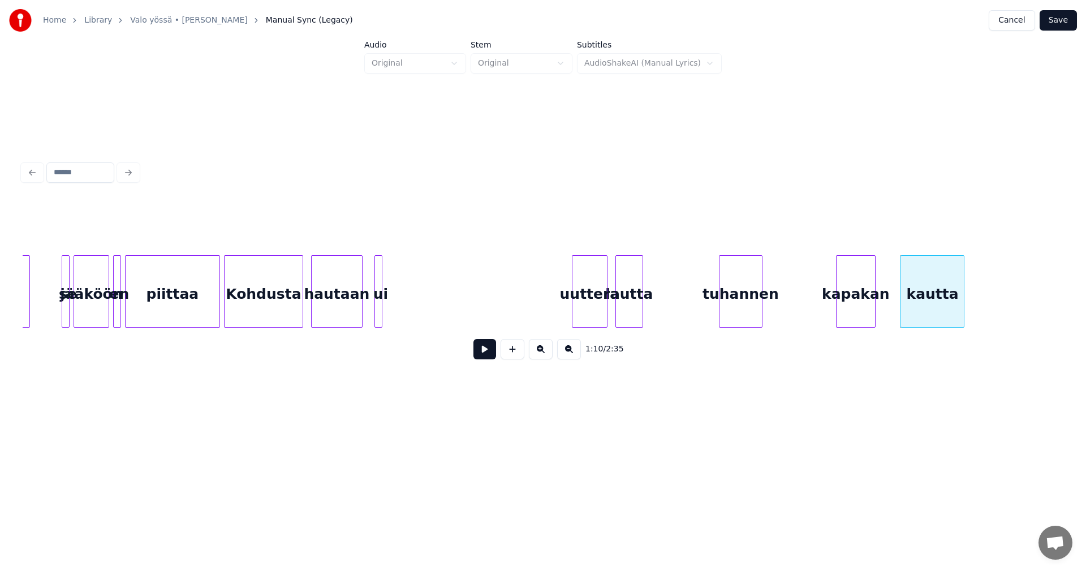
click at [872, 303] on div "kapakan" at bounding box center [856, 294] width 38 height 77
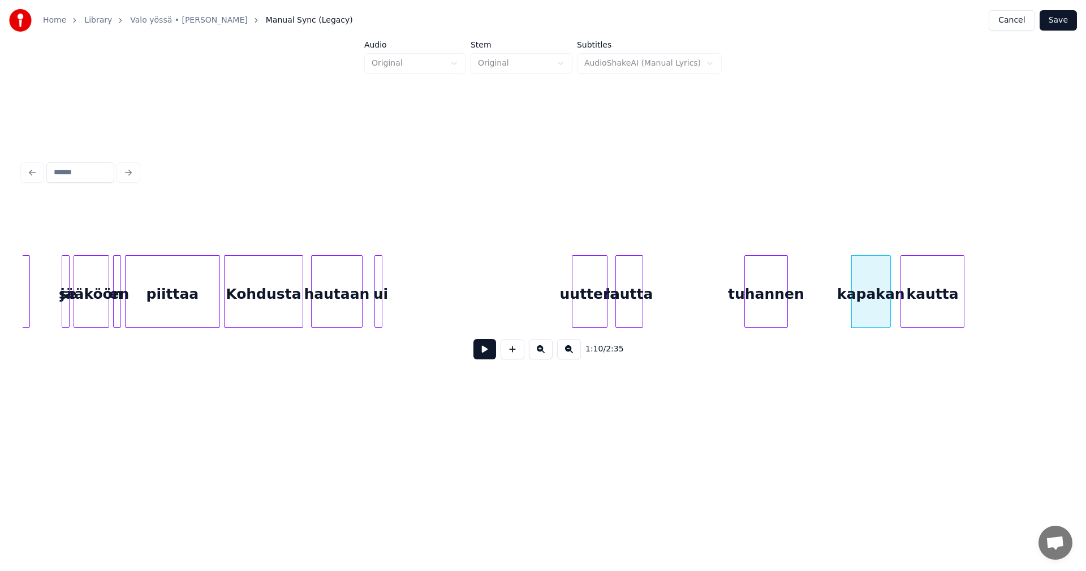
click at [788, 304] on div "tuhannen" at bounding box center [766, 294] width 42 height 77
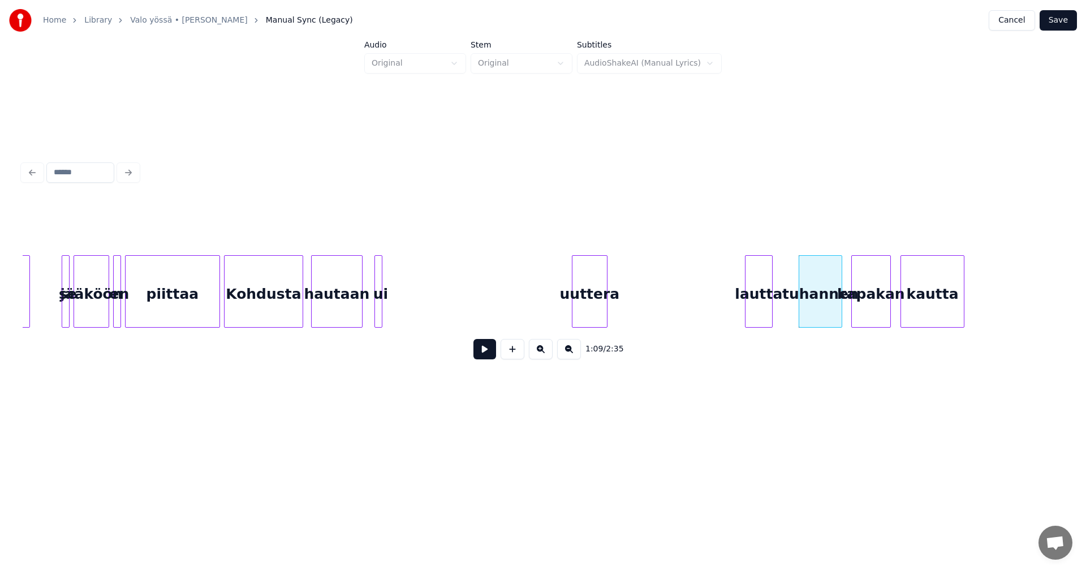
click at [772, 306] on div "lautta" at bounding box center [759, 294] width 27 height 77
click at [607, 308] on div "uuttera" at bounding box center [590, 294] width 35 height 77
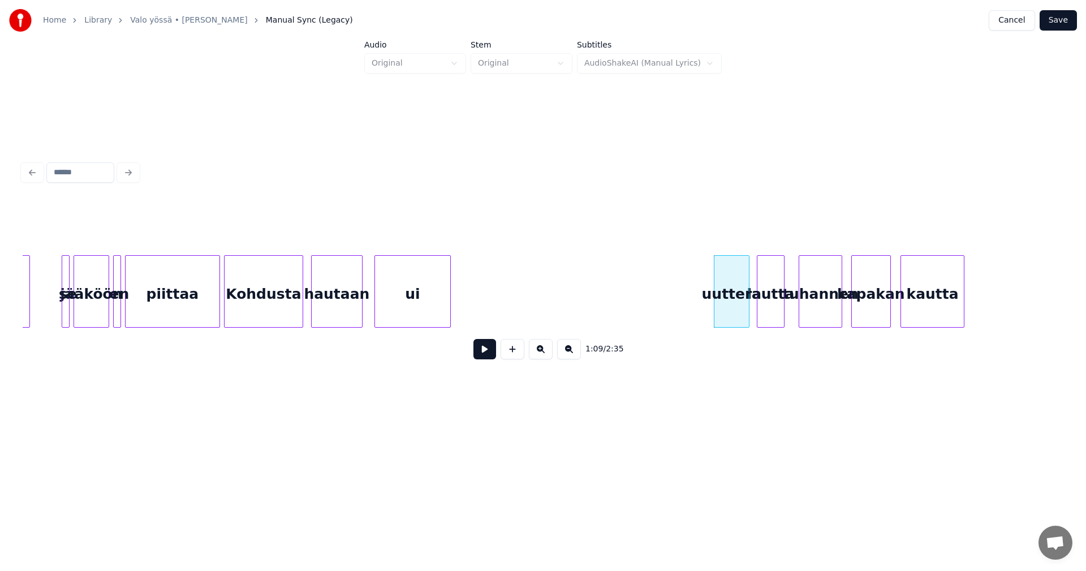
click at [447, 312] on div at bounding box center [448, 291] width 3 height 71
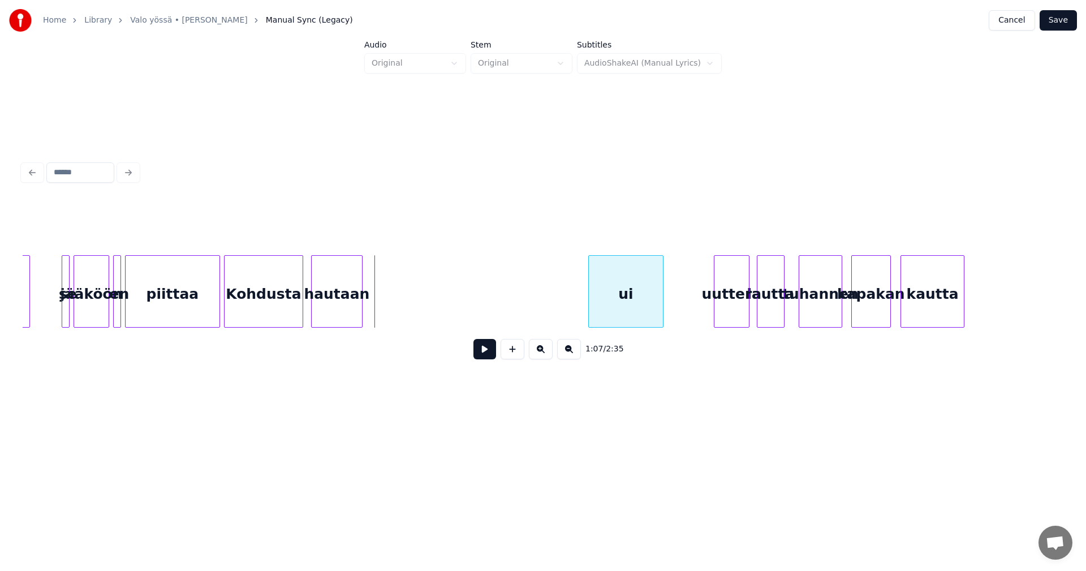
click at [661, 304] on div "ui" at bounding box center [626, 294] width 74 height 77
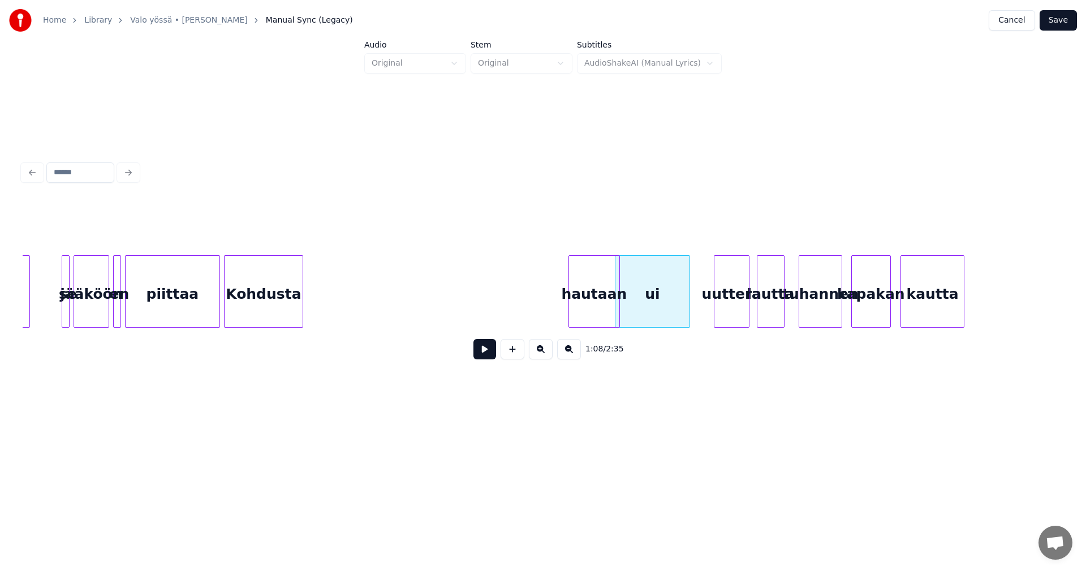
click at [592, 307] on div "hautaan" at bounding box center [594, 294] width 50 height 77
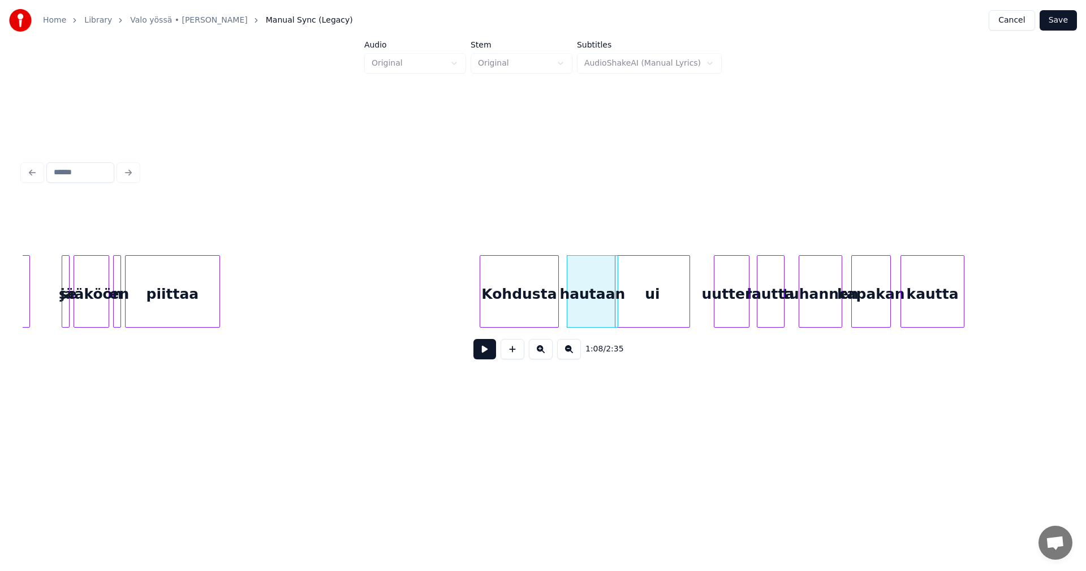
click at [530, 301] on div "Kohdusta" at bounding box center [519, 294] width 78 height 77
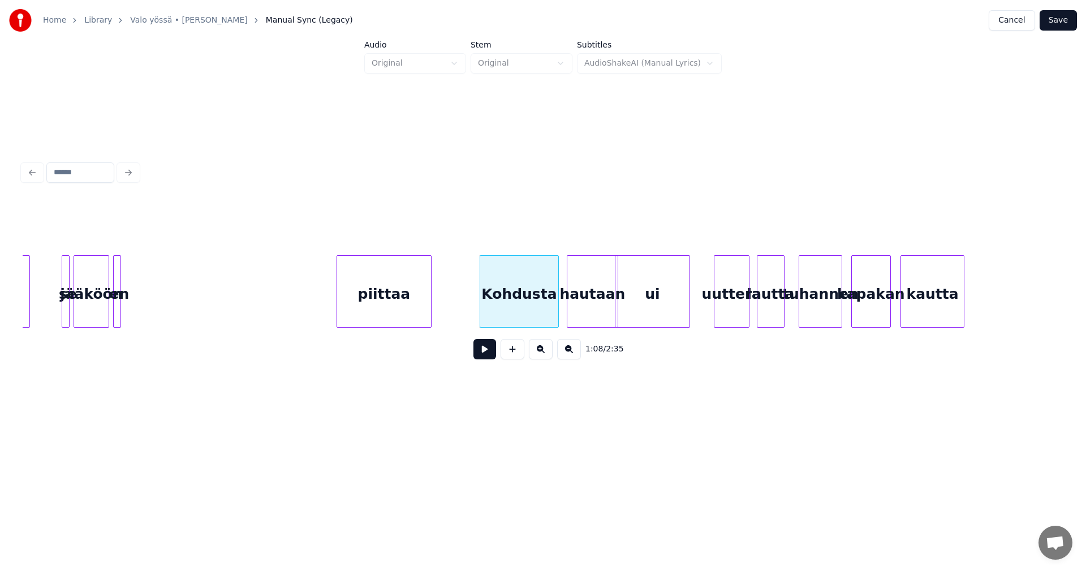
click at [392, 298] on div "piittaa" at bounding box center [384, 294] width 94 height 77
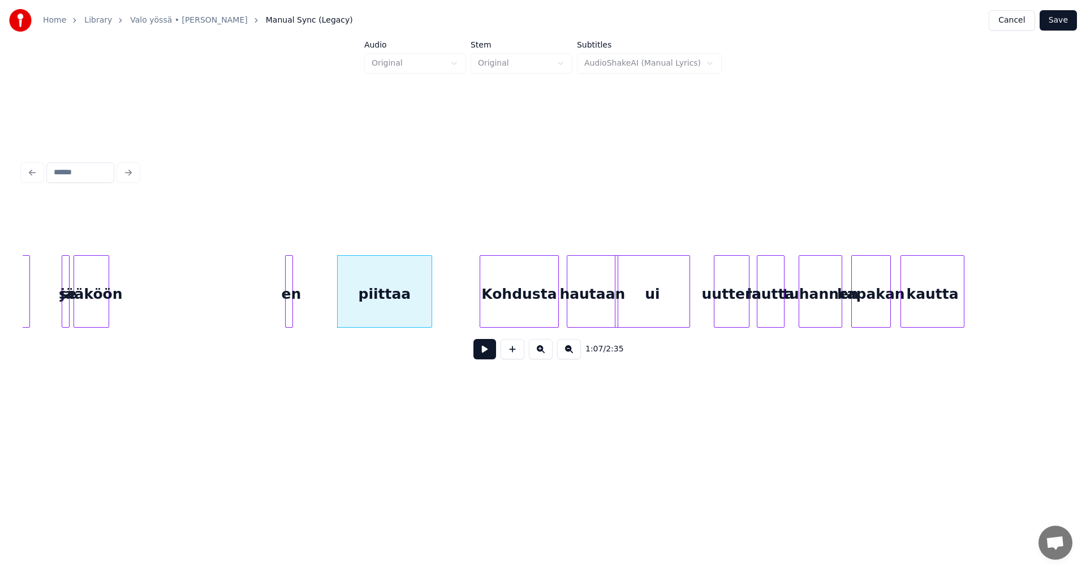
click at [296, 304] on div "en" at bounding box center [291, 294] width 11 height 77
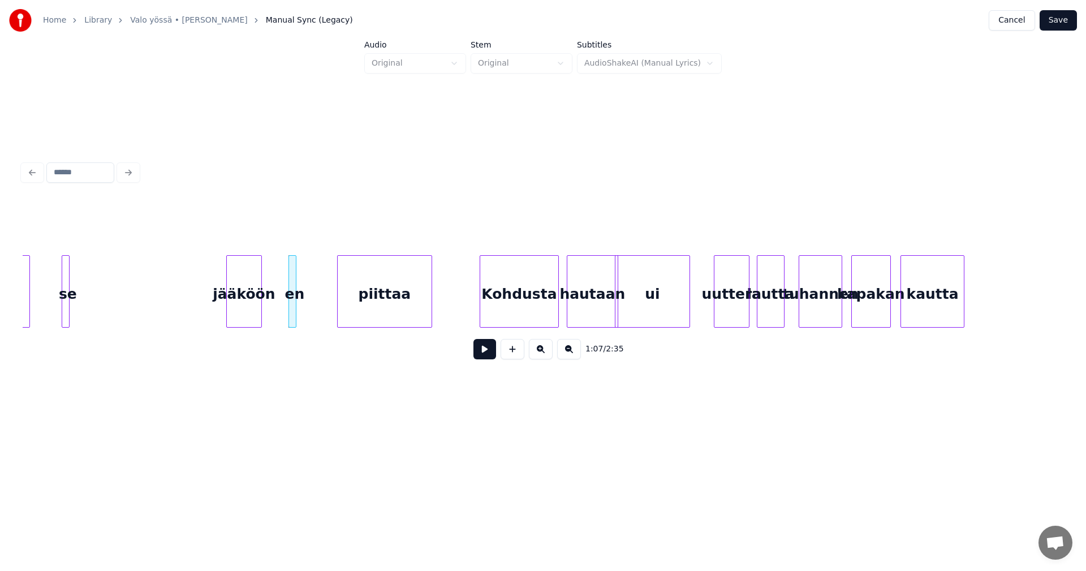
click at [261, 304] on div "jääköön" at bounding box center [244, 294] width 35 height 77
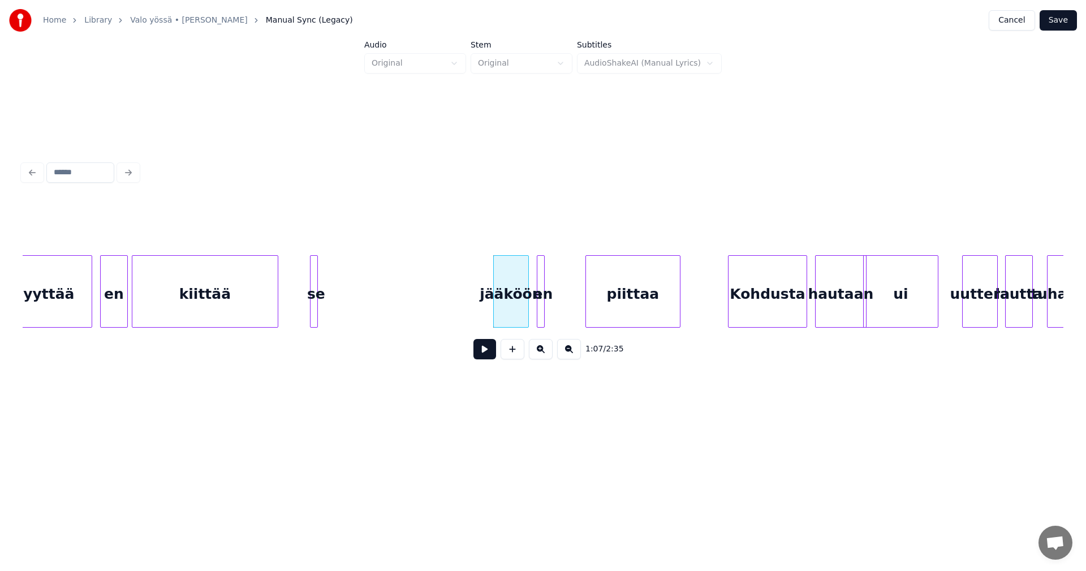
scroll to position [0, 12822]
click at [196, 309] on div "kiittää" at bounding box center [205, 294] width 145 height 77
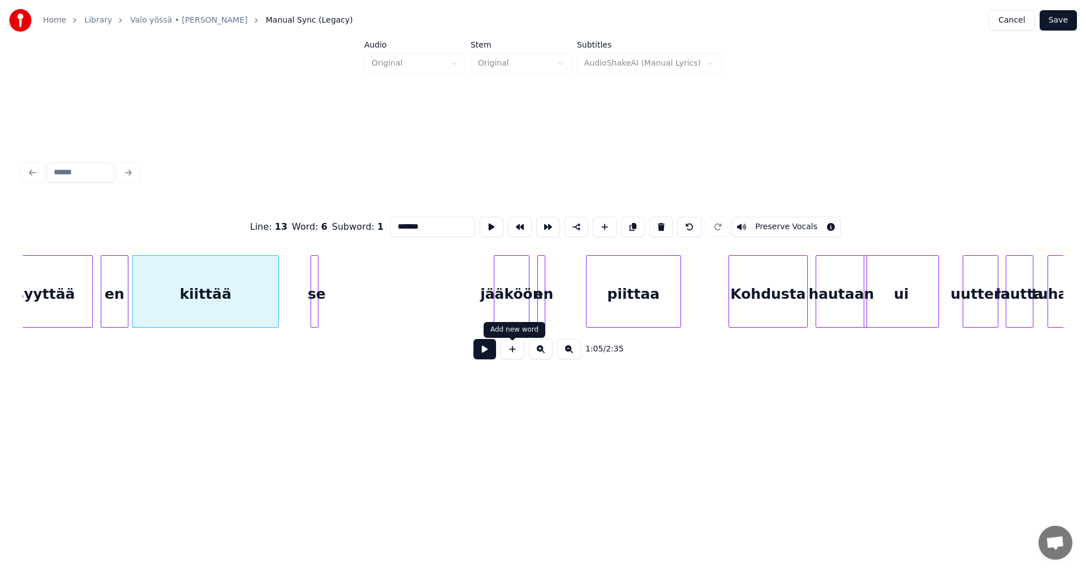
click at [487, 354] on button at bounding box center [485, 349] width 23 height 20
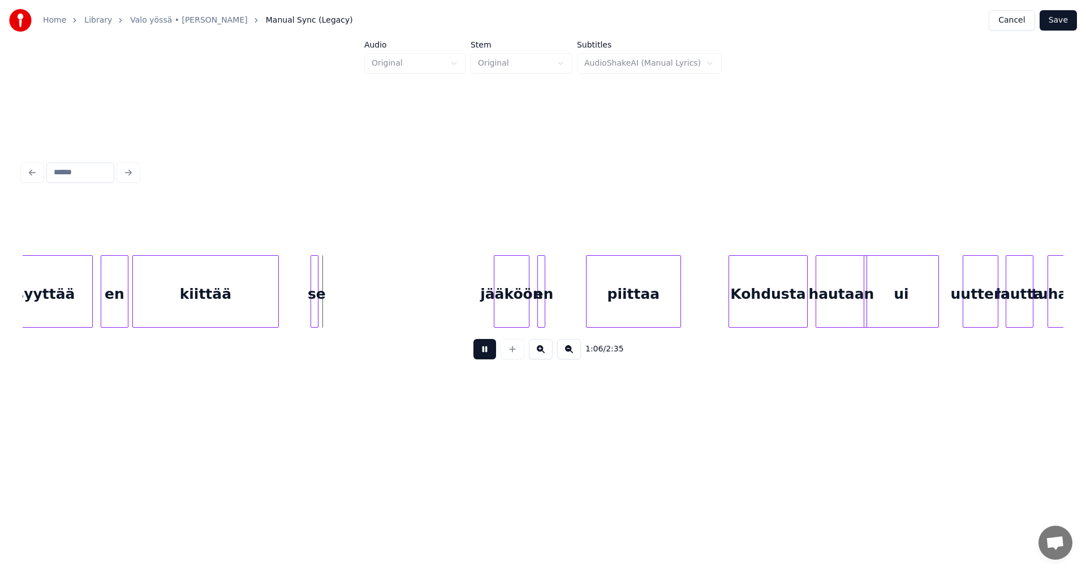
click at [488, 354] on button at bounding box center [485, 349] width 23 height 20
click at [364, 306] on div at bounding box center [361, 291] width 3 height 71
click at [327, 308] on div "se" at bounding box center [359, 291] width 64 height 72
click at [484, 358] on button at bounding box center [485, 349] width 23 height 20
click at [484, 356] on button at bounding box center [485, 349] width 23 height 20
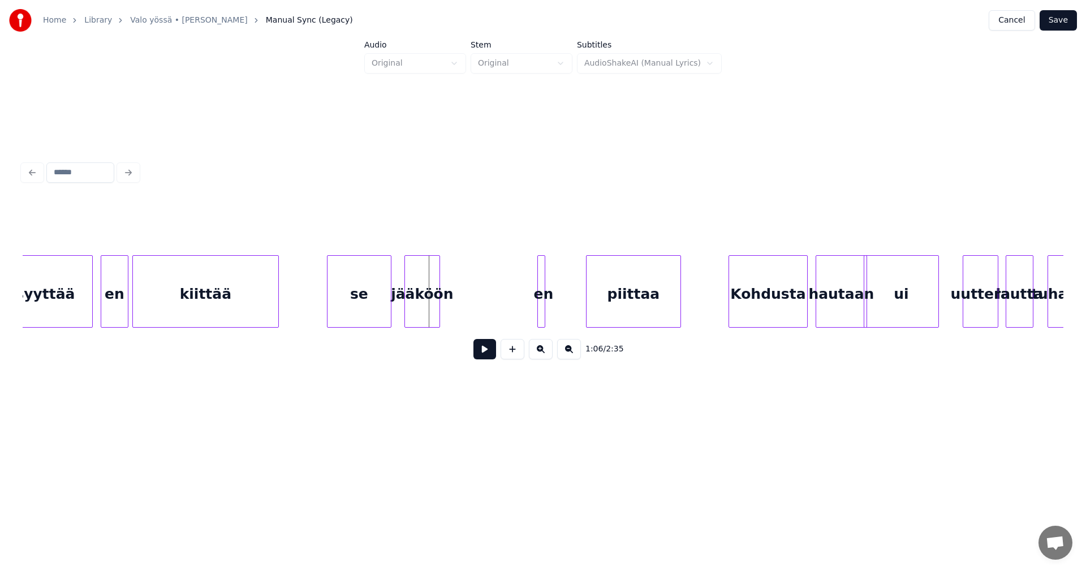
click at [411, 312] on div "jääköön" at bounding box center [422, 294] width 35 height 77
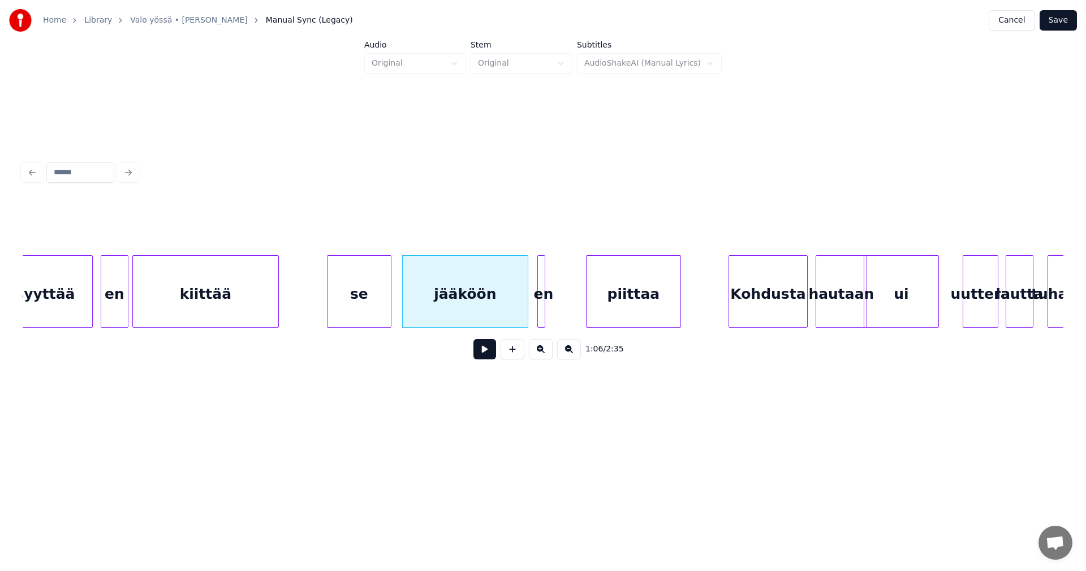
click at [524, 314] on div at bounding box center [525, 291] width 3 height 71
click at [484, 359] on button at bounding box center [485, 349] width 23 height 20
click at [485, 355] on button at bounding box center [485, 349] width 23 height 20
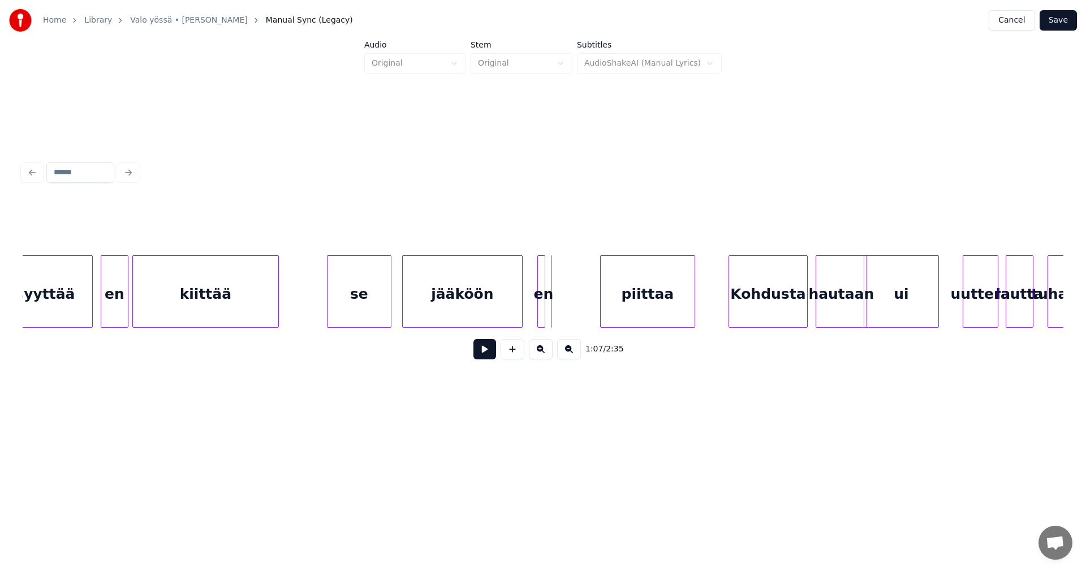
click at [637, 312] on div "piittaa" at bounding box center [648, 294] width 94 height 77
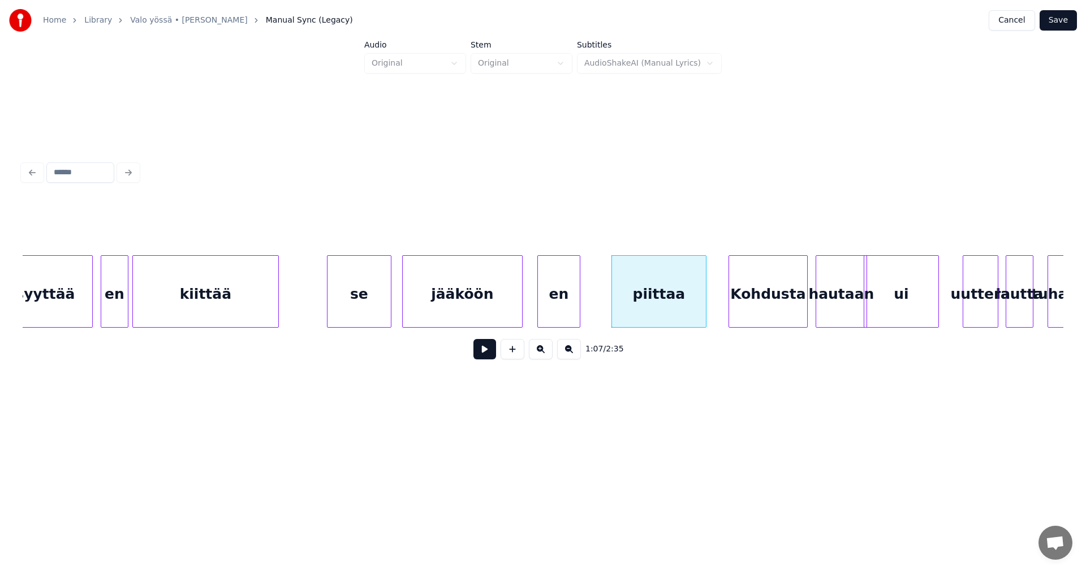
click at [577, 310] on div at bounding box center [578, 291] width 3 height 71
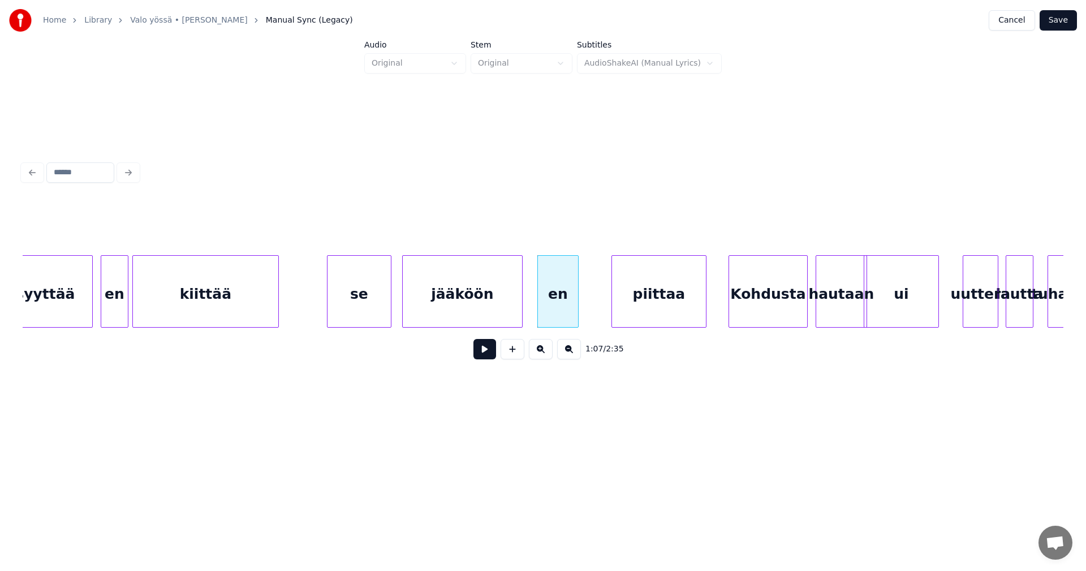
click at [492, 356] on button at bounding box center [485, 349] width 23 height 20
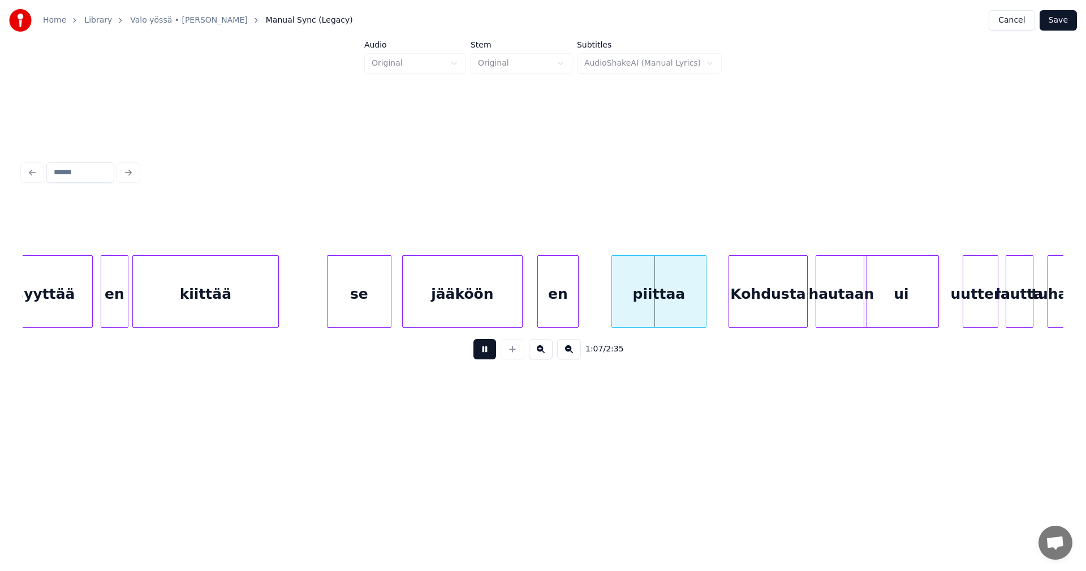
click at [492, 356] on button at bounding box center [485, 349] width 23 height 20
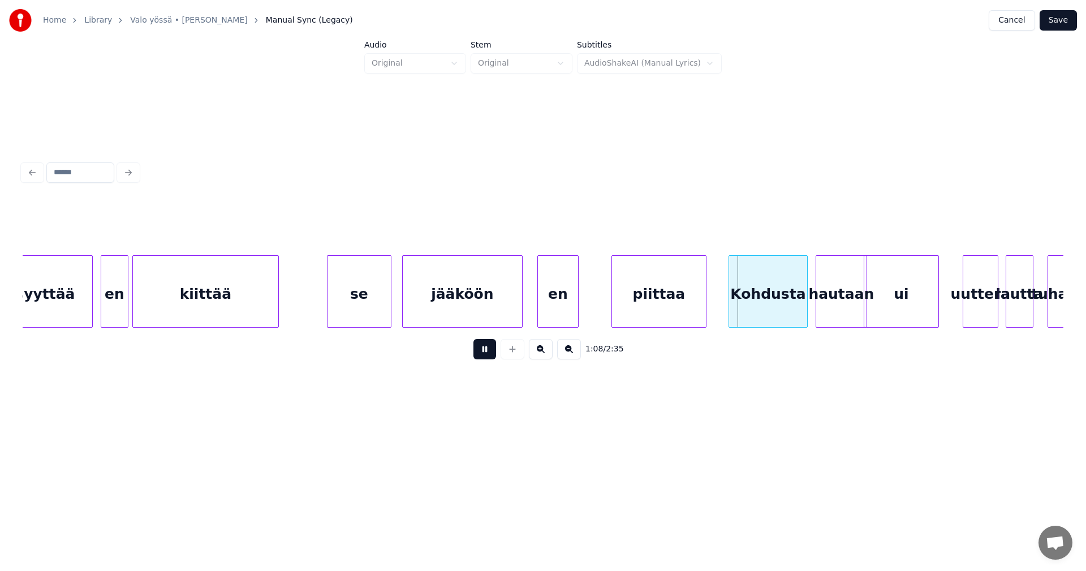
click at [492, 356] on button at bounding box center [485, 349] width 23 height 20
click at [492, 355] on button at bounding box center [485, 349] width 23 height 20
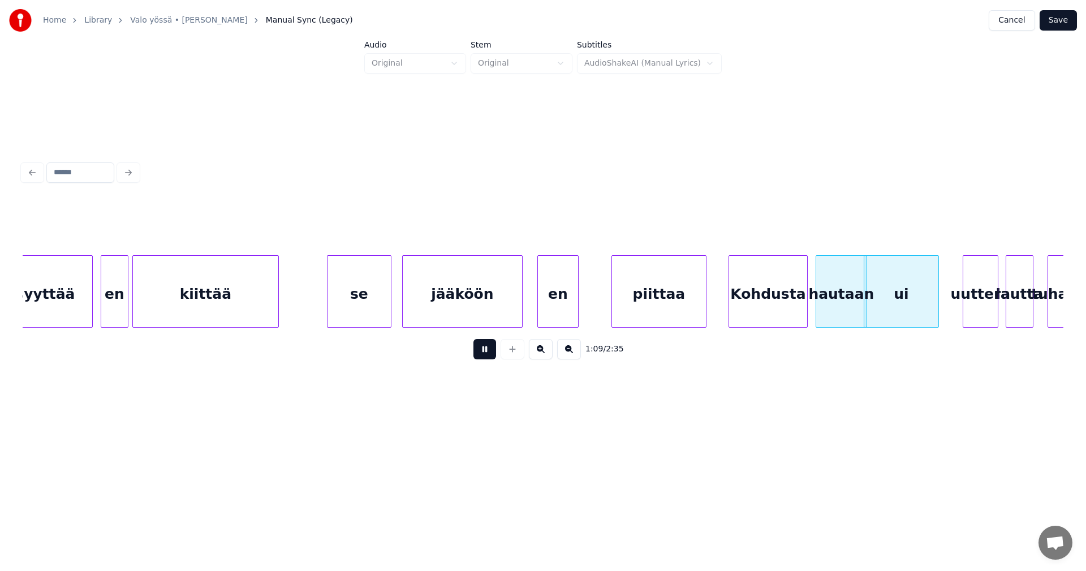
click at [492, 355] on button at bounding box center [485, 349] width 23 height 20
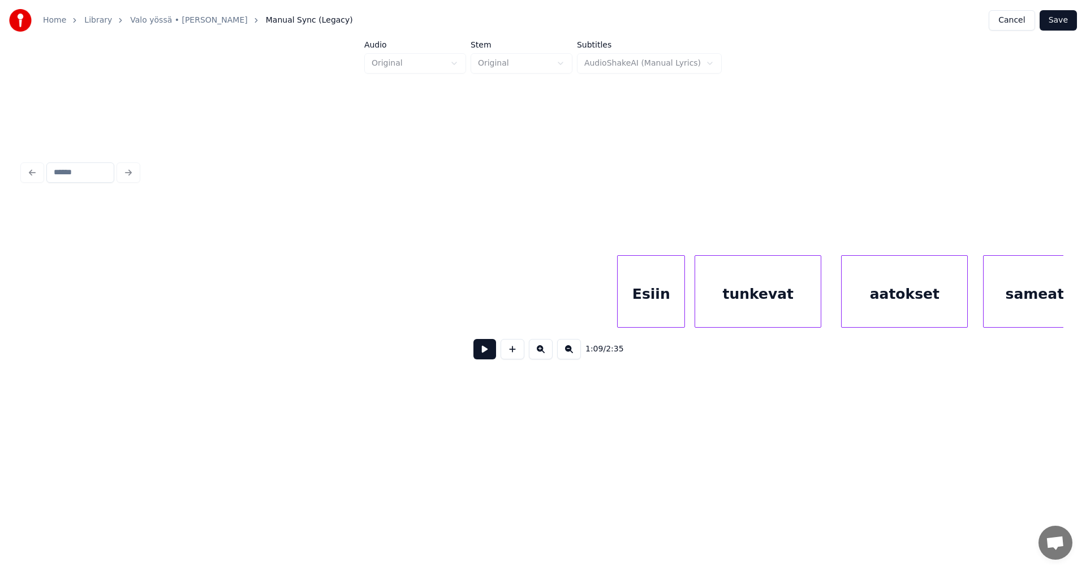
scroll to position [0, 19201]
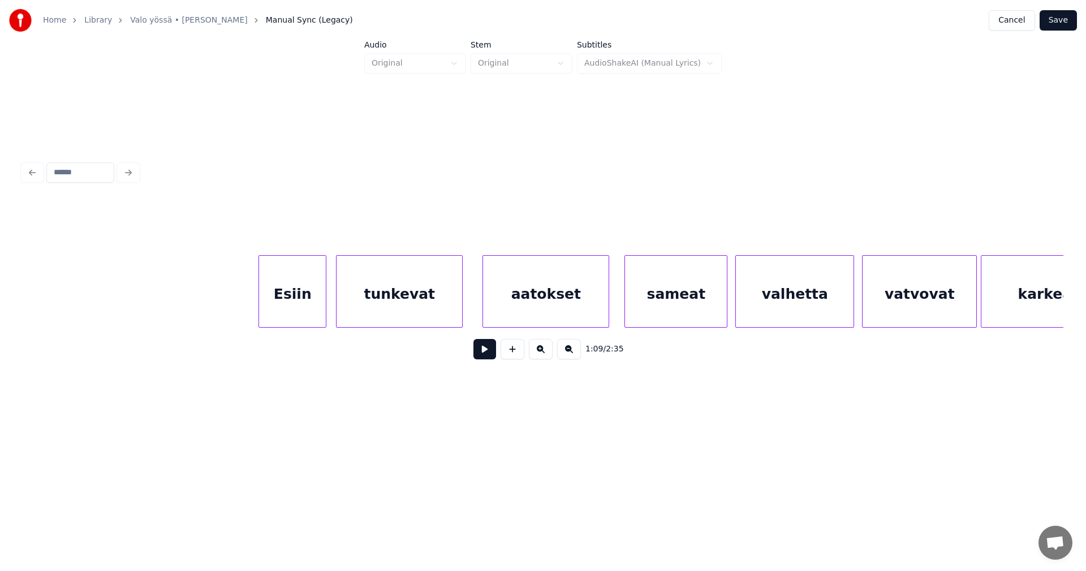
click at [320, 306] on div "Esiin" at bounding box center [292, 294] width 67 height 77
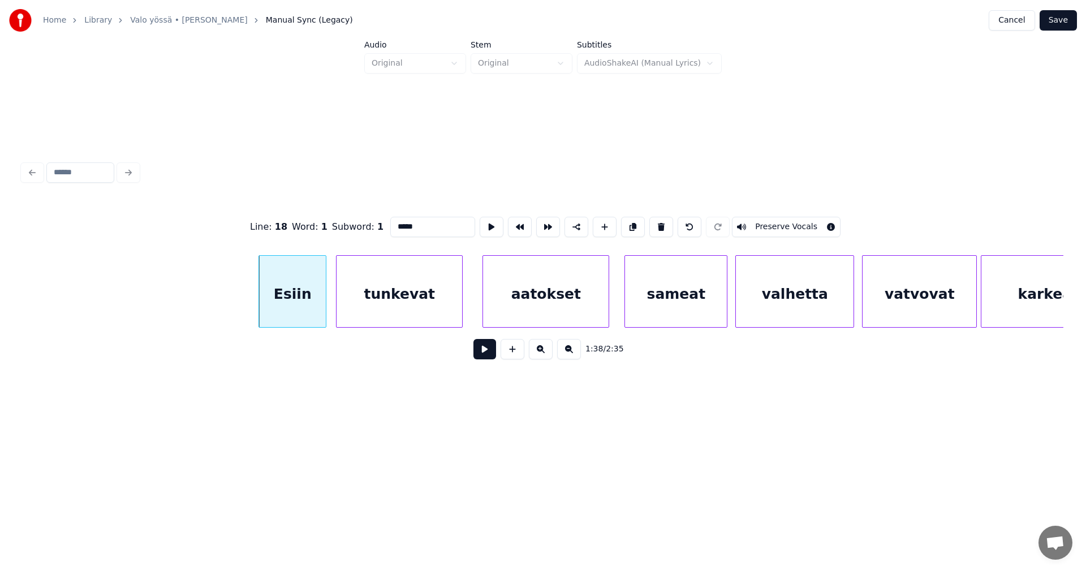
click at [487, 359] on button at bounding box center [485, 349] width 23 height 20
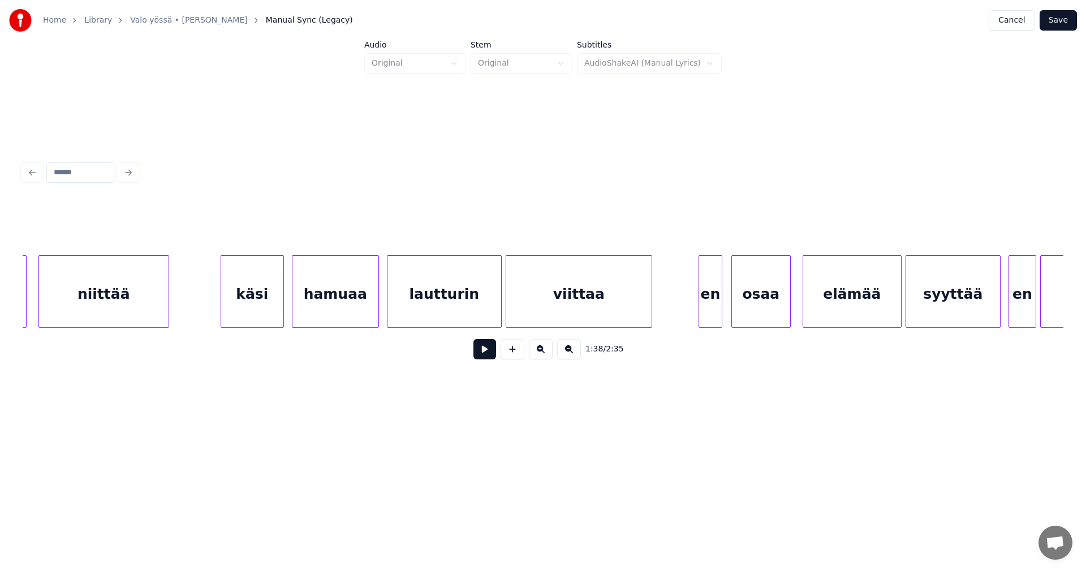
scroll to position [0, 12123]
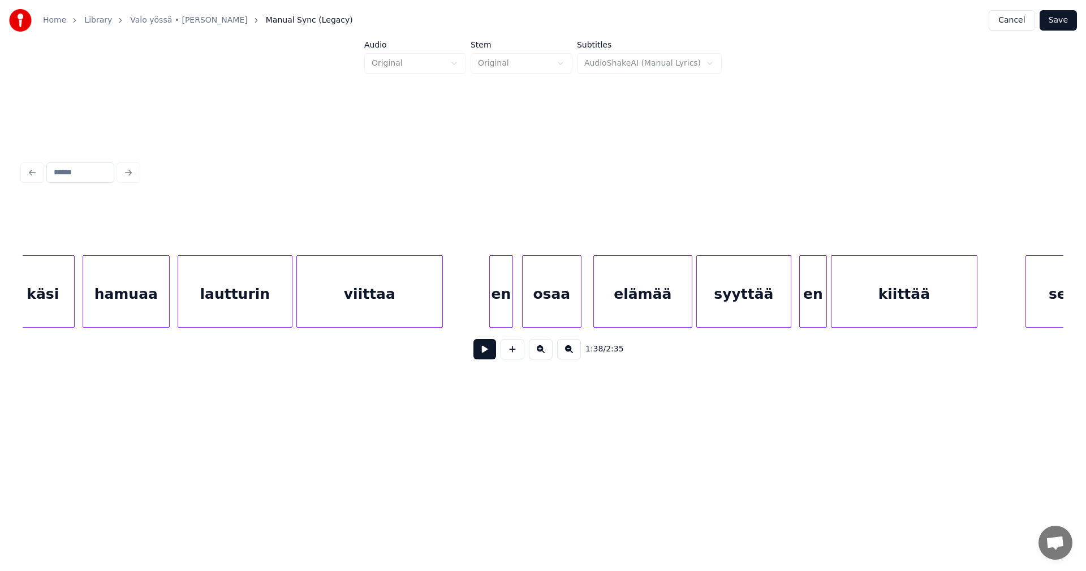
click at [497, 308] on div "en" at bounding box center [501, 294] width 23 height 77
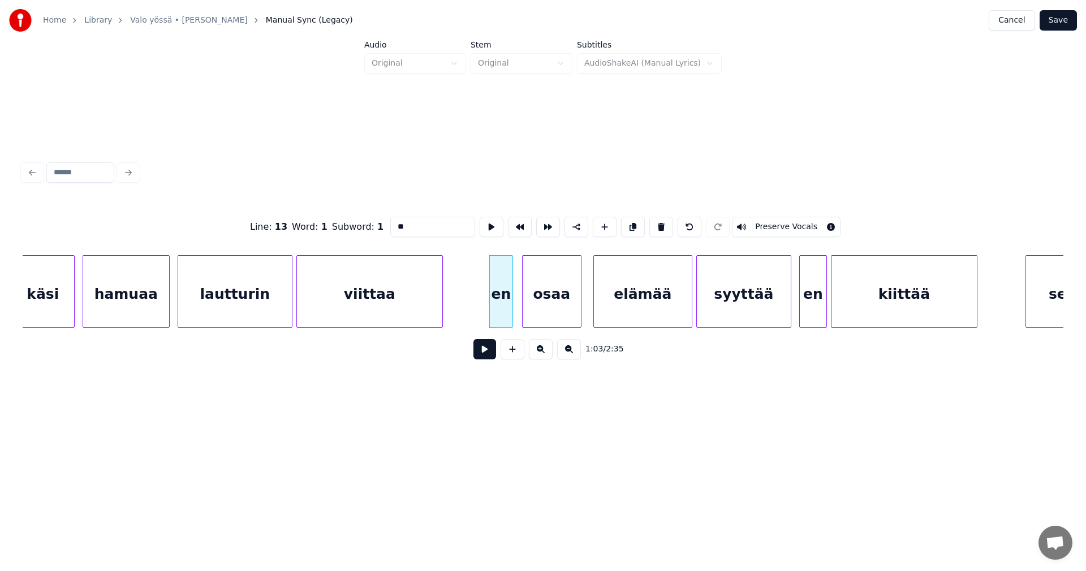
click at [485, 350] on button at bounding box center [485, 349] width 23 height 20
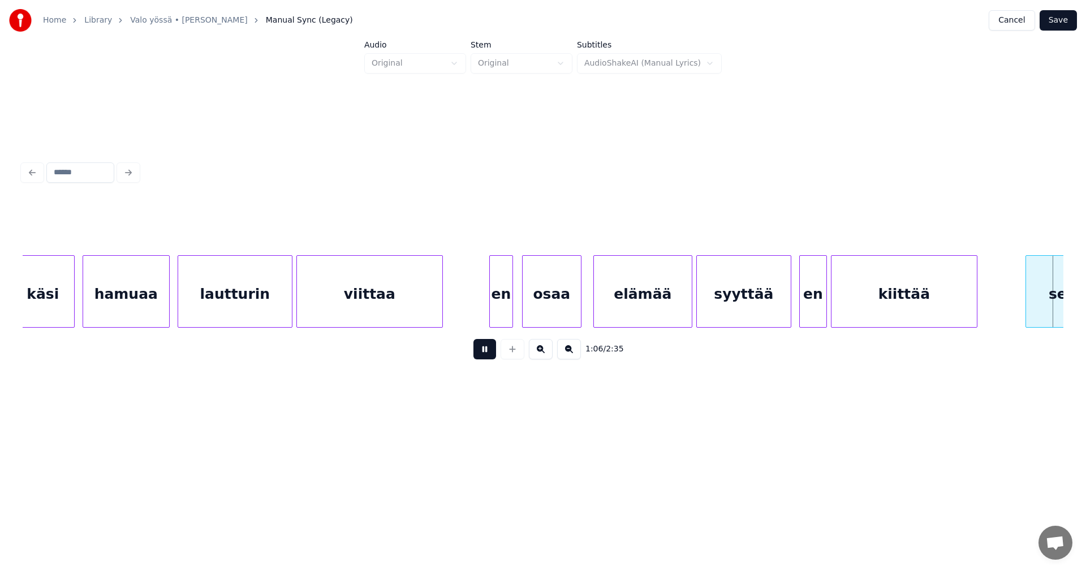
scroll to position [0, 13166]
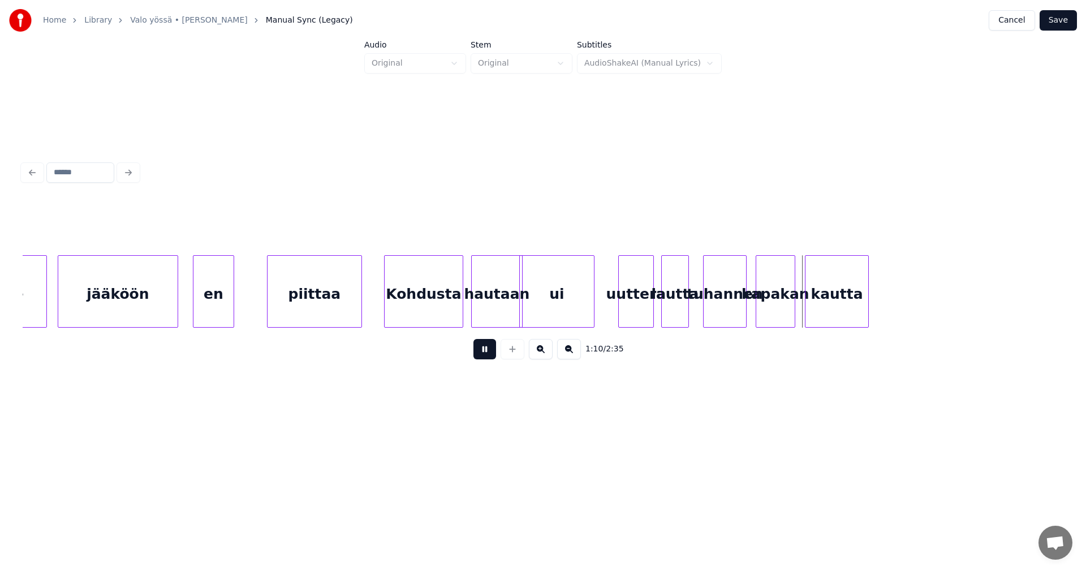
click at [485, 350] on button at bounding box center [485, 349] width 23 height 20
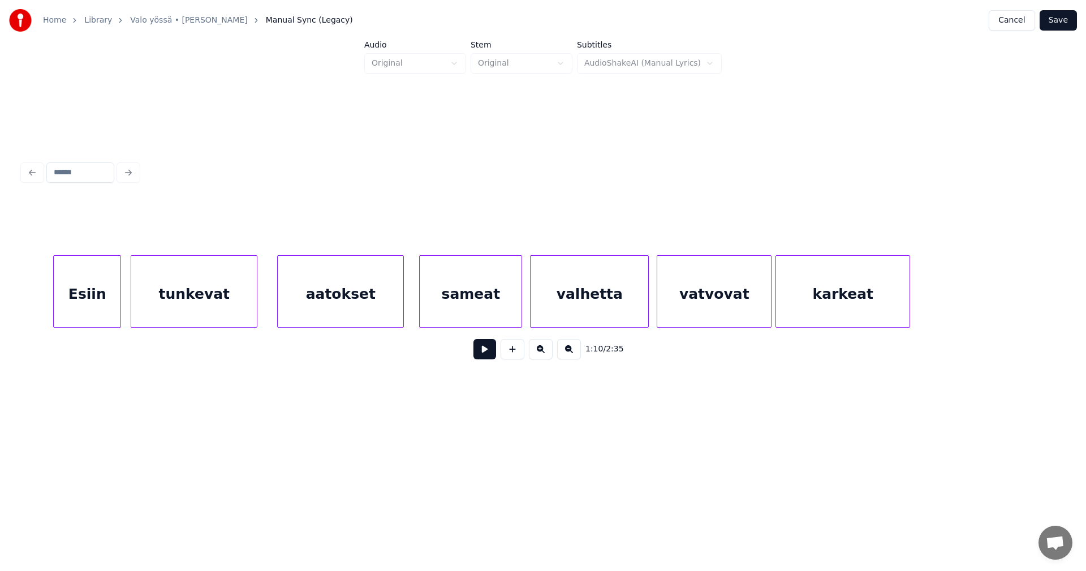
scroll to position [0, 18996]
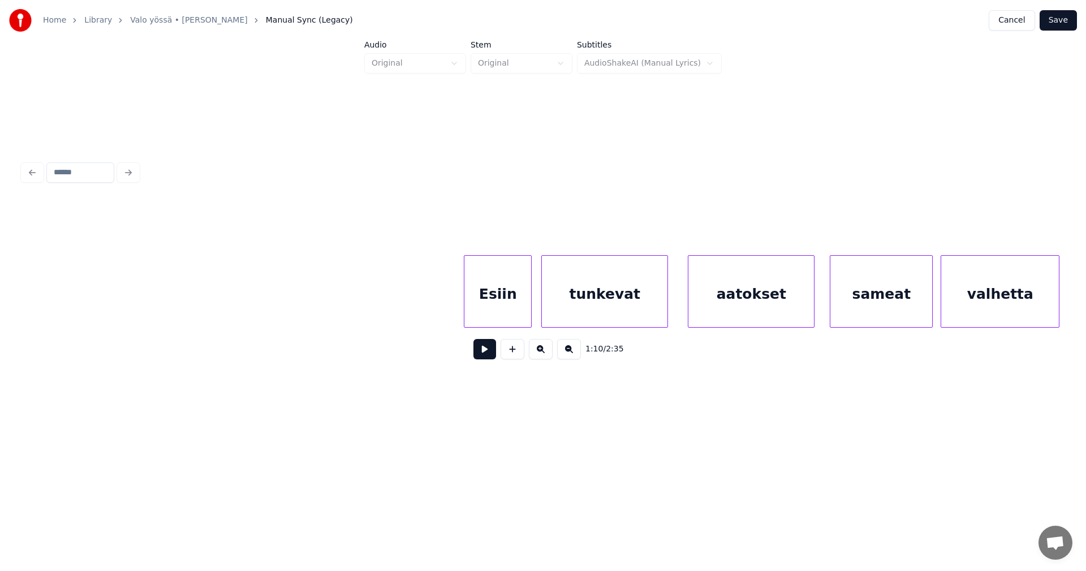
click at [522, 315] on div "Esiin" at bounding box center [498, 294] width 67 height 77
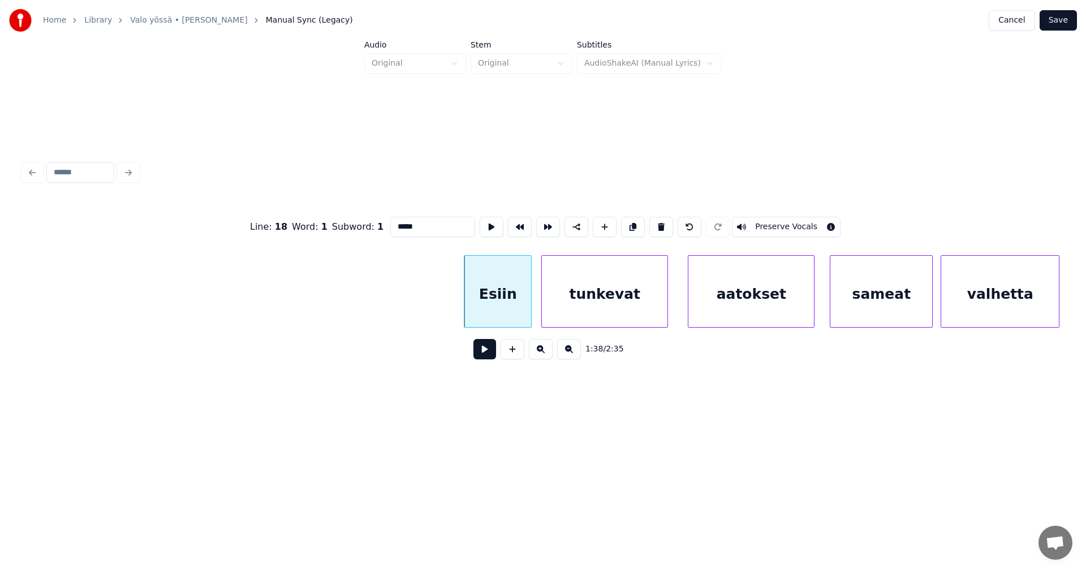
click at [485, 354] on button at bounding box center [485, 349] width 23 height 20
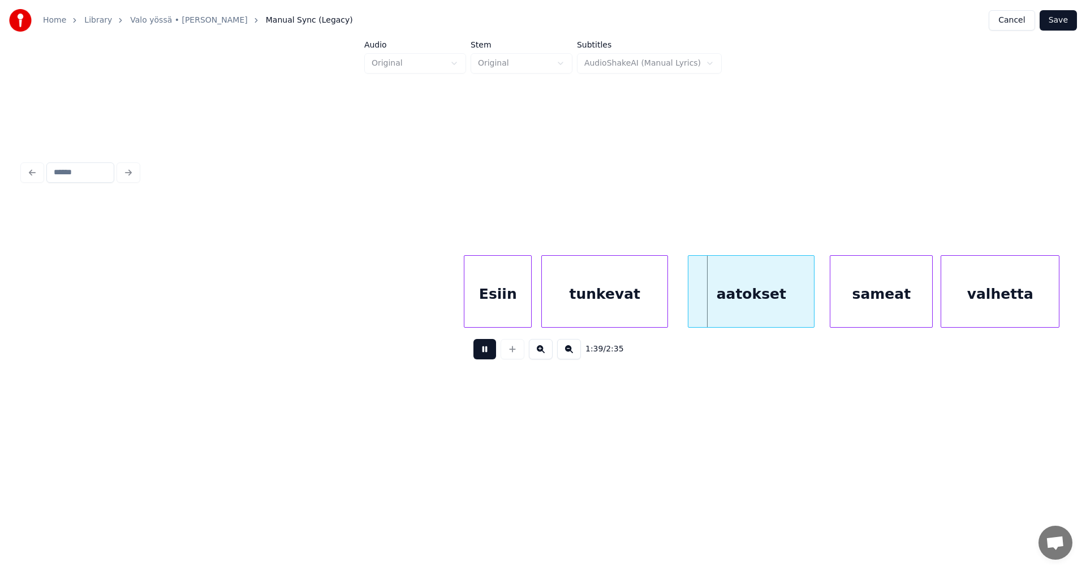
drag, startPoint x: 491, startPoint y: 361, endPoint x: 510, endPoint y: 334, distance: 33.0
click at [491, 359] on button at bounding box center [485, 349] width 23 height 20
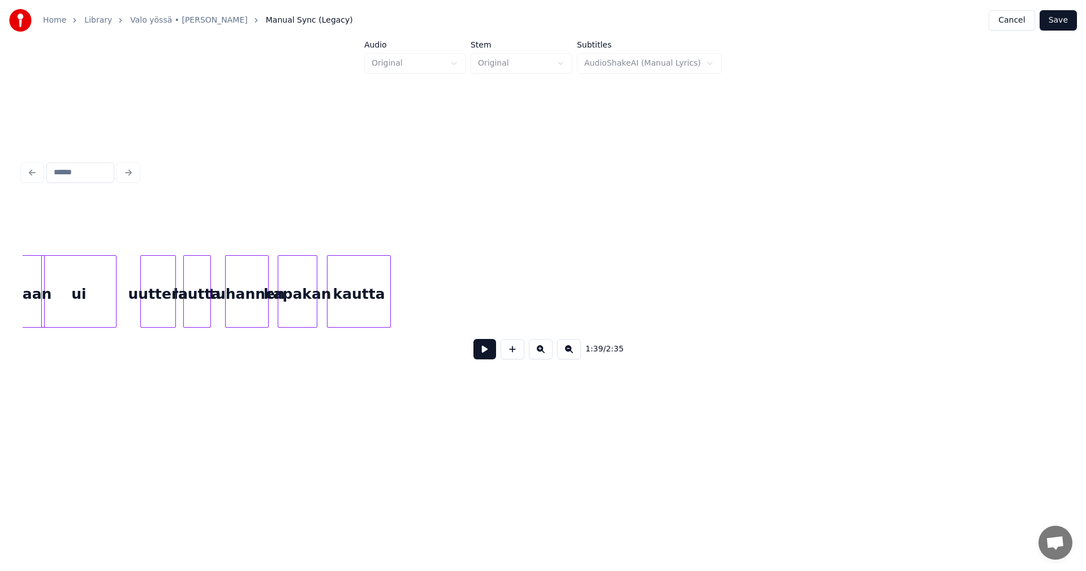
scroll to position [0, 13541]
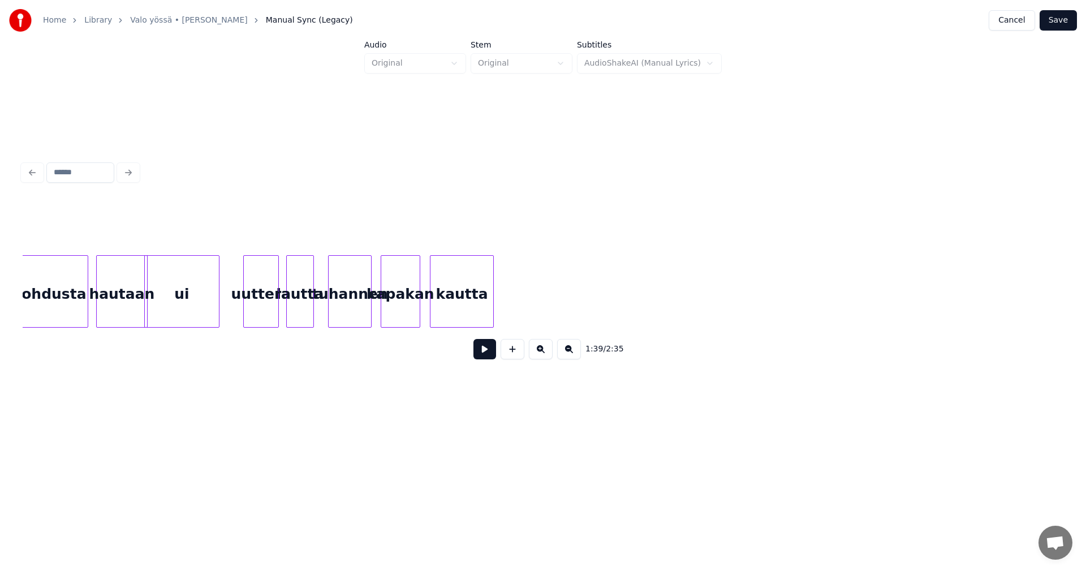
click at [465, 298] on div "kautta" at bounding box center [462, 294] width 63 height 77
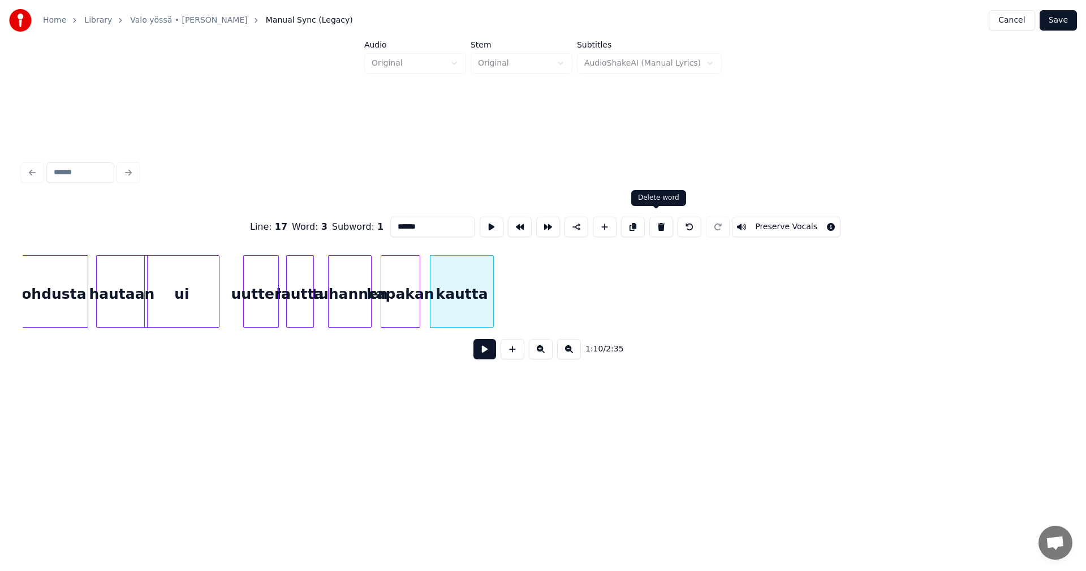
click at [663, 222] on button at bounding box center [662, 227] width 24 height 20
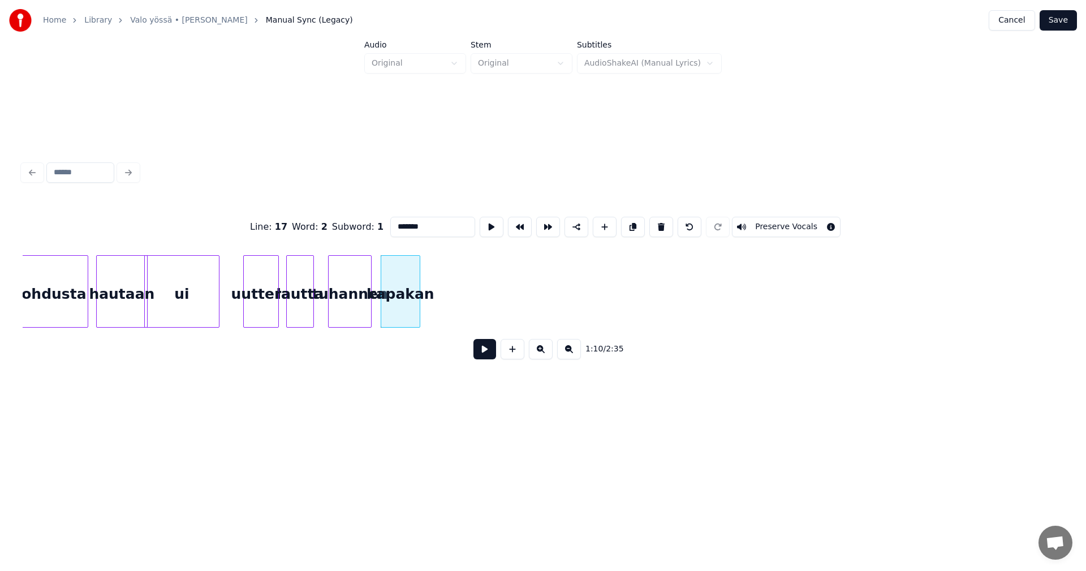
click at [663, 222] on button at bounding box center [662, 227] width 24 height 20
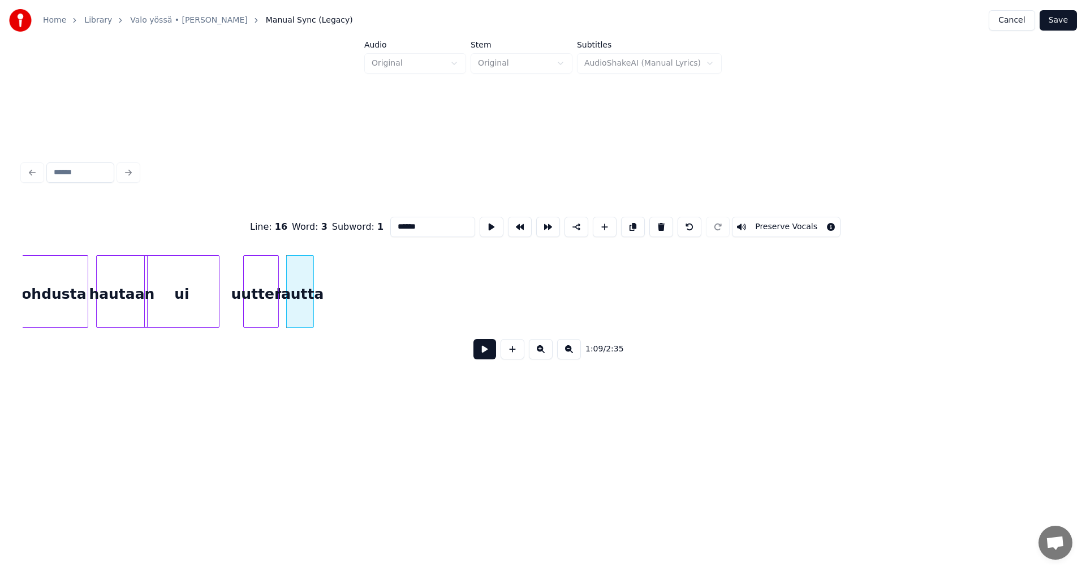
click at [663, 222] on button at bounding box center [662, 227] width 24 height 20
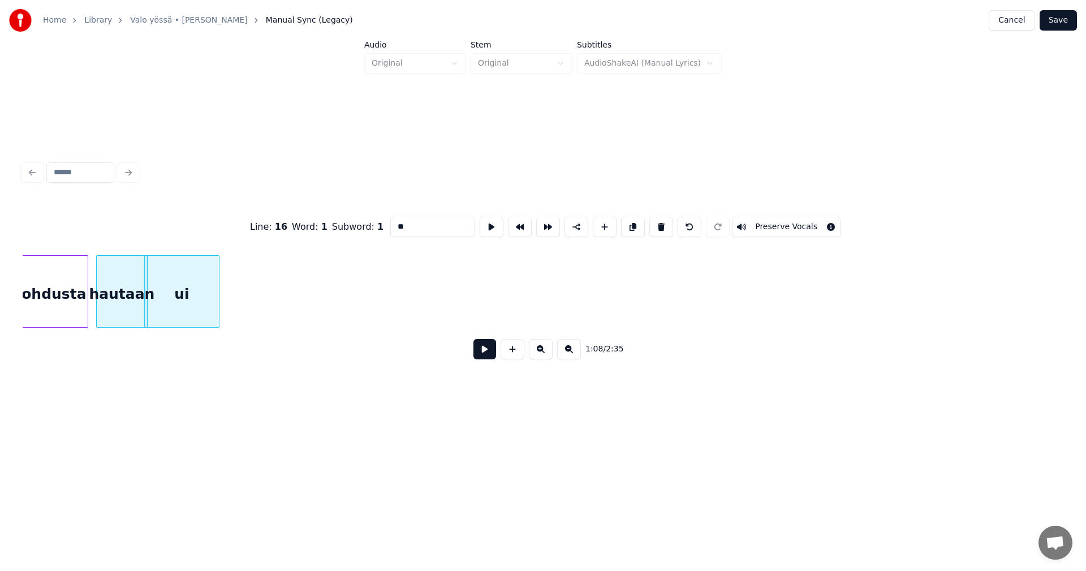
click at [663, 222] on button at bounding box center [662, 227] width 24 height 20
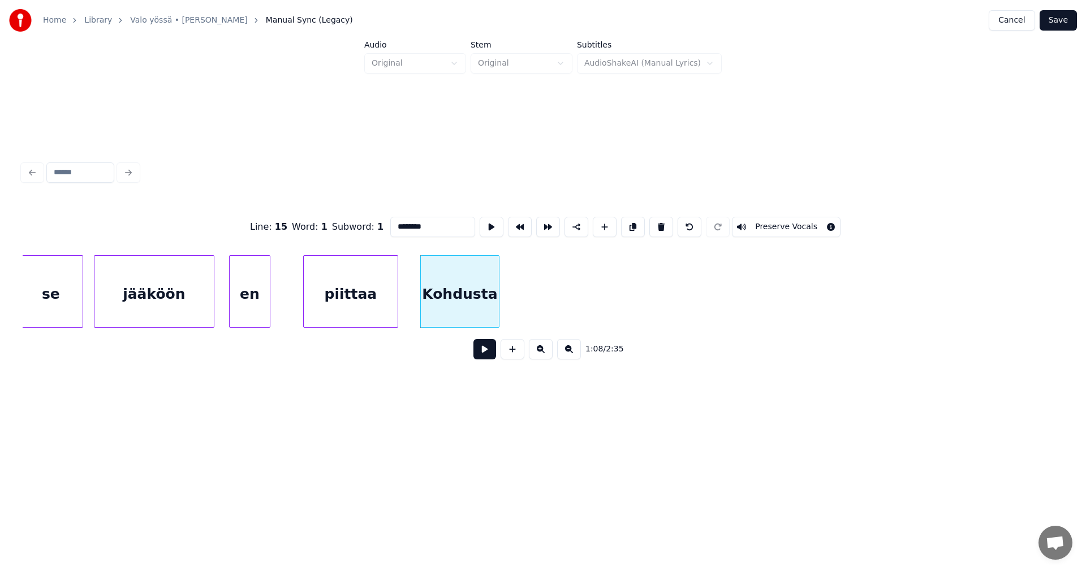
scroll to position [0, 13120]
click at [657, 225] on button at bounding box center [662, 227] width 24 height 20
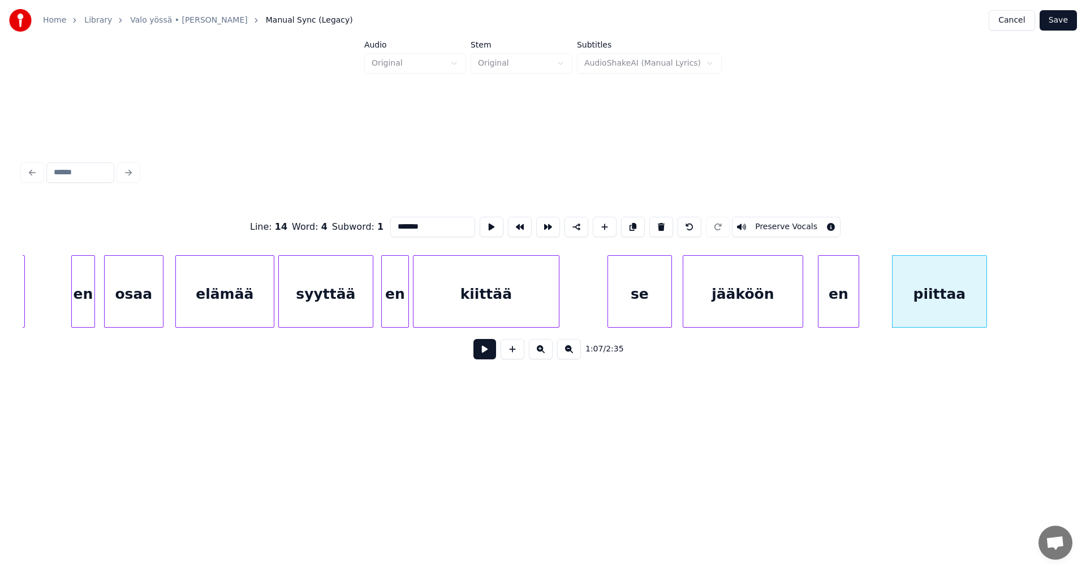
scroll to position [0, 12532]
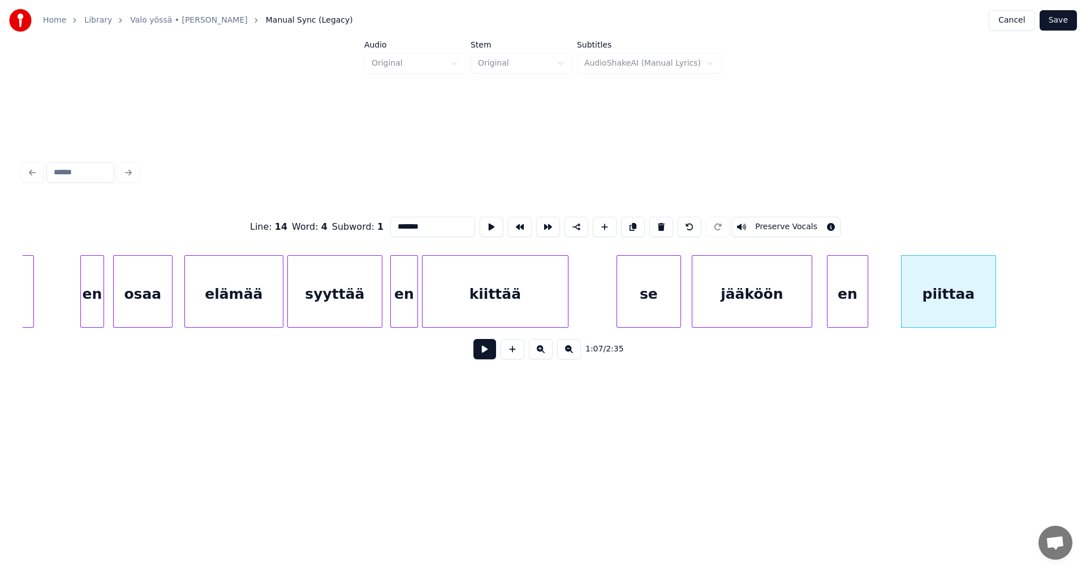
click at [94, 307] on div "en" at bounding box center [92, 294] width 23 height 77
type input "**"
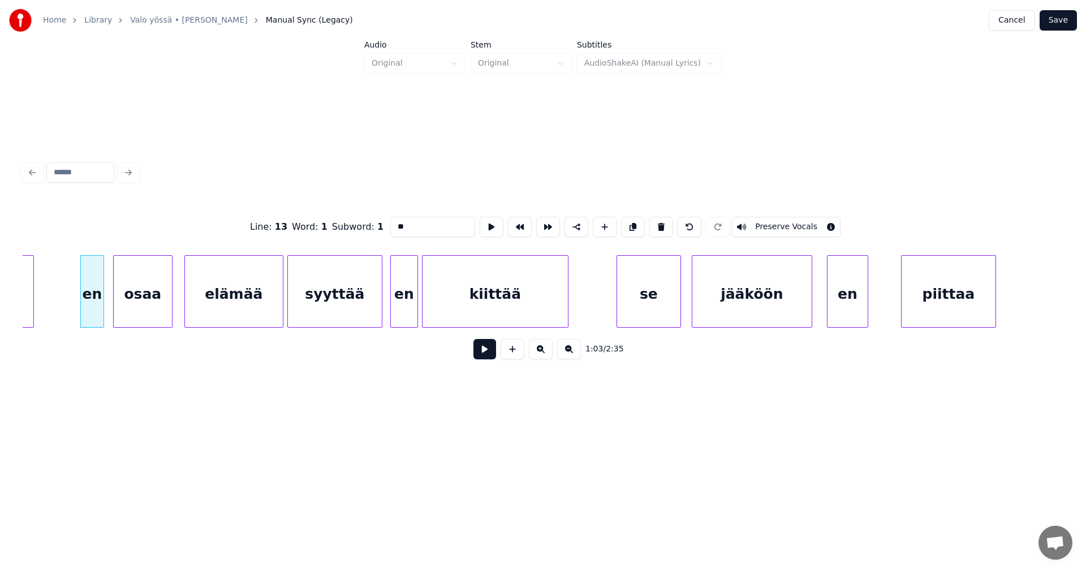
click at [482, 356] on button at bounding box center [485, 349] width 23 height 20
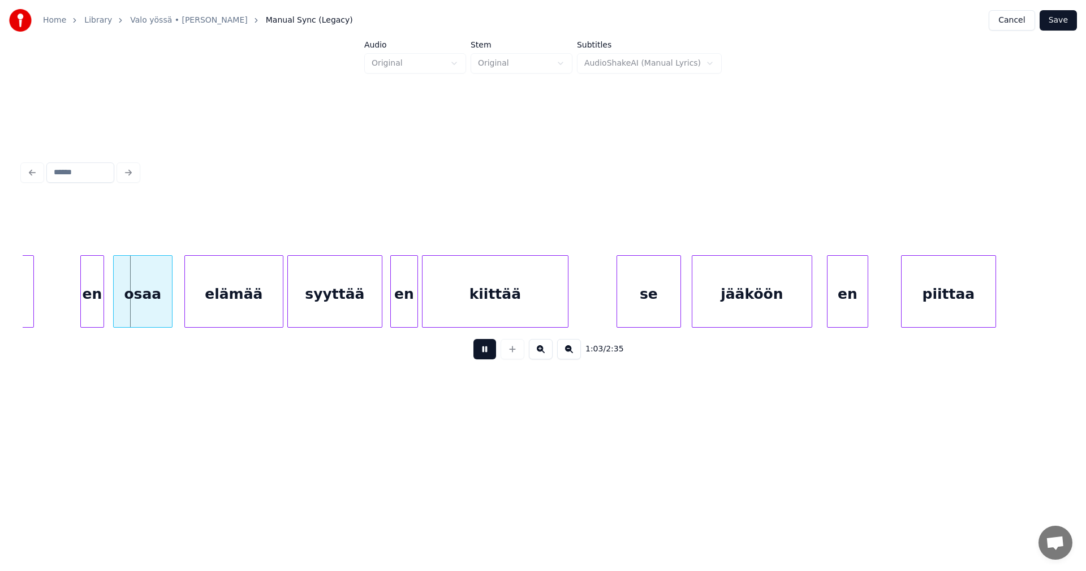
click at [482, 356] on button at bounding box center [485, 349] width 23 height 20
click at [480, 356] on button at bounding box center [485, 349] width 23 height 20
click at [480, 355] on button at bounding box center [485, 349] width 23 height 20
click at [650, 311] on div "se" at bounding box center [648, 294] width 63 height 77
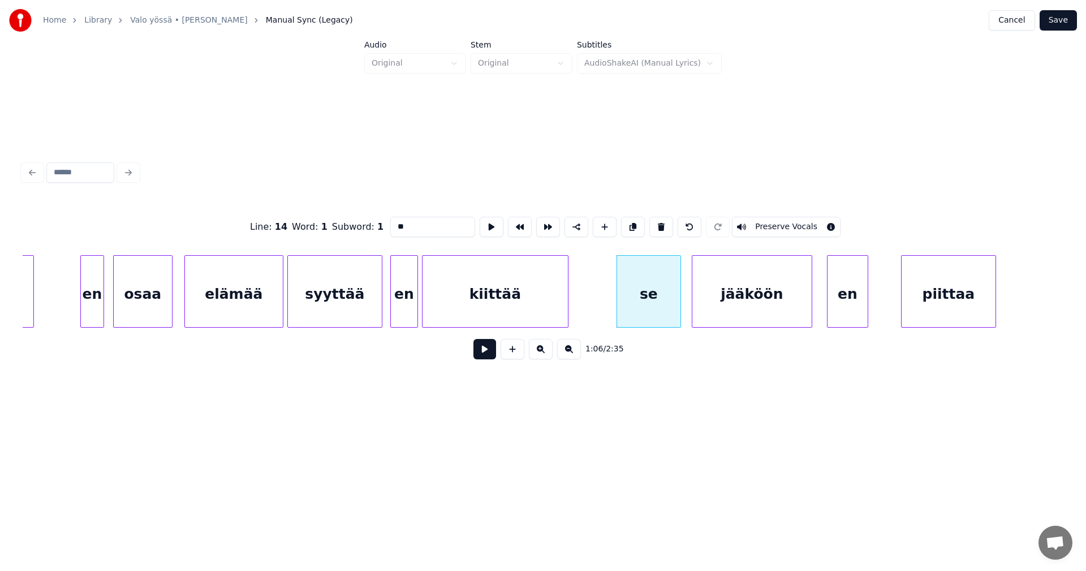
click at [488, 358] on button at bounding box center [485, 349] width 23 height 20
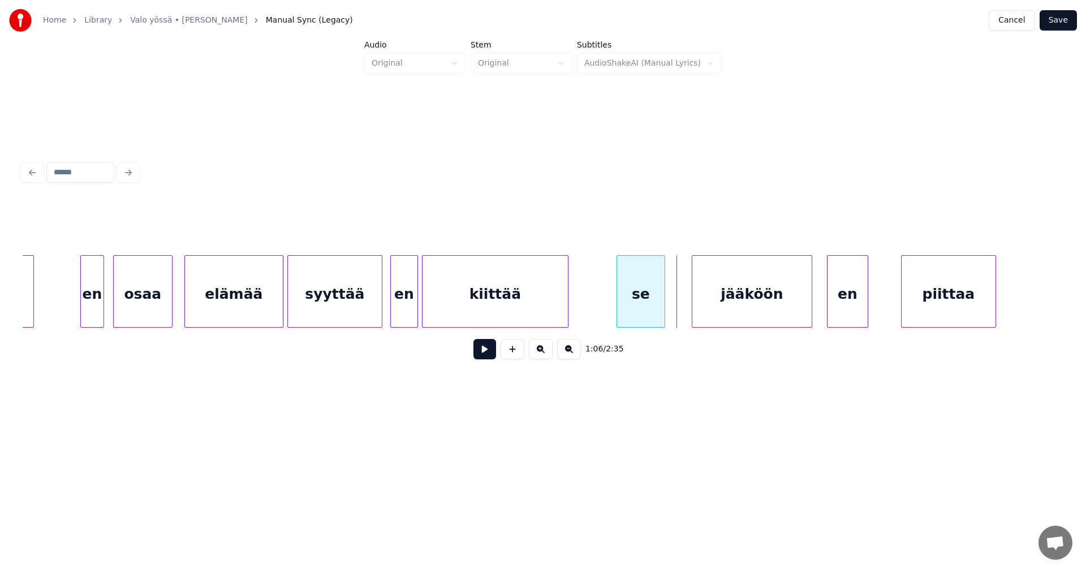
click at [661, 311] on div at bounding box center [662, 291] width 3 height 71
click at [675, 309] on div at bounding box center [673, 291] width 3 height 71
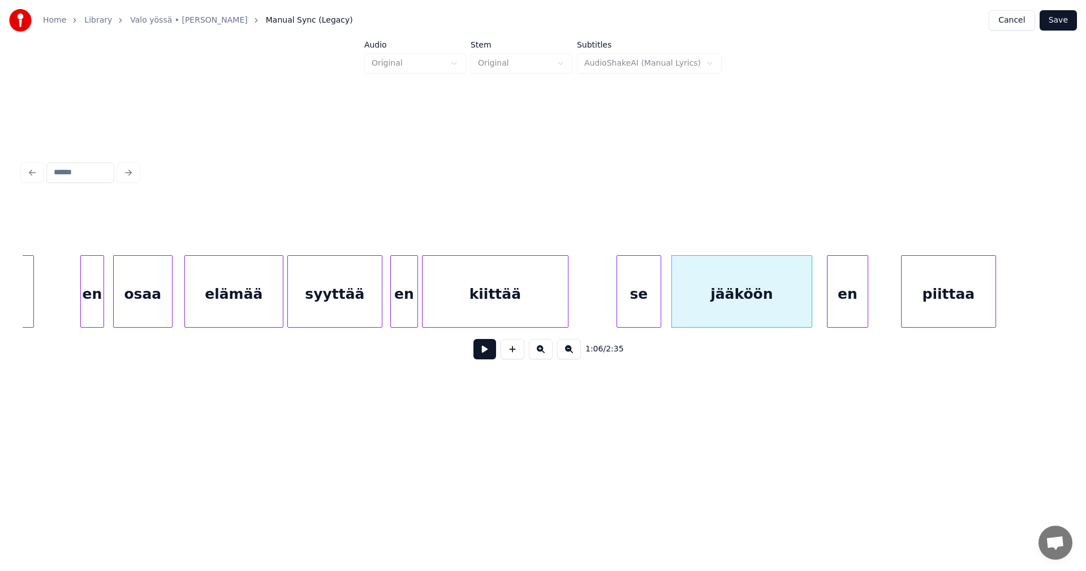
click at [659, 310] on div at bounding box center [658, 291] width 3 height 71
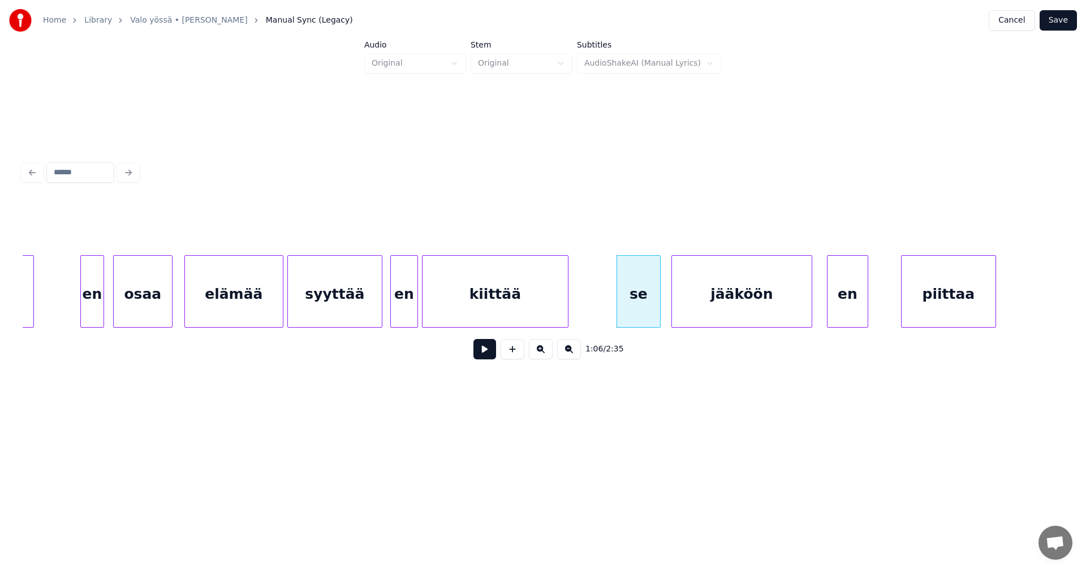
click at [492, 355] on button at bounding box center [485, 349] width 23 height 20
click at [855, 300] on div "en" at bounding box center [862, 294] width 40 height 77
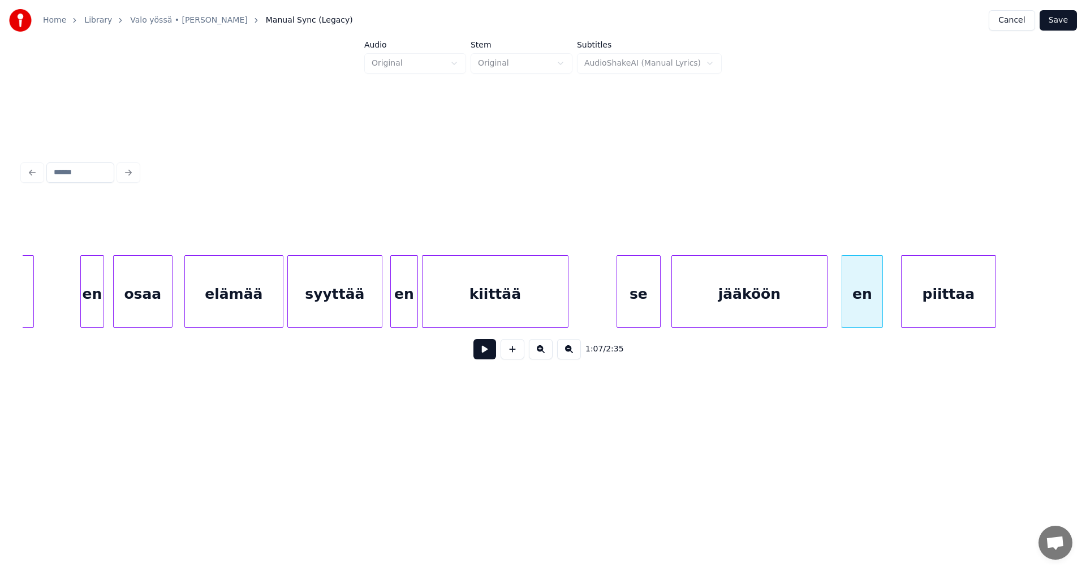
click at [824, 307] on div at bounding box center [825, 291] width 3 height 71
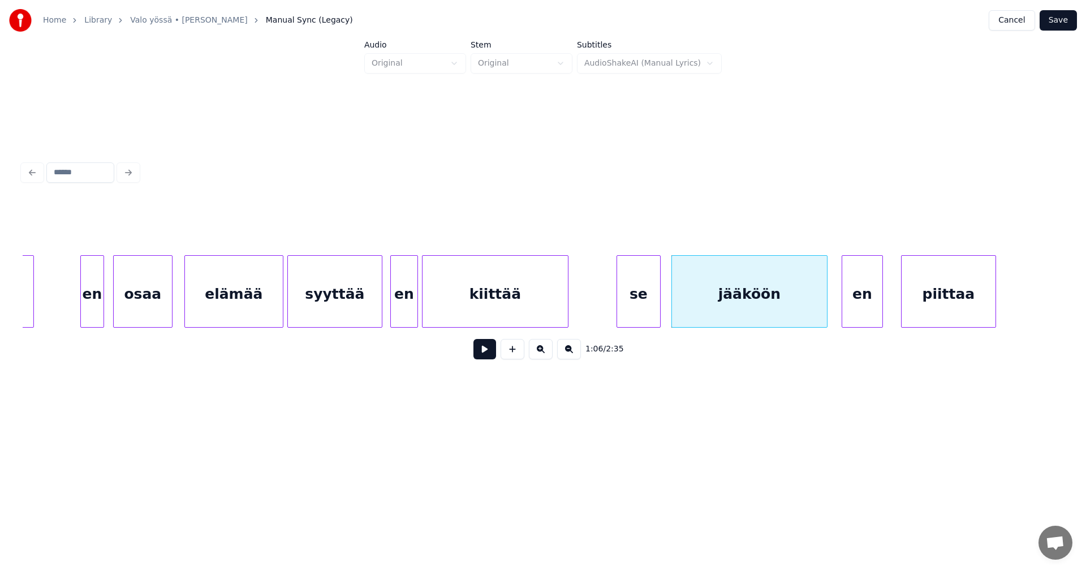
click at [489, 356] on button at bounding box center [485, 349] width 23 height 20
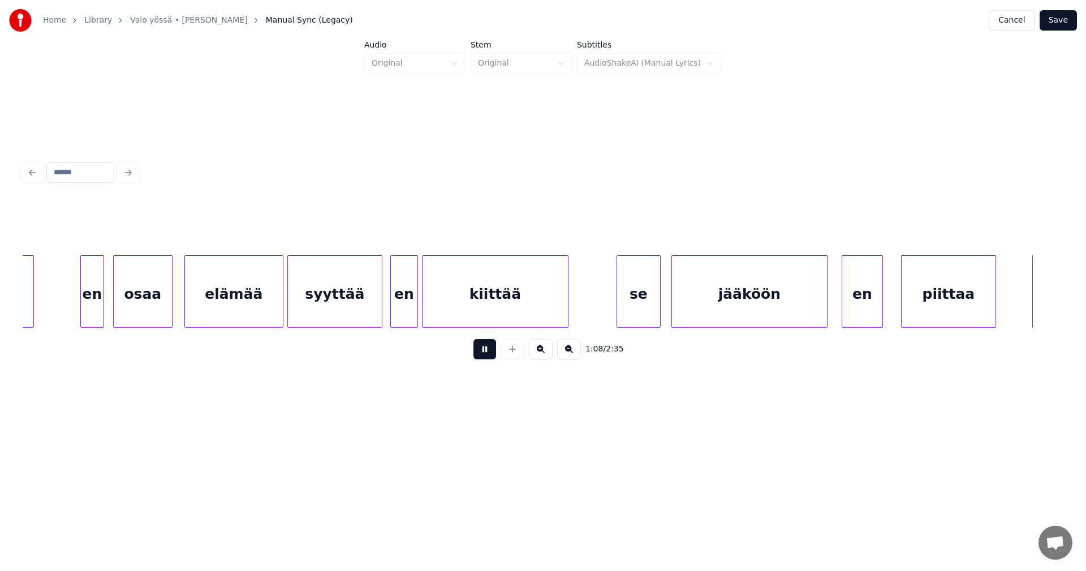
click at [489, 355] on button at bounding box center [485, 349] width 23 height 20
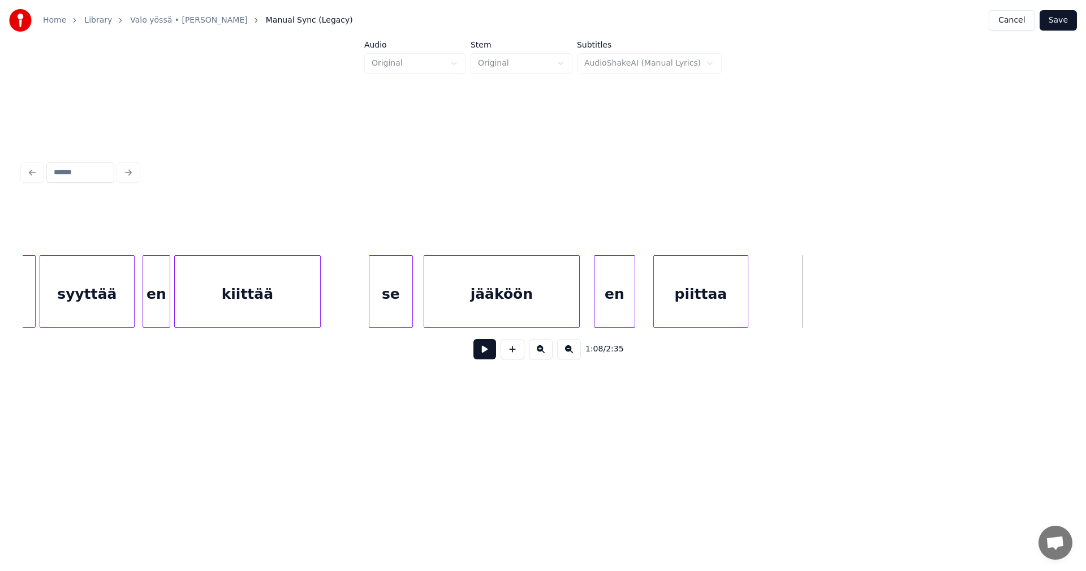
scroll to position [0, 12804]
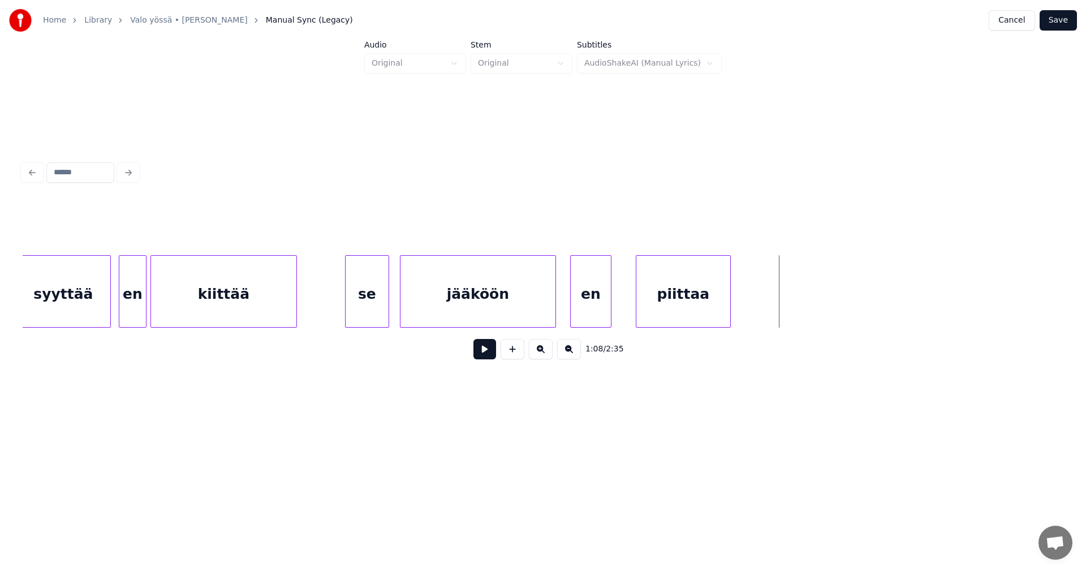
click at [708, 304] on div "piittaa" at bounding box center [684, 294] width 94 height 77
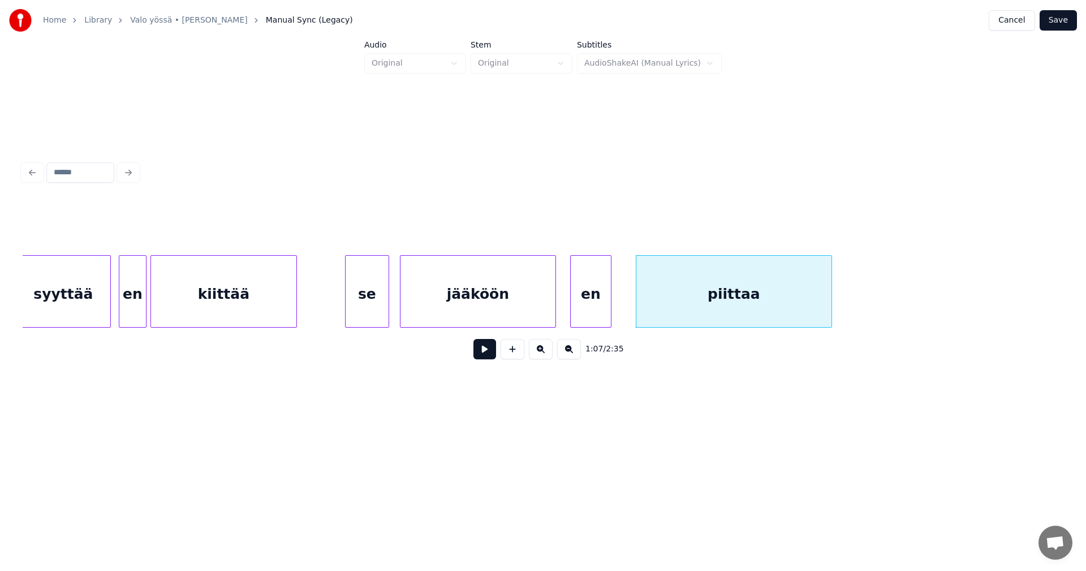
click at [832, 298] on div at bounding box center [829, 291] width 3 height 71
click at [621, 308] on div at bounding box center [621, 291] width 3 height 71
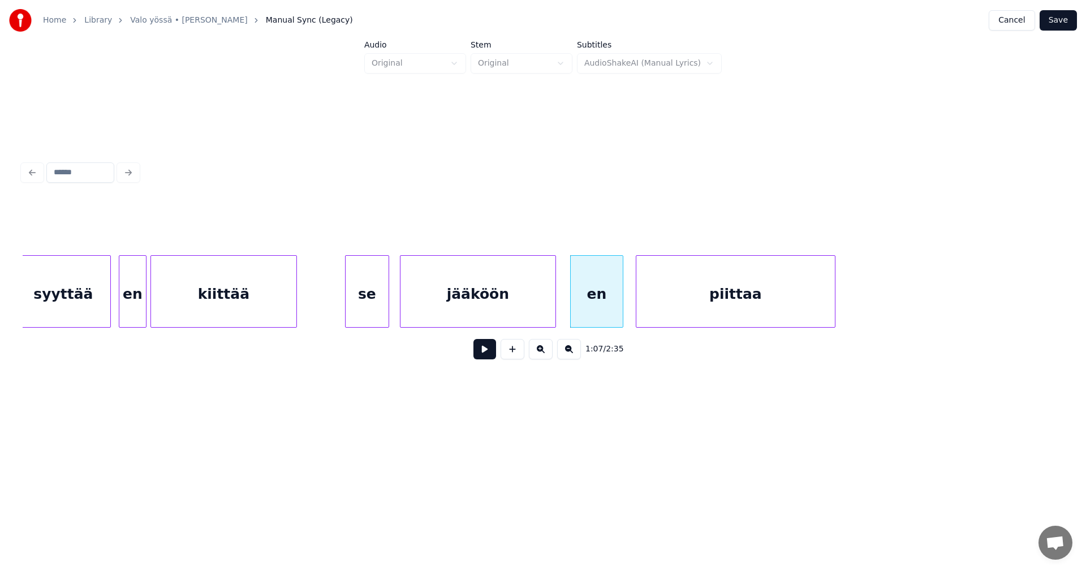
click at [492, 352] on button at bounding box center [485, 349] width 23 height 20
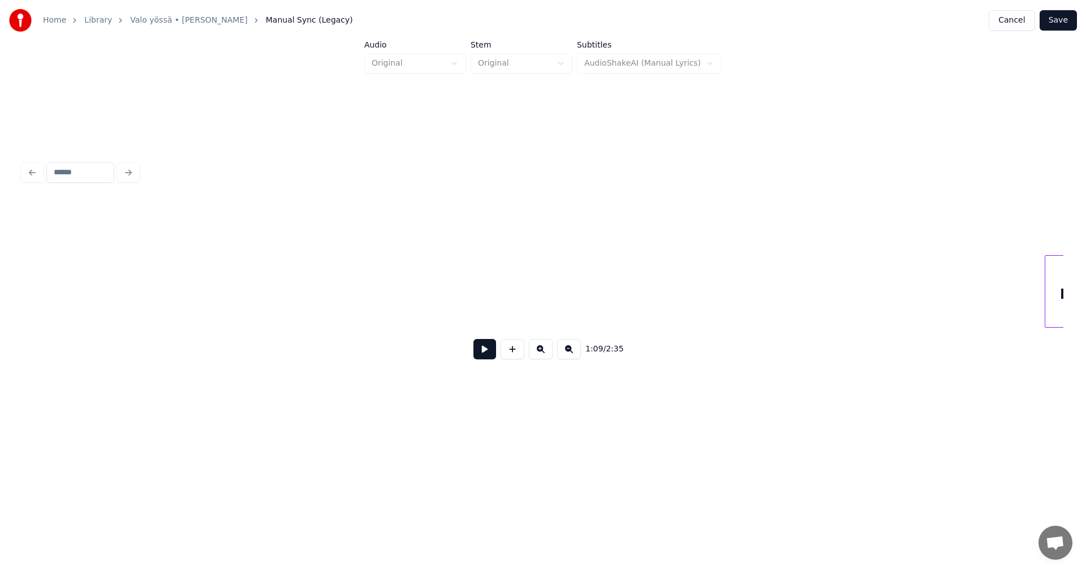
scroll to position [0, 19081]
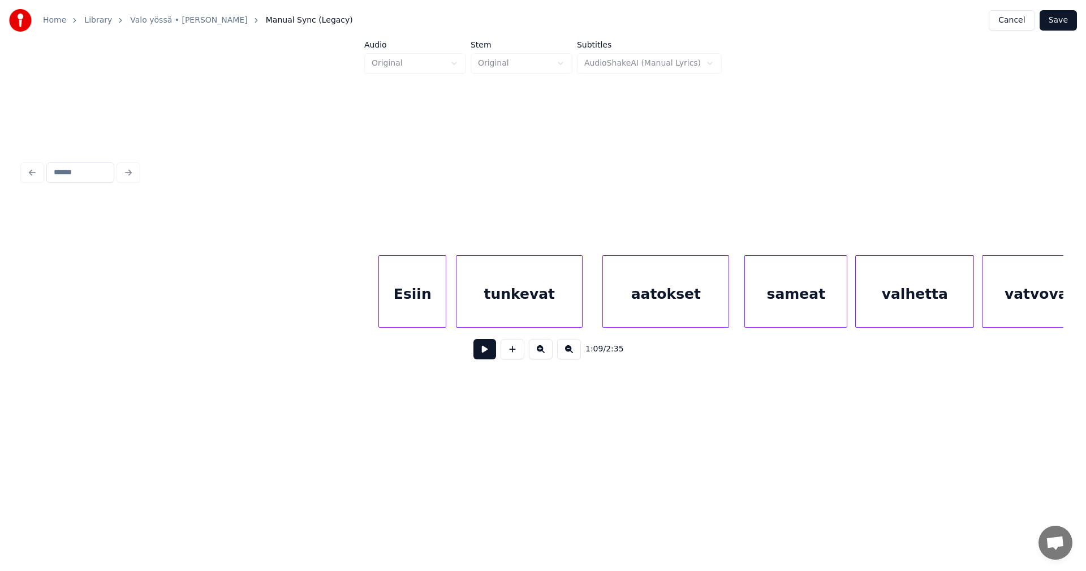
click at [440, 316] on div "Esiin" at bounding box center [412, 294] width 67 height 77
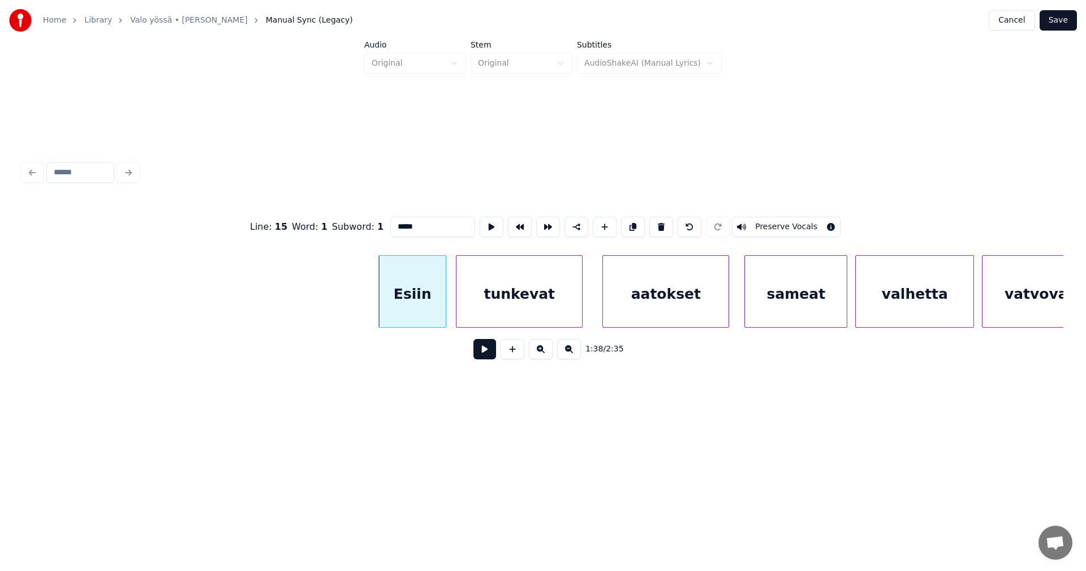
click at [485, 351] on button at bounding box center [485, 349] width 23 height 20
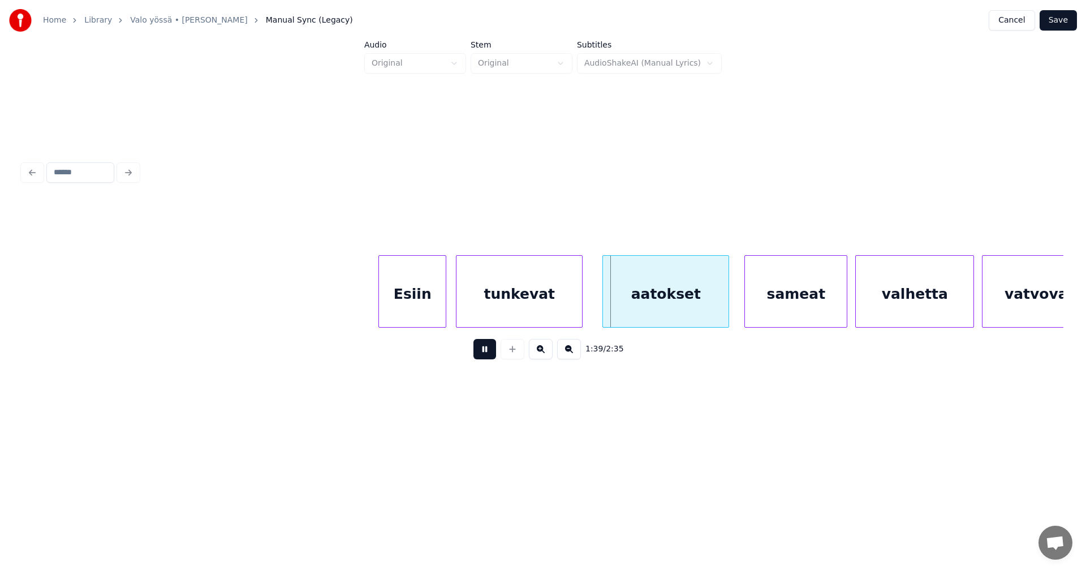
click at [485, 351] on button at bounding box center [485, 349] width 23 height 20
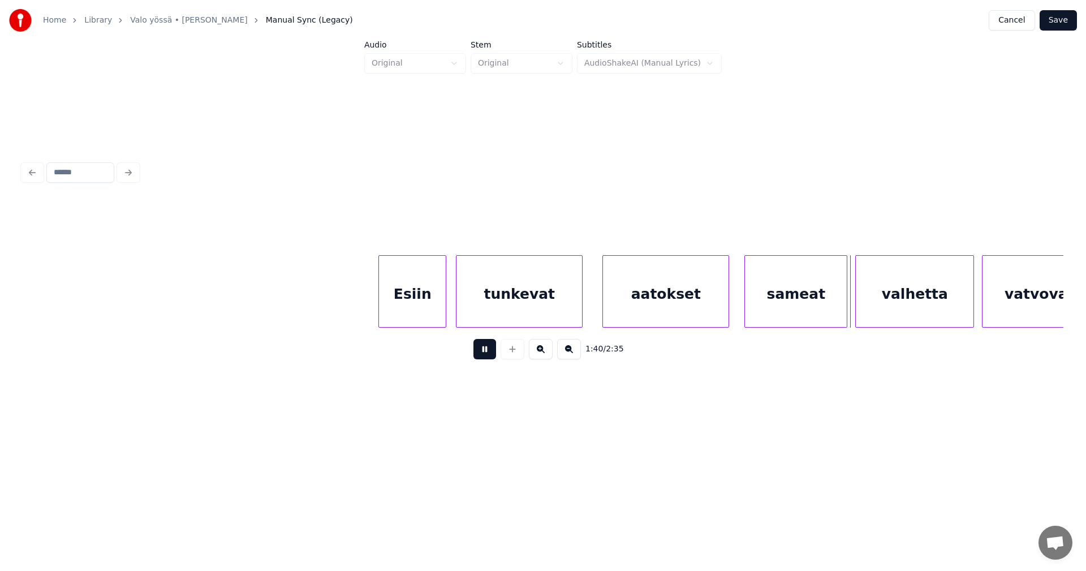
click at [485, 351] on button at bounding box center [485, 349] width 23 height 20
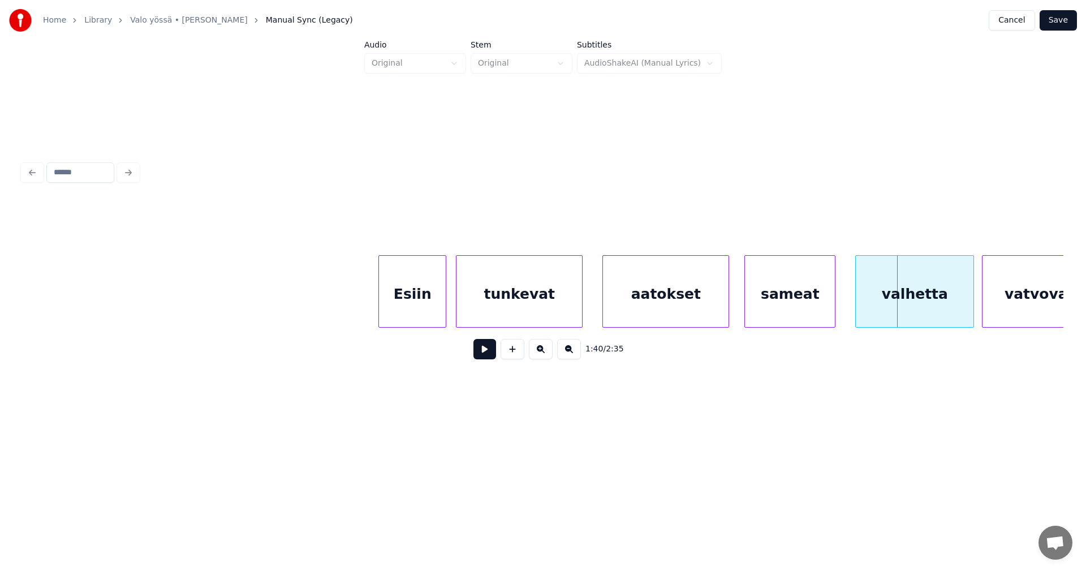
click at [832, 308] on div at bounding box center [833, 291] width 3 height 71
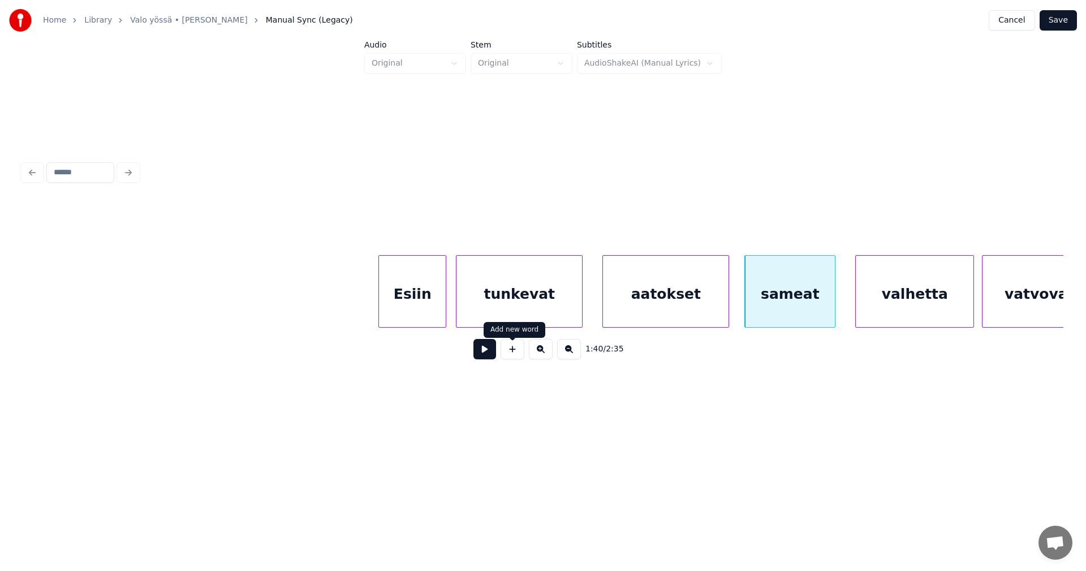
click at [491, 354] on button at bounding box center [485, 349] width 23 height 20
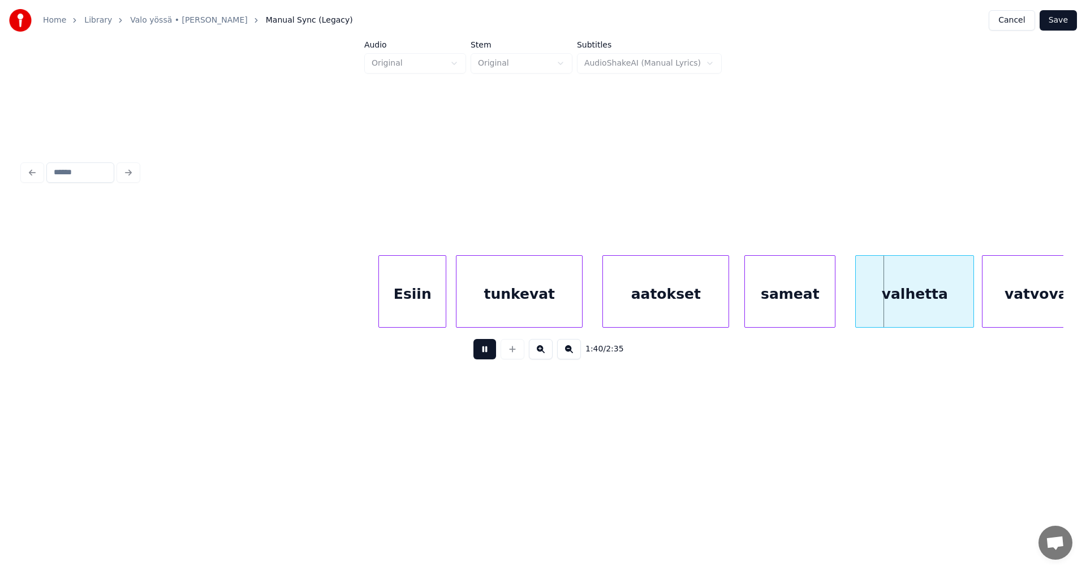
click at [491, 354] on button at bounding box center [485, 349] width 23 height 20
click at [898, 305] on div "valhetta" at bounding box center [912, 294] width 118 height 77
click at [489, 356] on button at bounding box center [485, 349] width 23 height 20
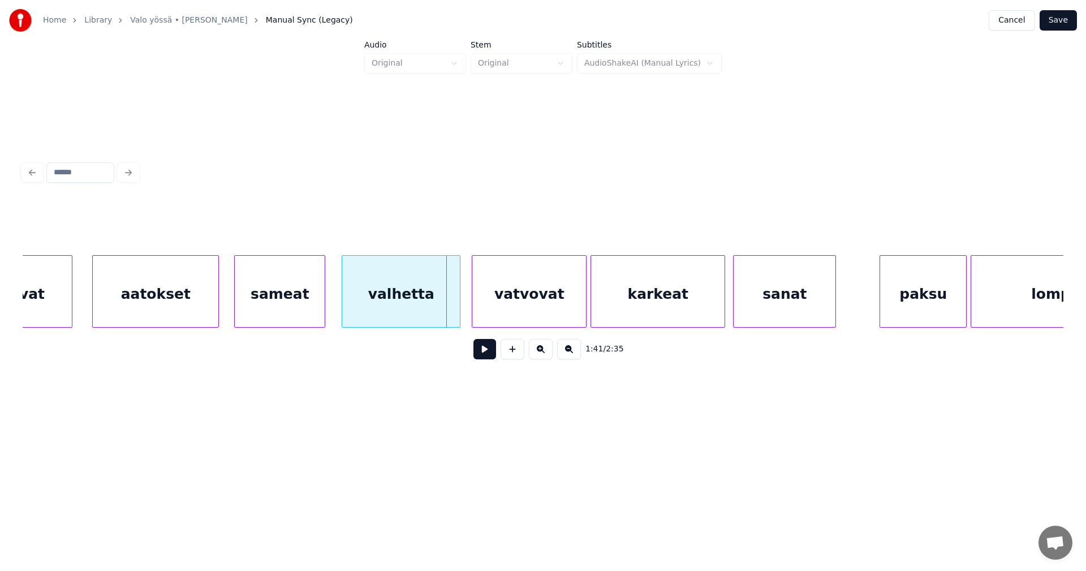
scroll to position [0, 19602]
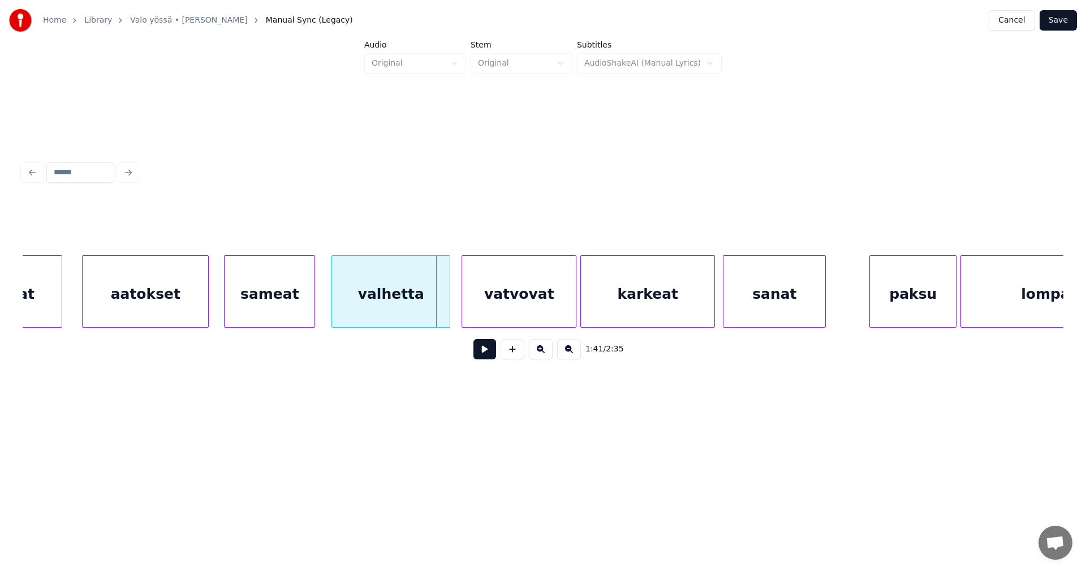
click at [476, 310] on div "vatvovat" at bounding box center [519, 294] width 114 height 77
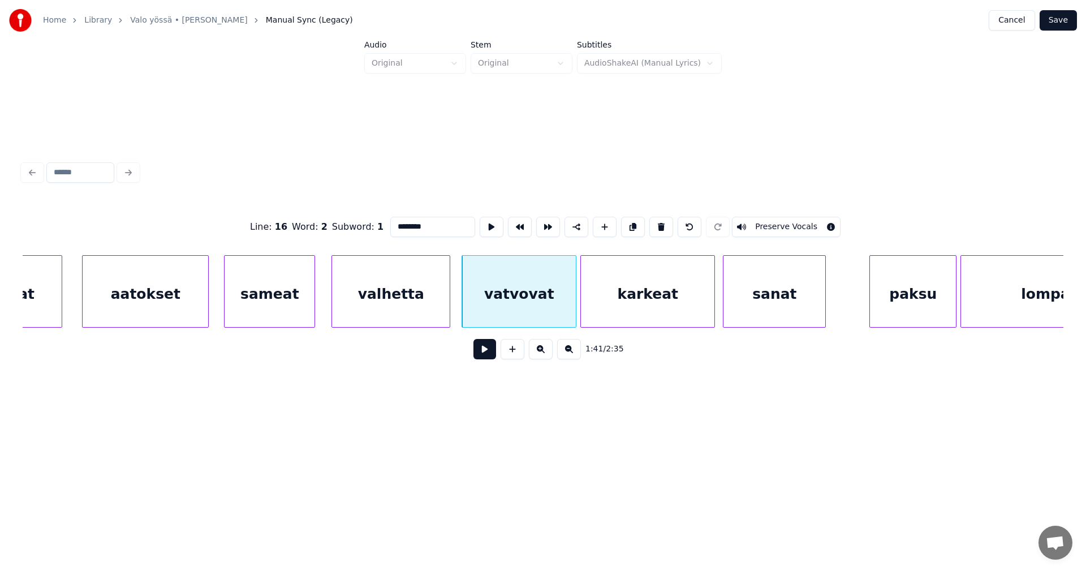
click at [484, 352] on button at bounding box center [485, 349] width 23 height 20
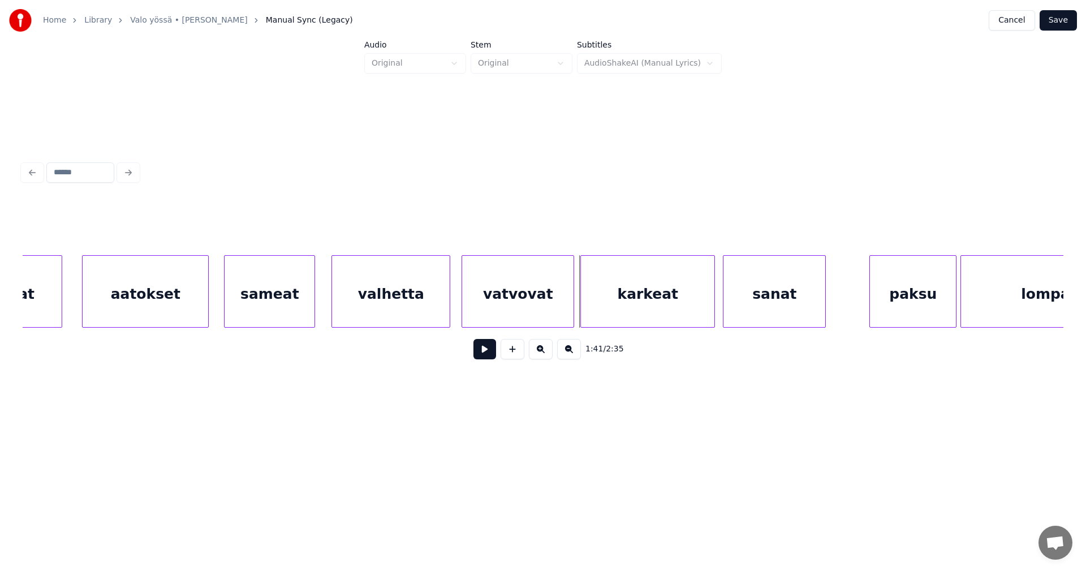
click at [571, 308] on div at bounding box center [571, 291] width 3 height 71
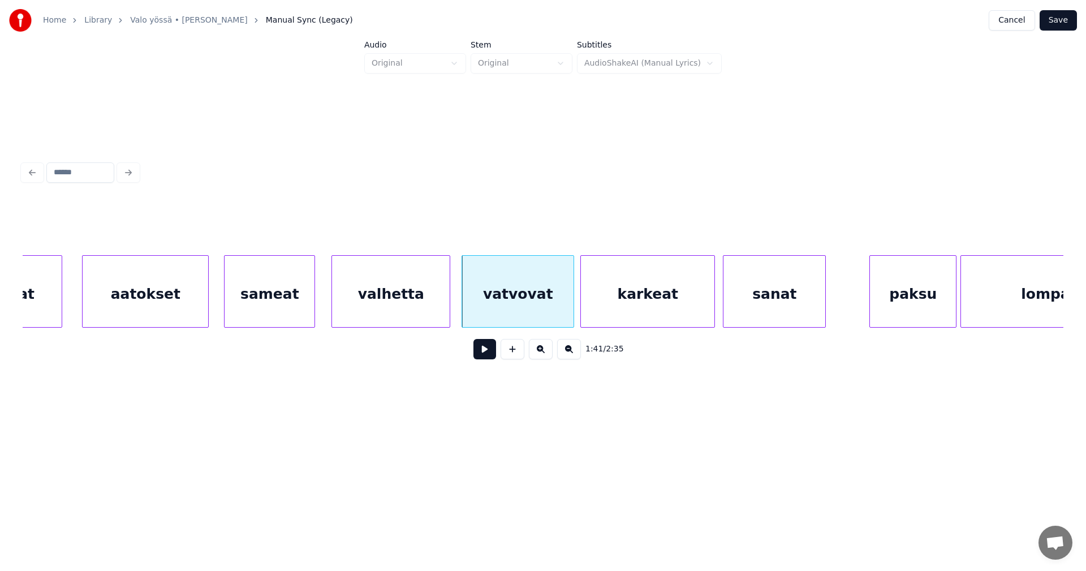
click at [495, 355] on button at bounding box center [485, 349] width 23 height 20
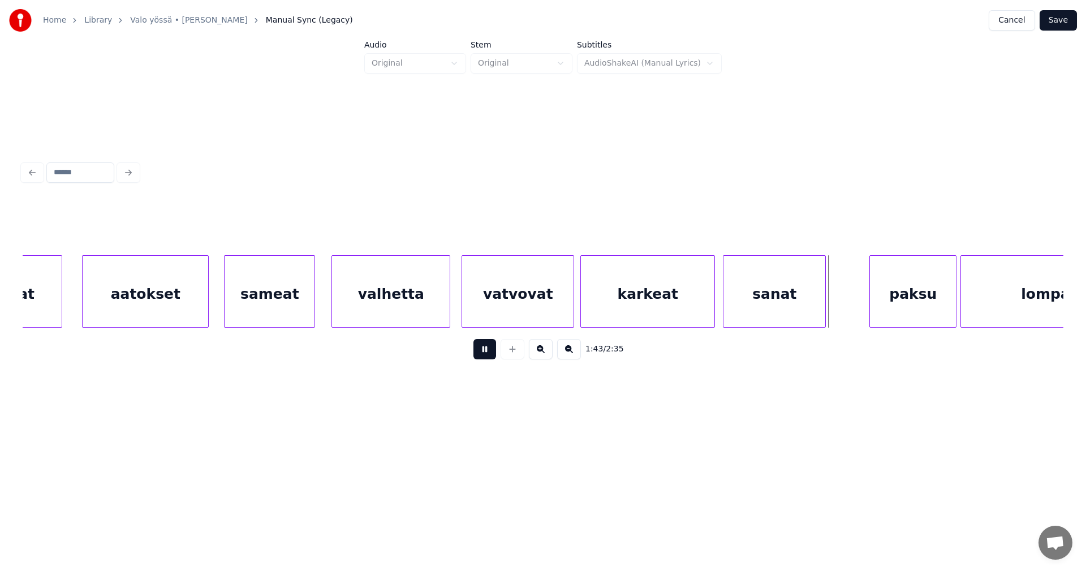
click at [495, 355] on button at bounding box center [485, 349] width 23 height 20
click at [901, 303] on div "paksu" at bounding box center [910, 294] width 86 height 77
click at [489, 356] on button at bounding box center [485, 349] width 23 height 20
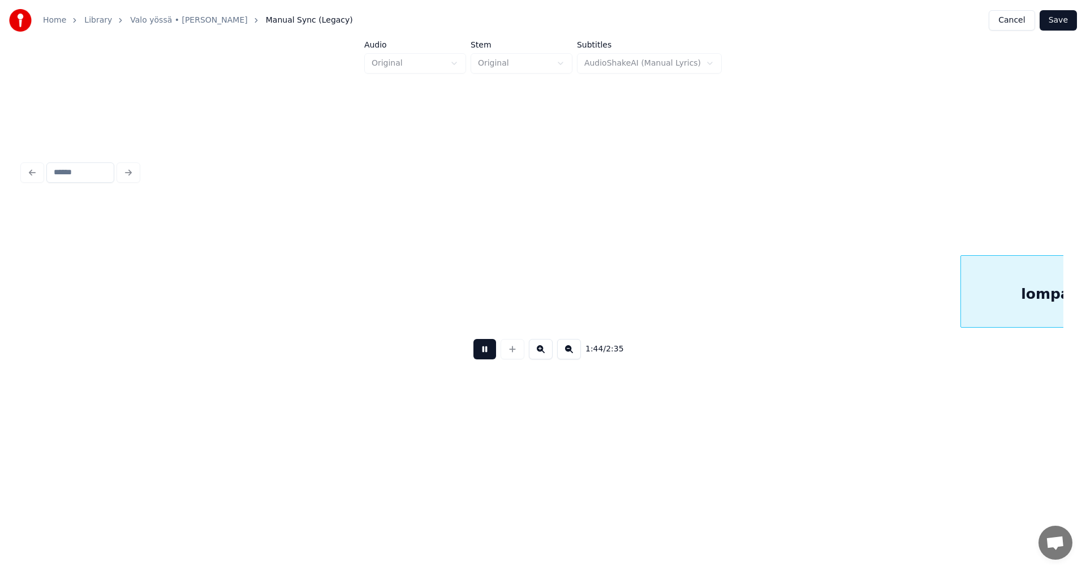
scroll to position [0, 20643]
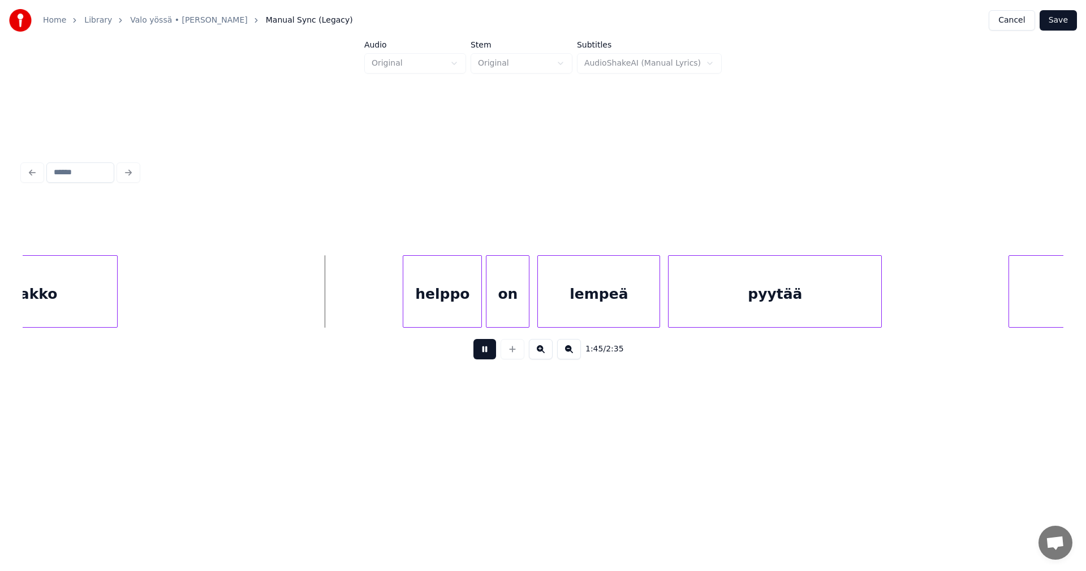
drag, startPoint x: 489, startPoint y: 356, endPoint x: 472, endPoint y: 329, distance: 32.3
click at [488, 354] on button at bounding box center [485, 349] width 23 height 20
click at [457, 312] on div "helppo" at bounding box center [434, 294] width 78 height 77
click at [504, 319] on div "on" at bounding box center [505, 294] width 42 height 77
click at [483, 354] on button at bounding box center [485, 349] width 23 height 20
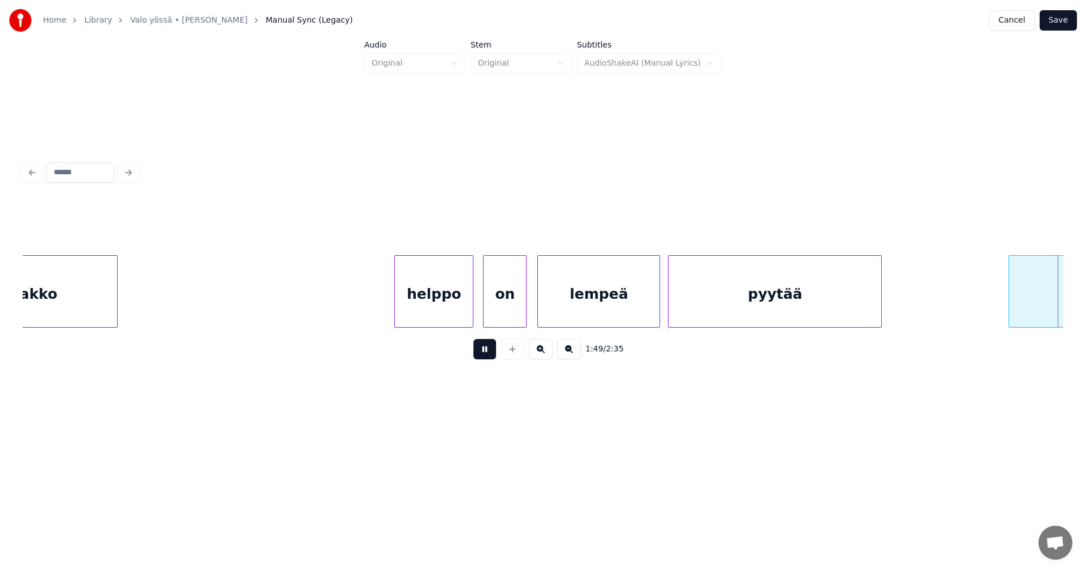
scroll to position [0, 21684]
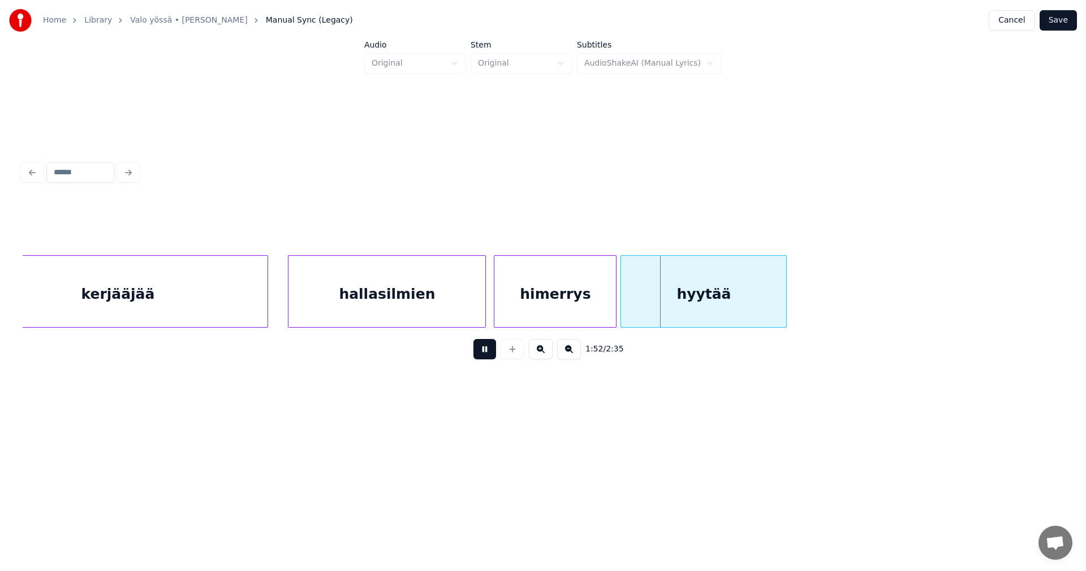
click at [483, 353] on button at bounding box center [485, 349] width 23 height 20
click at [610, 316] on div at bounding box center [611, 291] width 3 height 71
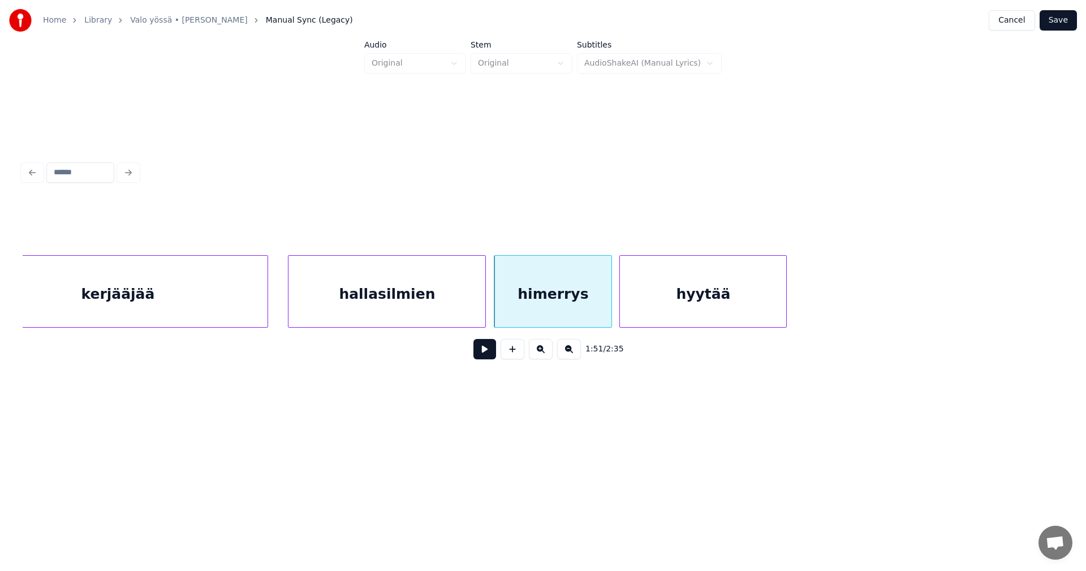
click at [623, 314] on div at bounding box center [621, 291] width 3 height 71
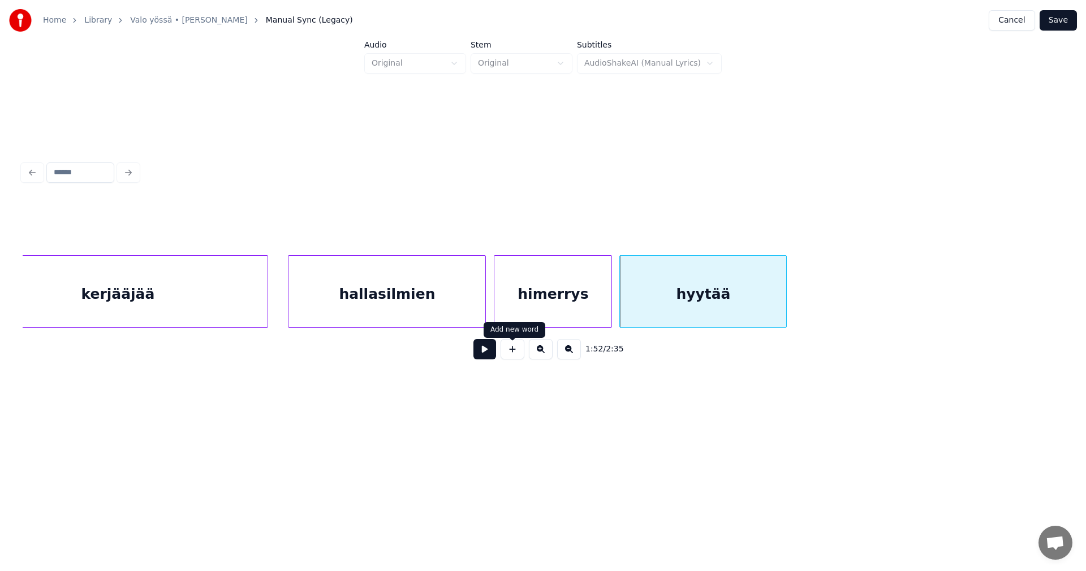
click at [489, 354] on button at bounding box center [485, 349] width 23 height 20
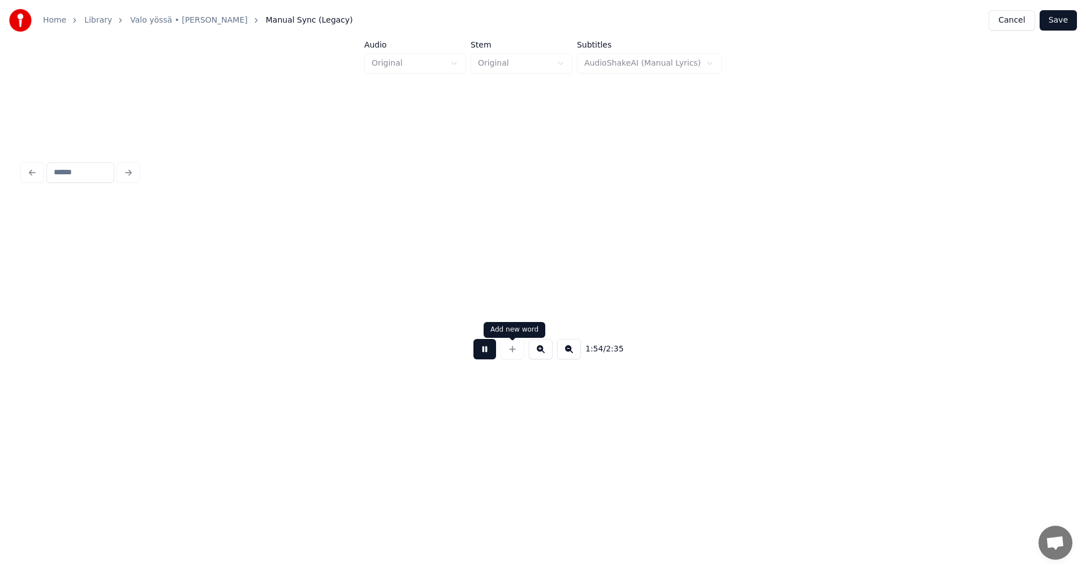
scroll to position [0, 22727]
click at [496, 352] on div "1:54 / 2:35" at bounding box center [543, 349] width 1023 height 25
click at [494, 356] on button at bounding box center [485, 349] width 23 height 20
click at [549, 339] on div "1:56 / 2:35" at bounding box center [543, 349] width 1041 height 43
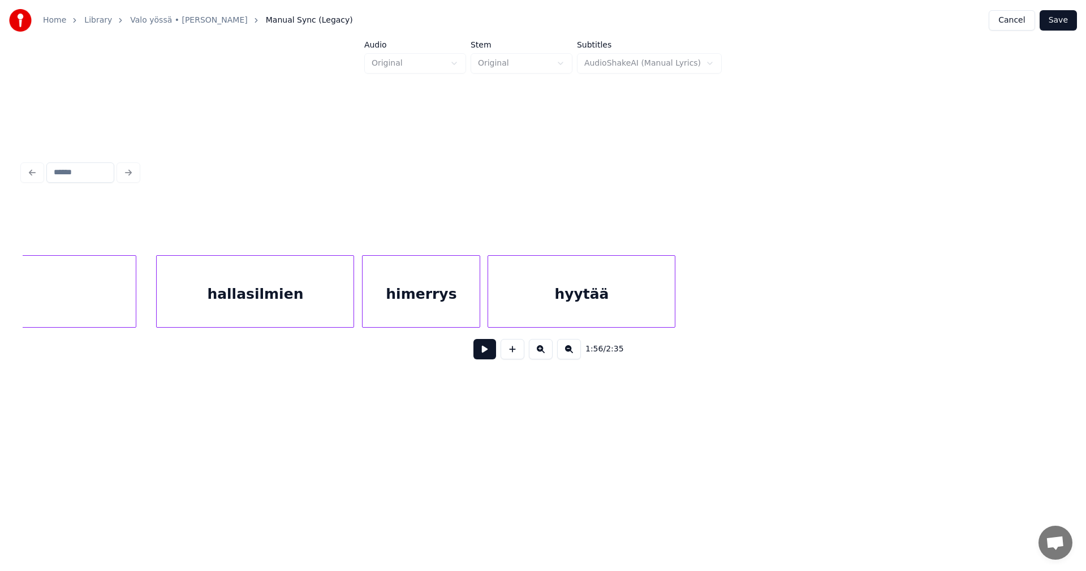
click at [672, 309] on div at bounding box center [673, 291] width 3 height 71
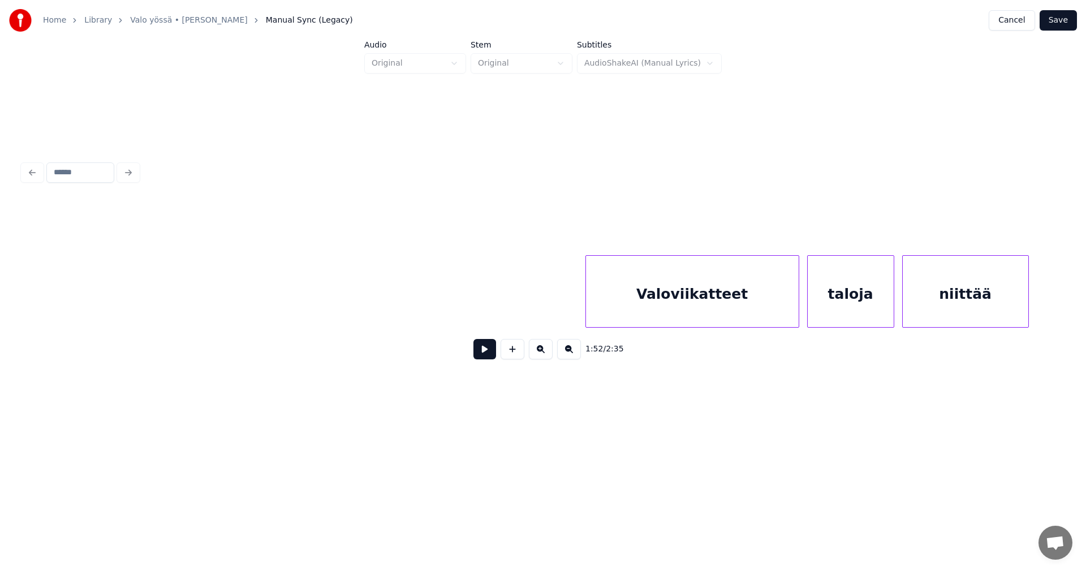
scroll to position [0, 23886]
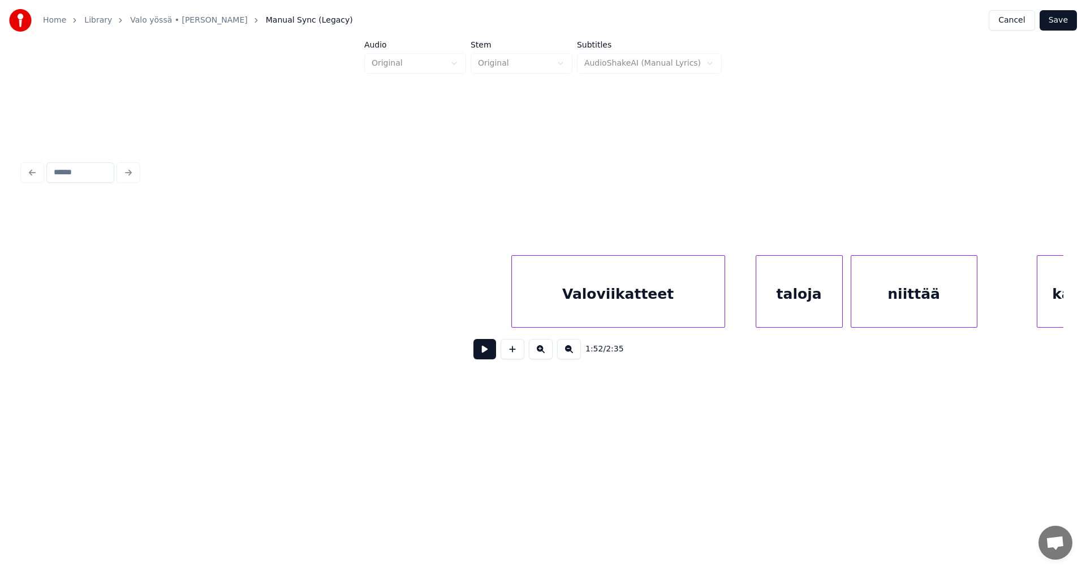
click at [669, 304] on div "Valoviikatteet" at bounding box center [618, 294] width 213 height 77
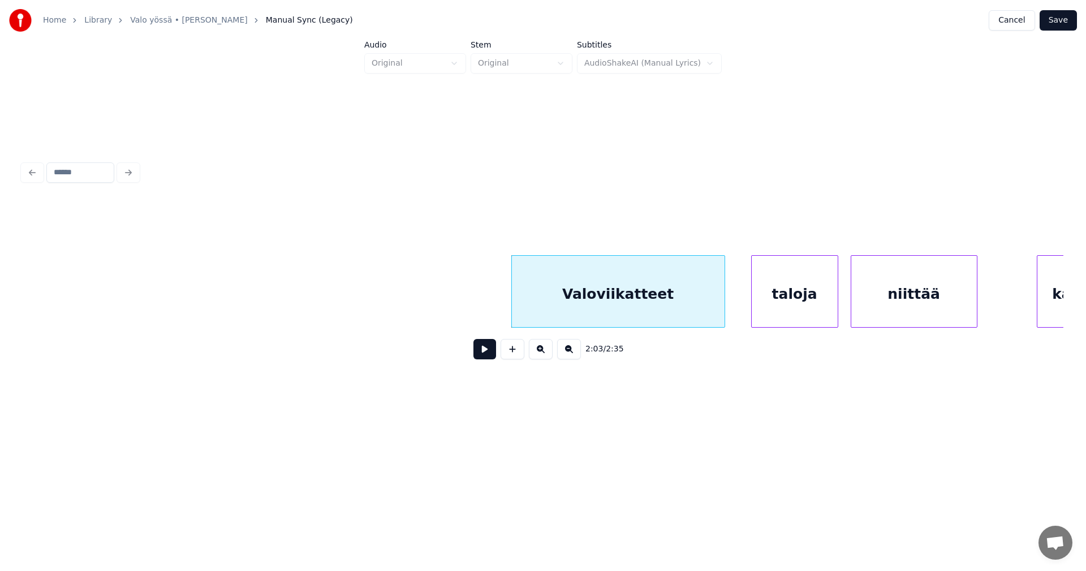
click at [812, 307] on div "taloja" at bounding box center [795, 294] width 86 height 77
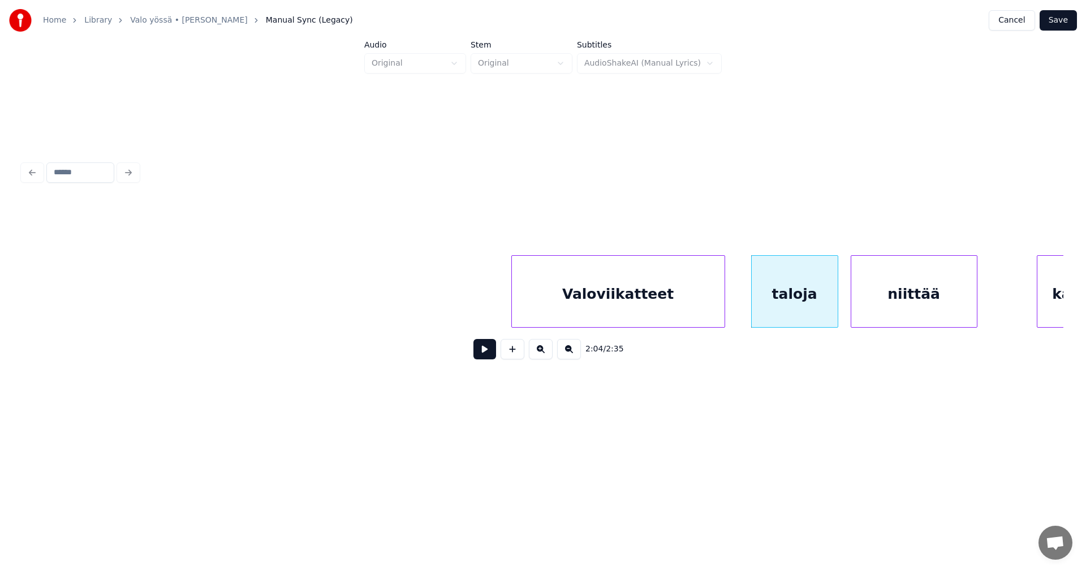
click at [640, 313] on div "Valoviikatteet" at bounding box center [618, 294] width 213 height 77
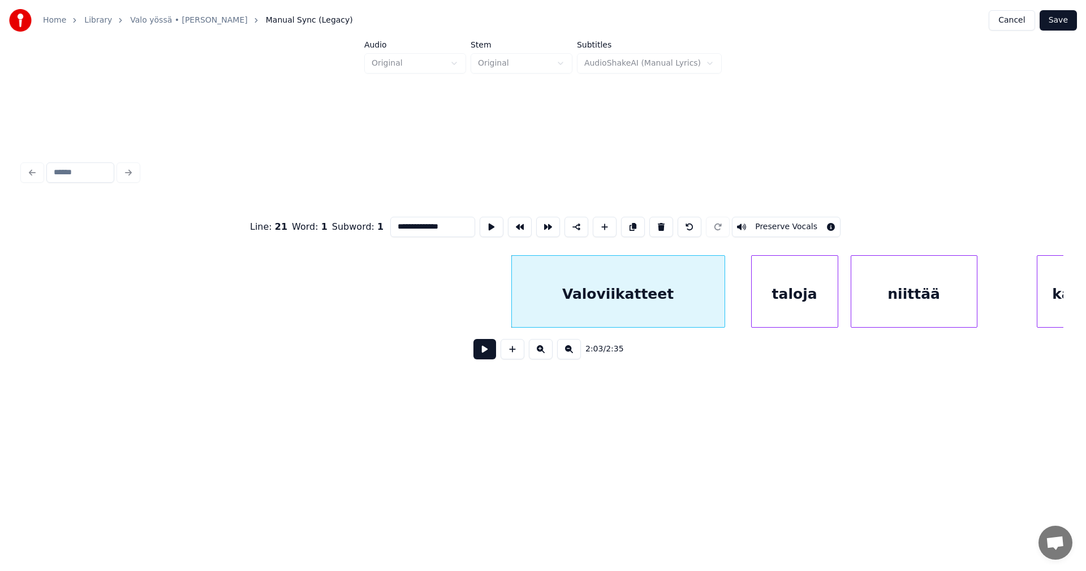
click at [478, 359] on button at bounding box center [485, 349] width 23 height 20
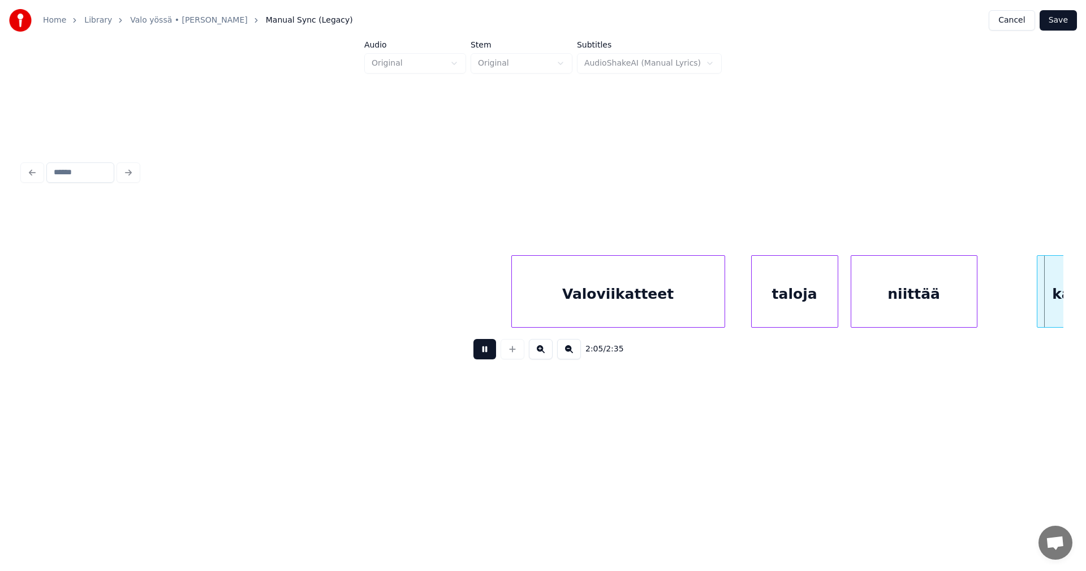
scroll to position [0, 24927]
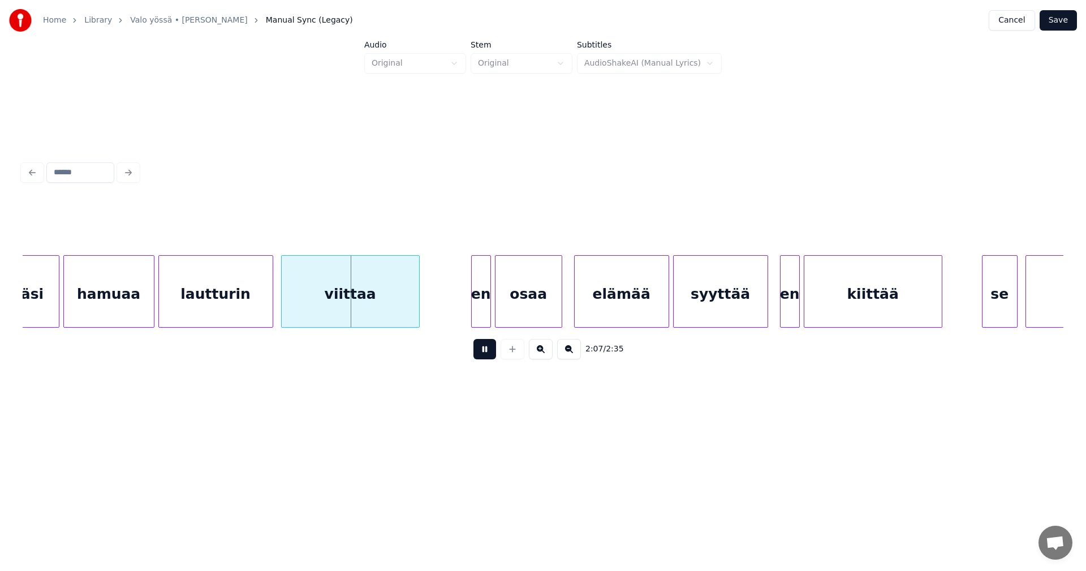
click at [479, 358] on button at bounding box center [485, 349] width 23 height 20
click at [472, 317] on div "en" at bounding box center [471, 294] width 19 height 77
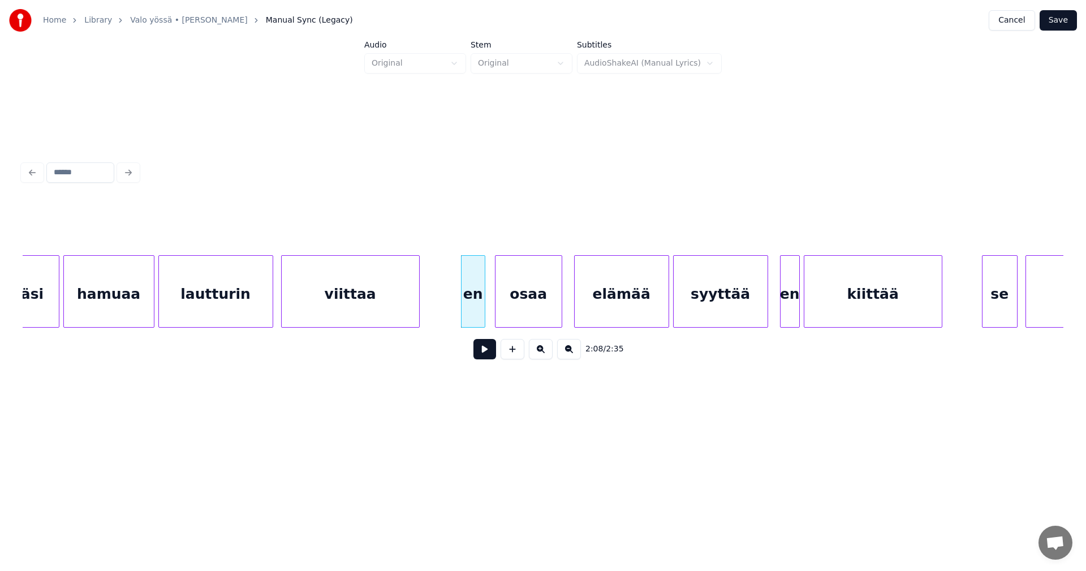
click at [483, 316] on div at bounding box center [482, 291] width 3 height 71
click at [462, 311] on div at bounding box center [461, 291] width 3 height 71
click at [481, 355] on button at bounding box center [485, 349] width 23 height 20
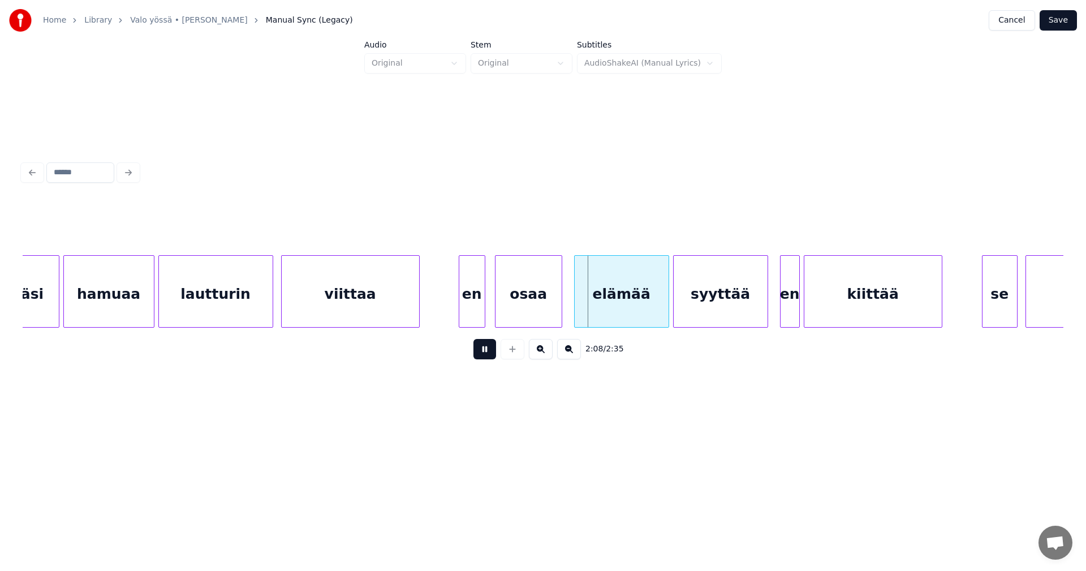
drag, startPoint x: 481, startPoint y: 355, endPoint x: 487, endPoint y: 349, distance: 7.6
click at [482, 354] on button at bounding box center [485, 349] width 23 height 20
click at [518, 309] on div "osaa" at bounding box center [529, 294] width 66 height 77
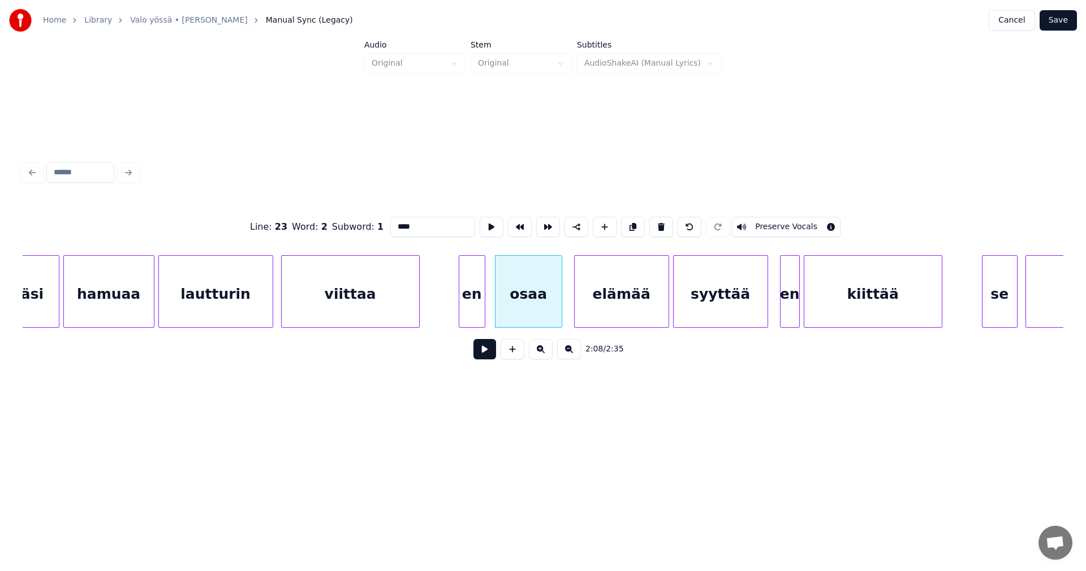
click at [487, 354] on button at bounding box center [485, 349] width 23 height 20
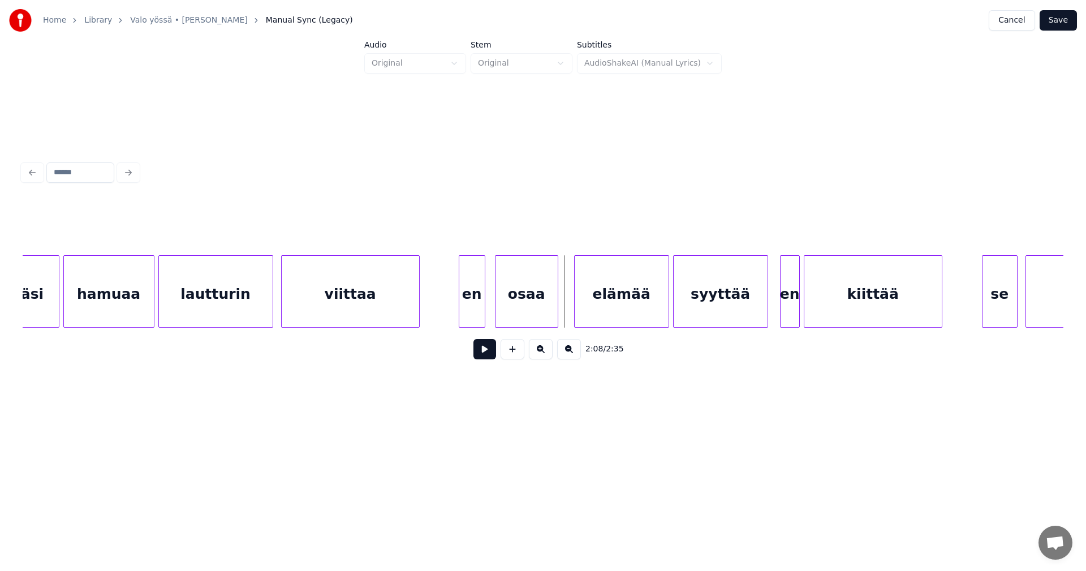
click at [554, 313] on div at bounding box center [555, 291] width 3 height 71
click at [601, 315] on div "elämää" at bounding box center [614, 294] width 94 height 77
click at [493, 355] on button at bounding box center [485, 349] width 23 height 20
click at [761, 303] on div at bounding box center [761, 291] width 3 height 71
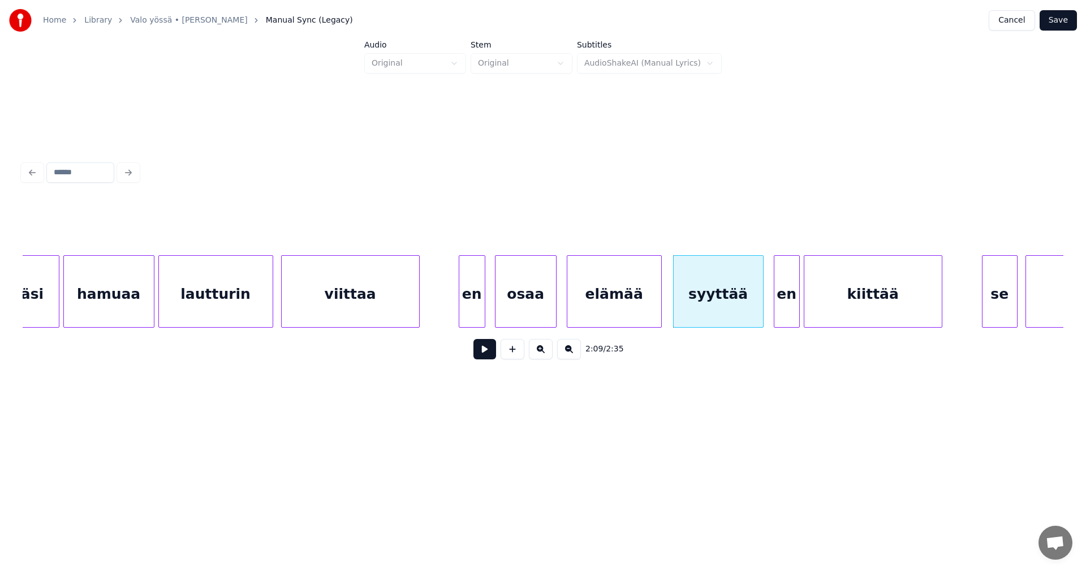
click at [777, 303] on div at bounding box center [776, 291] width 3 height 71
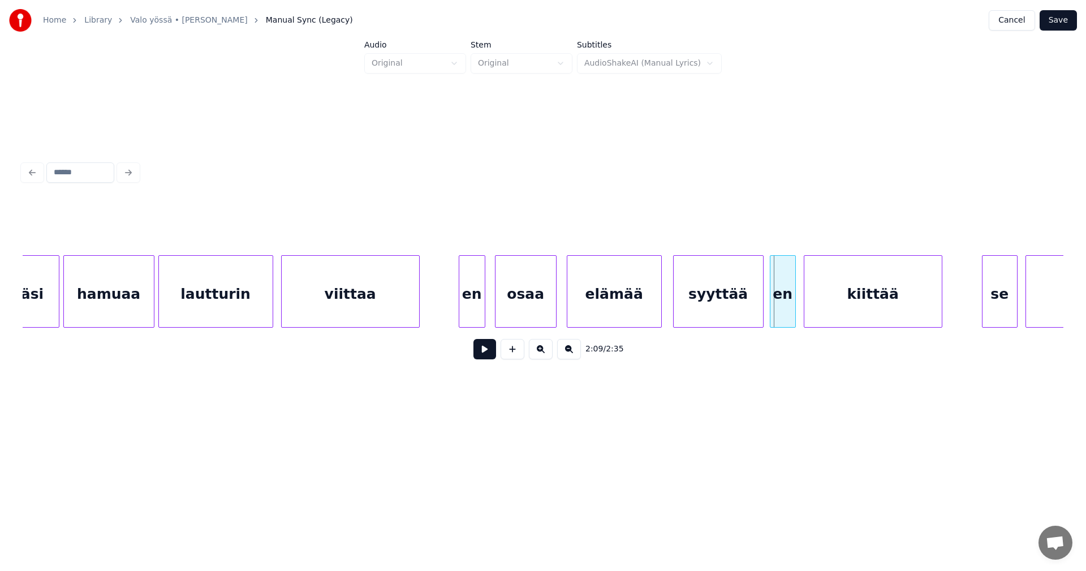
click at [781, 303] on div "en" at bounding box center [783, 294] width 25 height 77
click at [490, 355] on button at bounding box center [485, 349] width 23 height 20
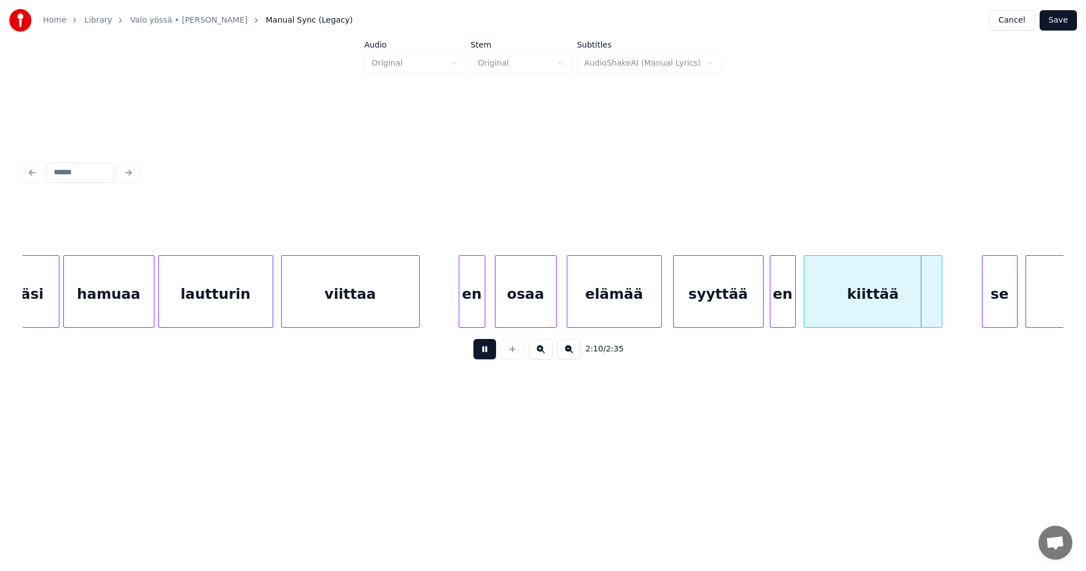
click at [490, 355] on button at bounding box center [485, 349] width 23 height 20
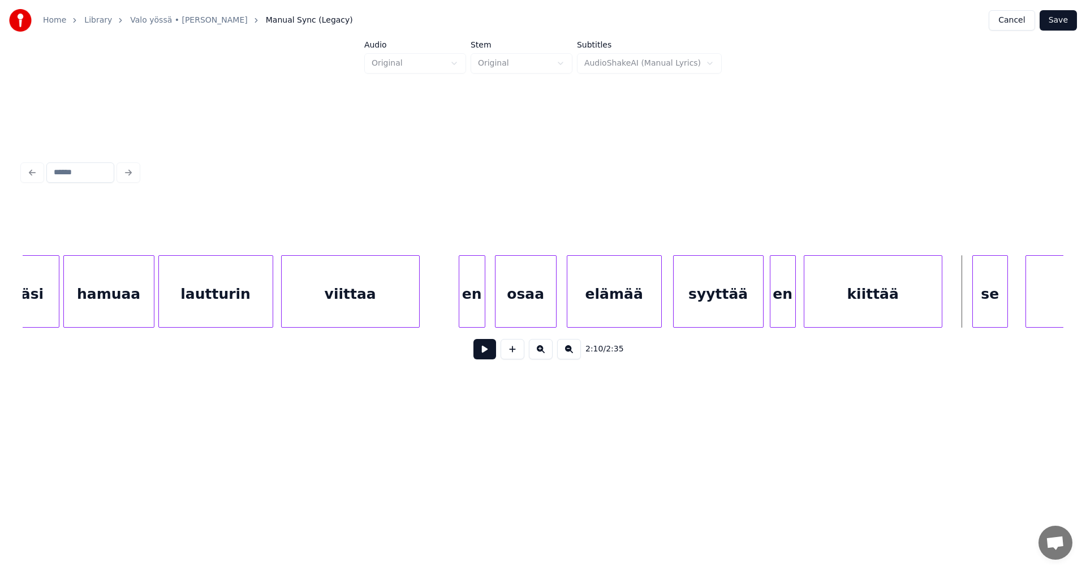
click at [990, 311] on div "se" at bounding box center [990, 294] width 35 height 77
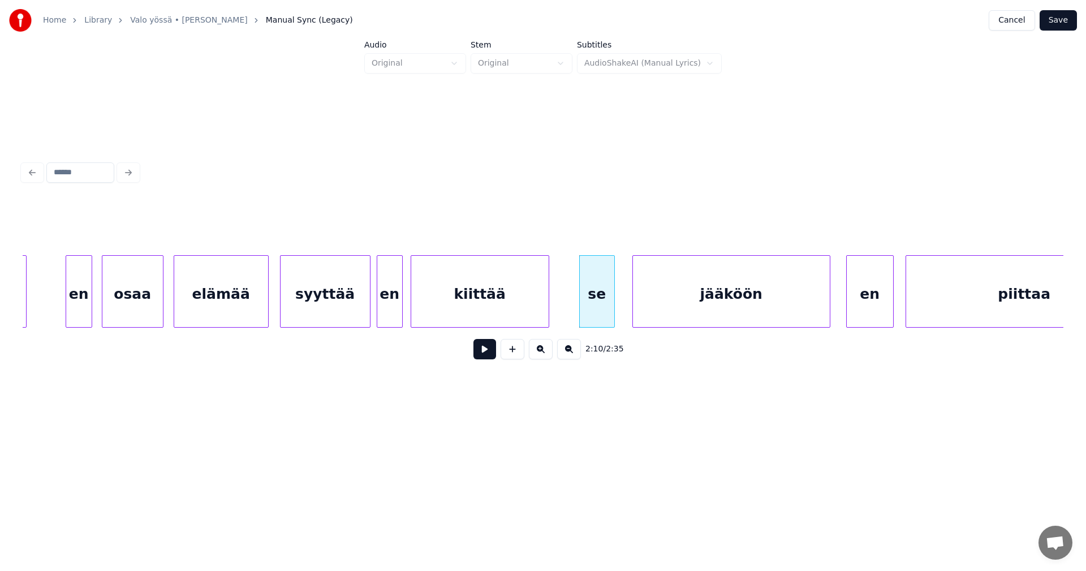
scroll to position [0, 25335]
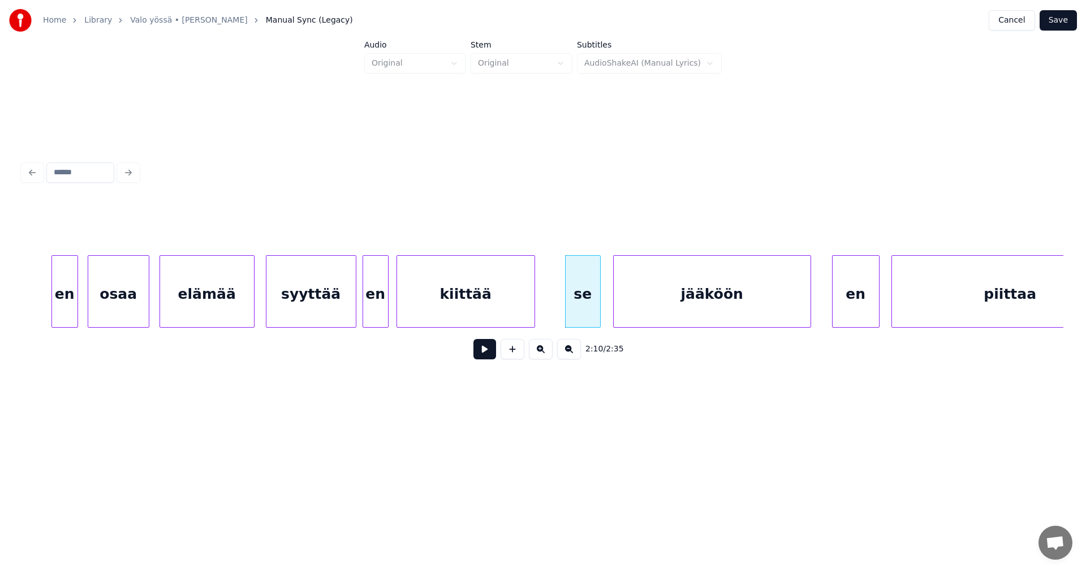
click at [778, 307] on div "jääköön" at bounding box center [712, 294] width 197 height 77
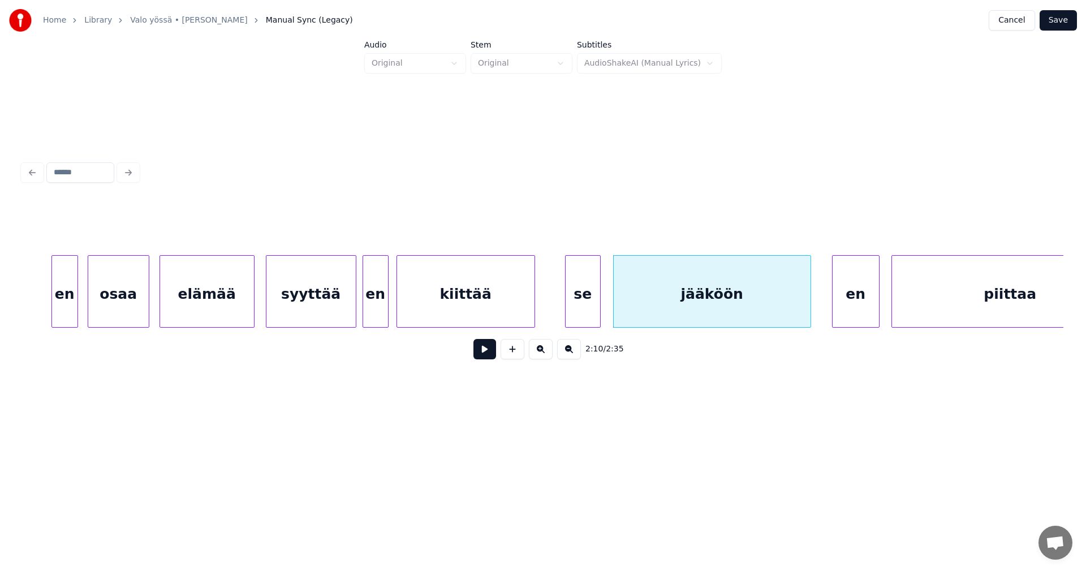
click at [573, 310] on div "se" at bounding box center [583, 294] width 35 height 77
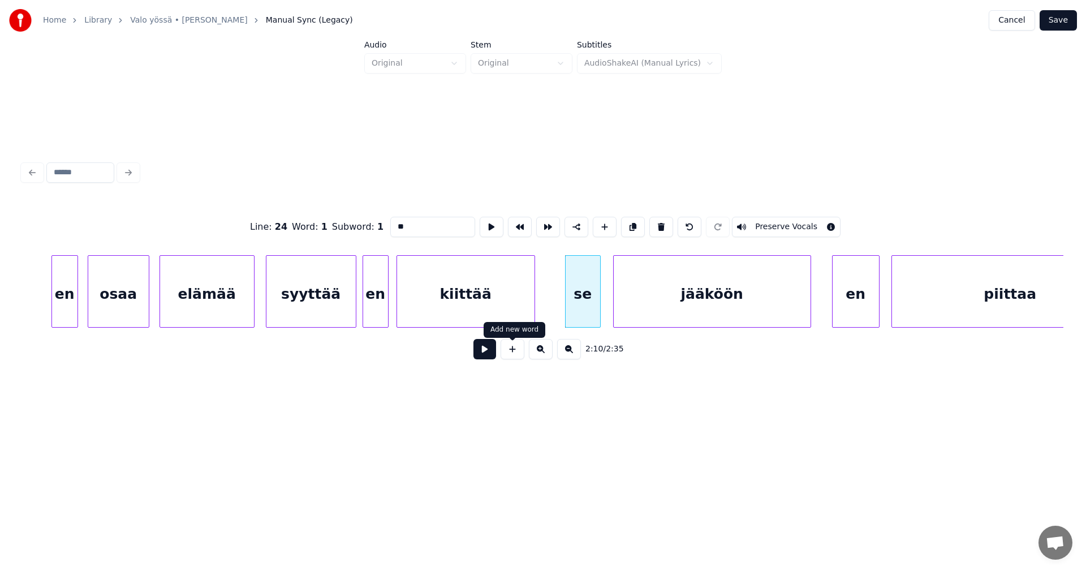
click at [492, 350] on button at bounding box center [485, 349] width 23 height 20
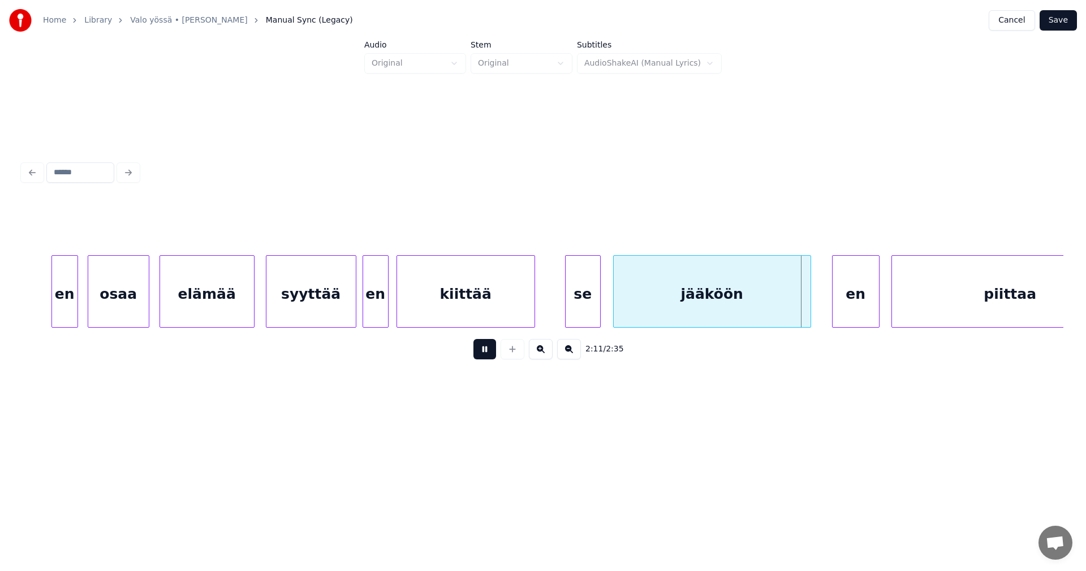
click at [492, 350] on button at bounding box center [485, 349] width 23 height 20
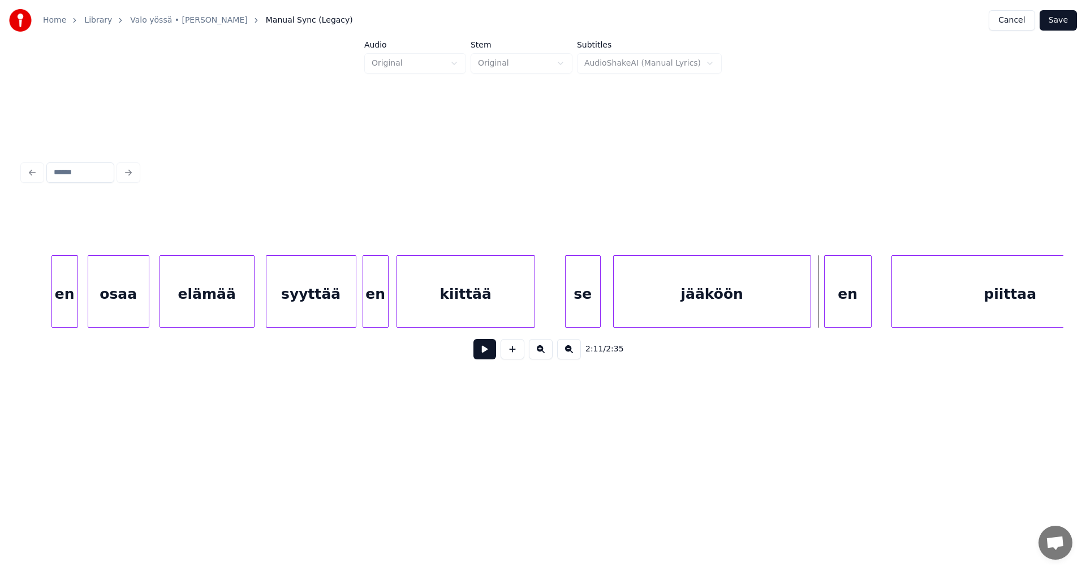
click at [843, 299] on div "en" at bounding box center [848, 294] width 46 height 77
click at [581, 299] on div "se" at bounding box center [579, 294] width 35 height 77
click at [485, 348] on button at bounding box center [485, 349] width 23 height 20
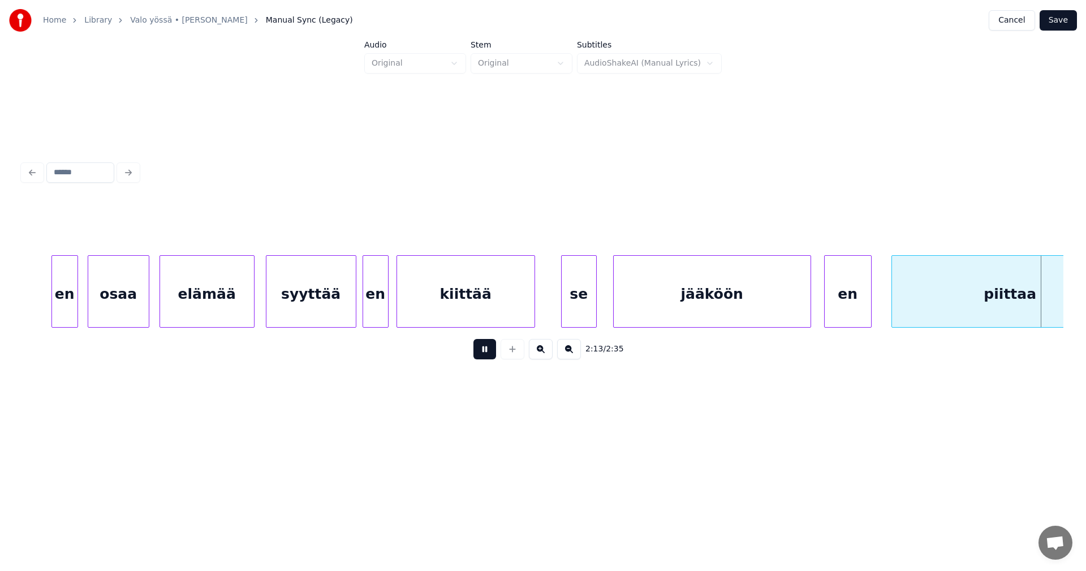
scroll to position [0, 26376]
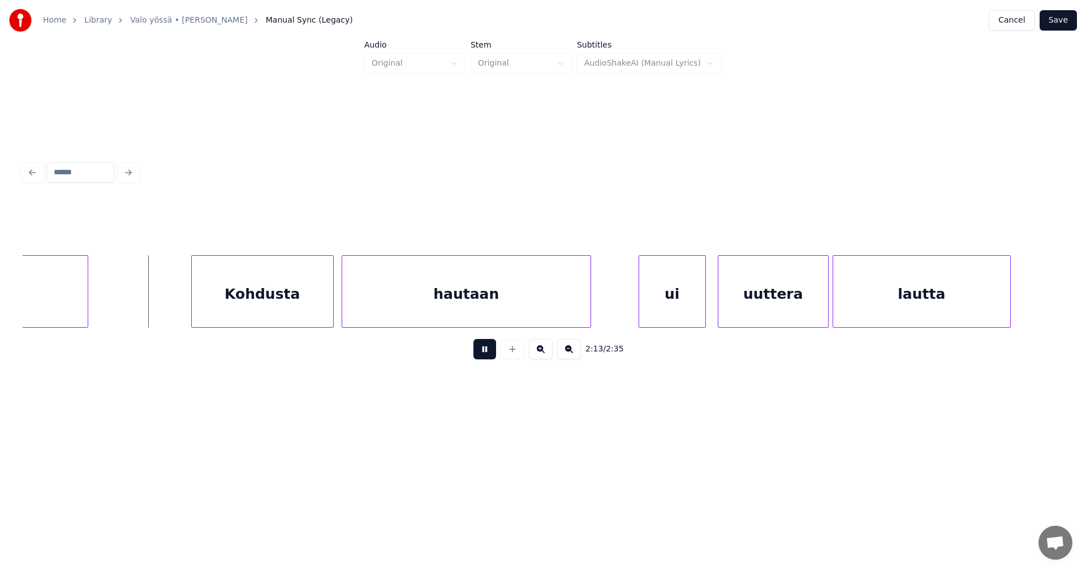
click at [485, 349] on button at bounding box center [485, 349] width 23 height 20
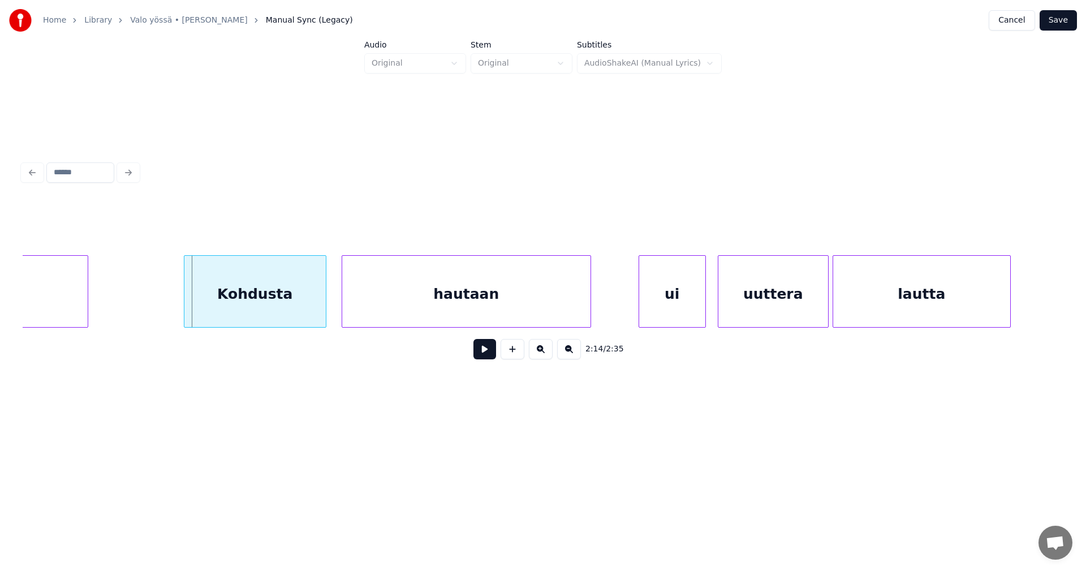
click at [268, 304] on div "Kohdusta" at bounding box center [254, 294] width 141 height 77
click at [483, 358] on button at bounding box center [485, 349] width 23 height 20
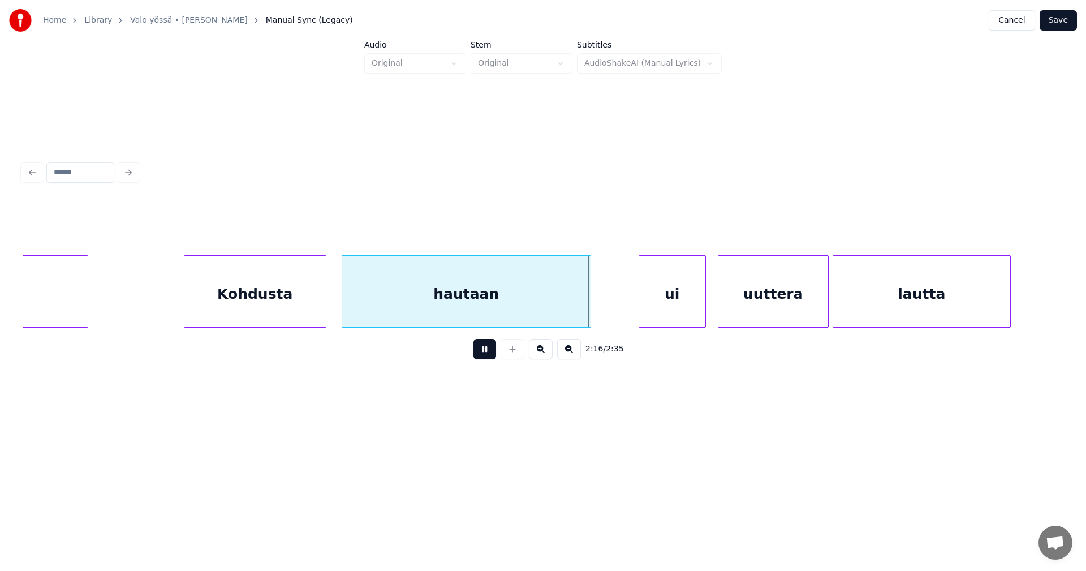
click at [483, 358] on button at bounding box center [485, 349] width 23 height 20
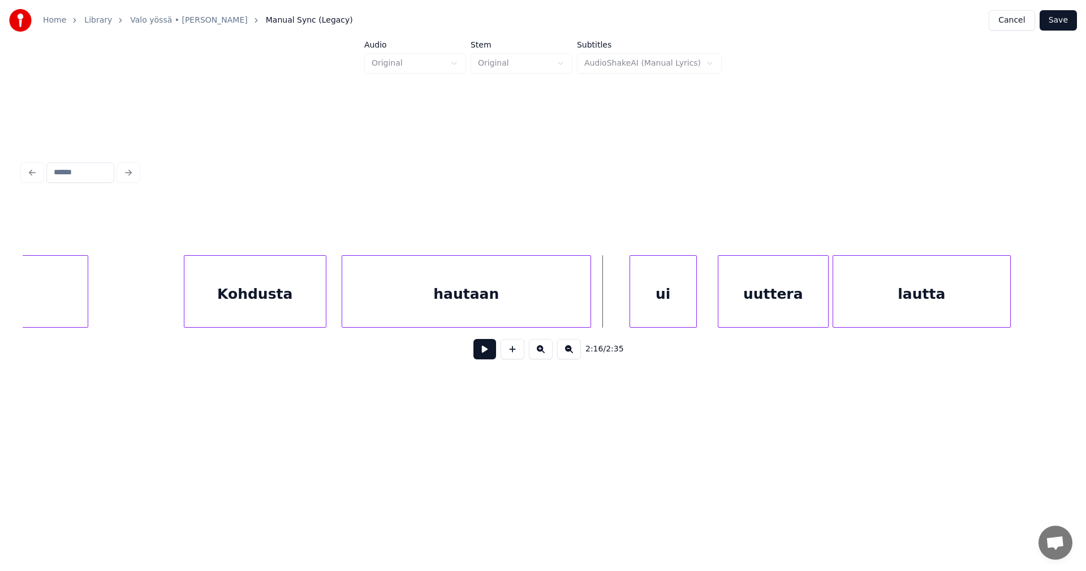
click at [665, 312] on div "ui" at bounding box center [663, 294] width 66 height 77
click at [491, 353] on button at bounding box center [485, 349] width 23 height 20
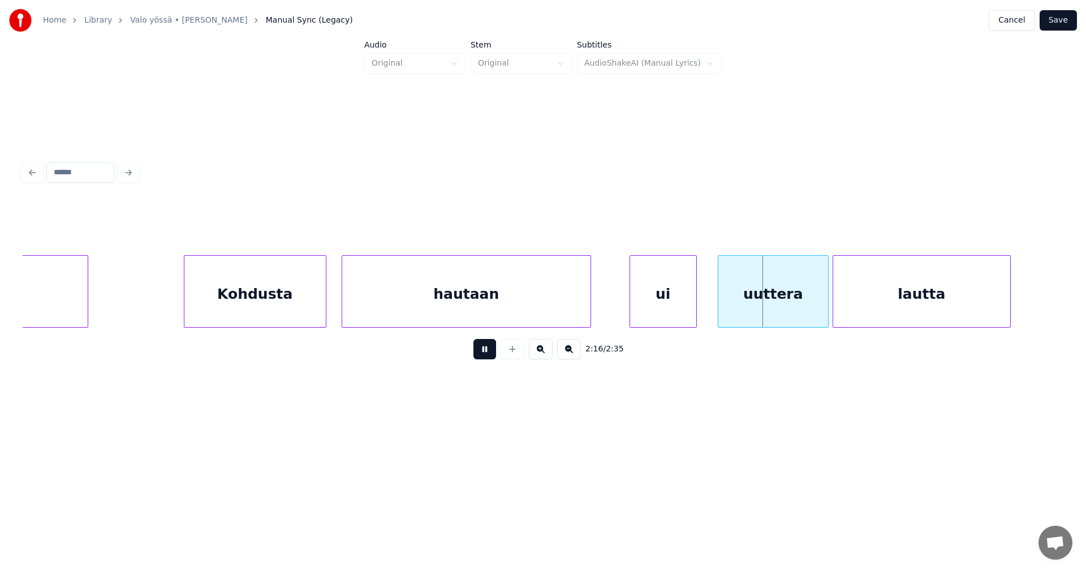
click at [491, 353] on button at bounding box center [485, 349] width 23 height 20
click at [768, 315] on div "uuttera" at bounding box center [767, 294] width 110 height 77
click at [490, 357] on button at bounding box center [485, 349] width 23 height 20
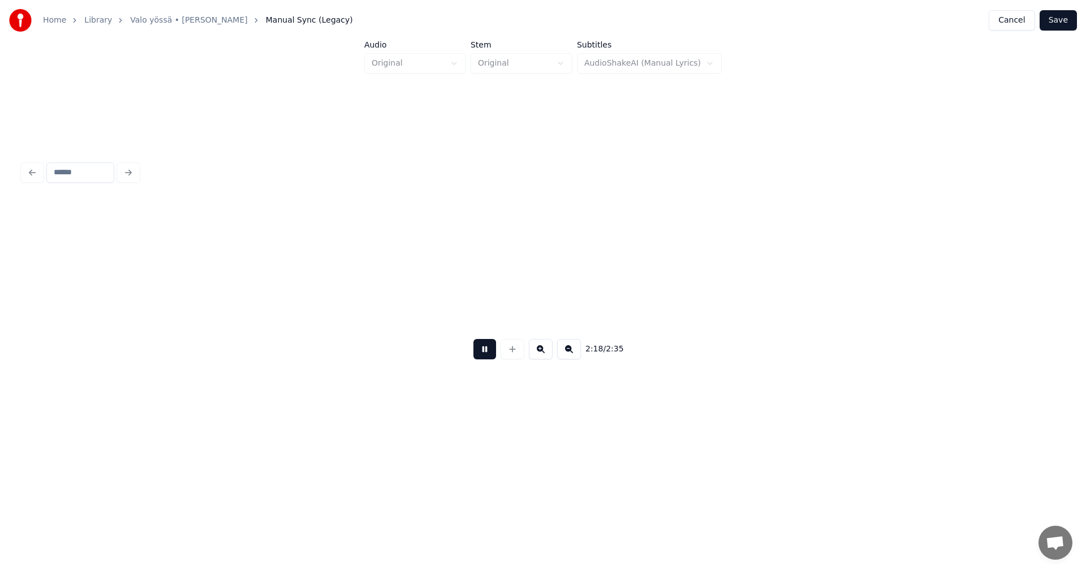
scroll to position [0, 27418]
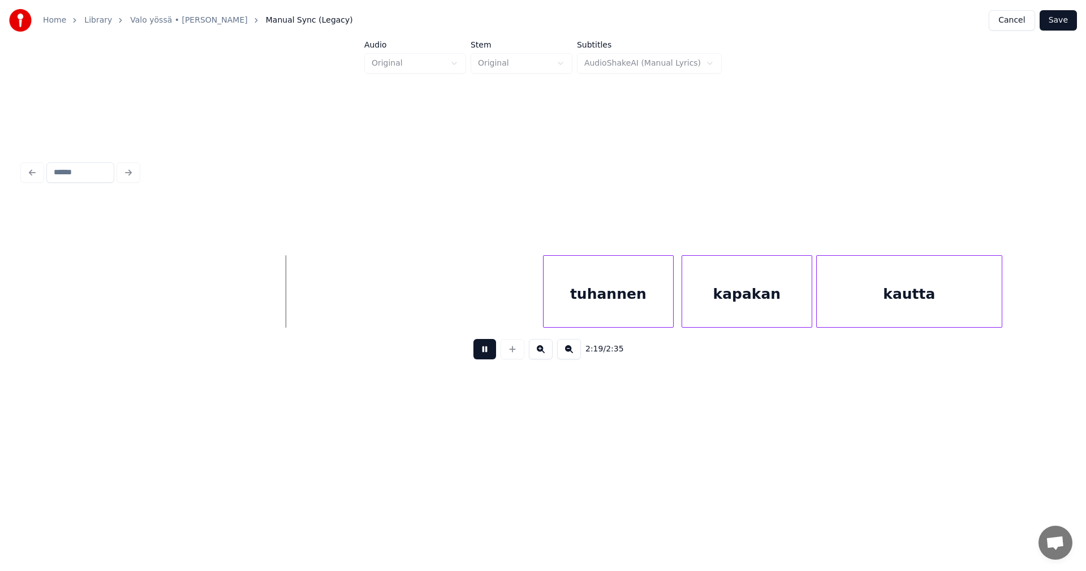
drag, startPoint x: 489, startPoint y: 356, endPoint x: 561, endPoint y: 324, distance: 78.8
click at [489, 356] on button at bounding box center [485, 349] width 23 height 20
click at [583, 314] on div "tuhannen" at bounding box center [601, 294] width 130 height 77
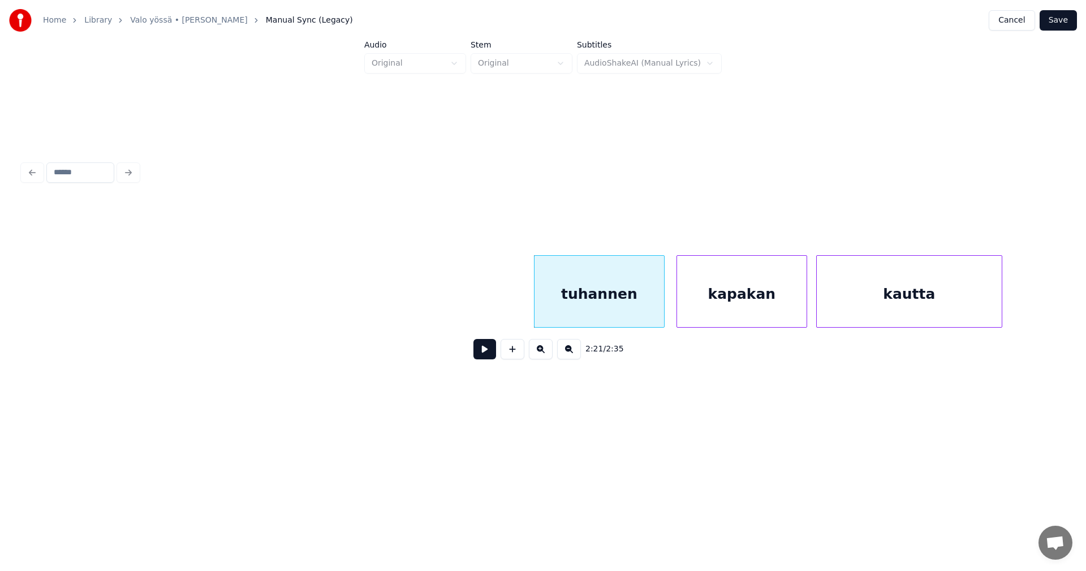
click at [719, 300] on div "kapakan" at bounding box center [742, 294] width 130 height 77
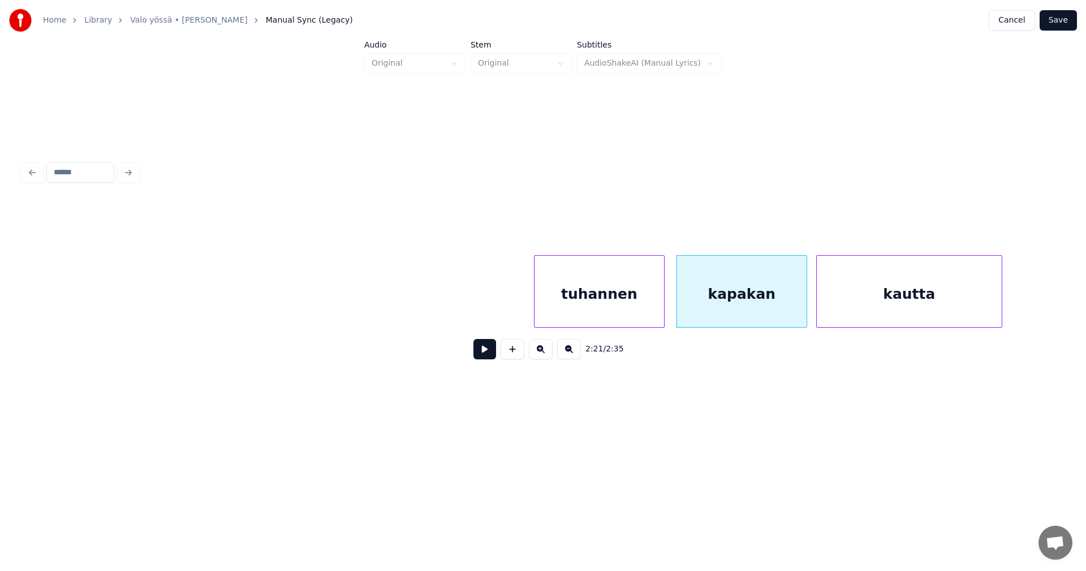
click at [484, 350] on button at bounding box center [485, 349] width 23 height 20
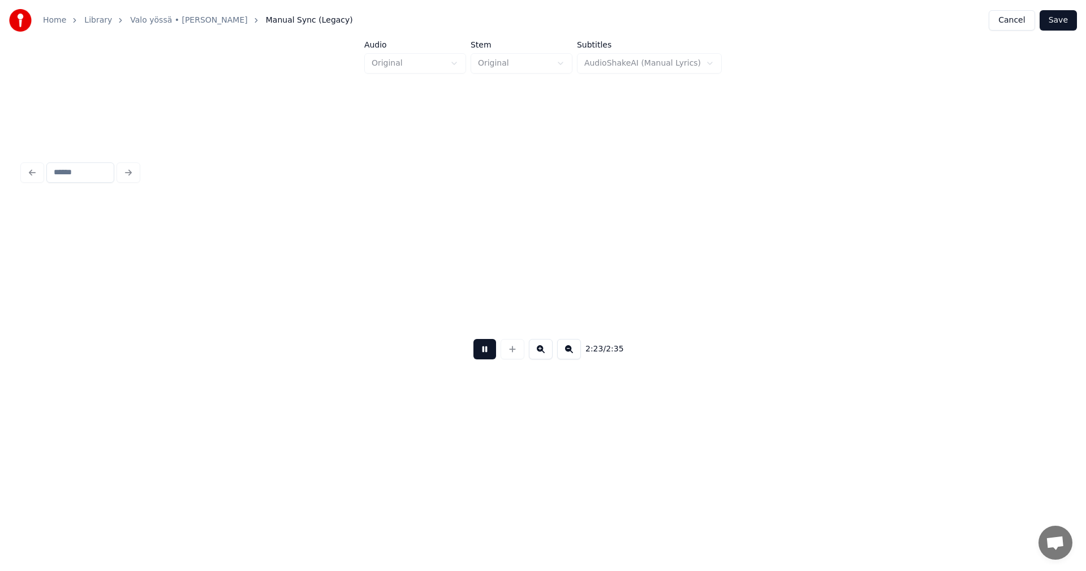
scroll to position [0, 28461]
click at [485, 350] on button at bounding box center [485, 349] width 23 height 20
click at [1061, 22] on button "Save" at bounding box center [1058, 20] width 37 height 20
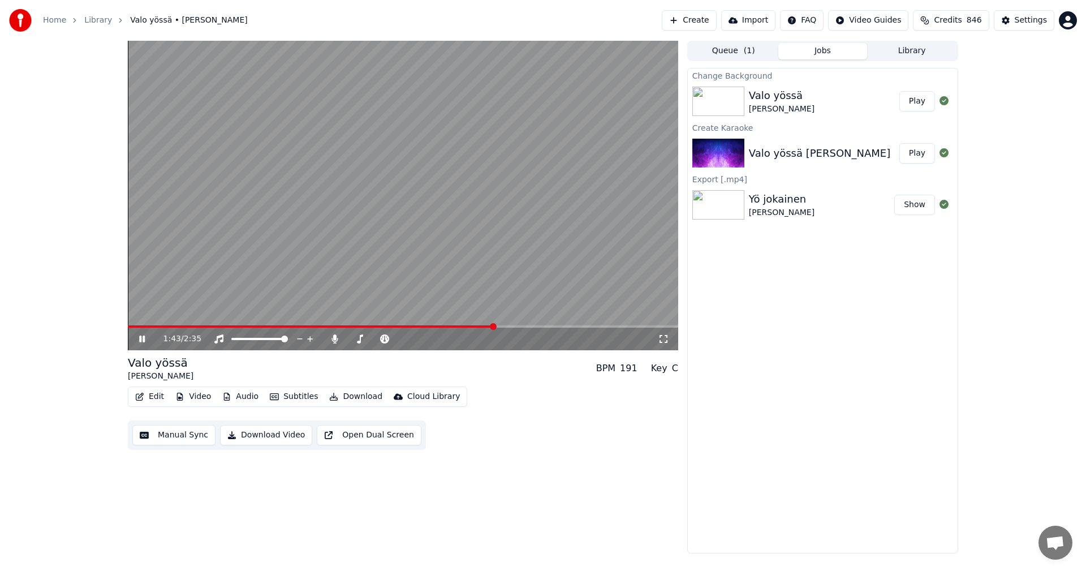
click at [475, 327] on span at bounding box center [311, 326] width 367 height 2
click at [143, 339] on icon at bounding box center [142, 339] width 6 height 7
click at [333, 340] on icon at bounding box center [334, 338] width 11 height 9
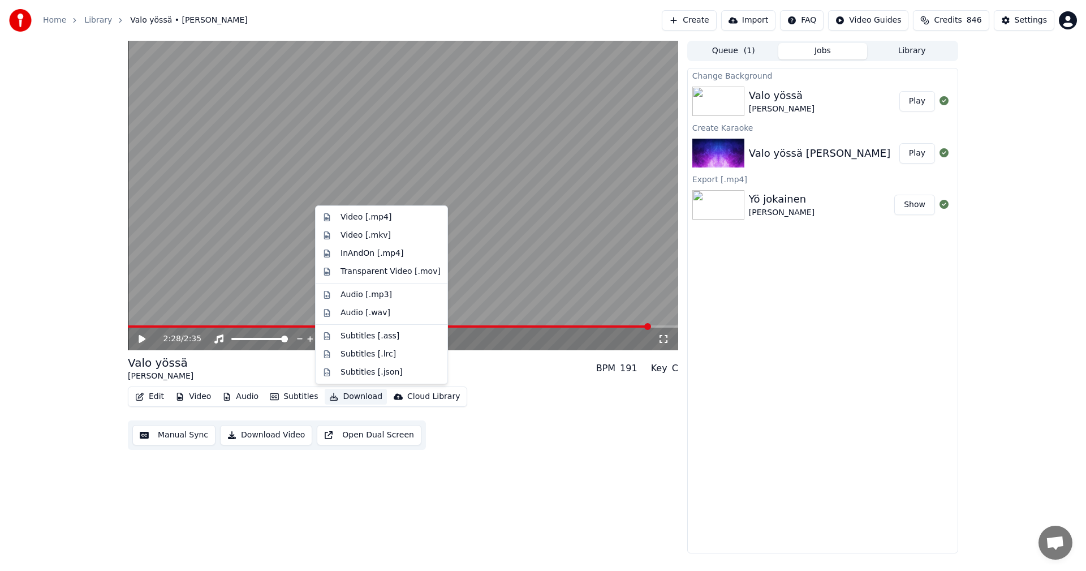
click at [354, 396] on button "Download" at bounding box center [356, 397] width 62 height 16
click at [376, 220] on div "Video [.mp4]" at bounding box center [366, 217] width 51 height 11
